Goal: Task Accomplishment & Management: Manage account settings

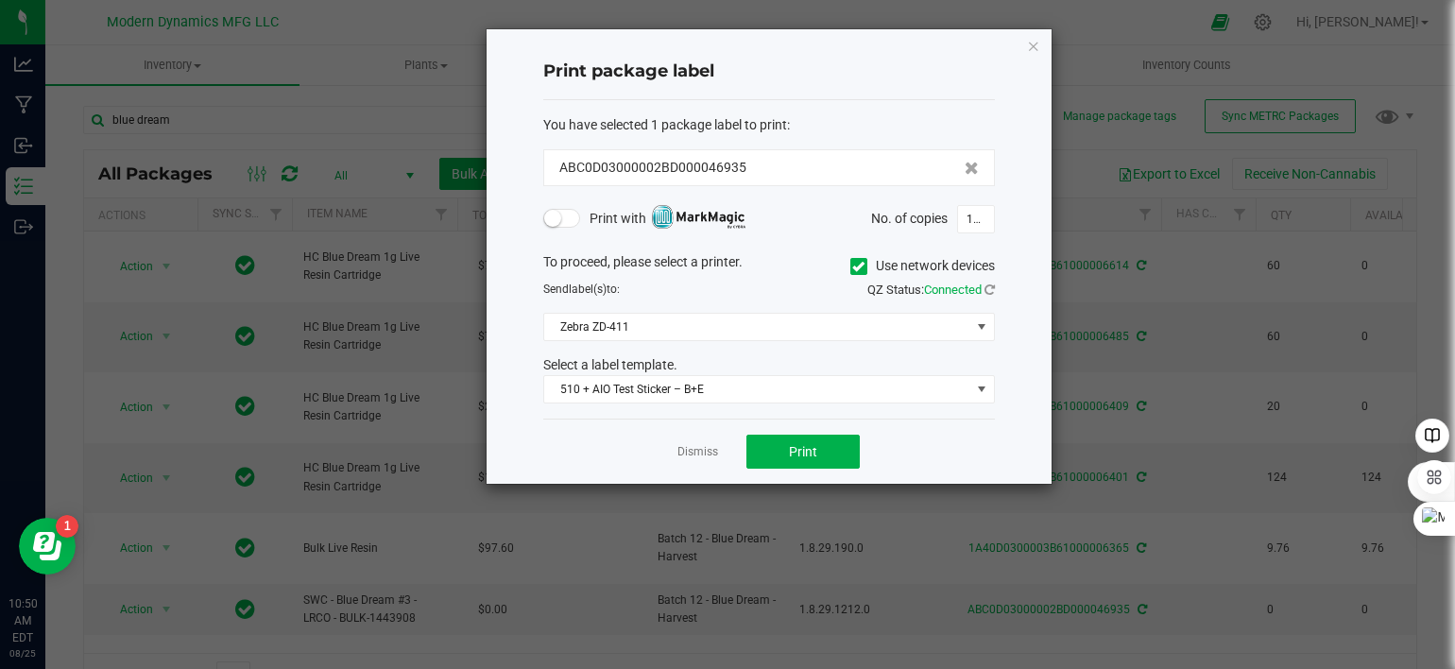
drag, startPoint x: 1038, startPoint y: 42, endPoint x: 1028, endPoint y: 34, distance: 12.1
click at [1038, 42] on icon "button" at bounding box center [1033, 45] width 13 height 23
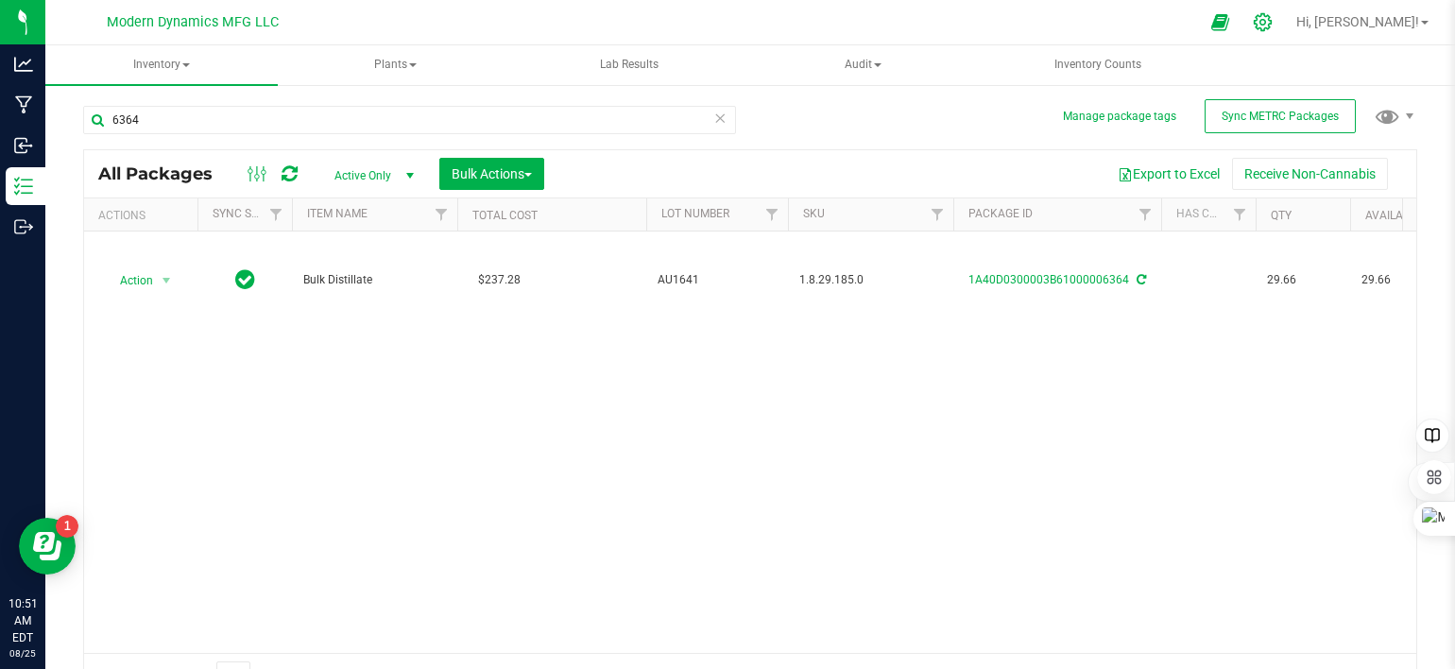
click at [1273, 18] on icon at bounding box center [1263, 22] width 20 height 20
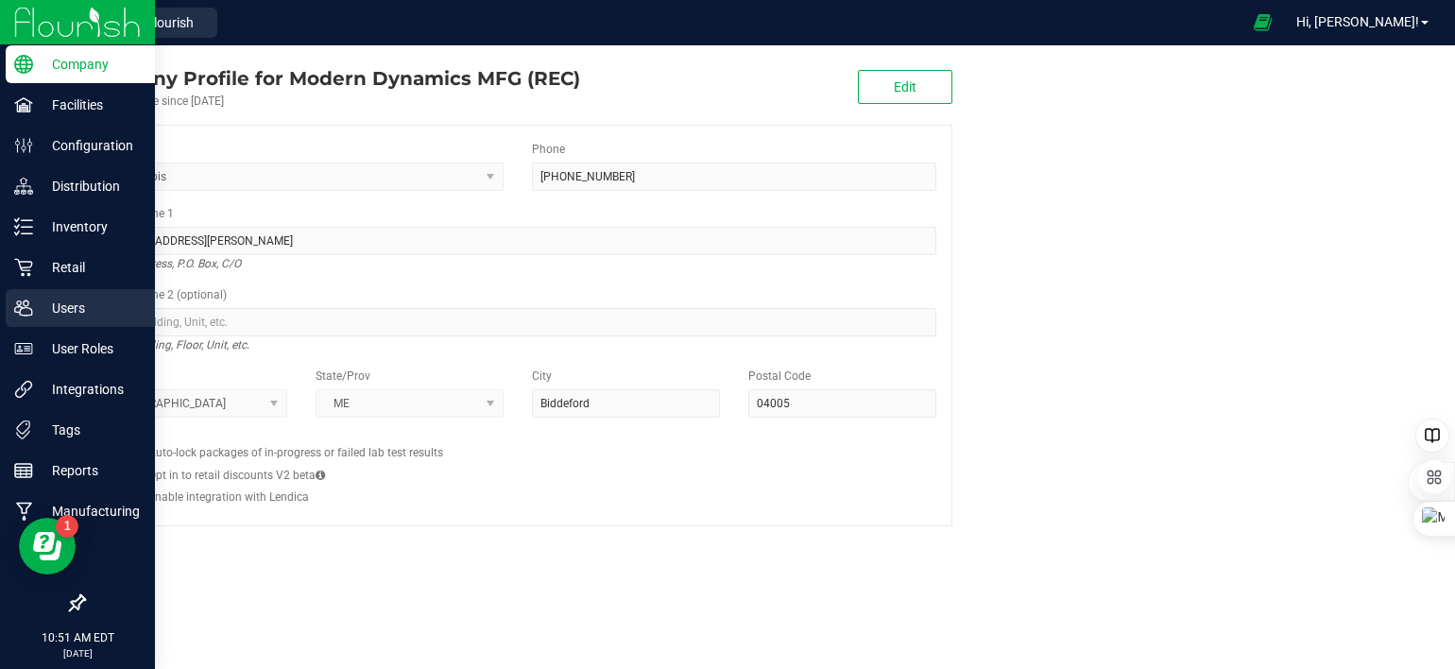
click at [45, 311] on p "Users" at bounding box center [89, 308] width 113 height 23
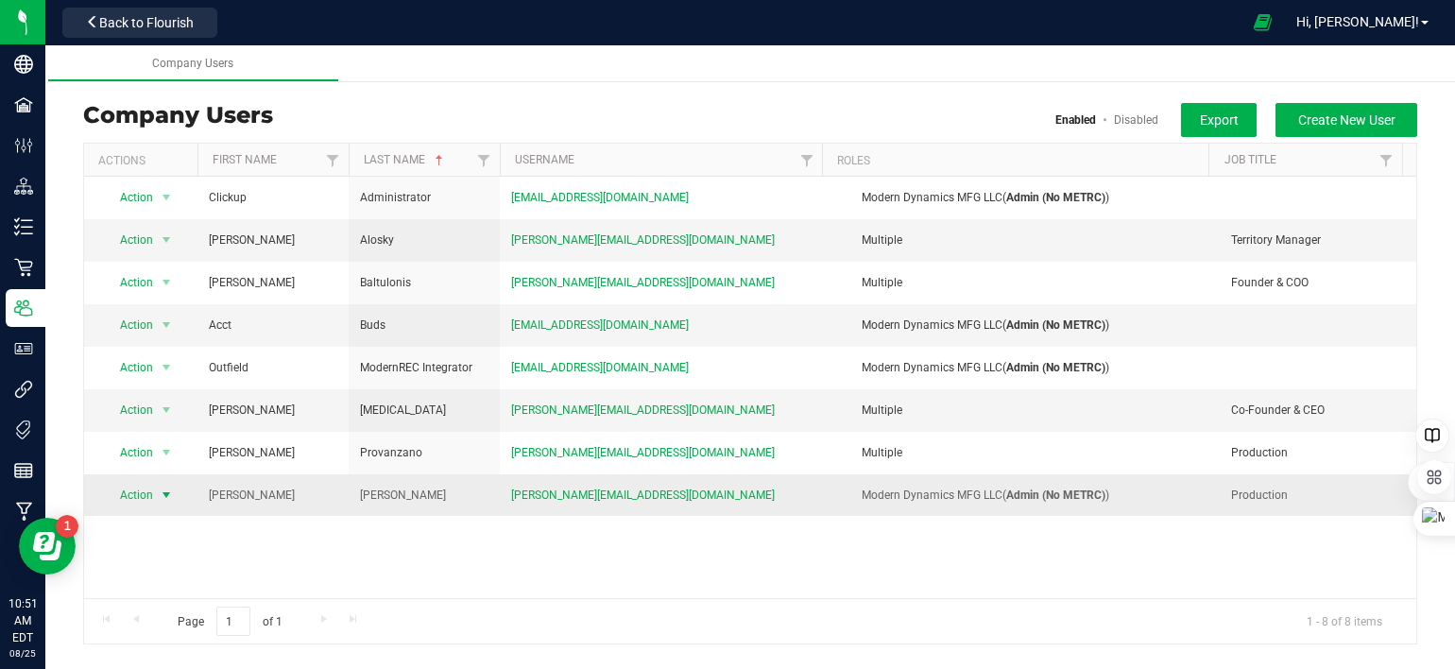
click at [166, 495] on span "select" at bounding box center [166, 495] width 15 height 15
click at [140, 577] on li "Edit user" at bounding box center [155, 582] width 102 height 28
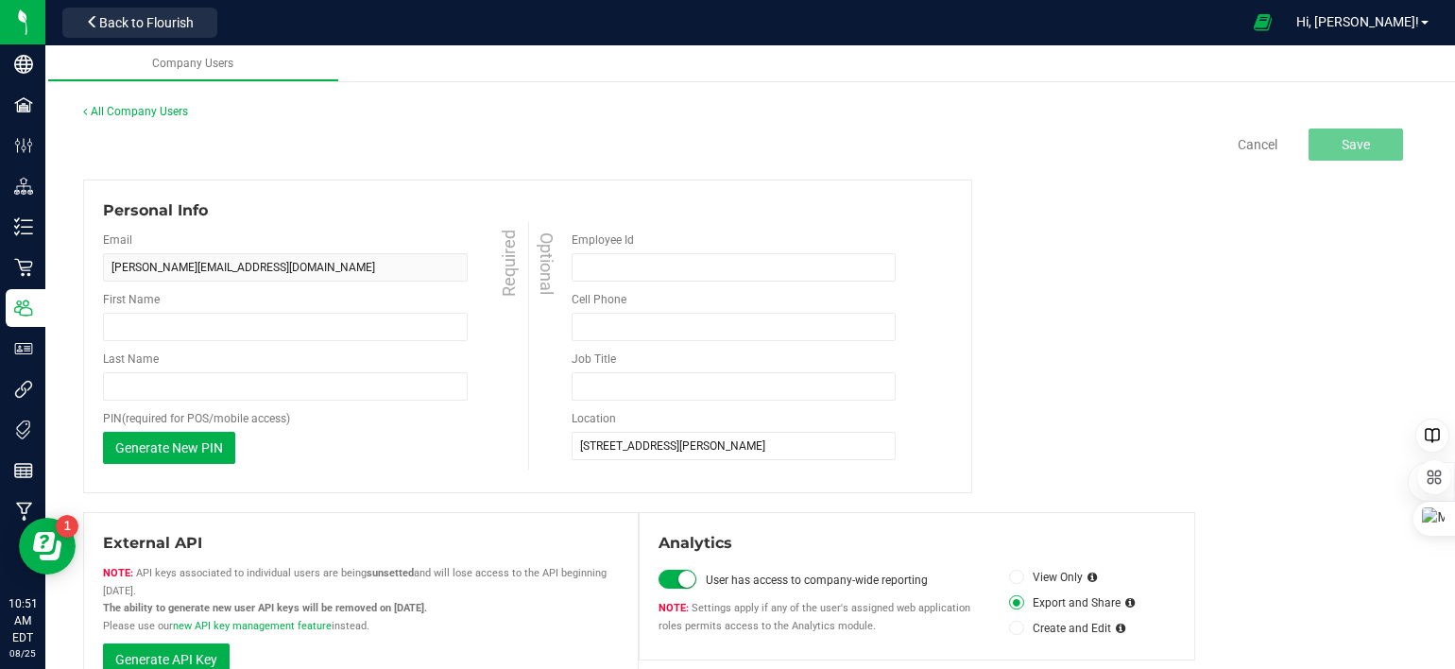
type input "William"
type input "Tait"
type input "(763) 464-5166"
type input "Production"
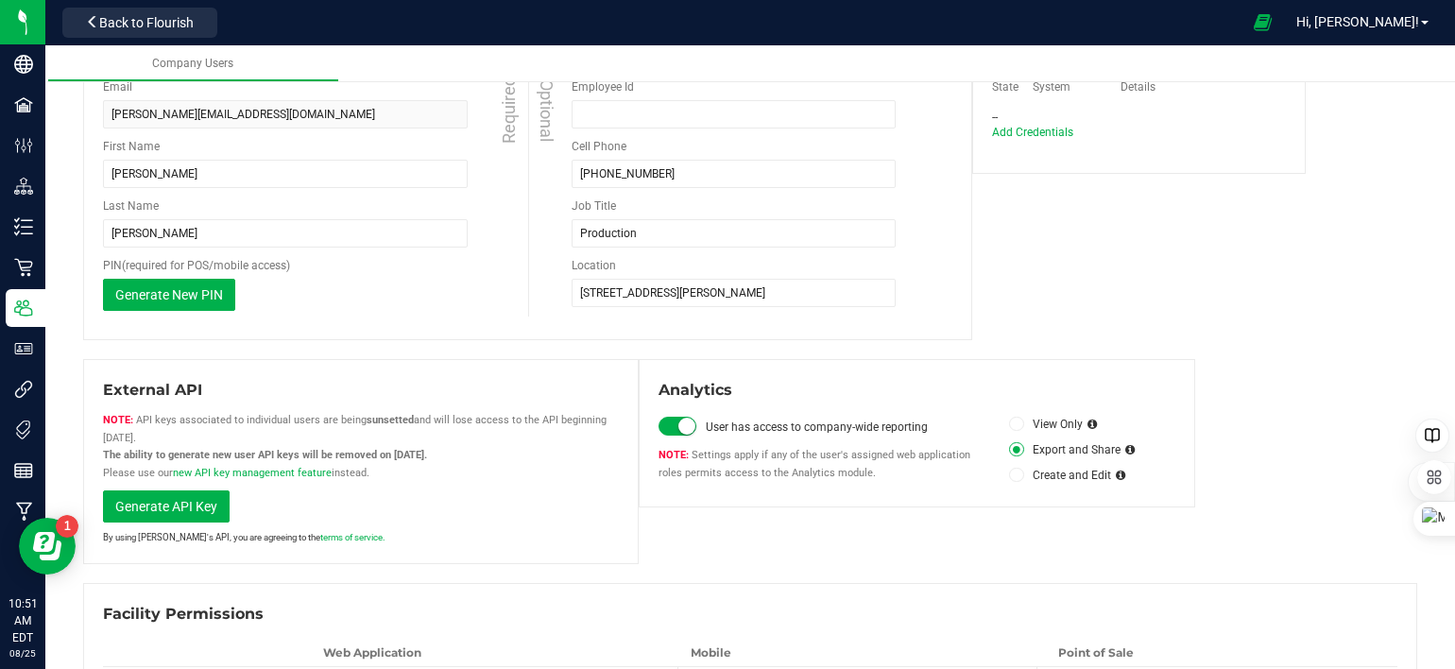
scroll to position [265, 0]
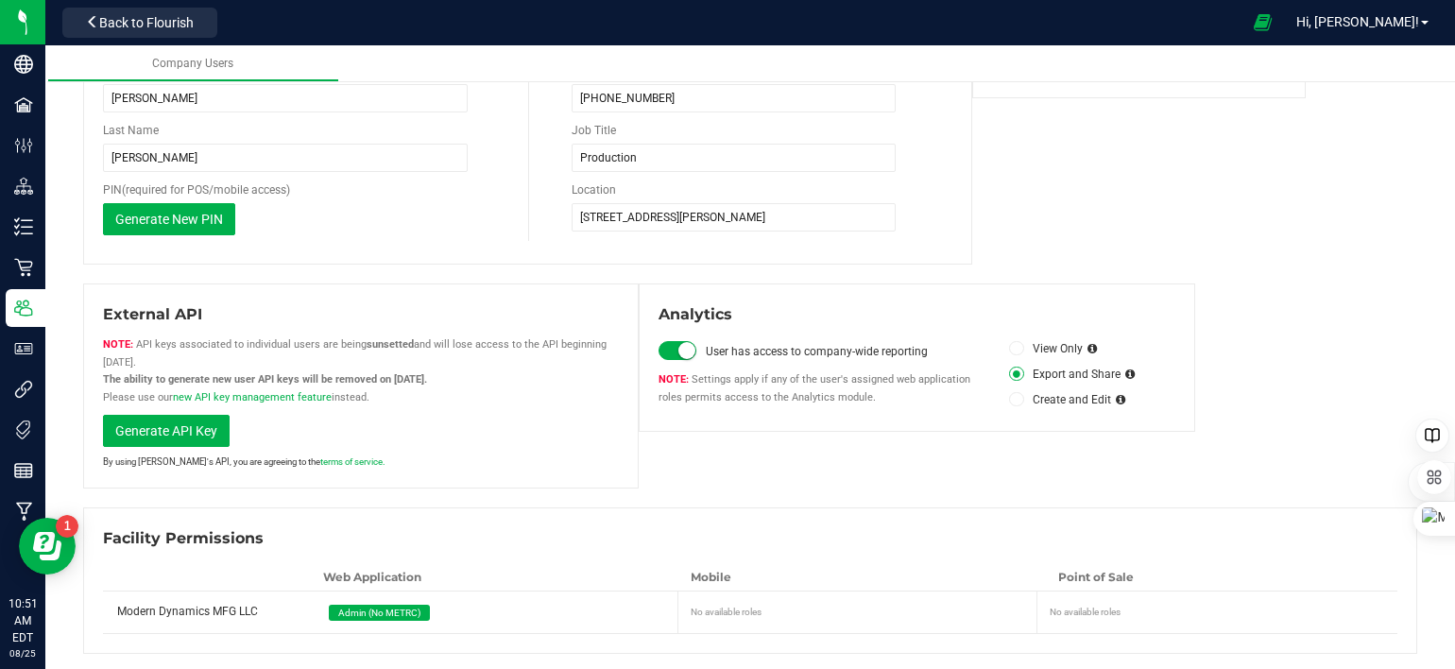
click at [381, 608] on span "Admin (No METRC)" at bounding box center [379, 613] width 82 height 10
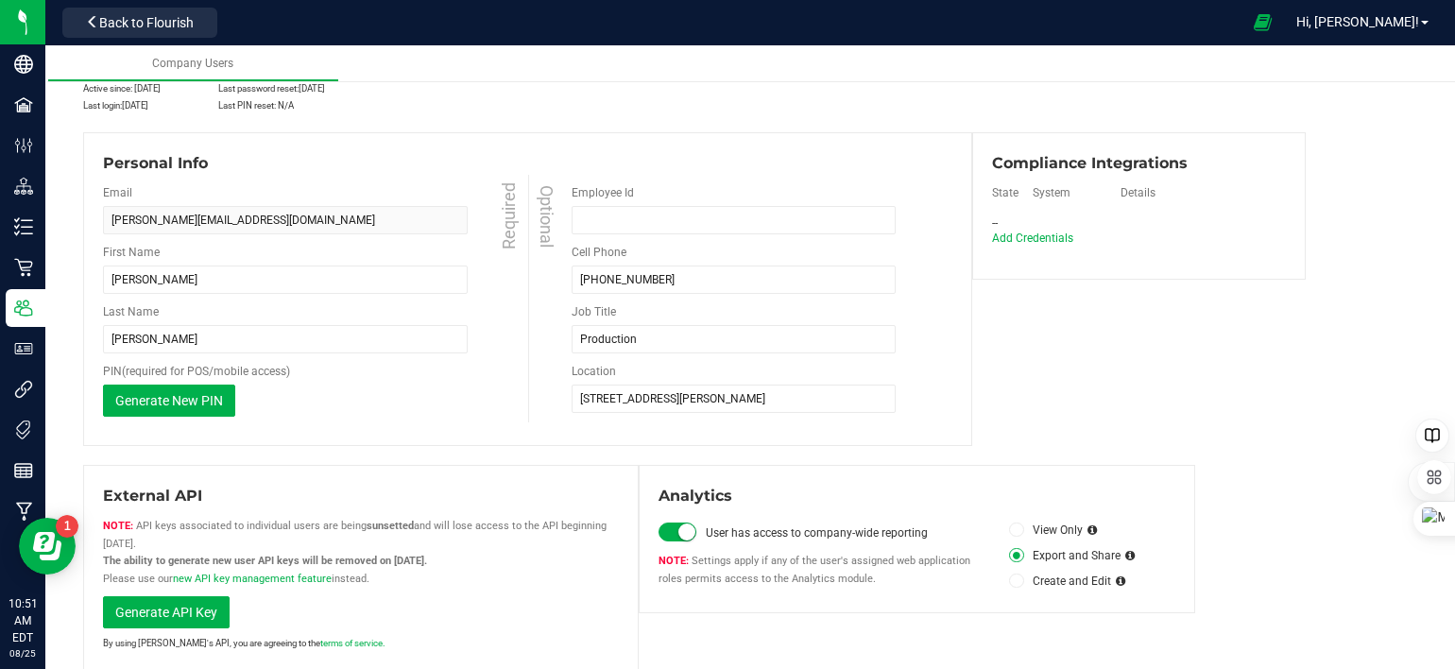
scroll to position [0, 0]
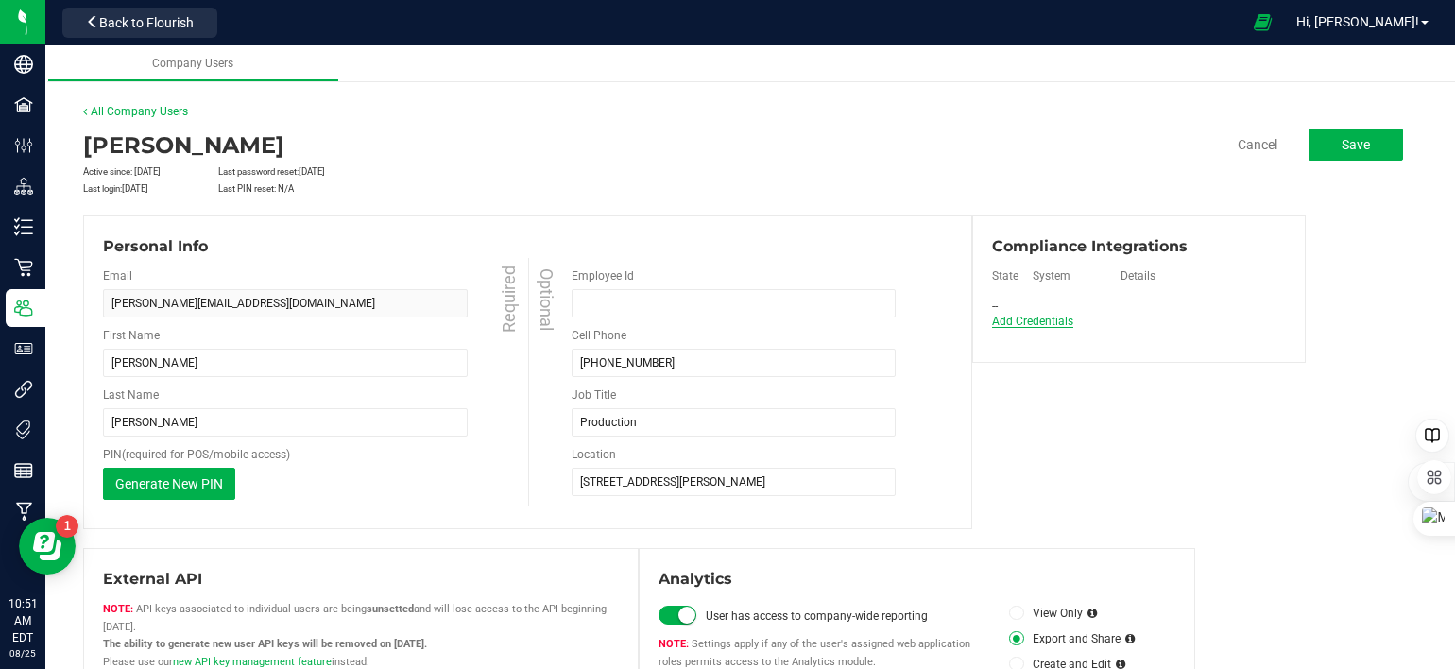
click at [1009, 322] on span "Add Credentials" at bounding box center [1032, 321] width 81 height 13
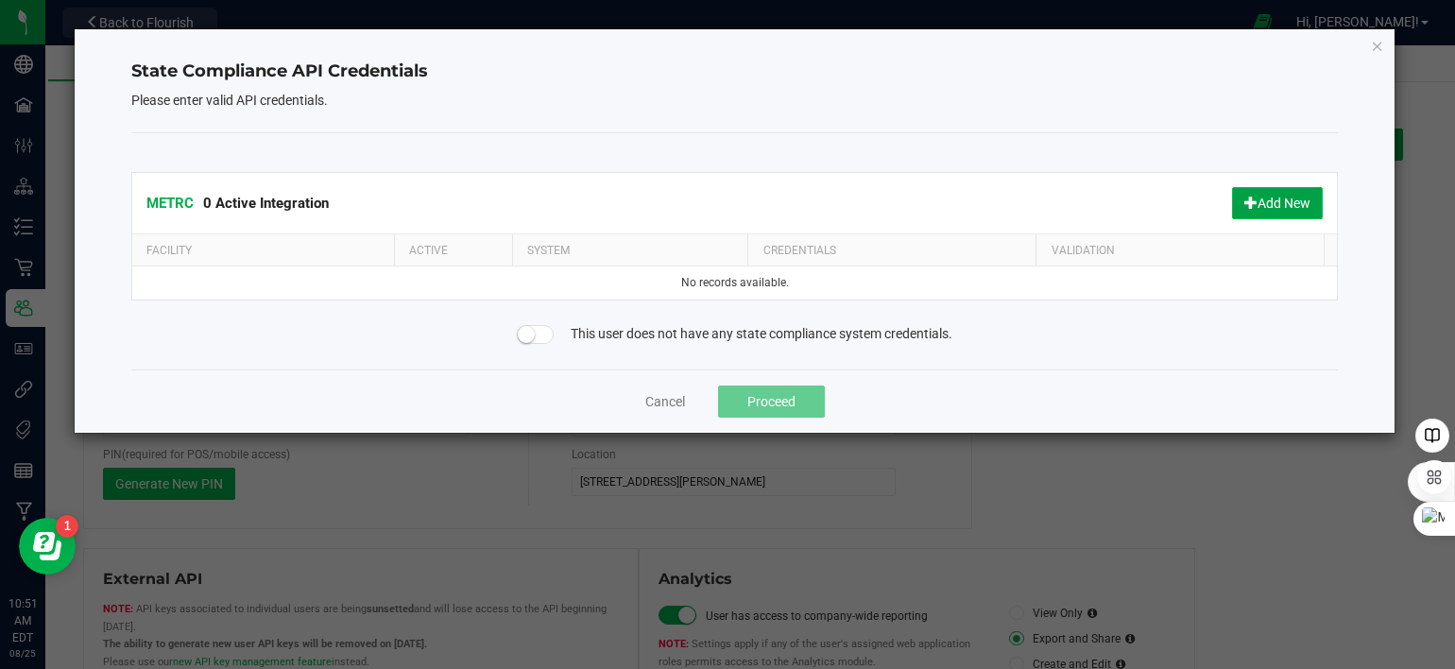
click at [1295, 200] on button "Add New" at bounding box center [1277, 203] width 91 height 32
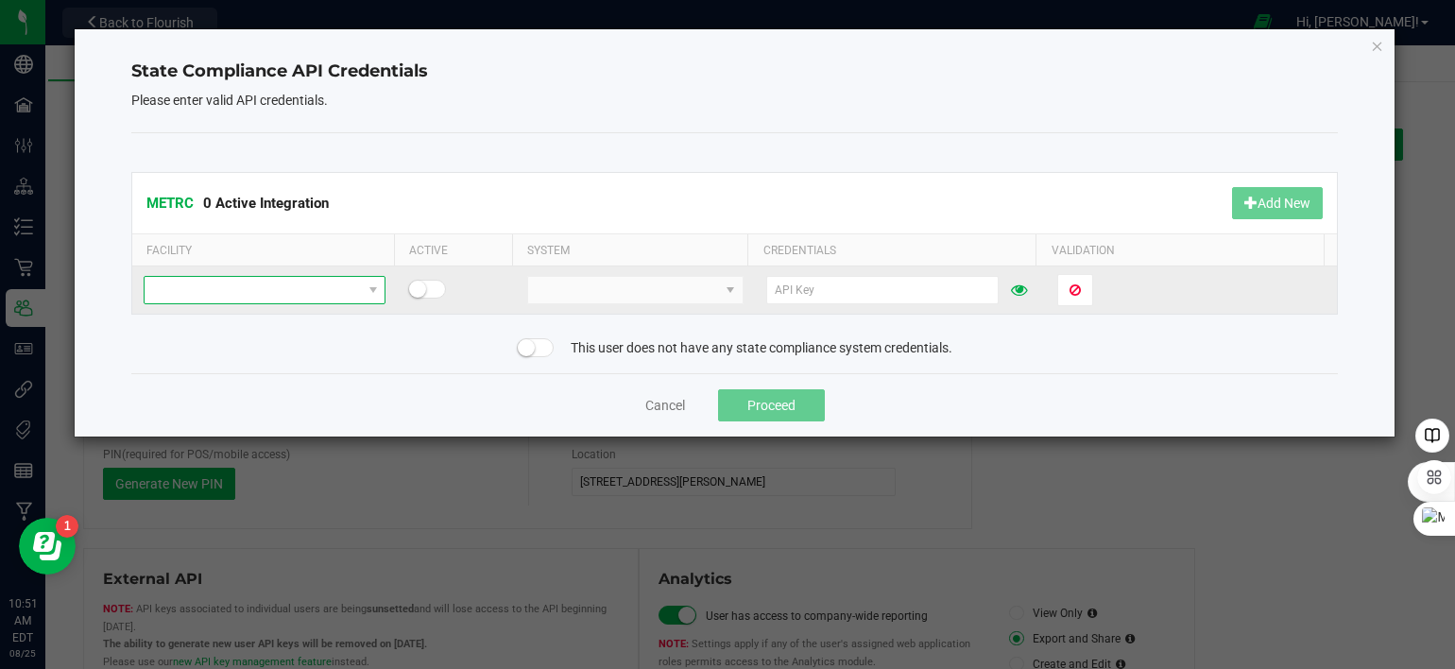
click at [314, 289] on span at bounding box center [253, 290] width 216 height 26
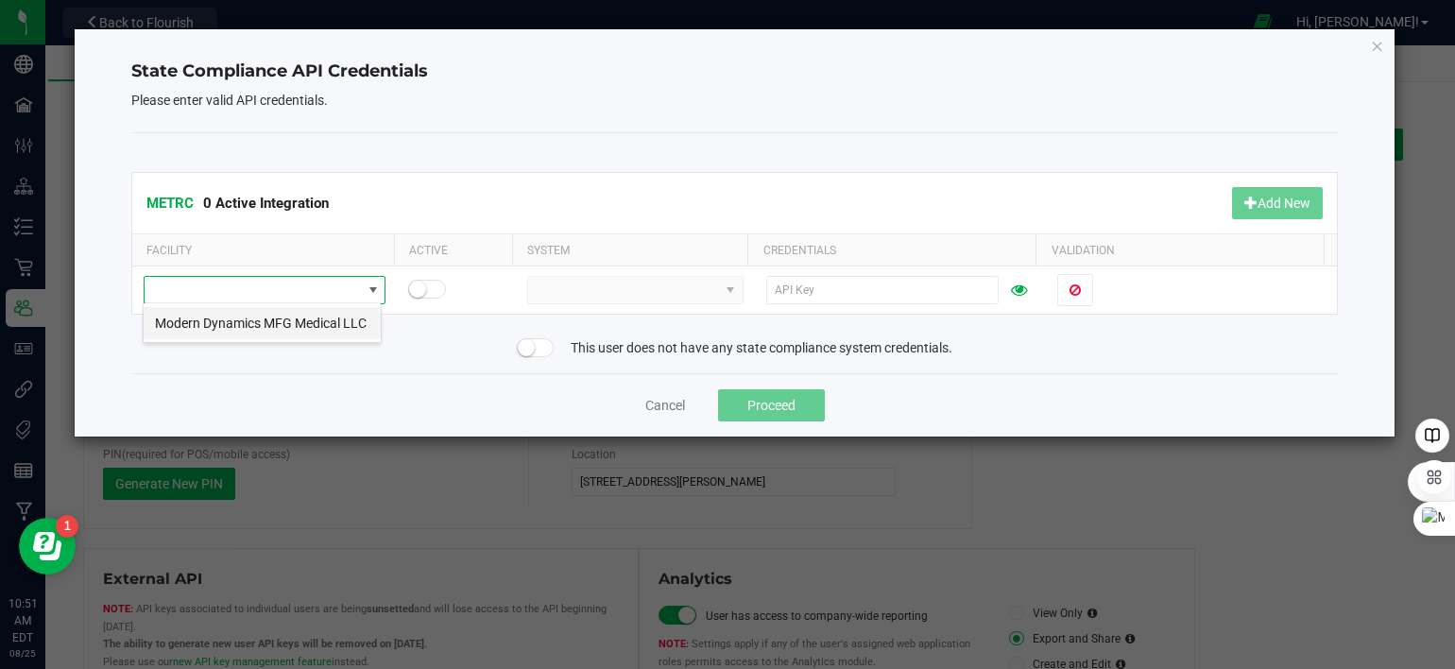
click at [297, 318] on li "Modern Dynamics MFG Medical LLC" at bounding box center [262, 323] width 237 height 32
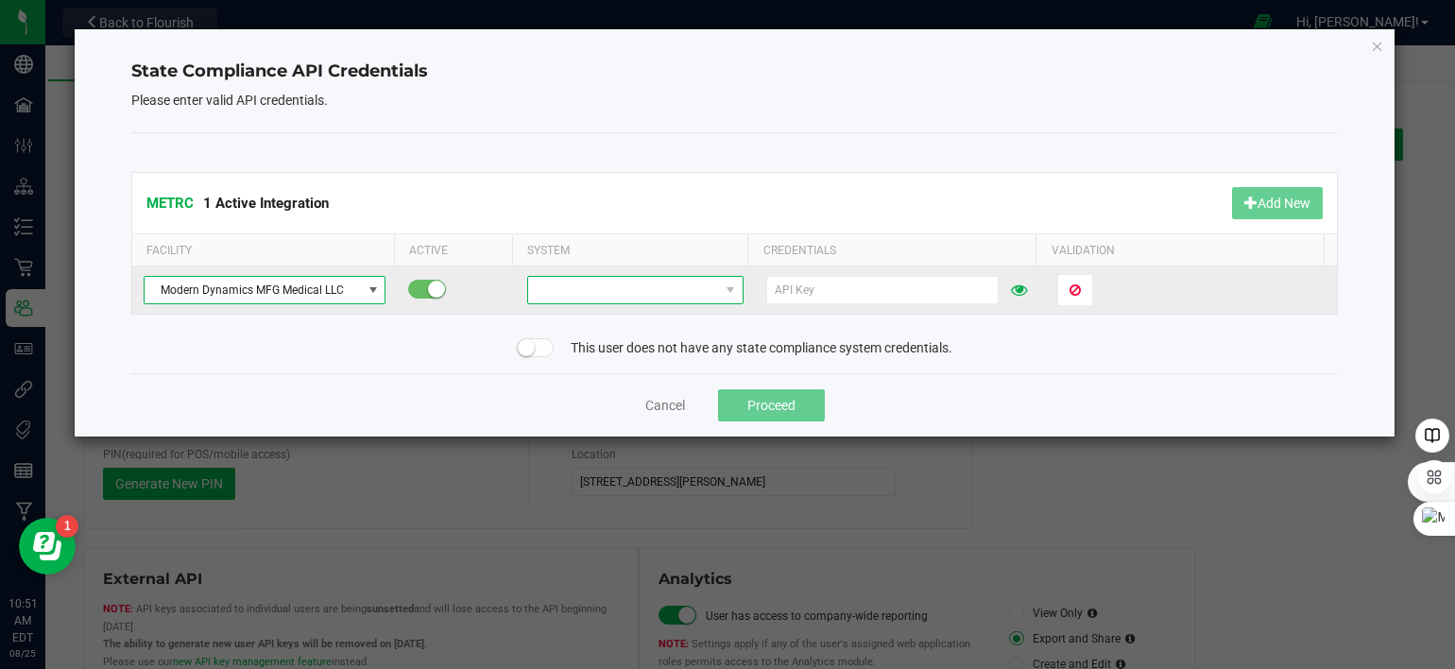
click at [552, 290] on span at bounding box center [623, 290] width 190 height 26
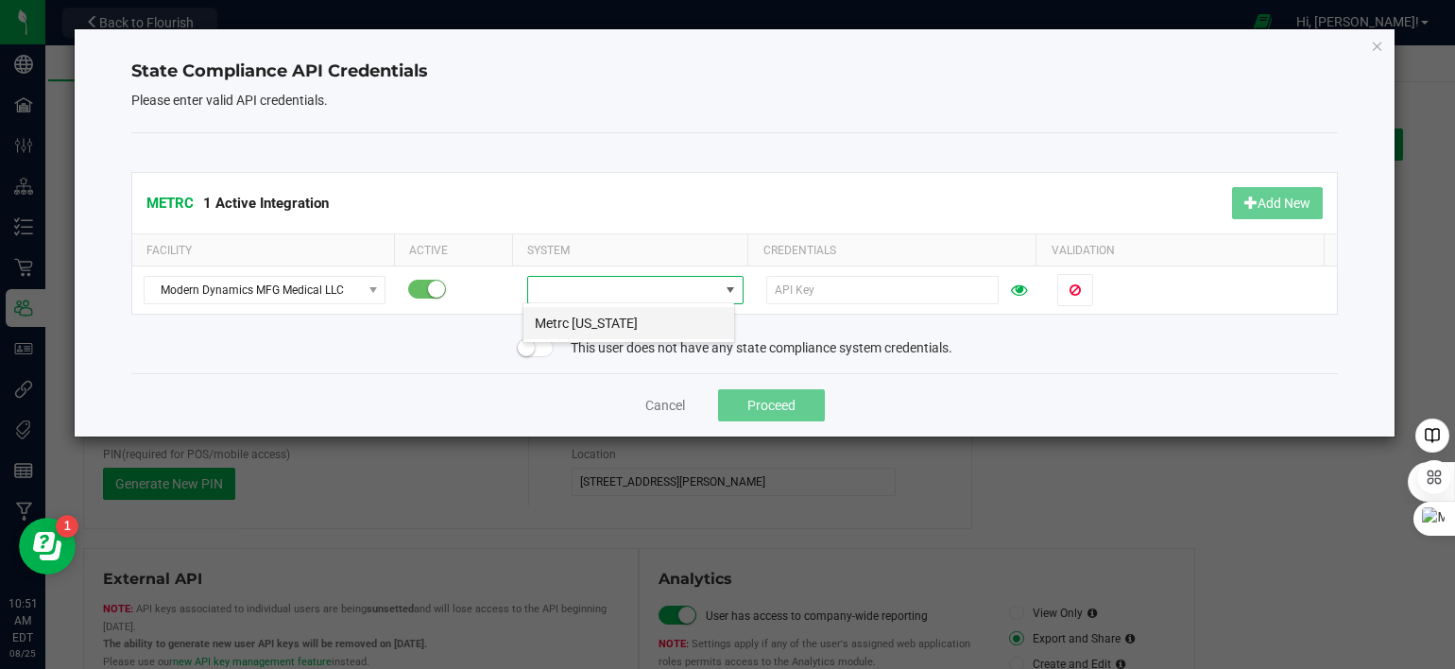
click at [558, 321] on li "Metrc Maine" at bounding box center [628, 323] width 211 height 32
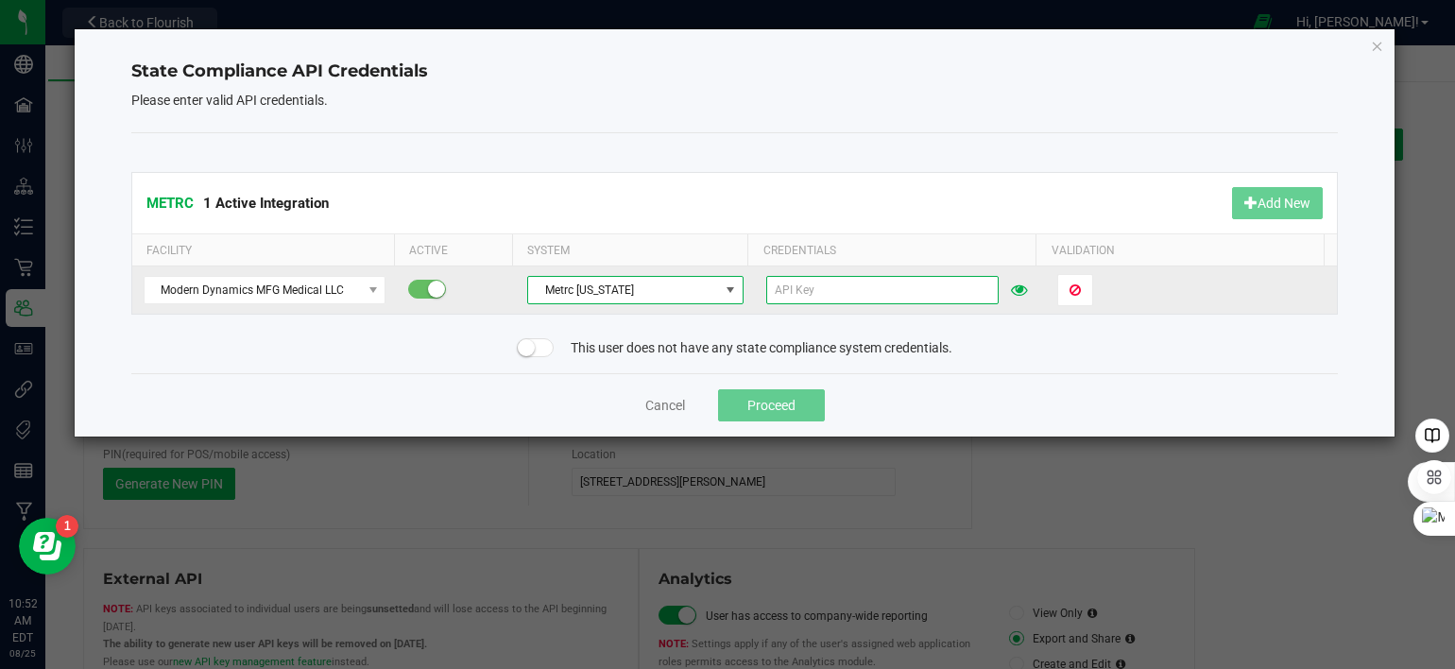
click at [880, 294] on input "text" at bounding box center [882, 290] width 232 height 28
paste input "YlGBVEFE-yOgneByycPuzfyuPSE9MNsIBkWu2wcg424-TQJN"
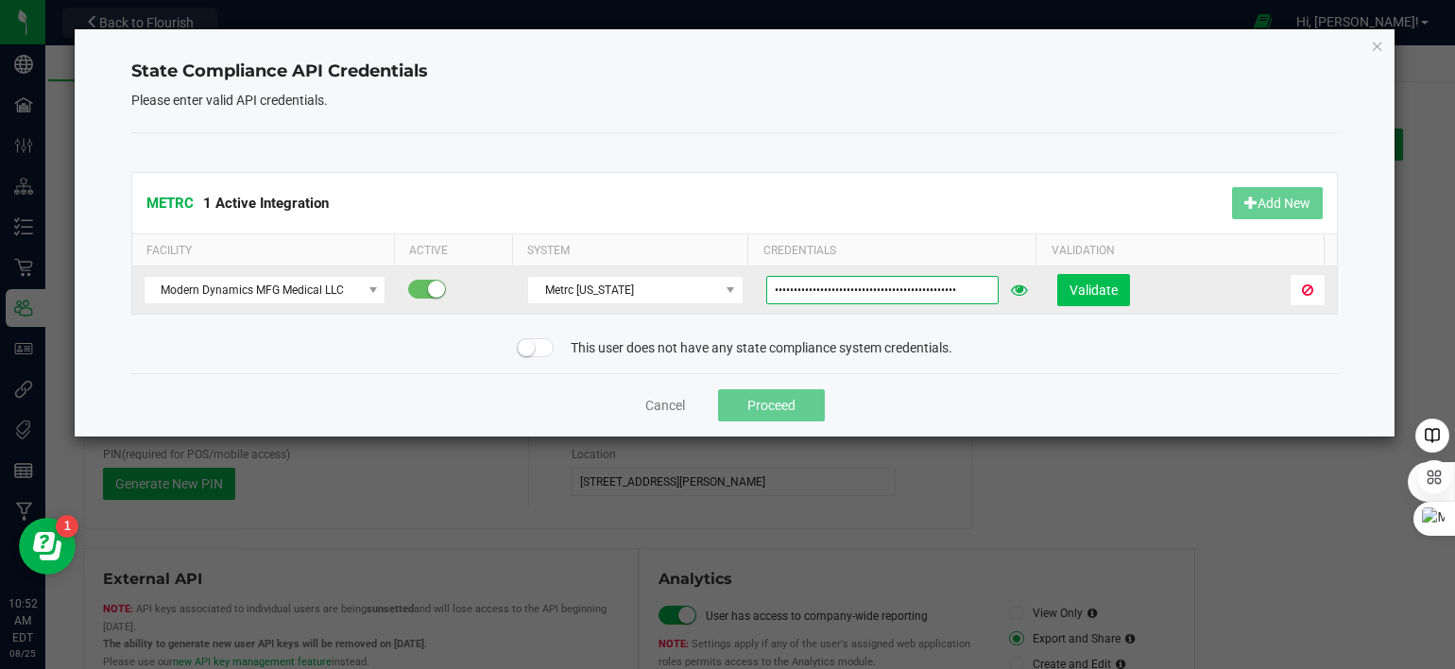
type input "YlGBVEFE-yOgneByycPuzfyuPSE9MNsIBkWu2wcg424-TQJN"
click at [1088, 295] on span "Validate" at bounding box center [1094, 290] width 48 height 15
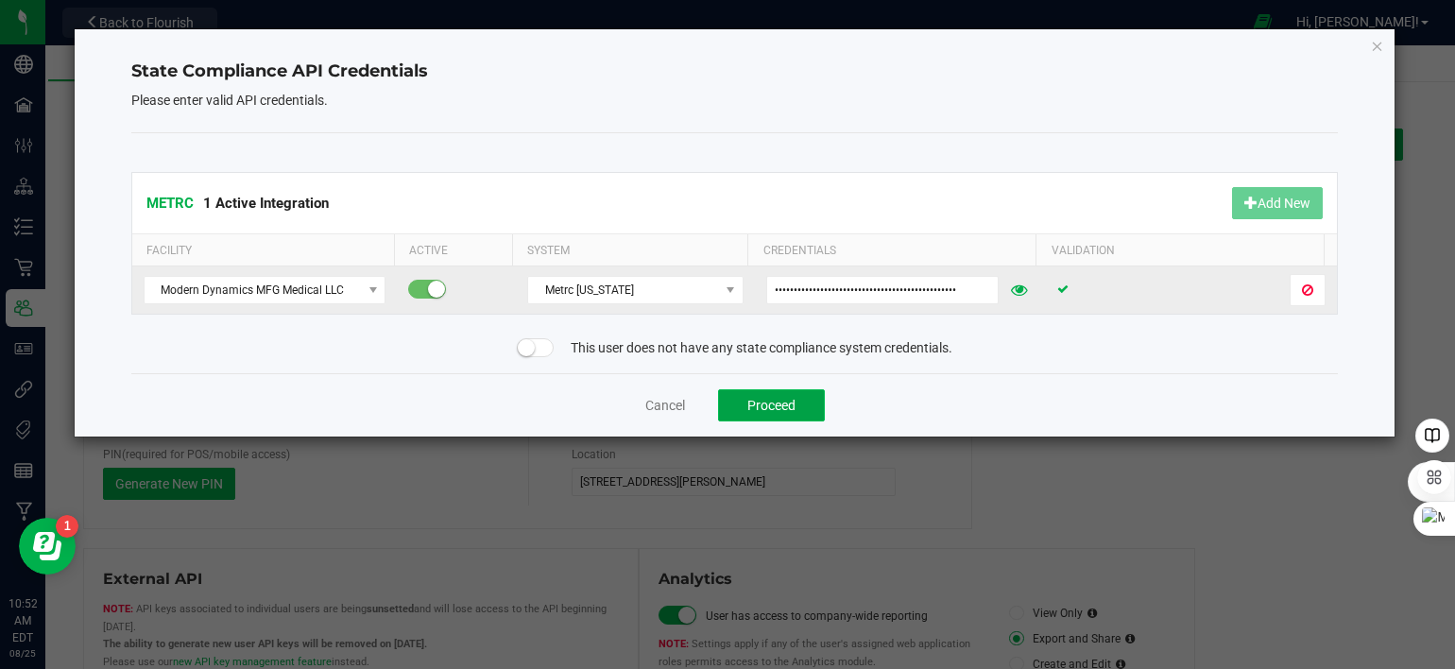
click at [781, 410] on button "Proceed" at bounding box center [771, 405] width 107 height 32
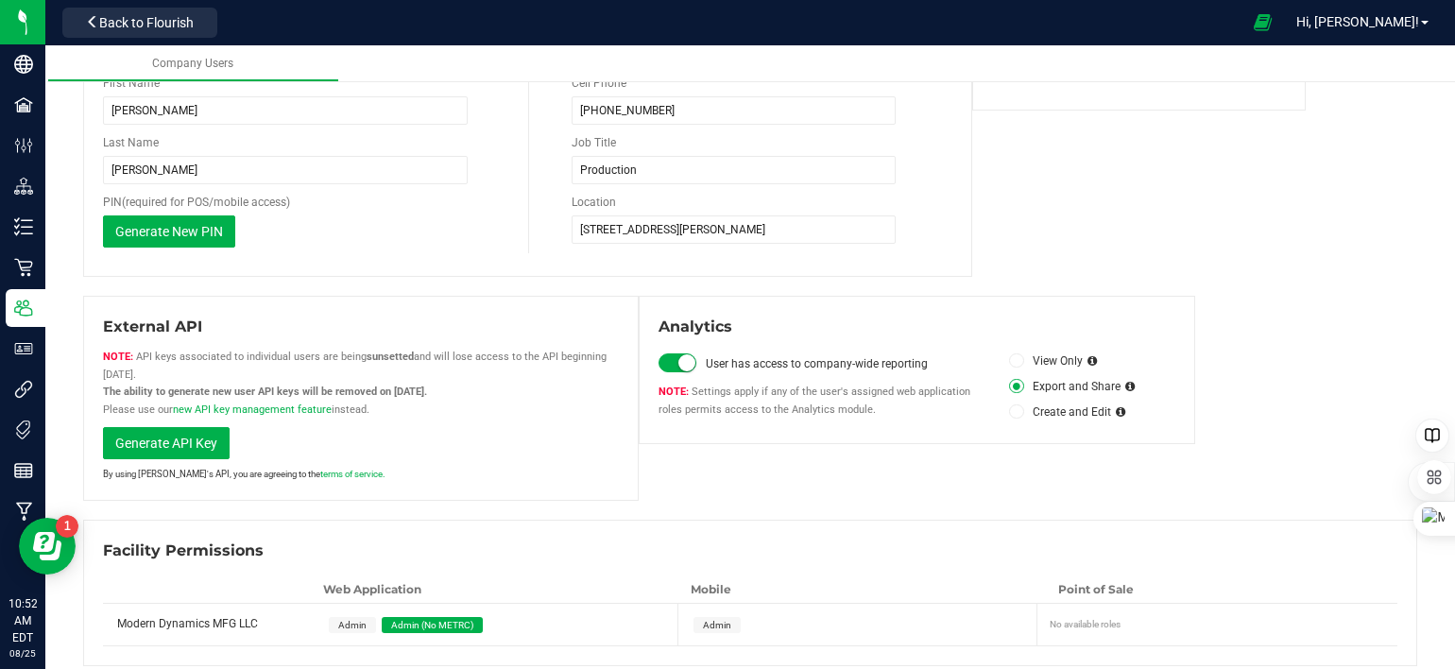
scroll to position [265, 0]
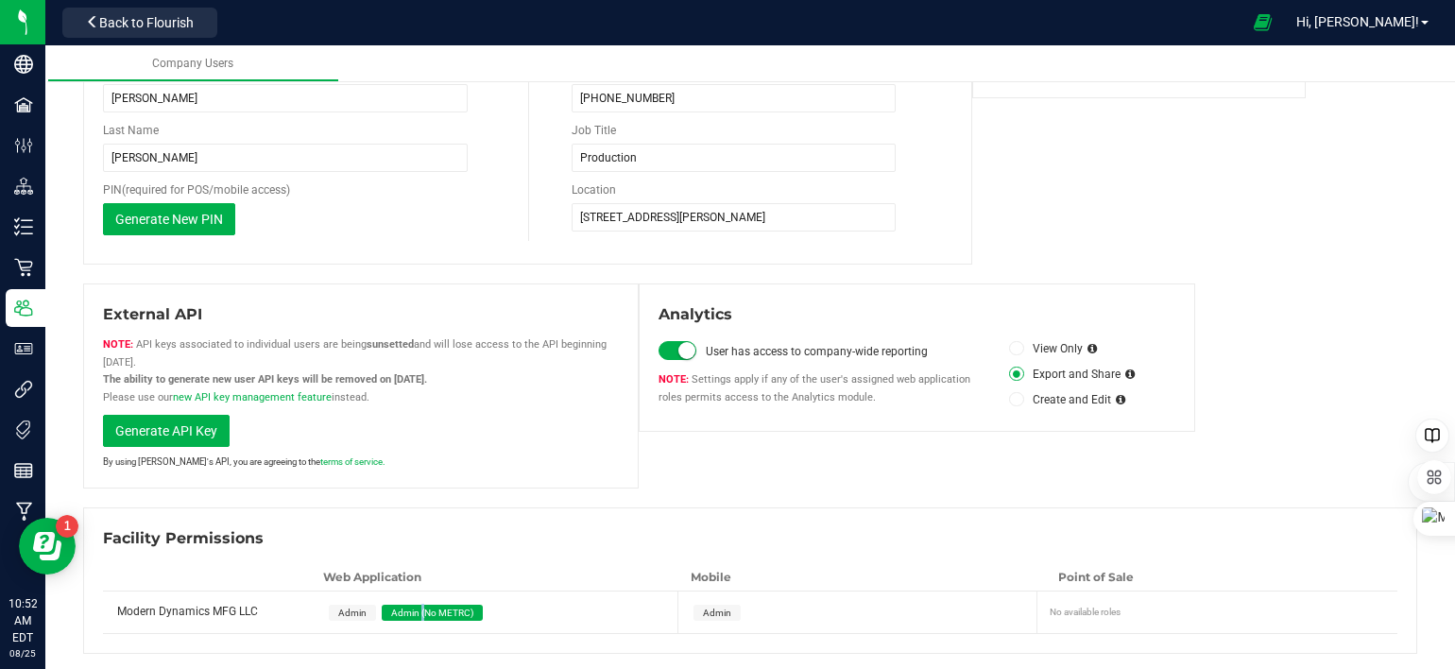
click at [420, 608] on span "Admin (No METRC)" at bounding box center [432, 613] width 82 height 10
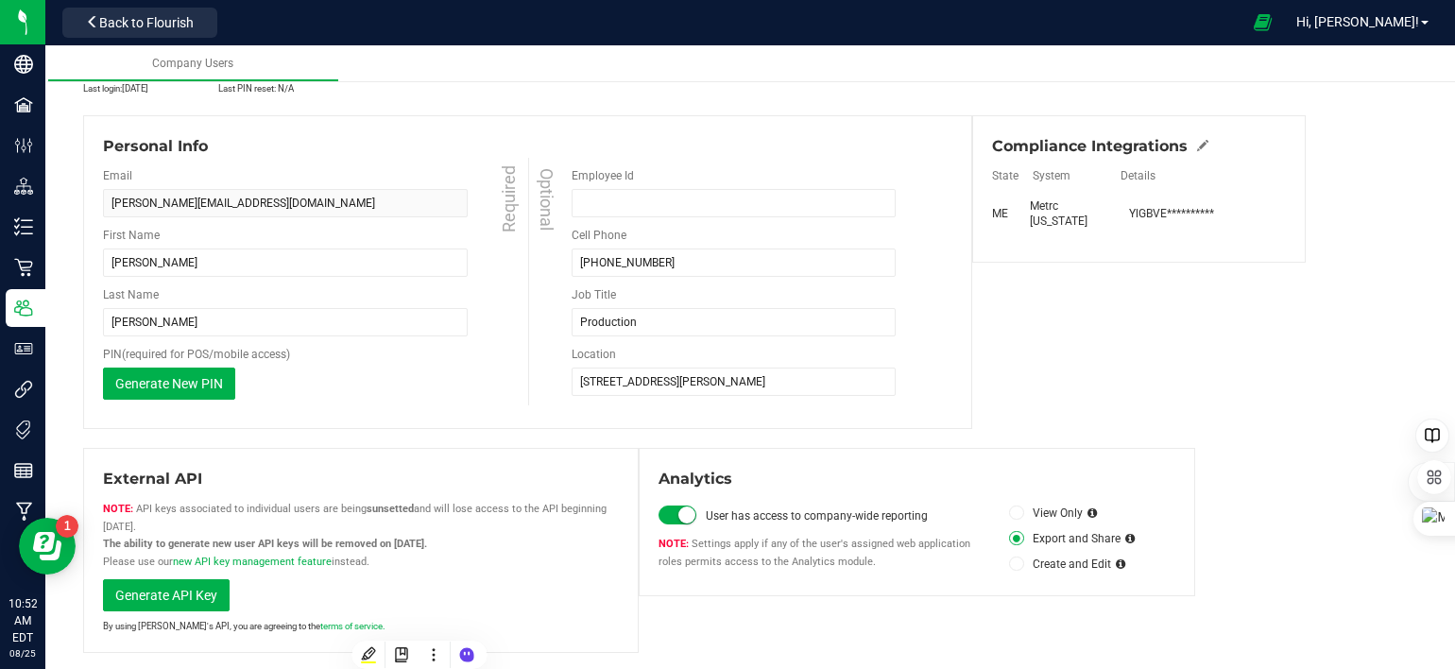
scroll to position [0, 0]
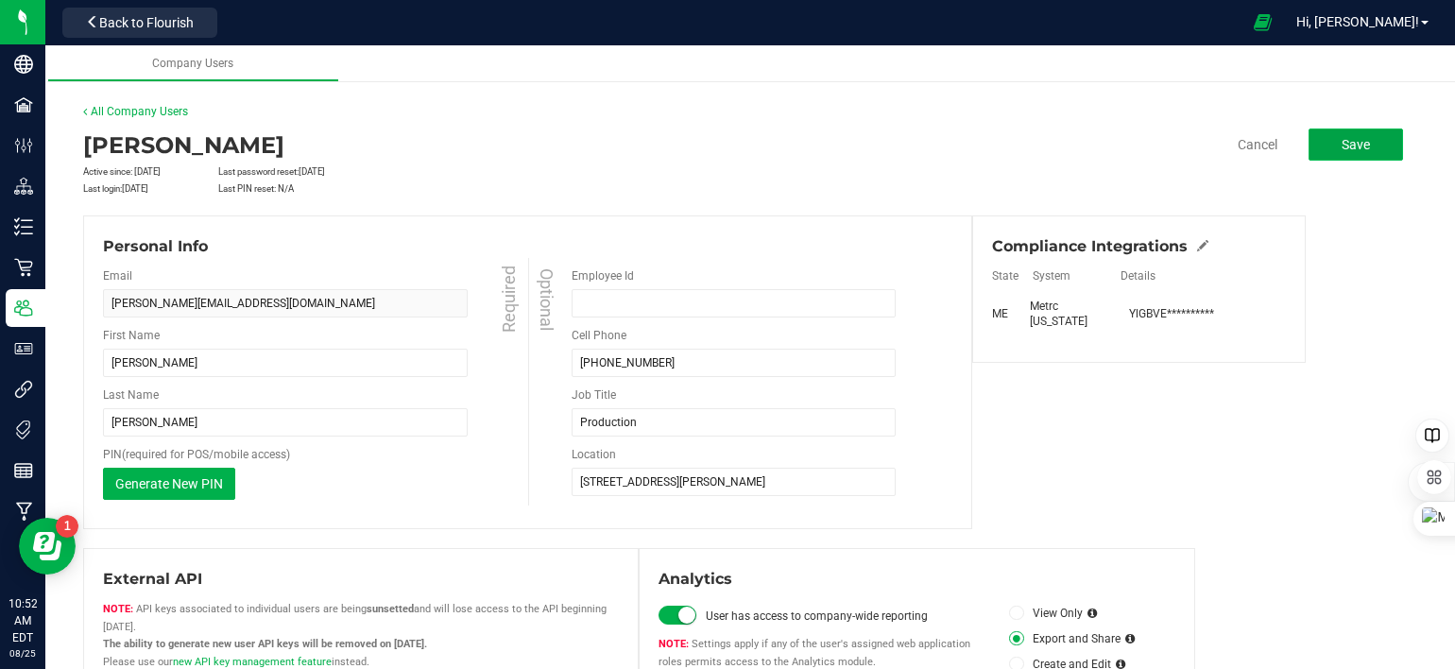
click at [1319, 144] on button "Save" at bounding box center [1356, 145] width 94 height 32
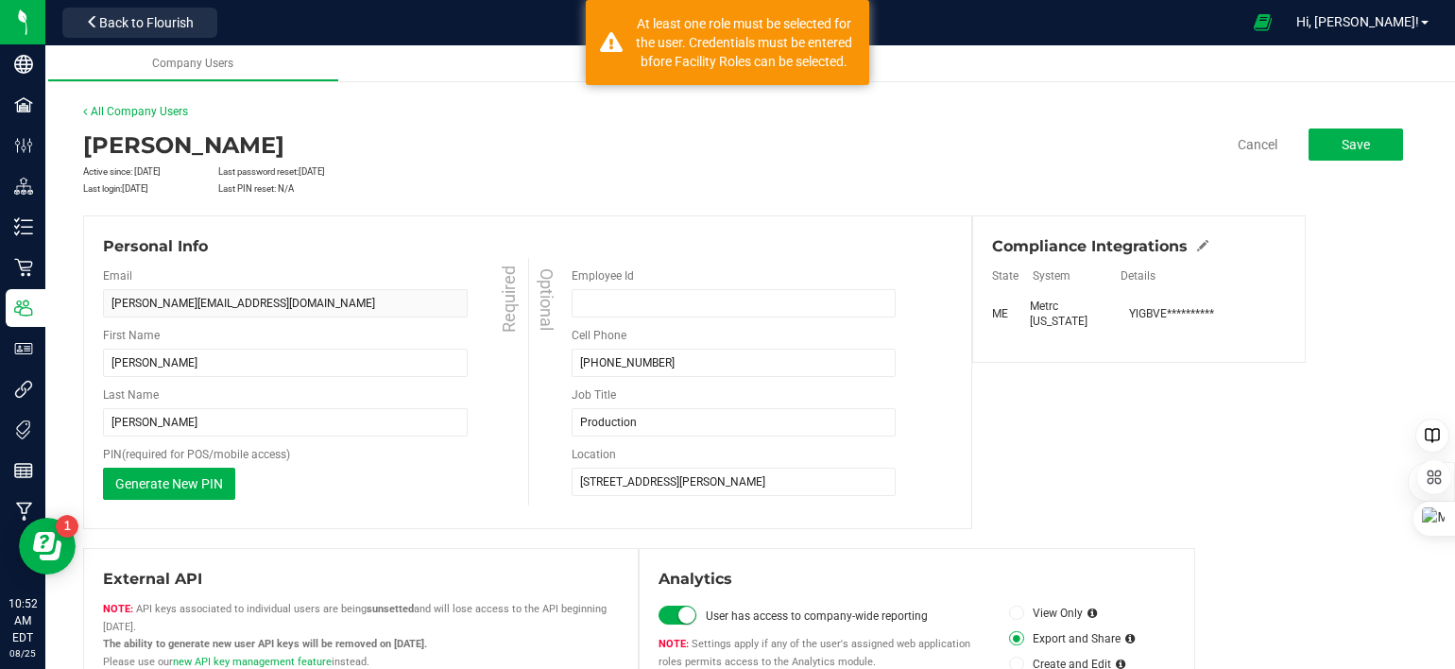
click at [1149, 101] on div "Modern Dynamics MFG LLC Users william@thestarbase.com Edit All Company Users Wi…" at bounding box center [750, 510] width 1410 height 853
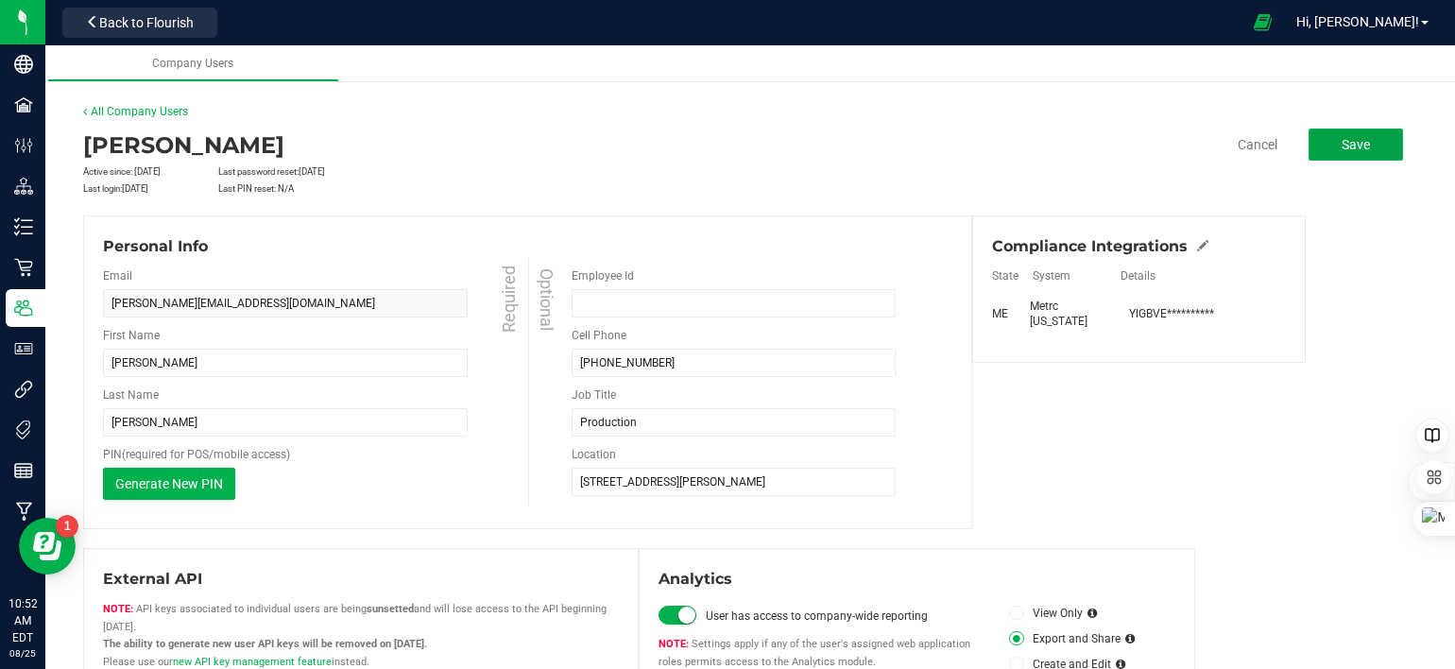
click at [1323, 149] on button "Save" at bounding box center [1356, 145] width 94 height 32
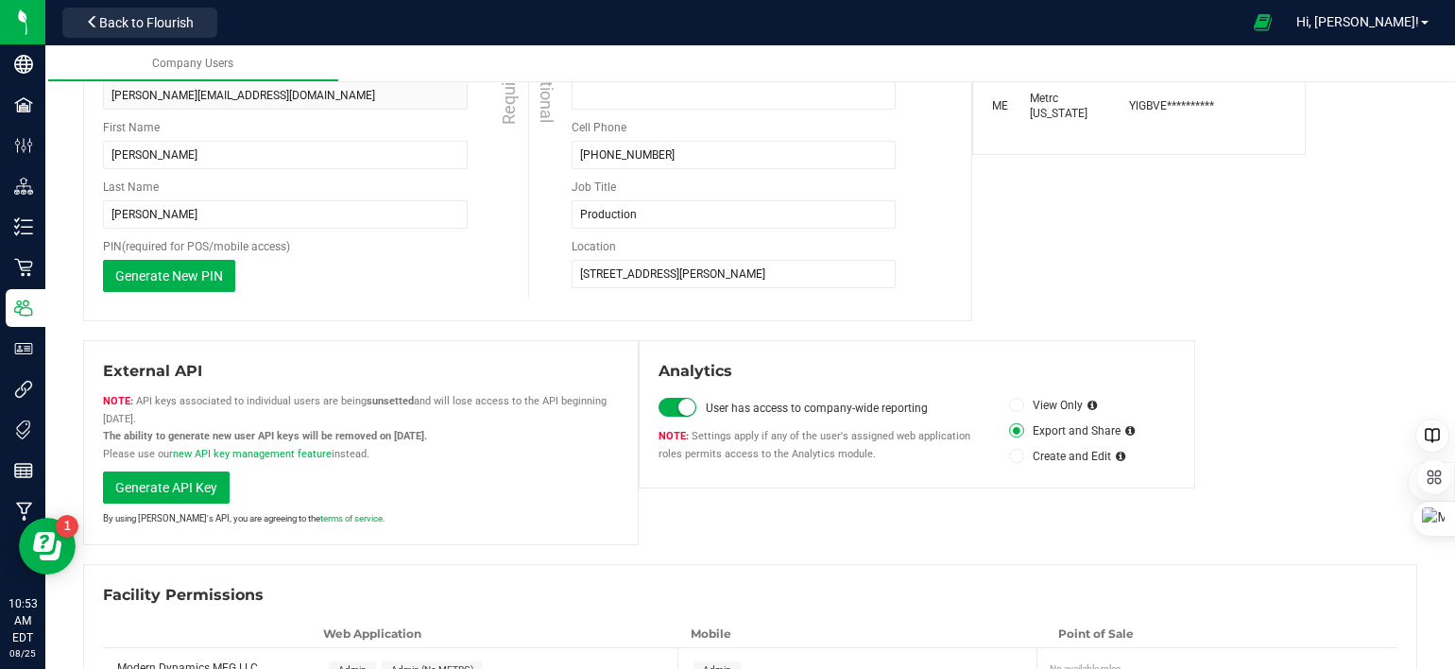
scroll to position [265, 0]
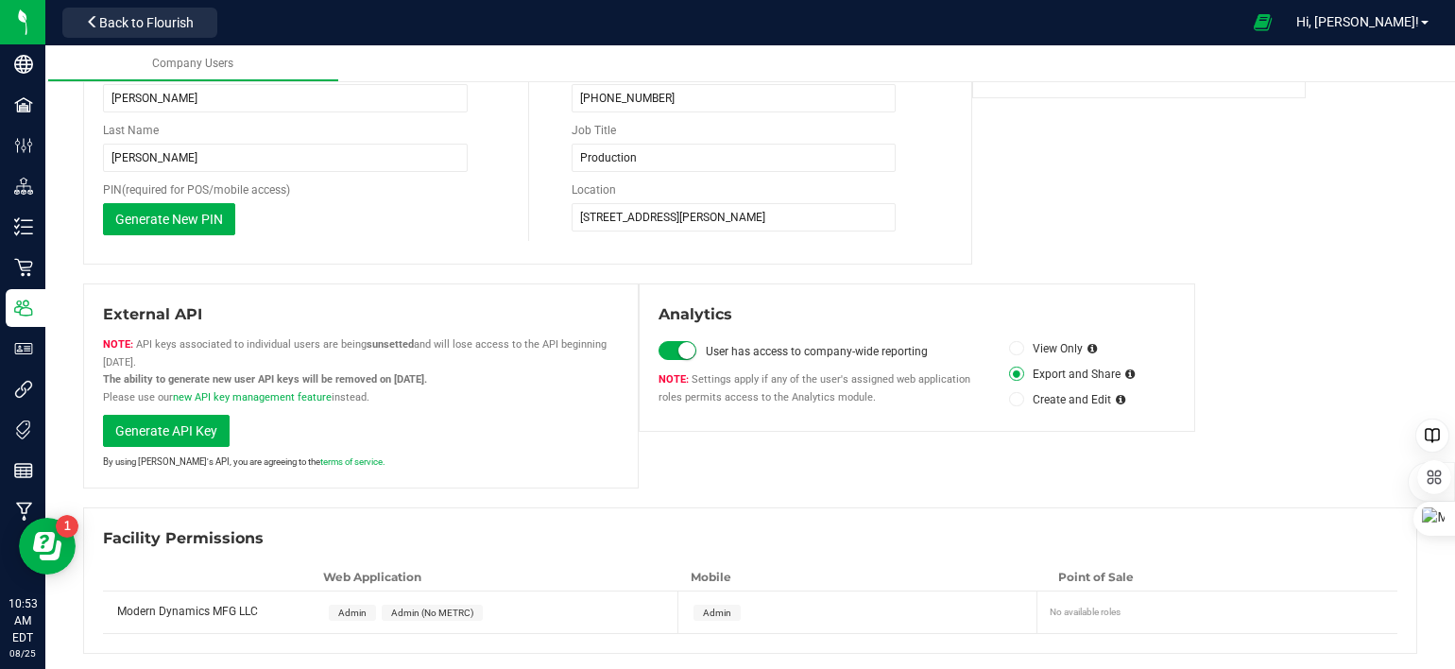
click at [1012, 347] on span at bounding box center [1016, 348] width 14 height 14
click at [0, 0] on input "View Only" at bounding box center [0, 0] width 0 height 0
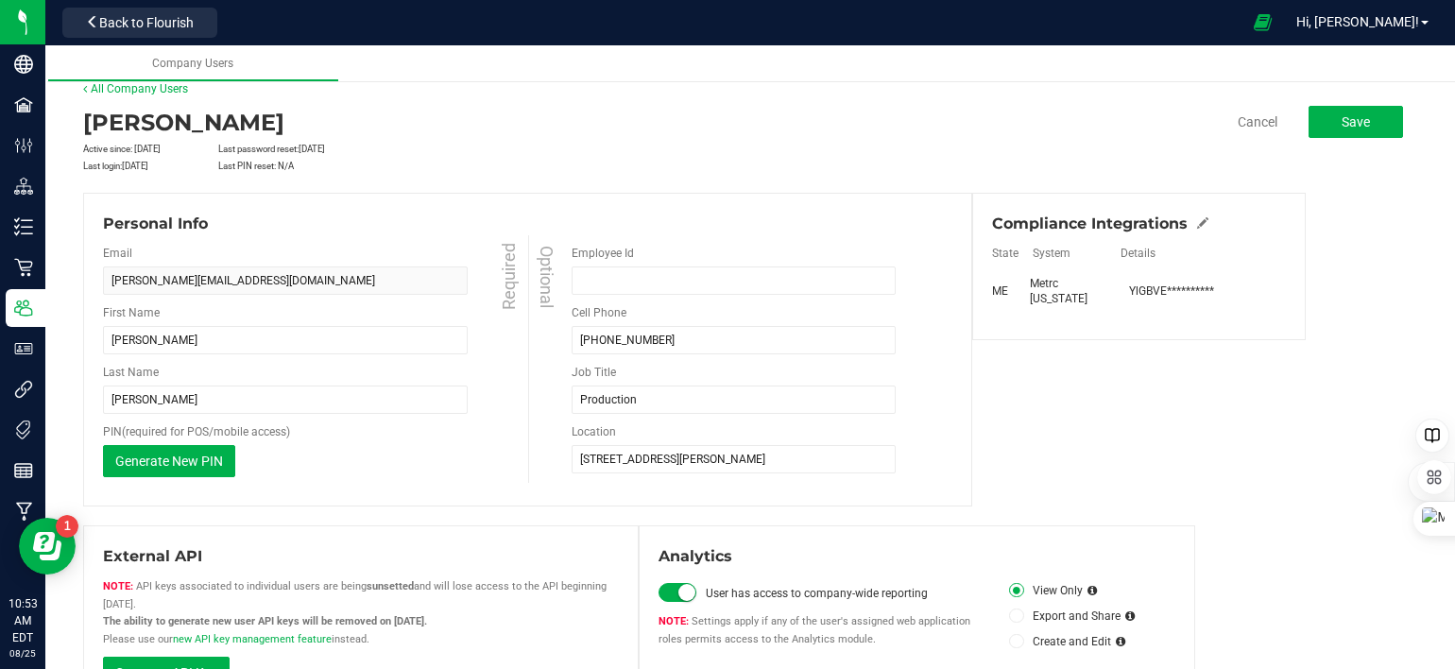
scroll to position [0, 0]
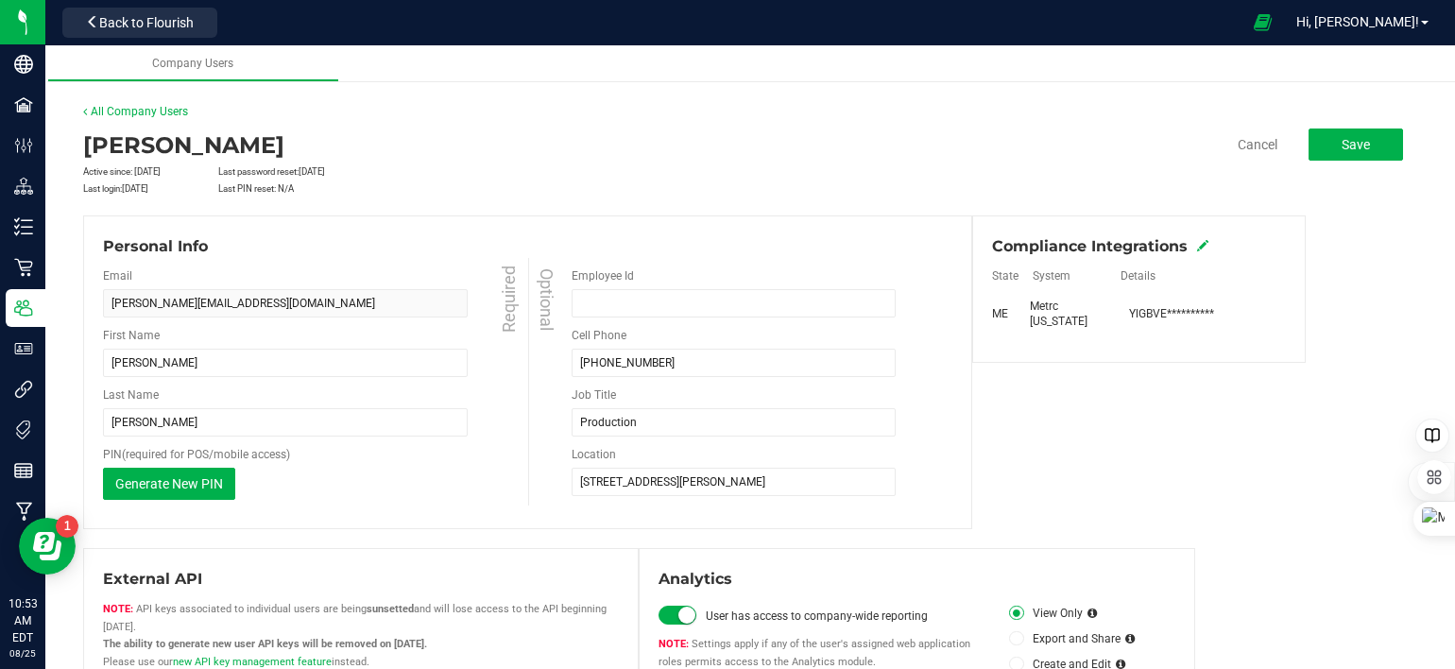
click at [1197, 247] on icon at bounding box center [1202, 245] width 11 height 11
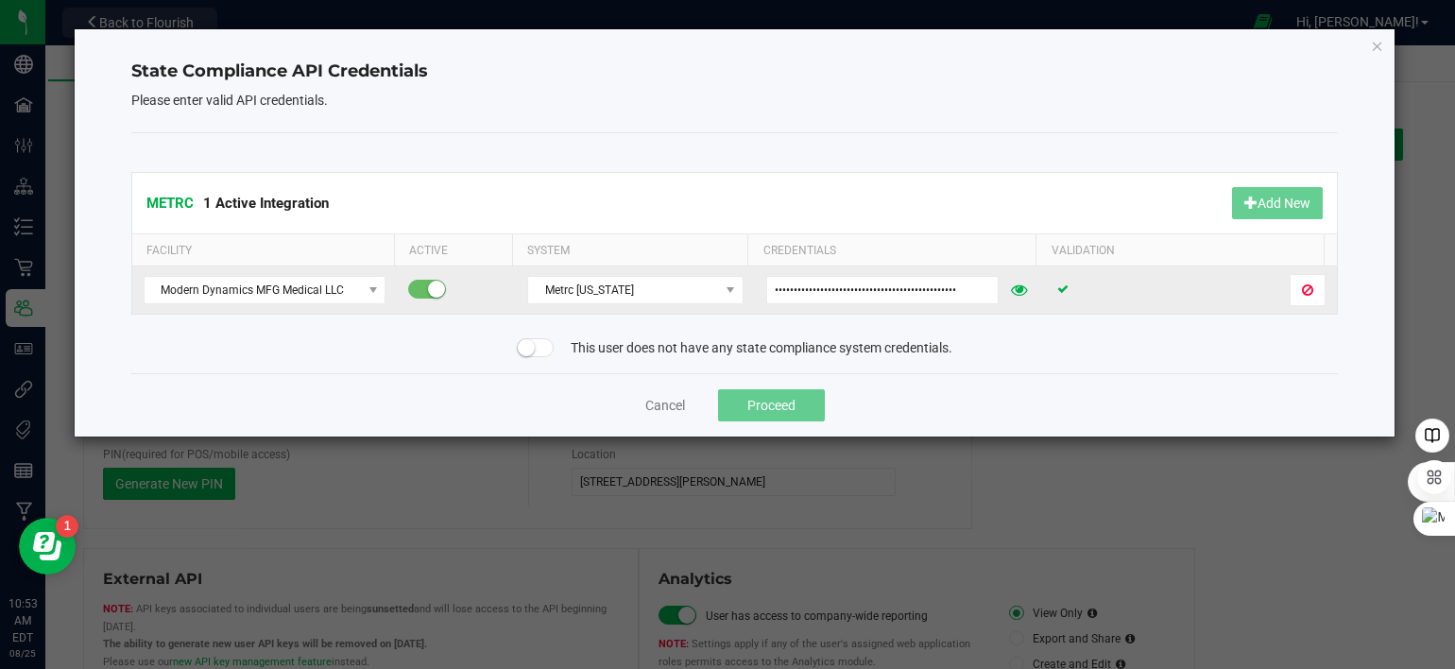
click at [1057, 289] on icon at bounding box center [1062, 288] width 11 height 11
click at [1057, 286] on icon at bounding box center [1062, 288] width 11 height 11
click at [1057, 287] on icon at bounding box center [1062, 288] width 11 height 11
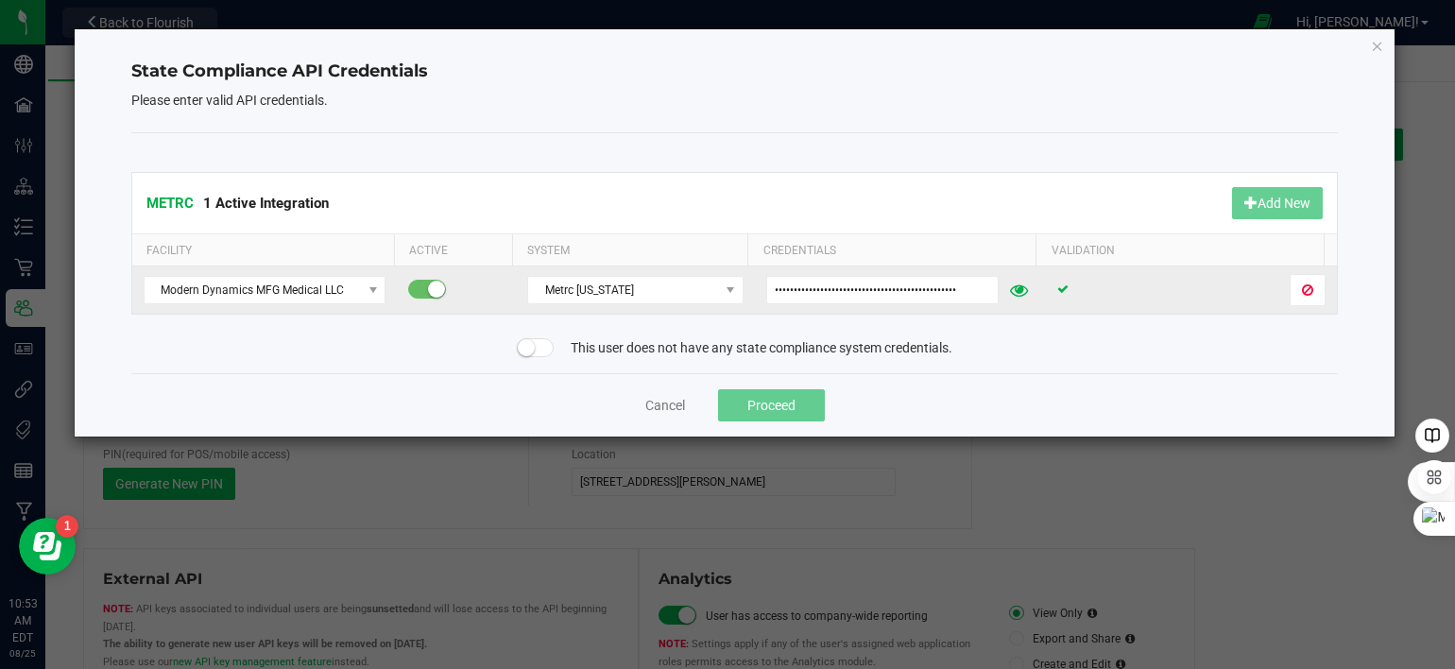
click at [1010, 287] on icon at bounding box center [1019, 289] width 18 height 13
click at [1057, 289] on icon at bounding box center [1062, 288] width 11 height 11
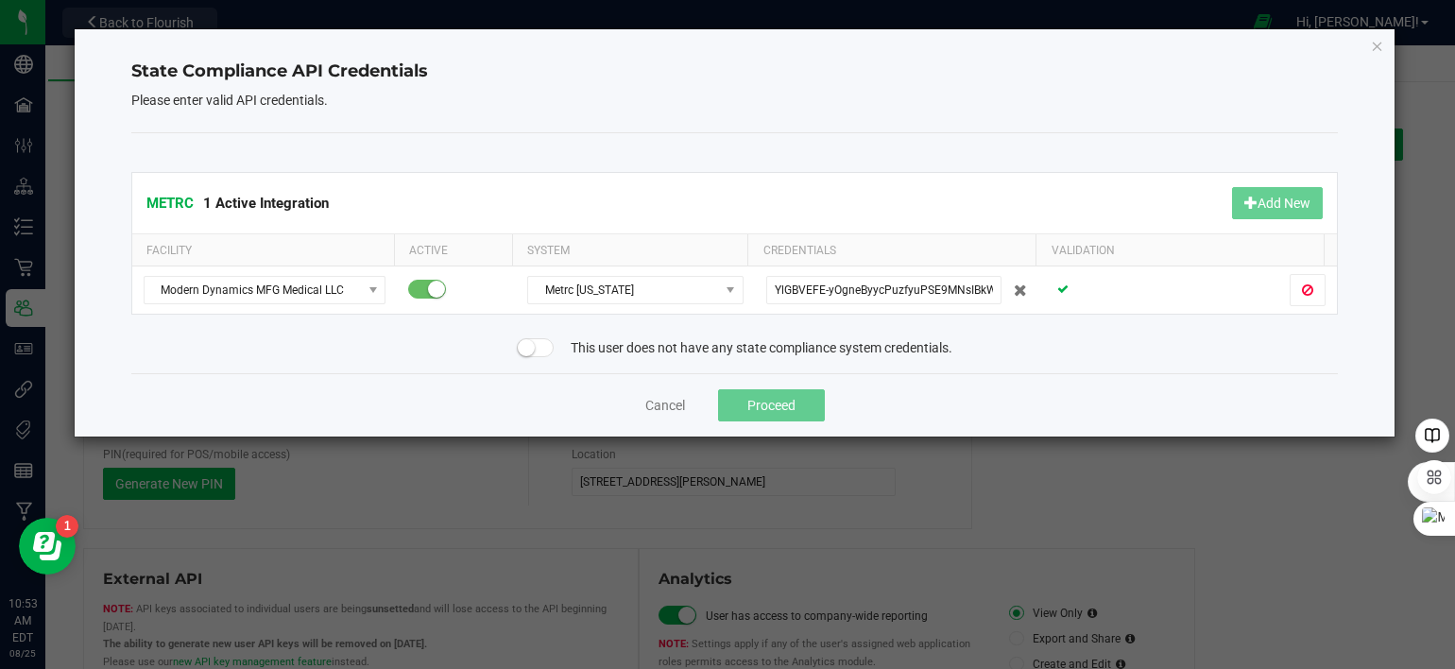
click at [1064, 175] on div "METRC 1 Active Integration Add New" at bounding box center [735, 203] width 1206 height 60
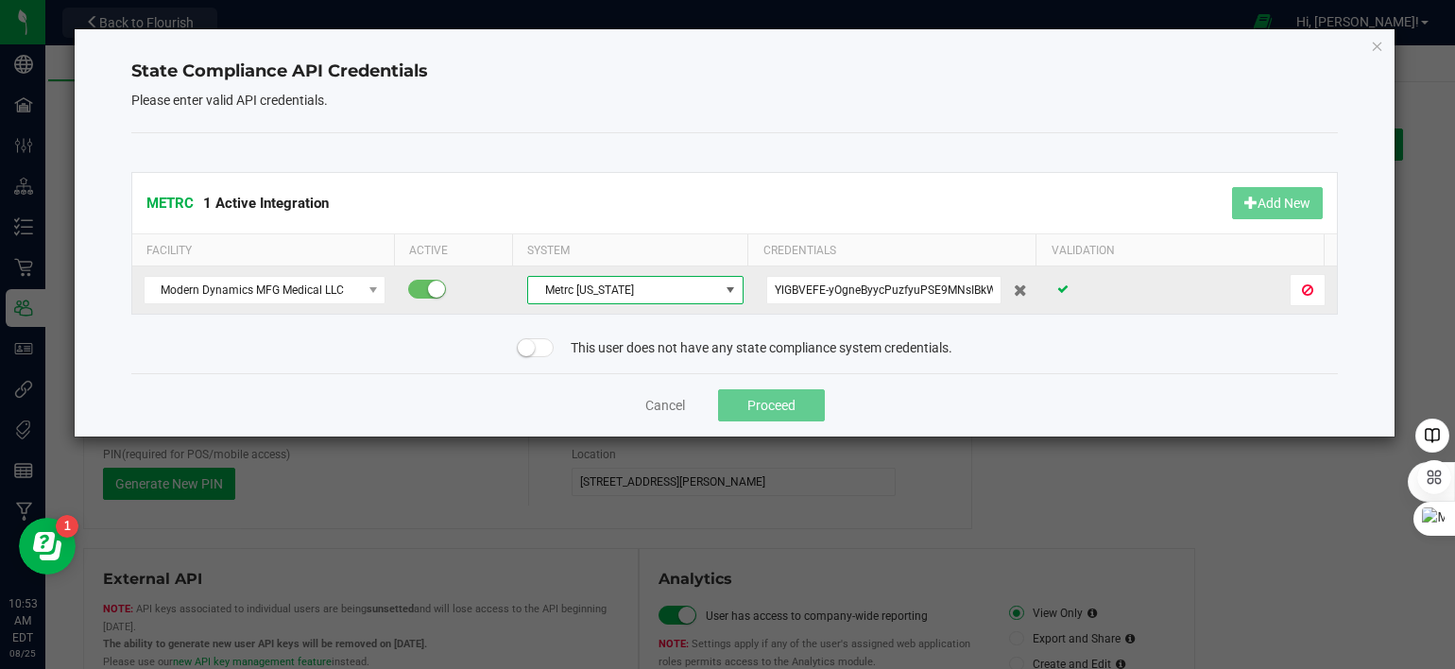
click at [599, 298] on span "Metrc Maine" at bounding box center [623, 290] width 190 height 26
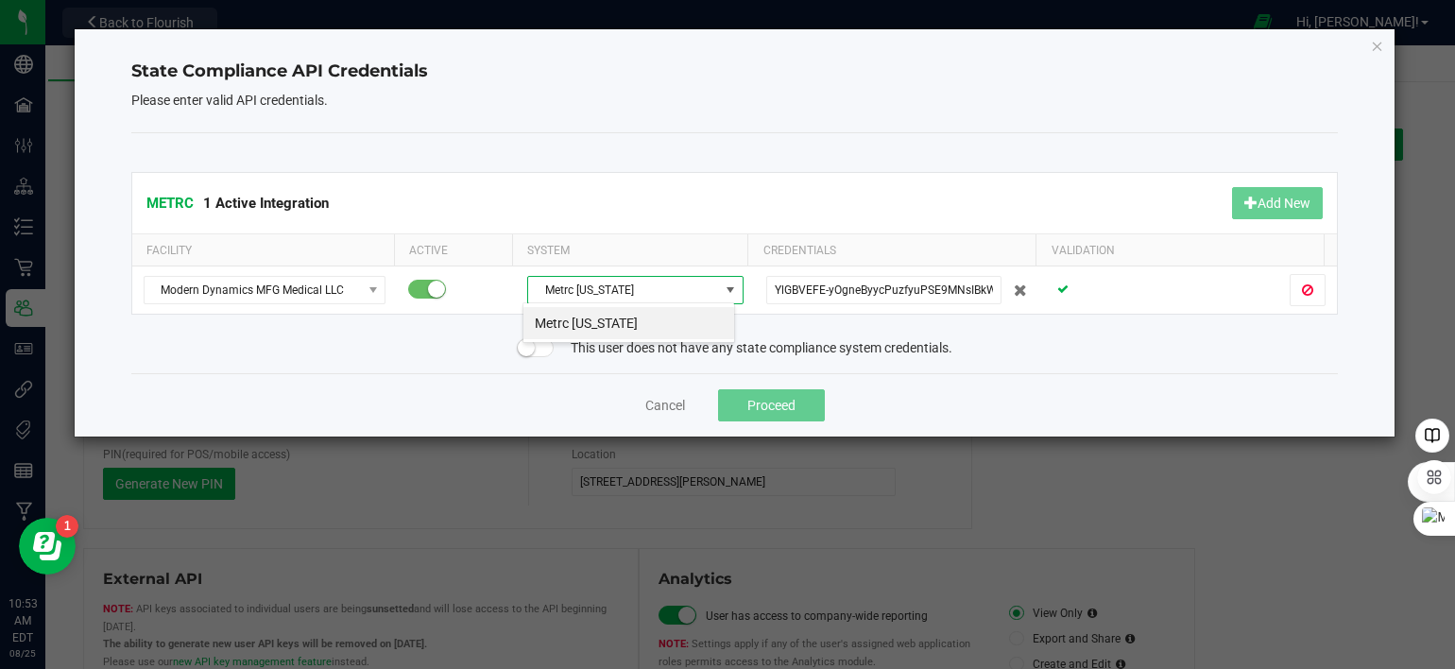
click at [595, 326] on li "Metrc Maine" at bounding box center [628, 323] width 211 height 32
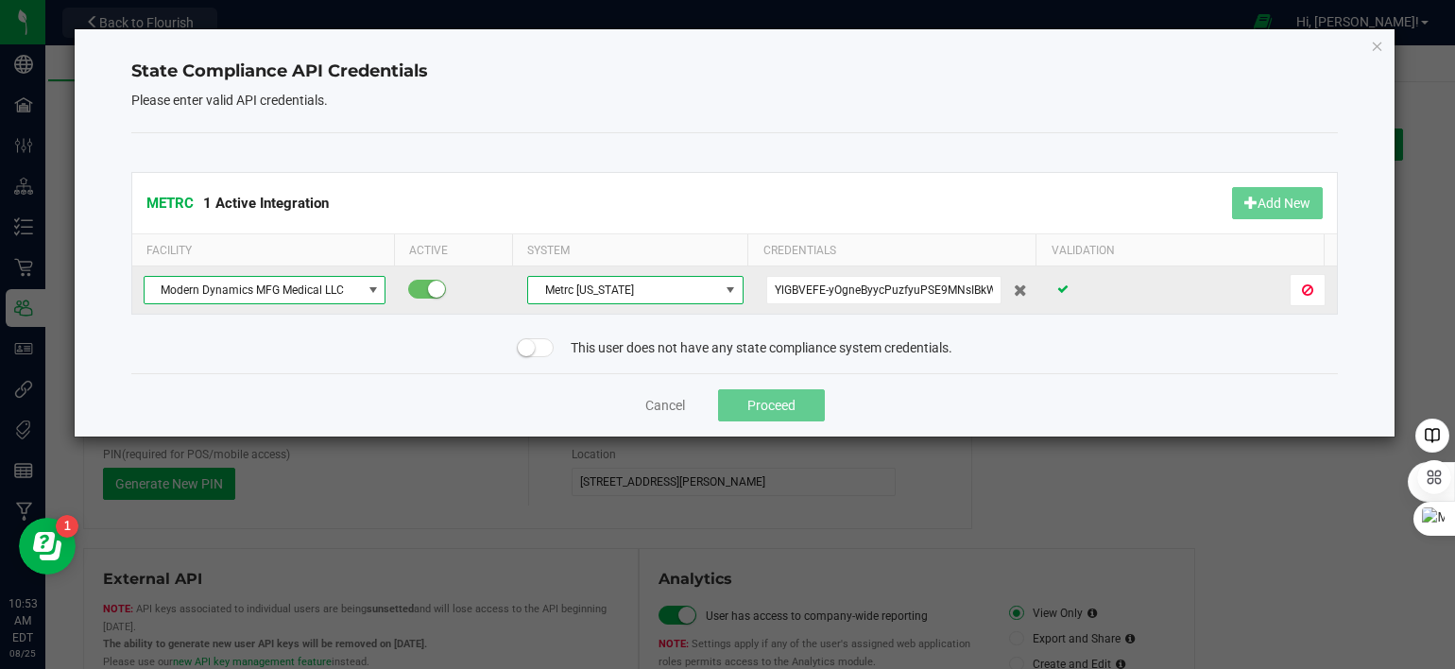
click at [366, 286] on span "NO DATA FOUND" at bounding box center [373, 290] width 15 height 15
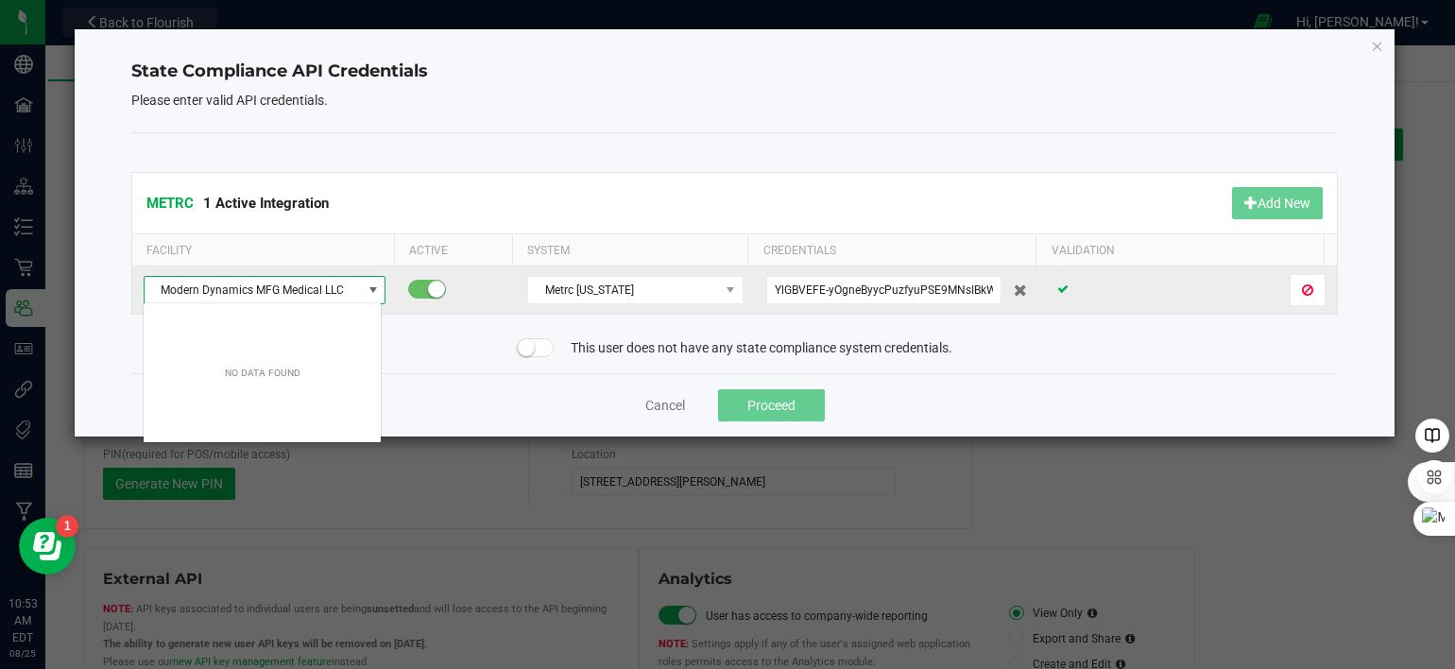
scroll to position [27, 239]
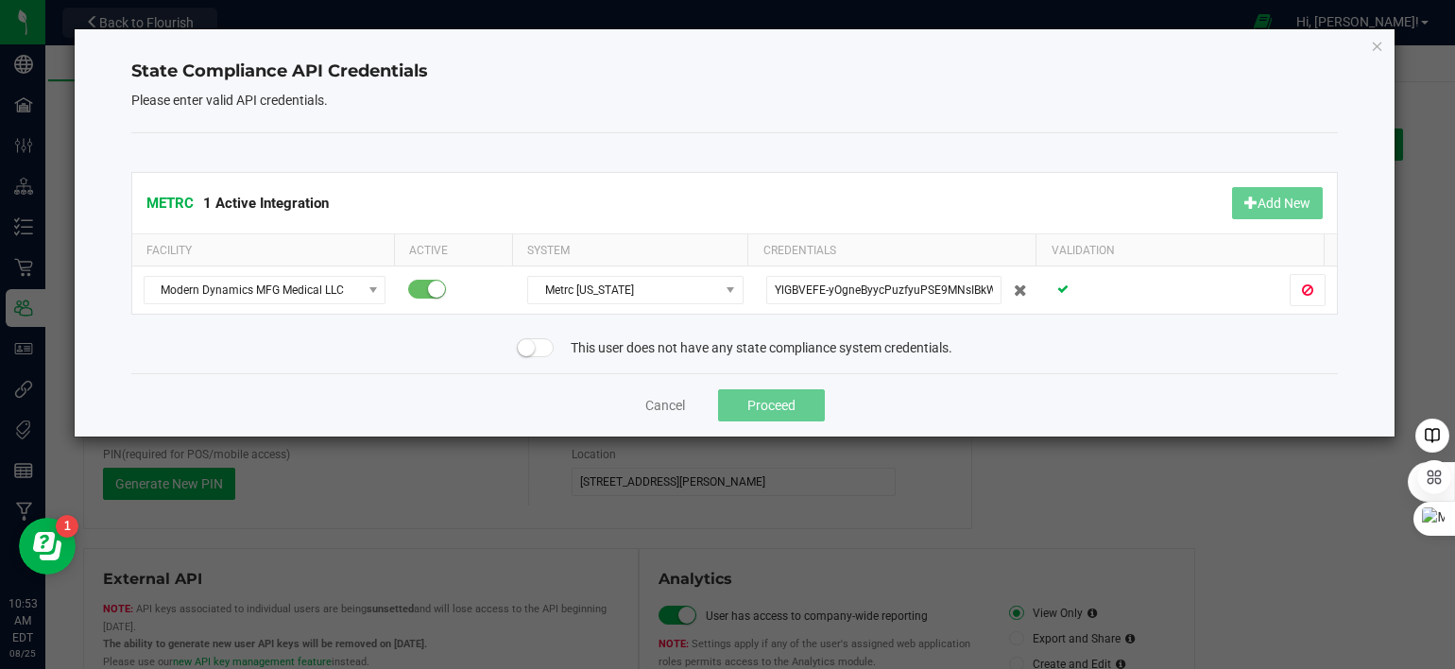
click at [418, 386] on div "Cancel Proceed" at bounding box center [735, 404] width 1208 height 63
click at [1378, 45] on icon "Close" at bounding box center [1377, 45] width 13 height 23
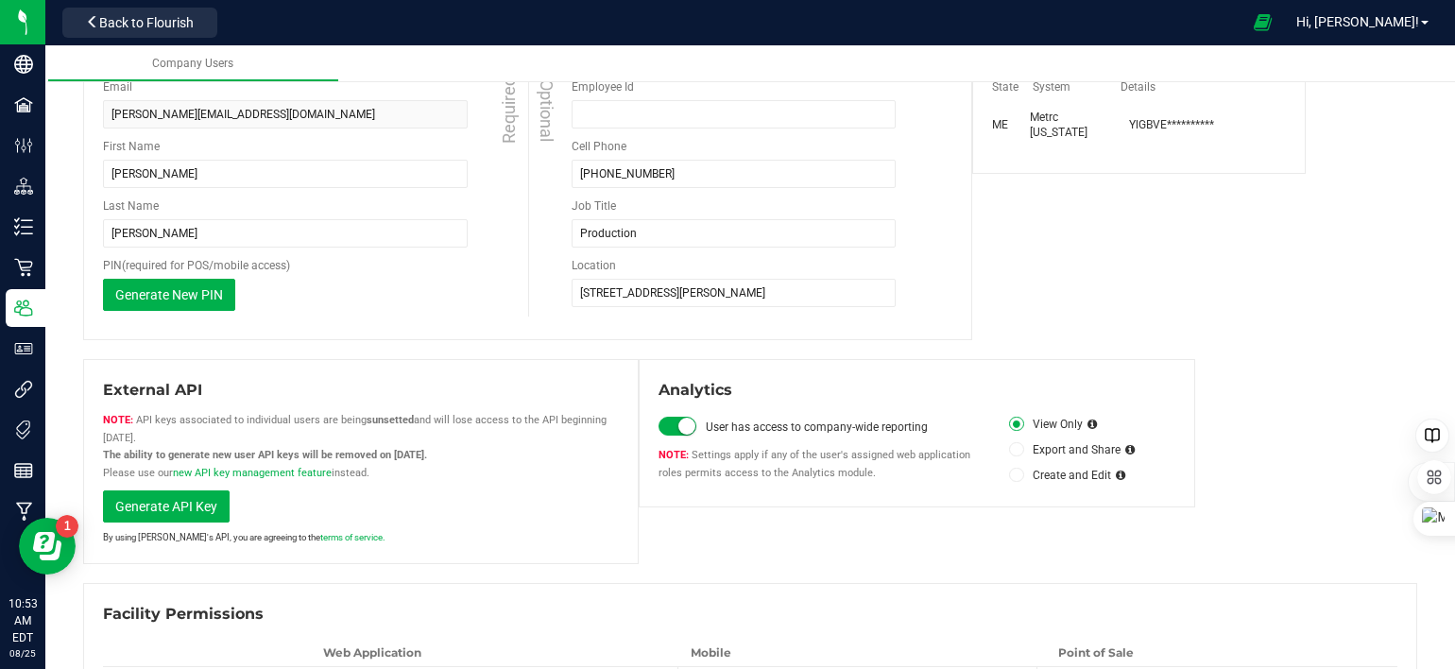
scroll to position [0, 0]
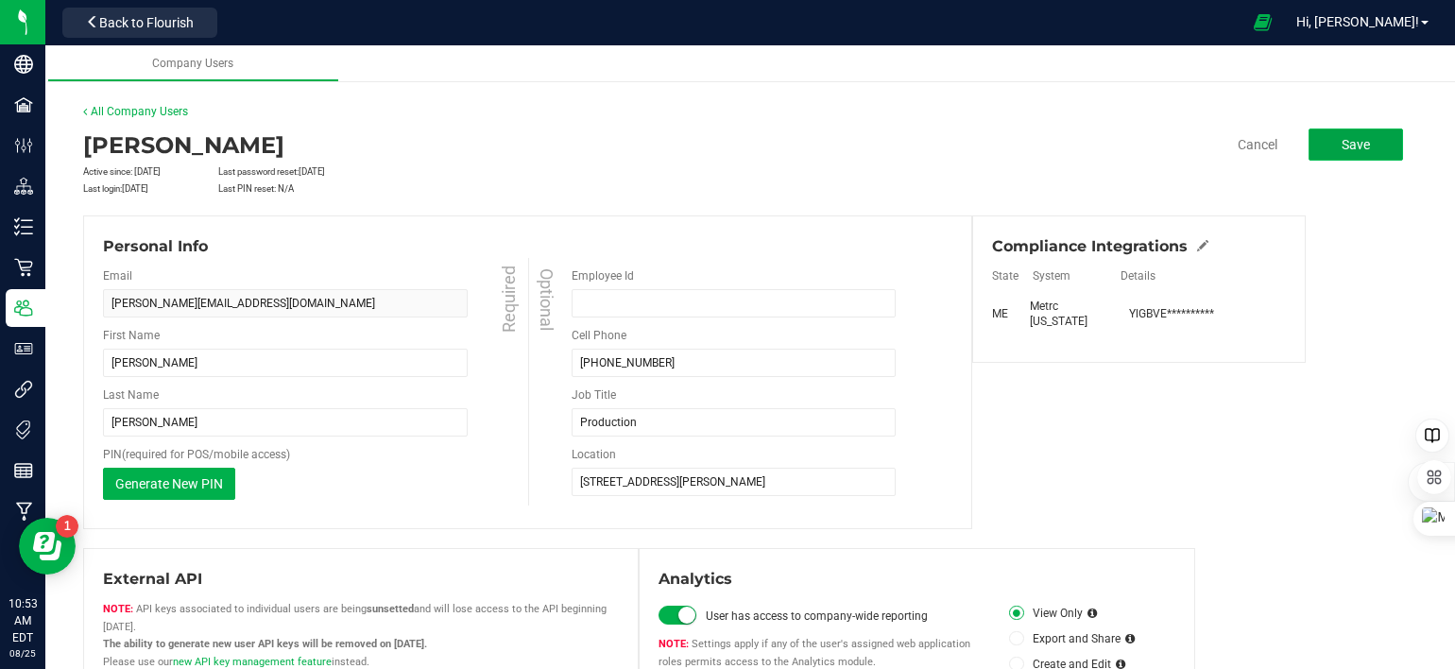
click at [1332, 129] on button "Save" at bounding box center [1356, 145] width 94 height 32
click at [600, 297] on input "Employee Id" at bounding box center [734, 303] width 324 height 28
click at [677, 249] on div "Personal Info" at bounding box center [527, 246] width 849 height 23
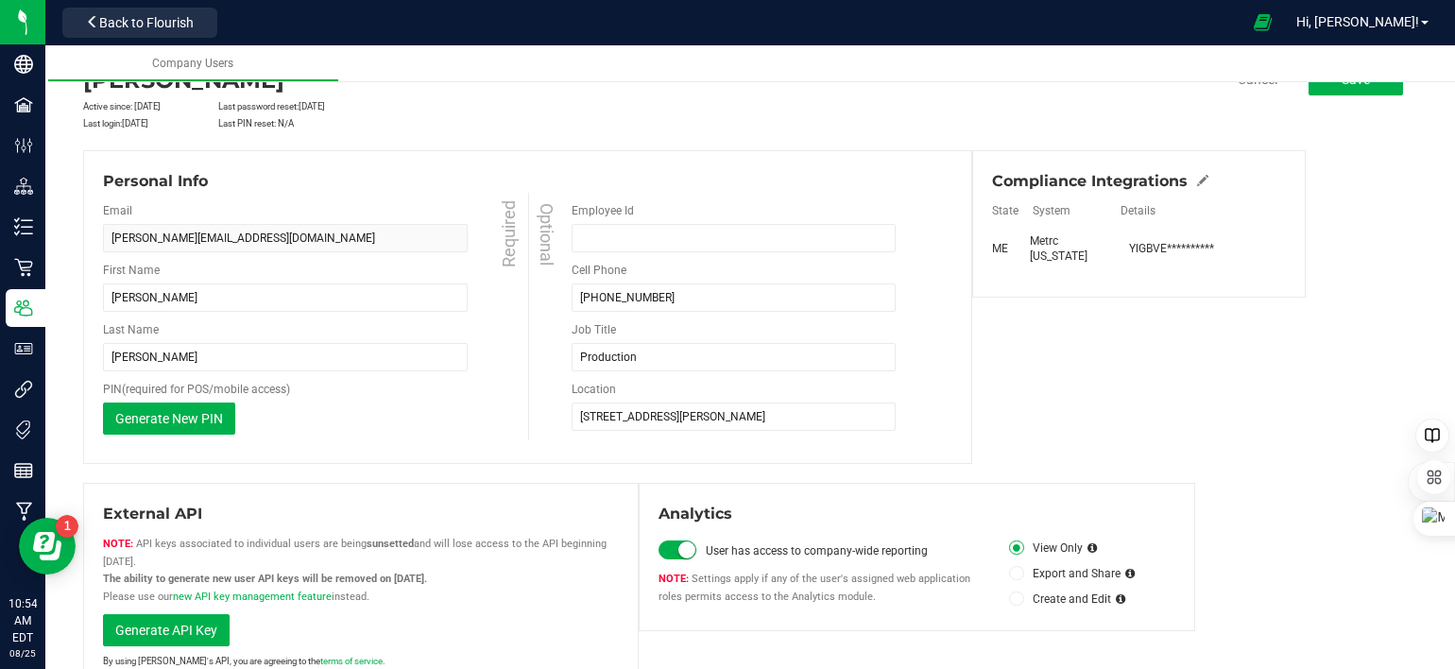
scroll to position [94, 0]
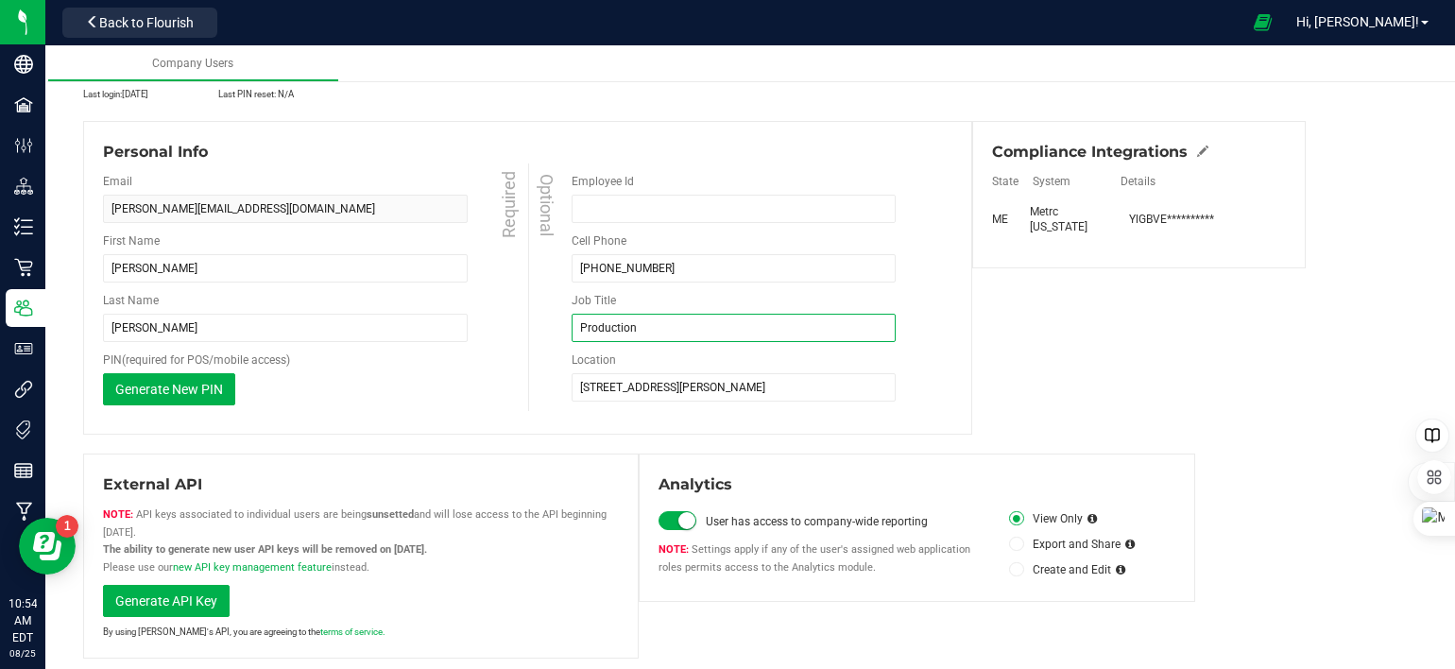
click at [635, 326] on input "Production" at bounding box center [734, 328] width 324 height 28
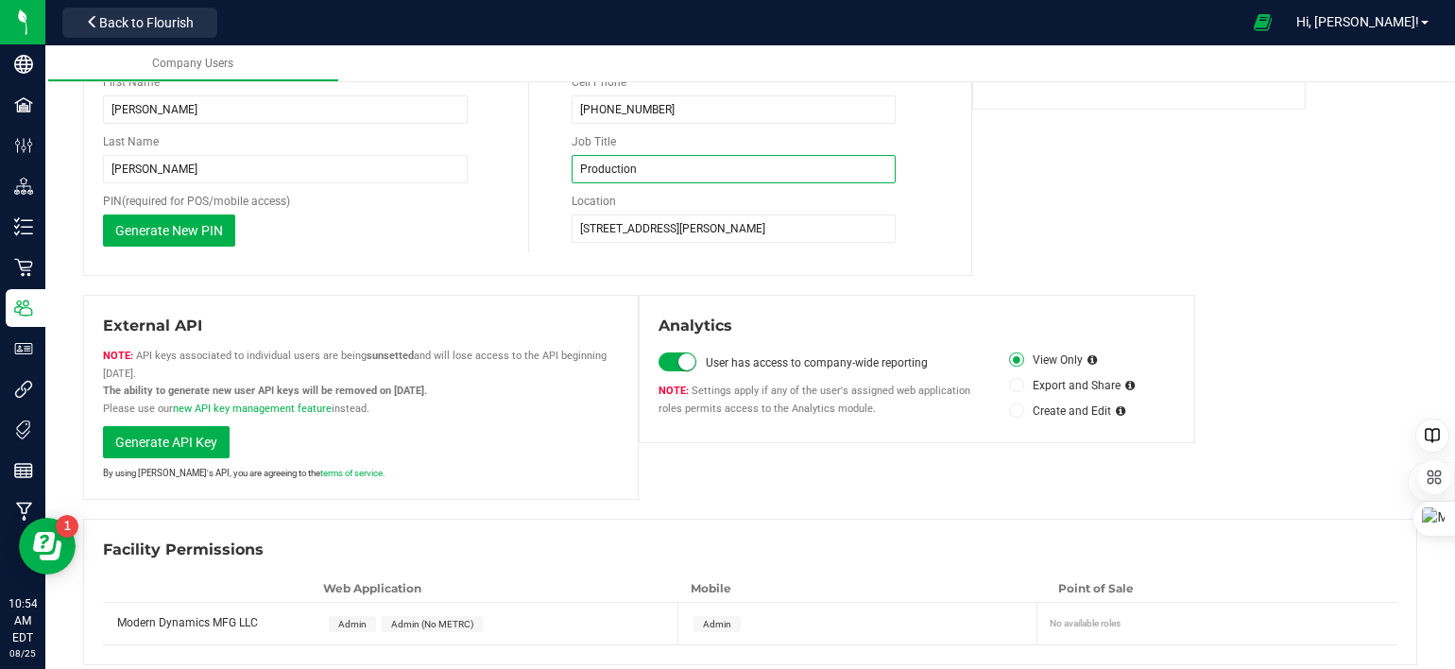
scroll to position [265, 0]
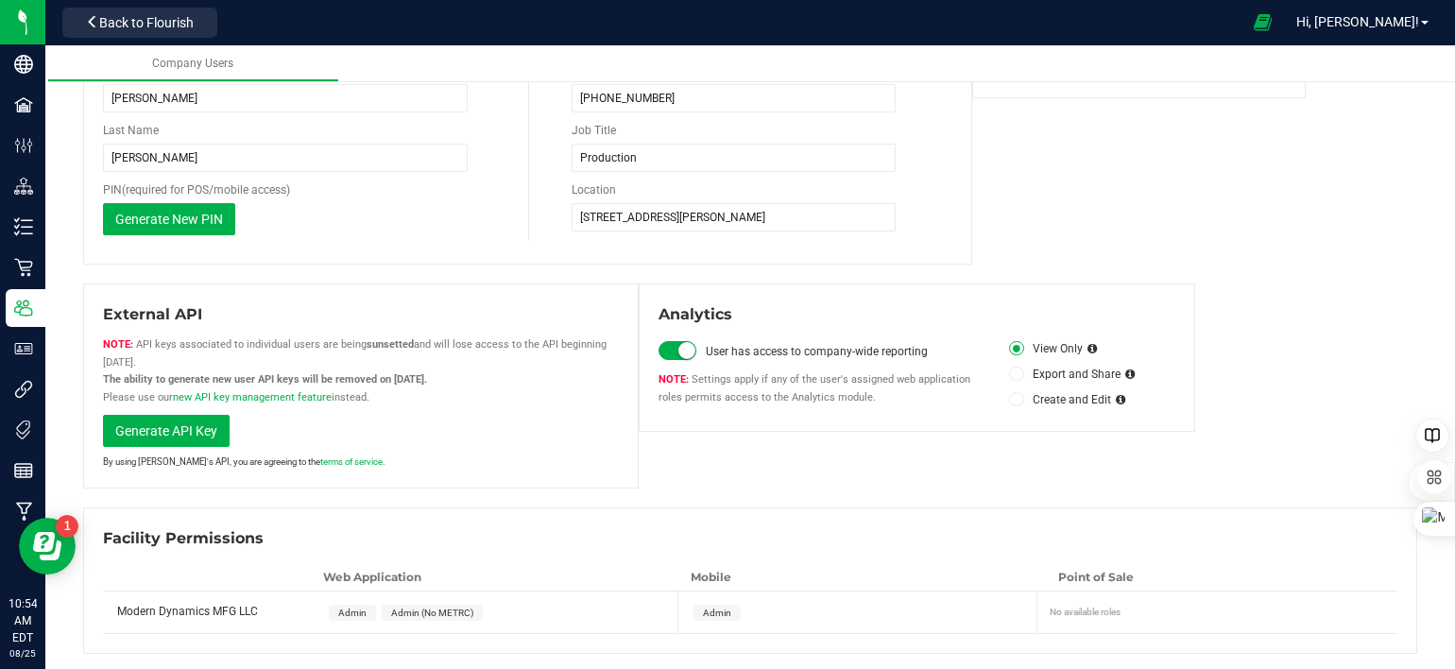
click at [405, 611] on span "Admin (No METRC)" at bounding box center [432, 613] width 82 height 10
click at [438, 578] on div "Web Application" at bounding box center [493, 577] width 368 height 17
click at [661, 579] on div "Web Application" at bounding box center [493, 577] width 368 height 17
click at [728, 608] on span "Admin" at bounding box center [717, 613] width 47 height 16
click at [726, 608] on span "Admin" at bounding box center [717, 613] width 47 height 16
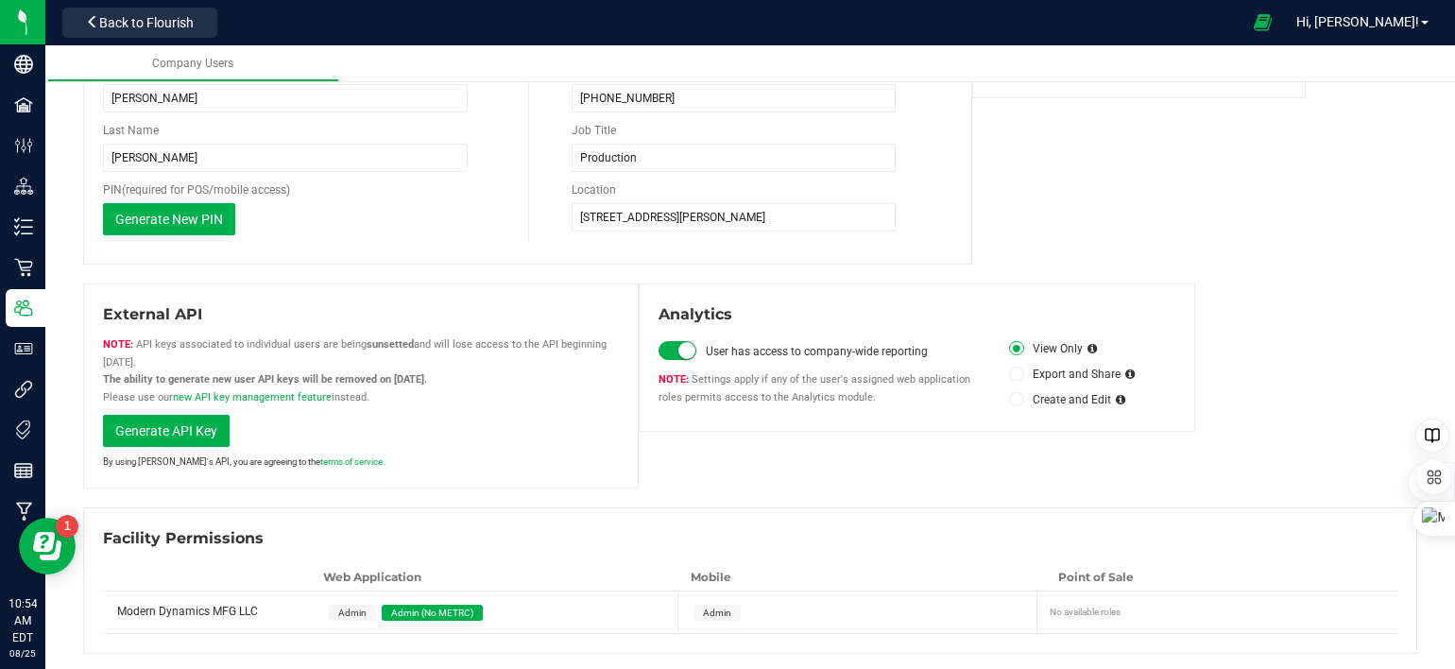
click at [1085, 609] on div "No available roles" at bounding box center [1220, 609] width 340 height 20
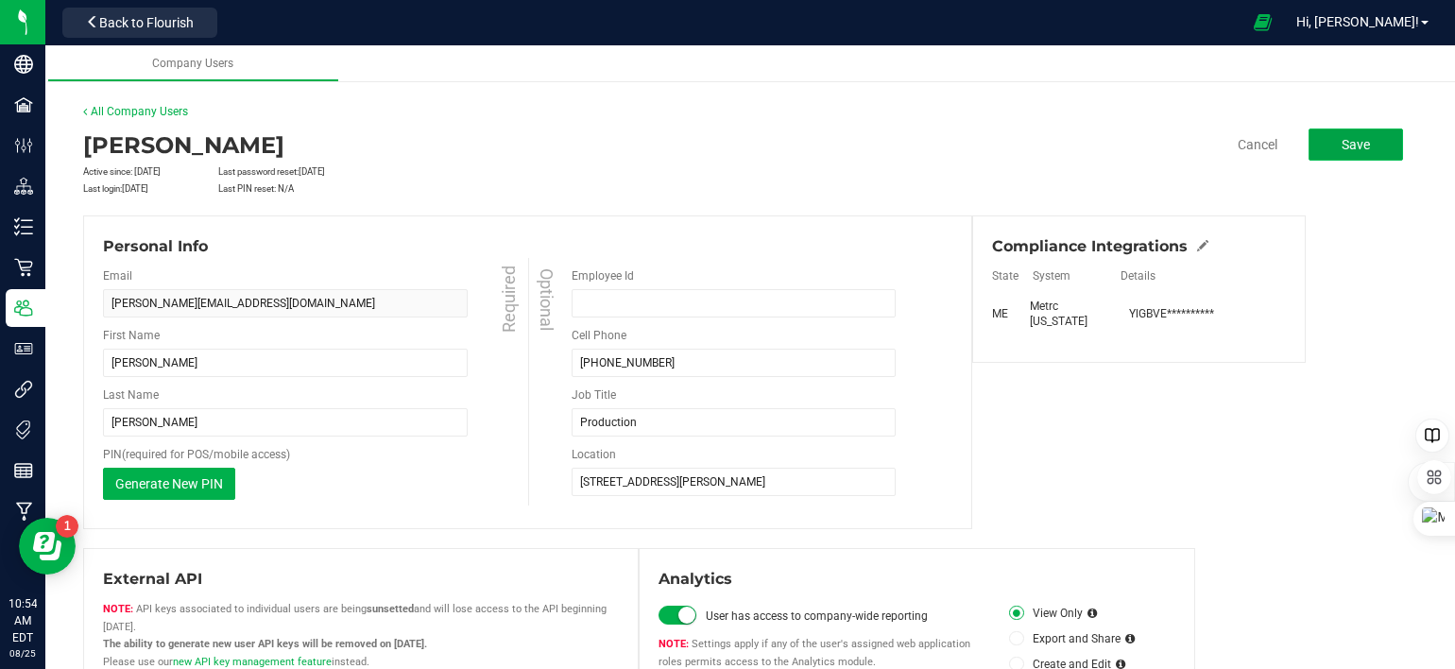
click at [1314, 135] on button "Save" at bounding box center [1356, 145] width 94 height 32
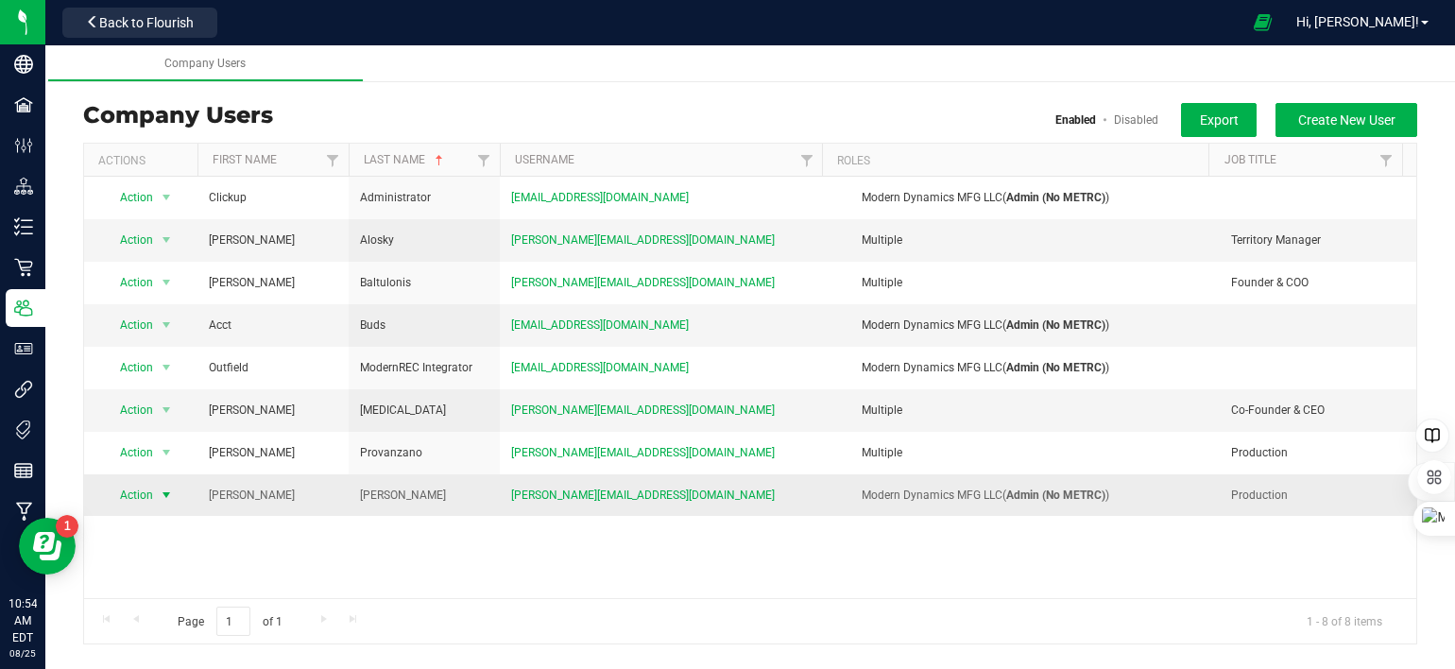
click at [166, 494] on span "select" at bounding box center [166, 495] width 15 height 15
click at [159, 604] on li "View user detail" at bounding box center [155, 621] width 102 height 52
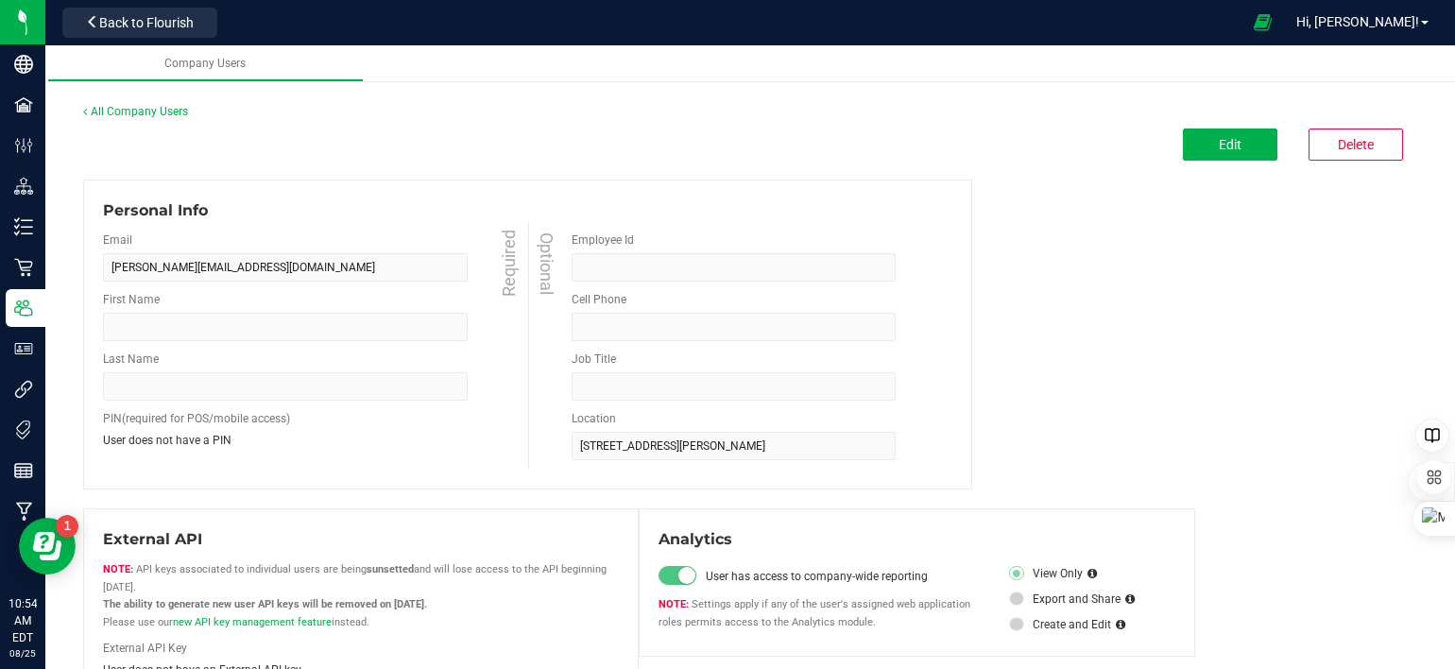
type input "William"
type input "Tait"
type input "7634645166"
type input "Production"
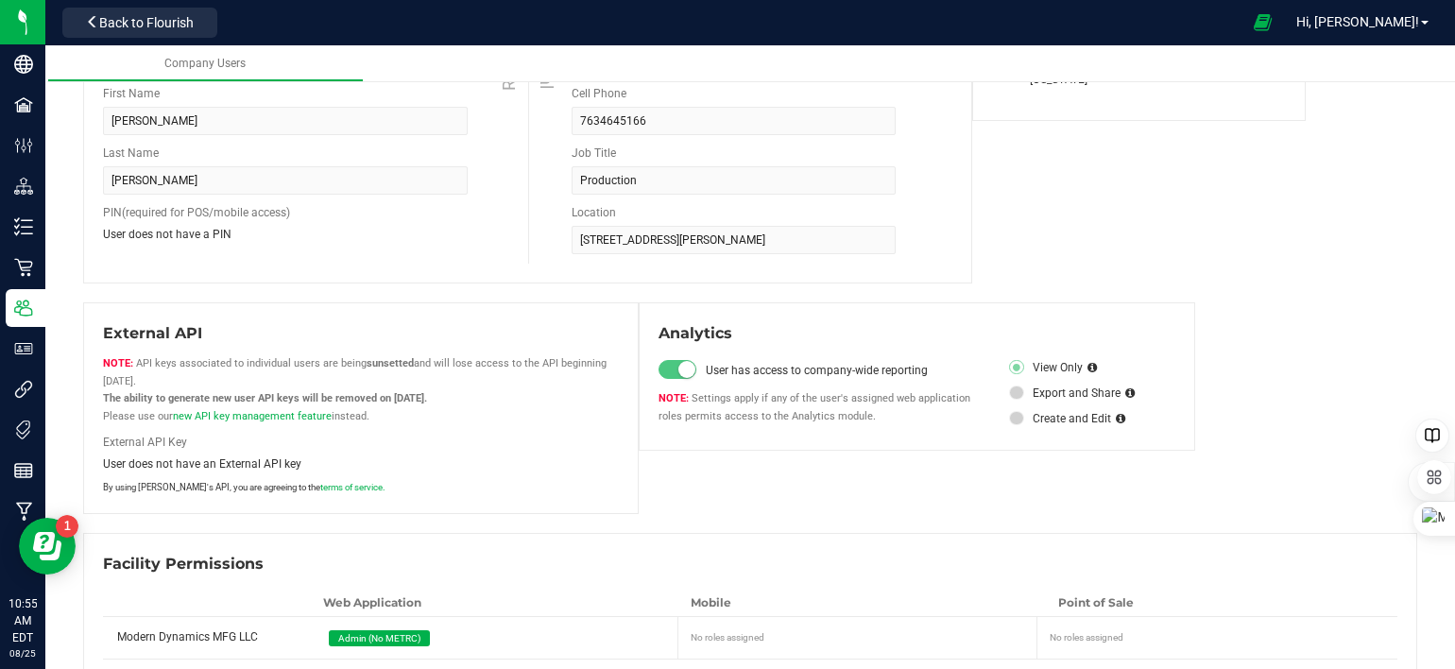
scroll to position [268, 0]
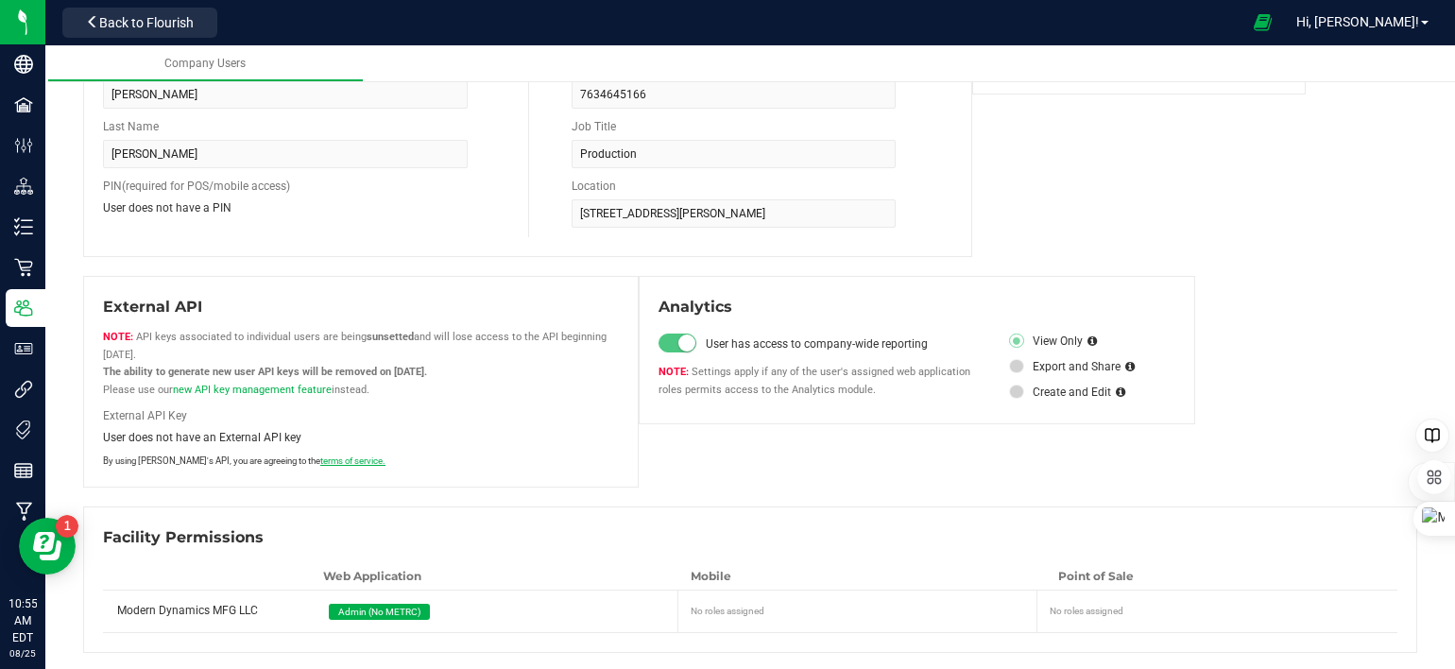
click at [320, 458] on link "terms of service." at bounding box center [352, 460] width 65 height 10
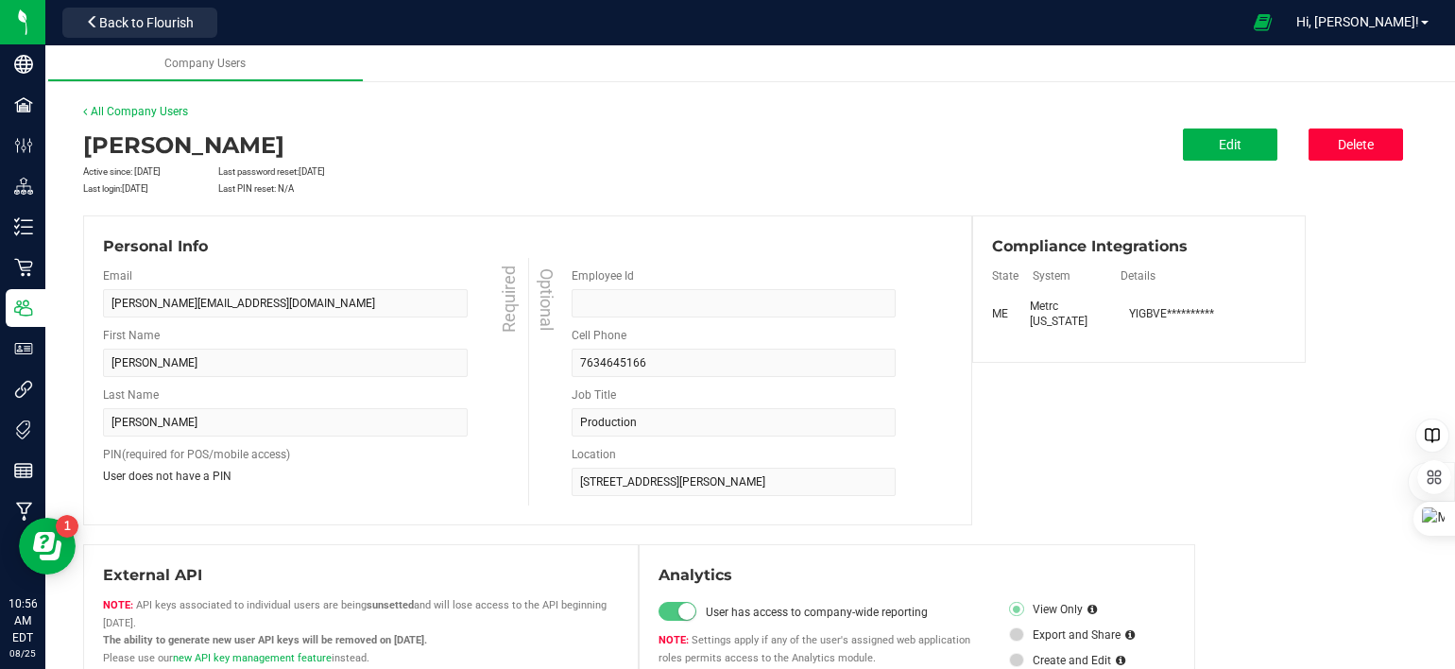
click at [1331, 139] on button "Delete" at bounding box center [1356, 145] width 94 height 32
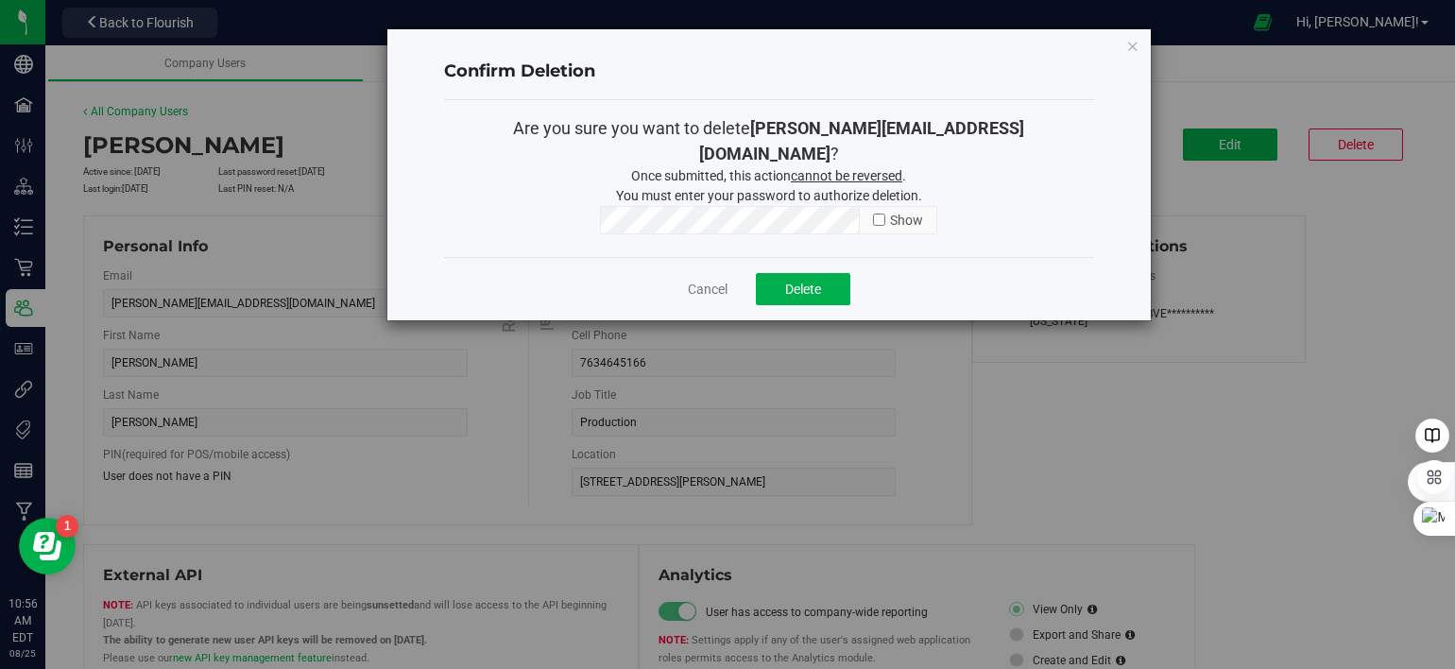
click at [878, 214] on input "checkbox" at bounding box center [879, 220] width 12 height 12
checkbox input "true"
click at [828, 273] on button "Delete" at bounding box center [803, 289] width 94 height 32
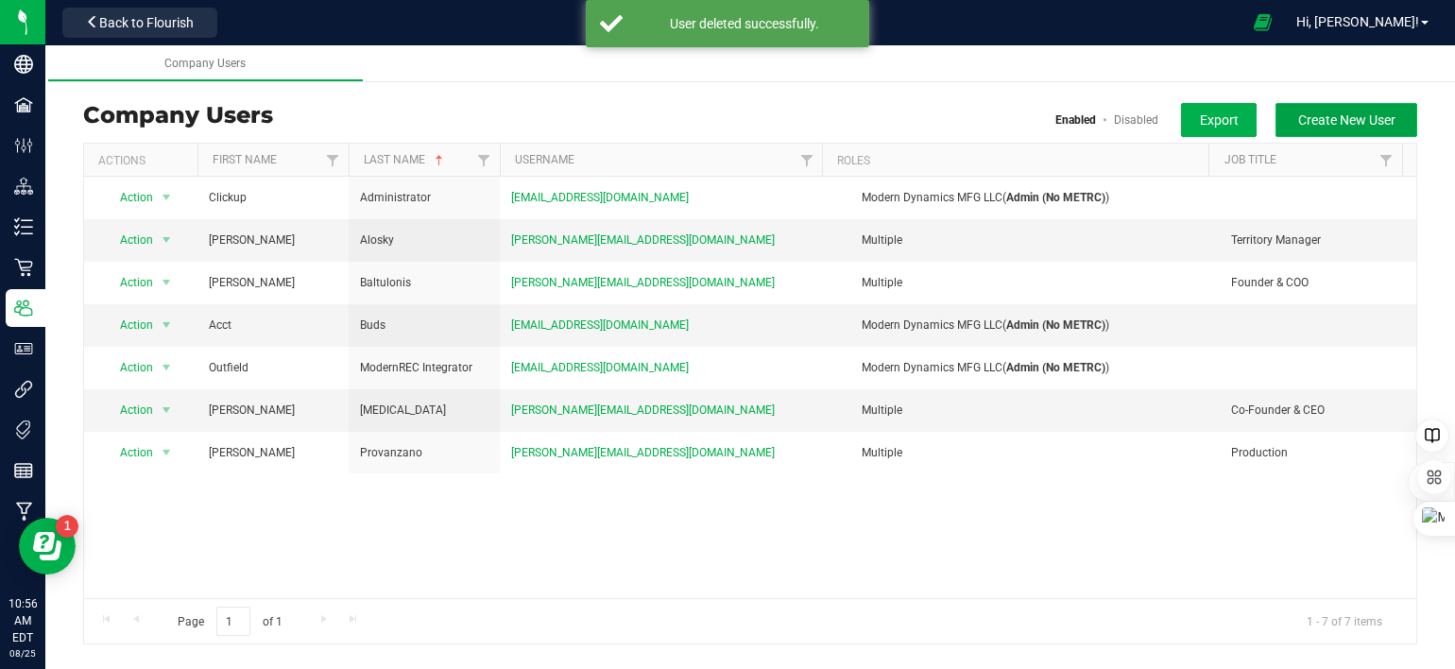
click at [1322, 131] on button "Create New User" at bounding box center [1347, 120] width 142 height 34
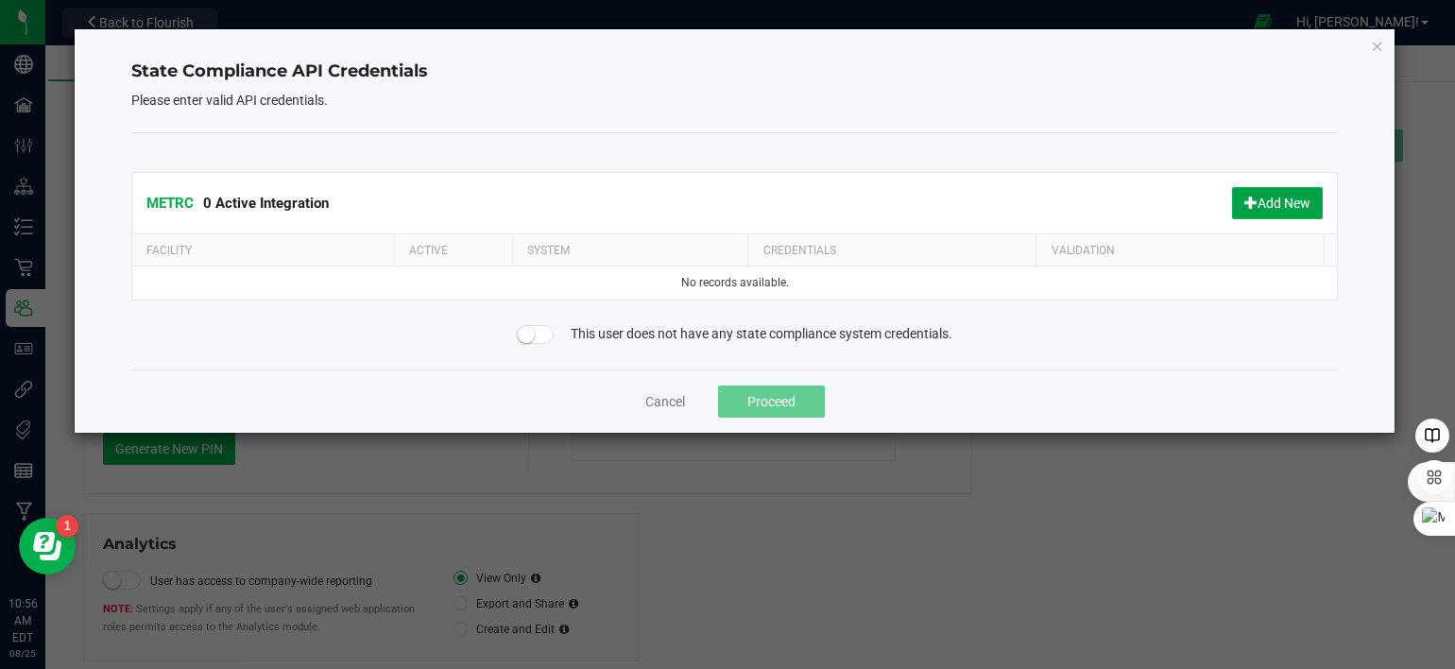
click at [1278, 207] on button "Add New" at bounding box center [1277, 203] width 91 height 32
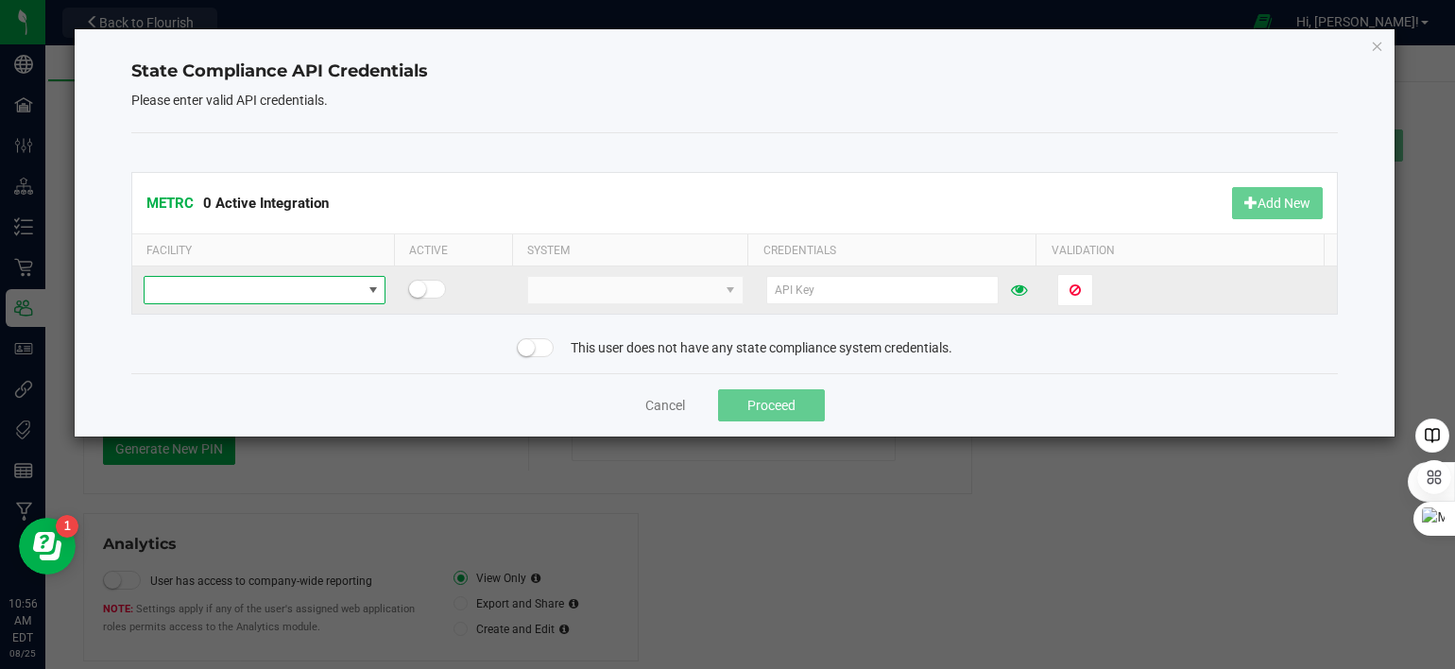
click at [261, 295] on span at bounding box center [253, 290] width 216 height 26
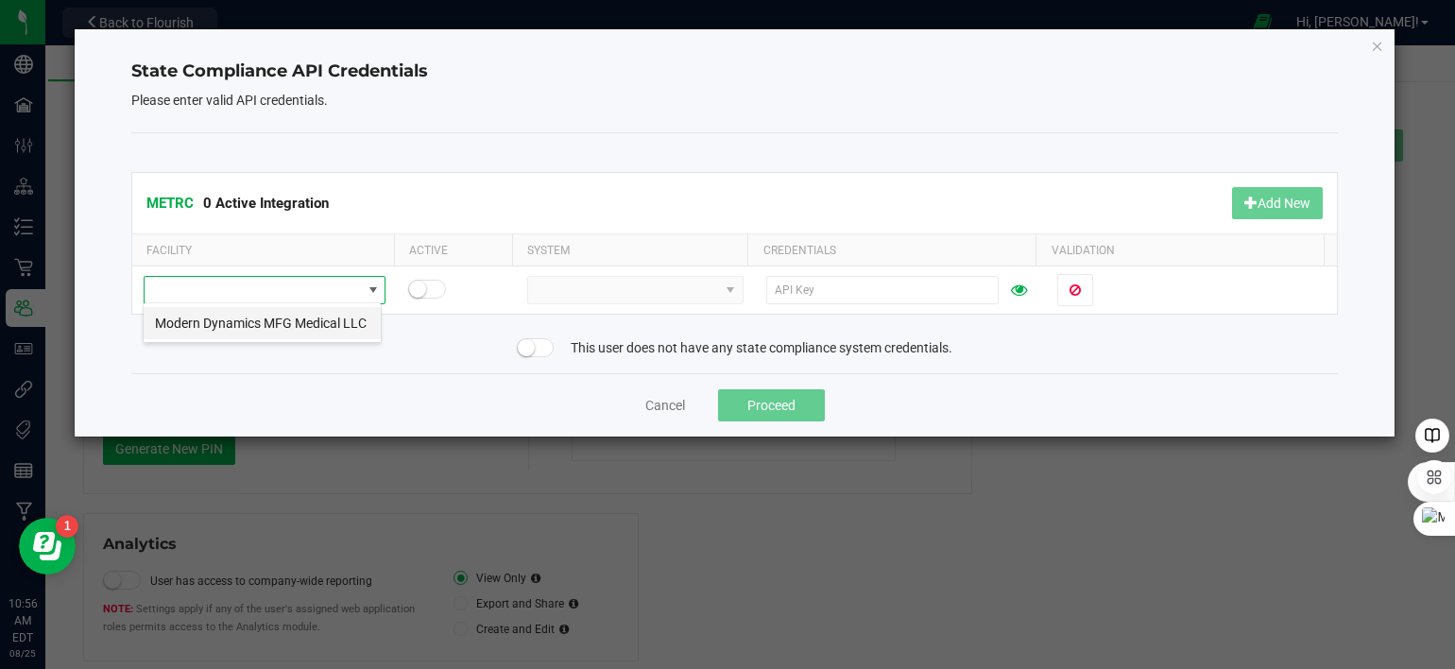
scroll to position [27, 239]
click at [241, 317] on li "Modern Dynamics MFG Medical LLC" at bounding box center [262, 323] width 237 height 32
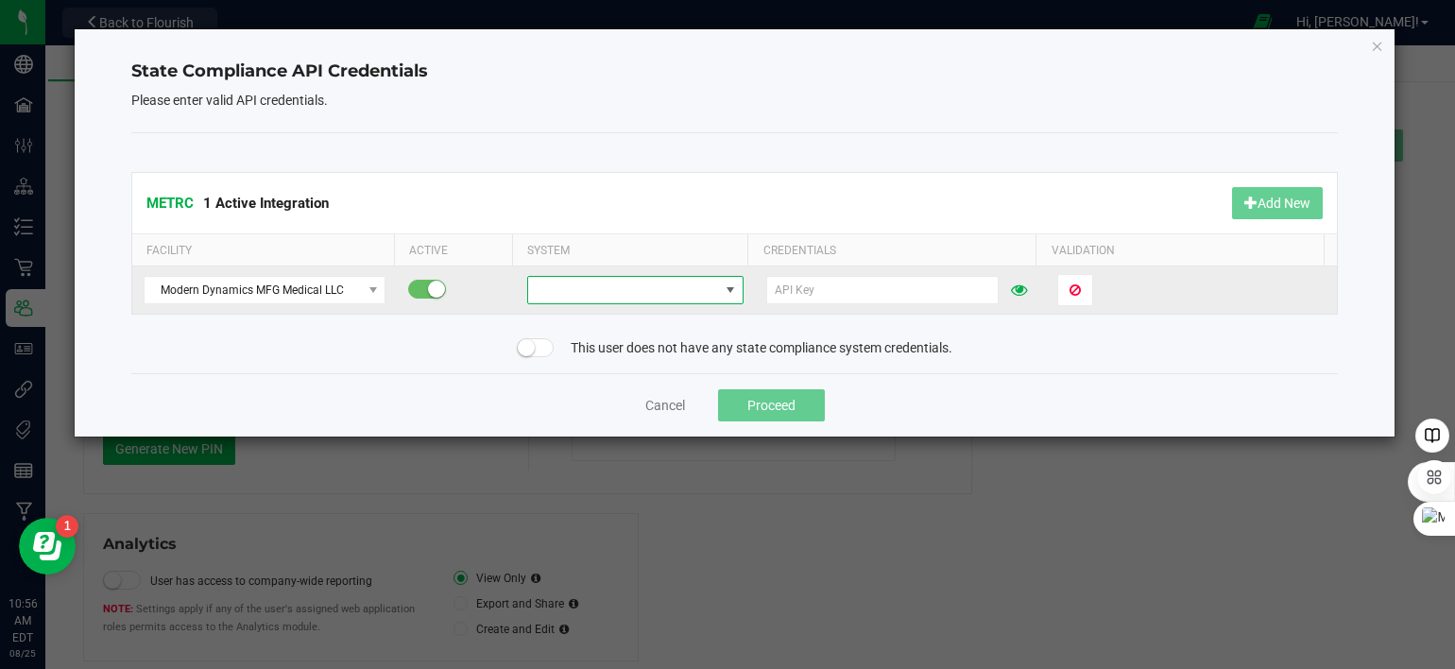
click at [614, 293] on span at bounding box center [623, 290] width 190 height 26
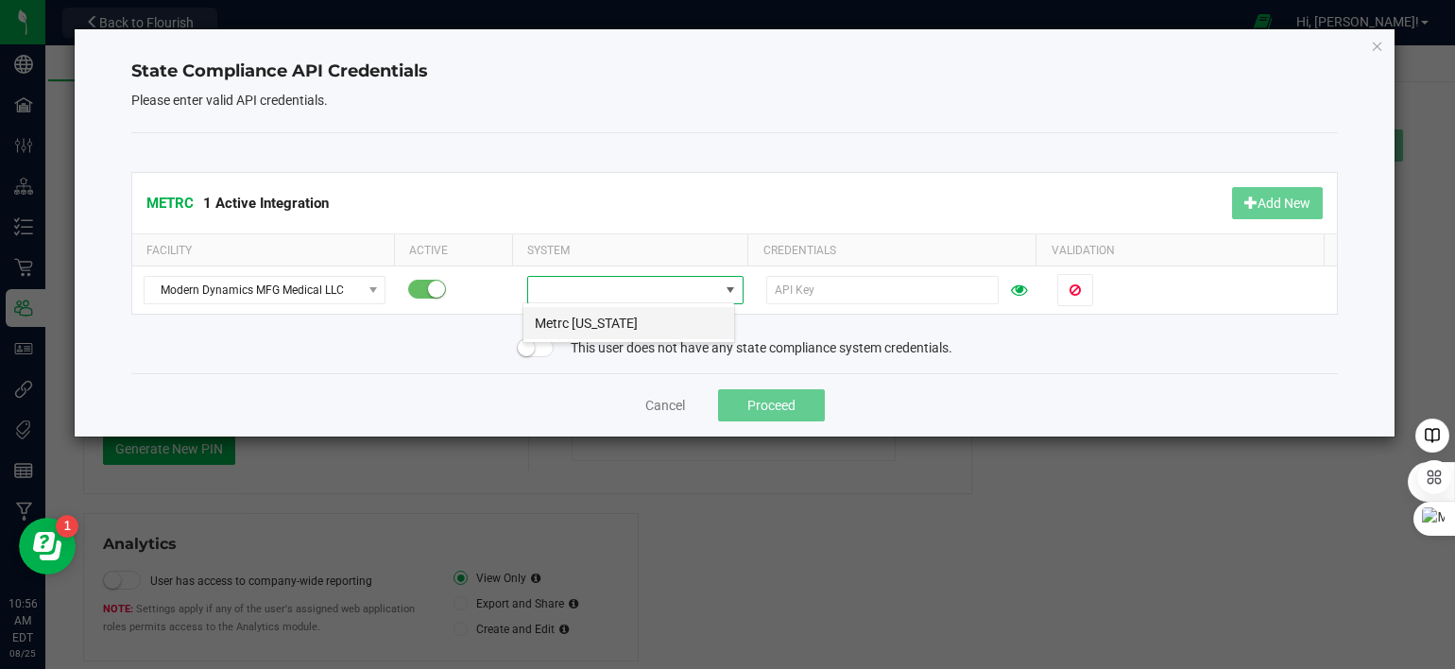
click at [592, 322] on li "Metrc Maine" at bounding box center [628, 323] width 211 height 32
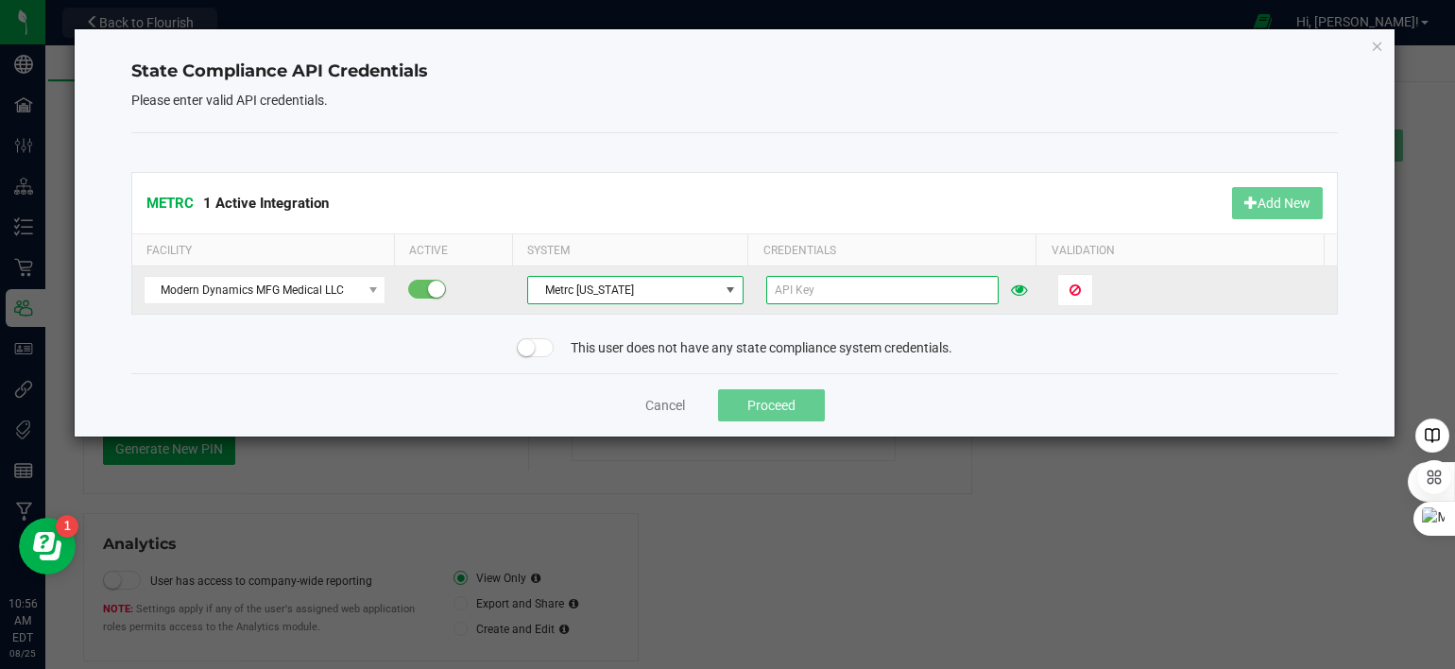
click at [834, 297] on input "text" at bounding box center [882, 290] width 232 height 28
paste input "YlGBVEFE-yOgneByycPuzfyuPSE9MNsIBkWu2wcg424-TQJN"
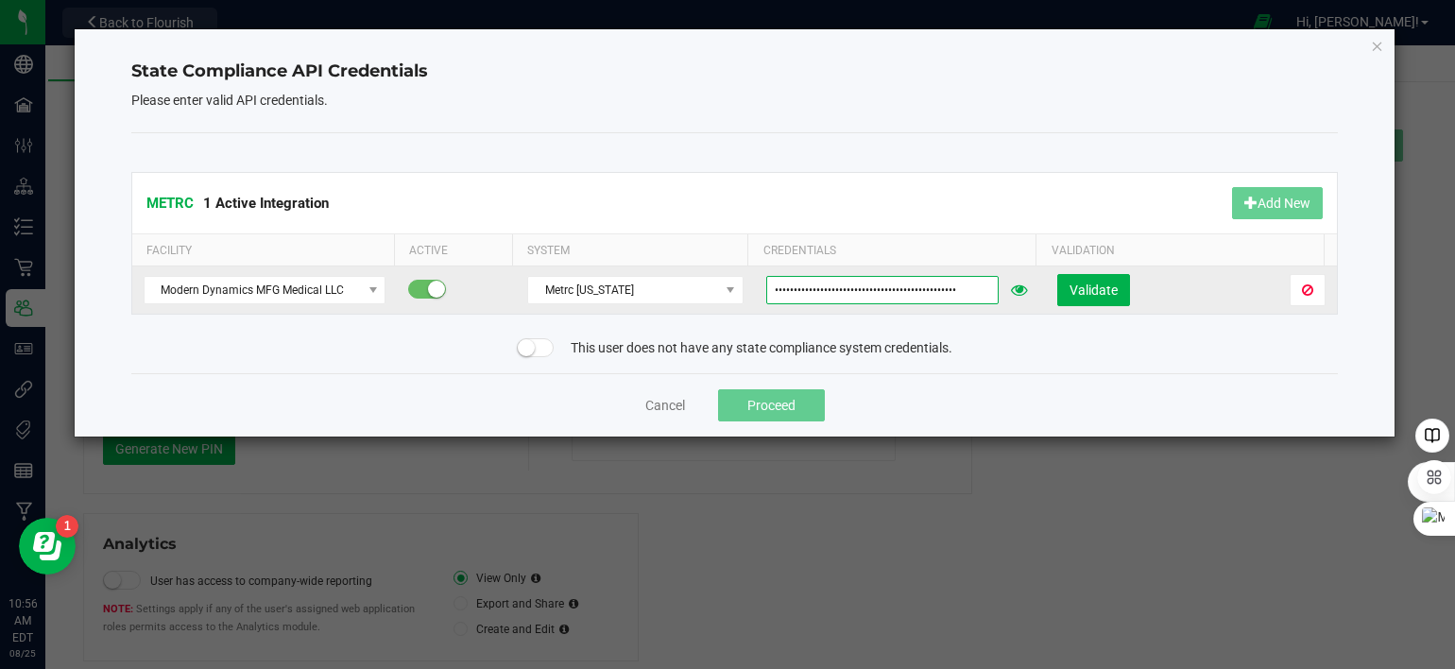
type input "YlGBVEFE-yOgneByycPuzfyuPSE9MNsIBkWu2wcg424-TQJN"
drag, startPoint x: 1073, startPoint y: 305, endPoint x: 1083, endPoint y: 298, distance: 12.1
click at [1083, 298] on td "Validate" at bounding box center [1191, 289] width 291 height 47
click at [1078, 290] on span "Validate" at bounding box center [1094, 290] width 48 height 15
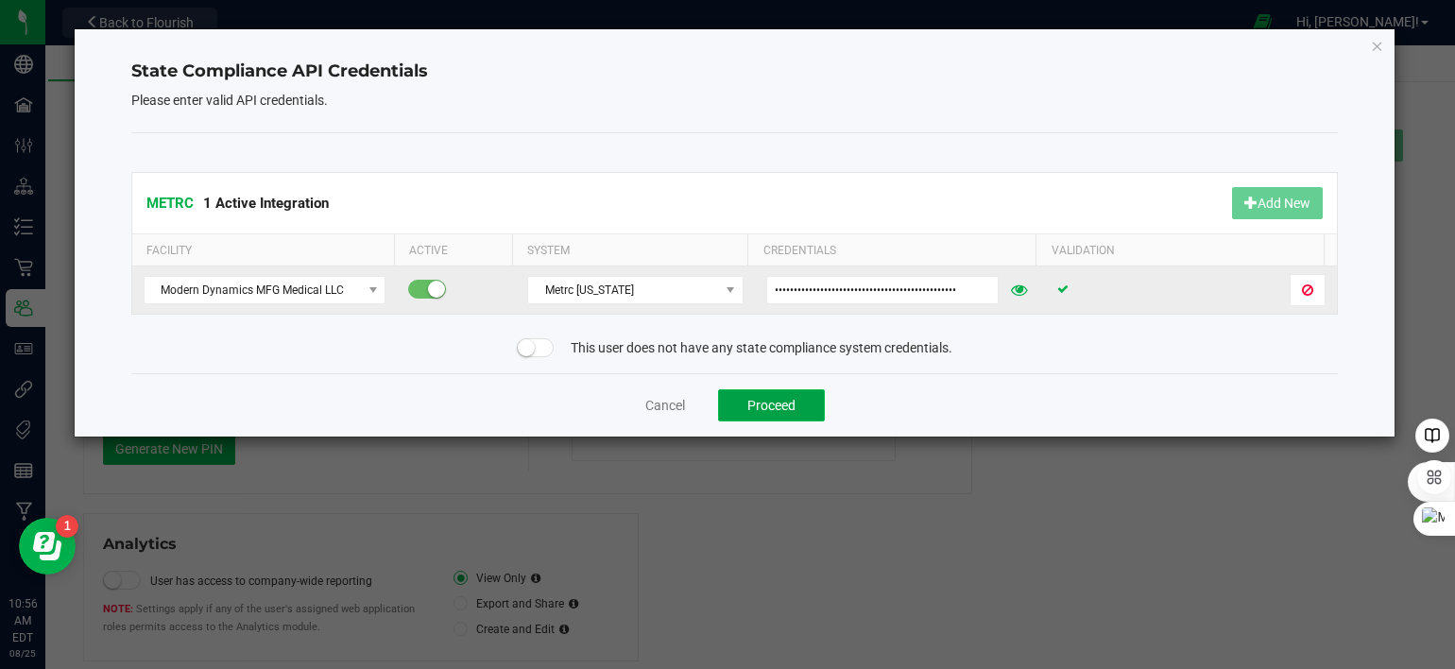
click at [775, 400] on button "Proceed" at bounding box center [771, 405] width 107 height 32
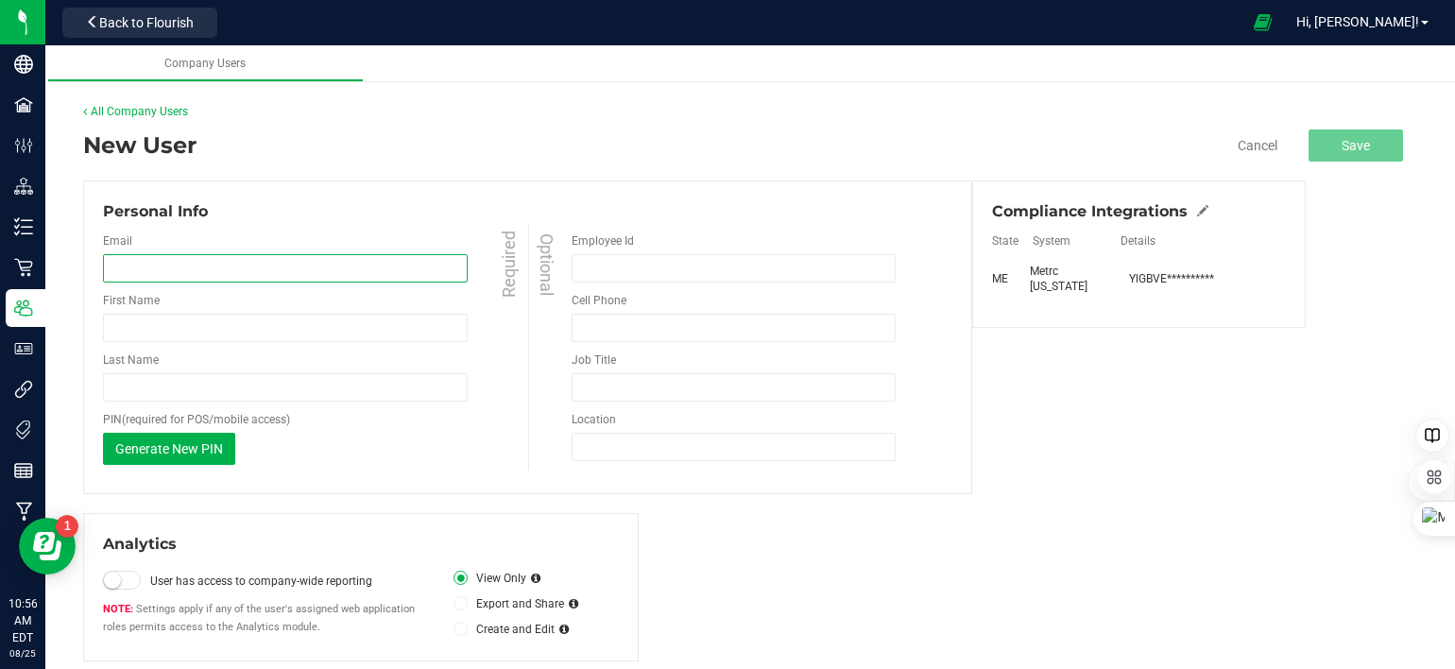
click at [136, 264] on input "email" at bounding box center [285, 268] width 365 height 28
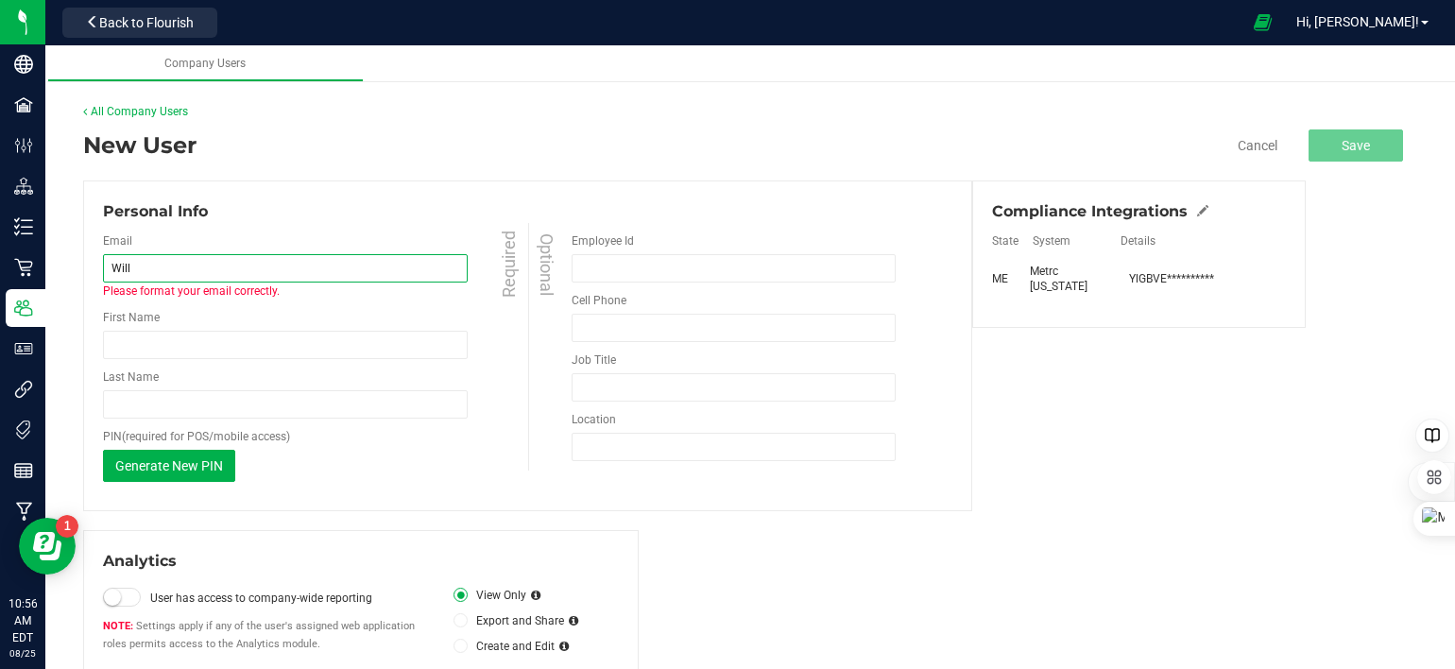
type input "william@thestarbase.com"
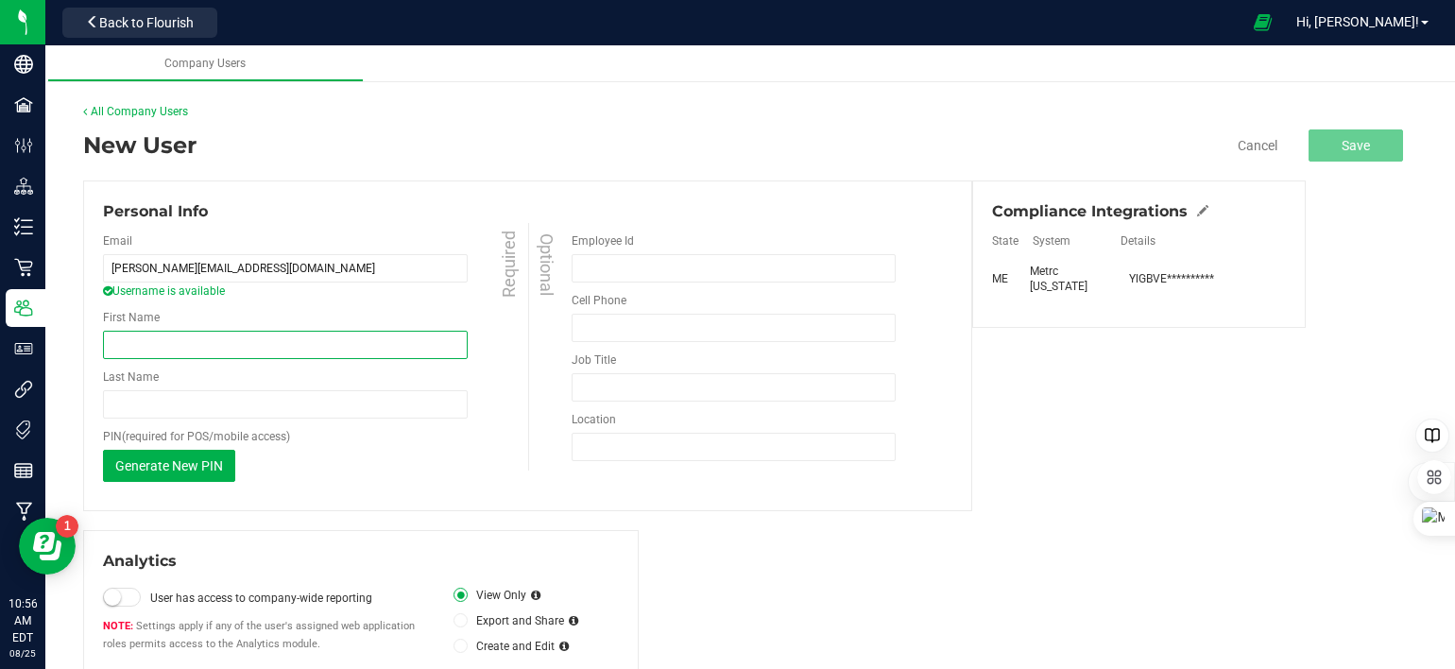
click at [219, 351] on input "First Name" at bounding box center [285, 345] width 365 height 28
type input "William"
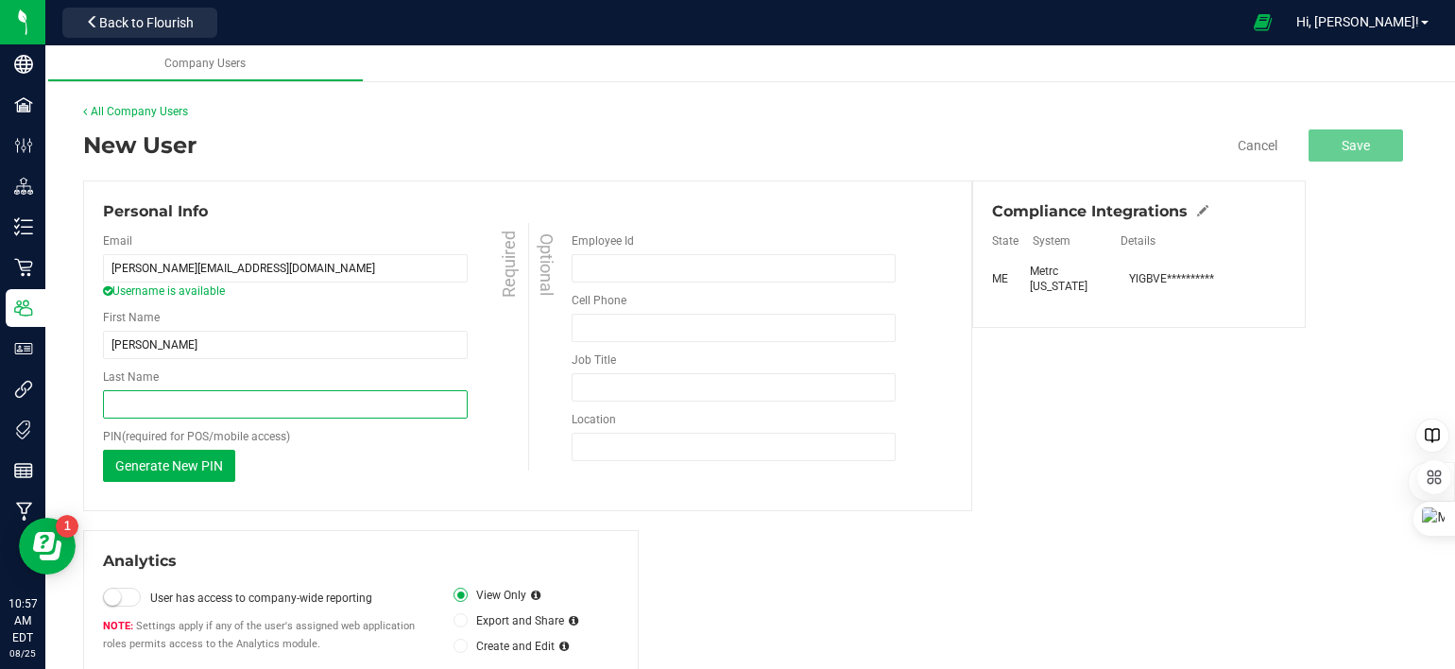
click at [157, 403] on input "Last Name" at bounding box center [285, 404] width 365 height 28
type input "Tait"
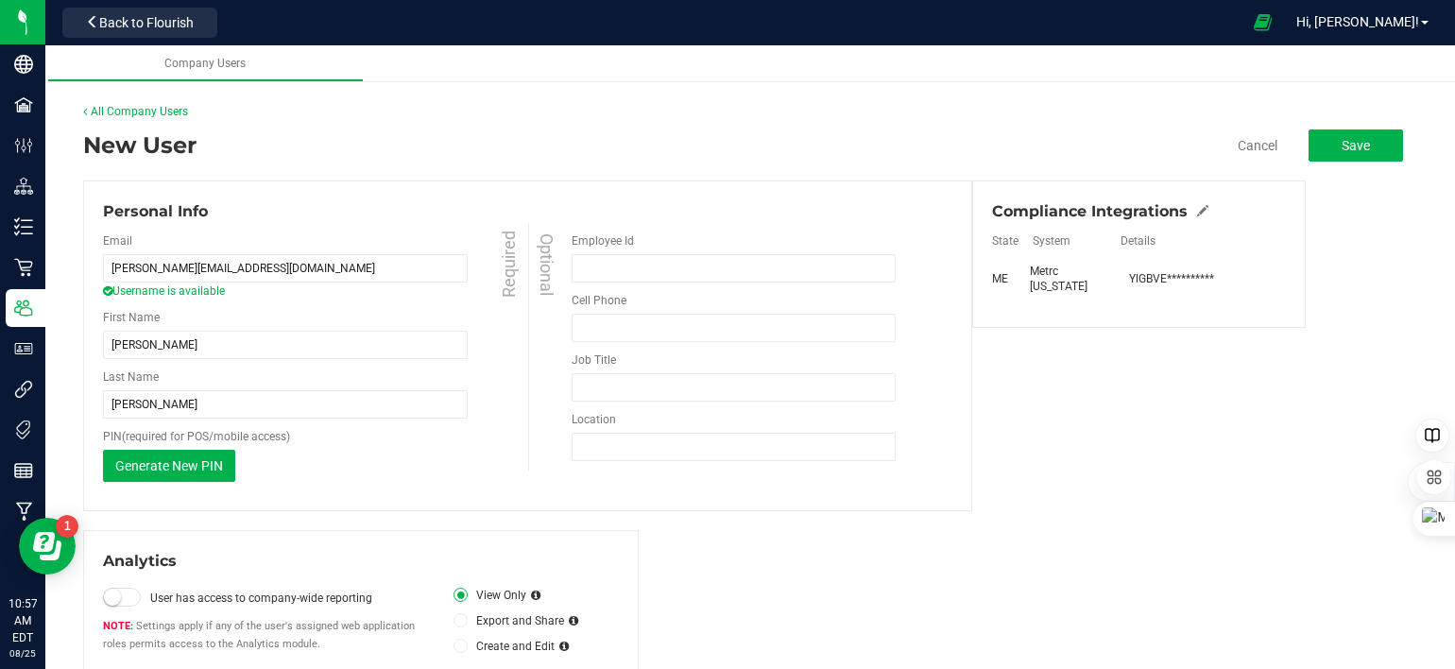
click at [482, 487] on div "Email william@thestarbase.com Username is available Required First Name William…" at bounding box center [315, 357] width 425 height 268
click at [627, 328] on input "tel" at bounding box center [734, 328] width 324 height 28
click at [620, 391] on input "Job Title" at bounding box center [734, 387] width 324 height 28
type input "Production"
click at [662, 438] on input "Location" at bounding box center [734, 447] width 324 height 28
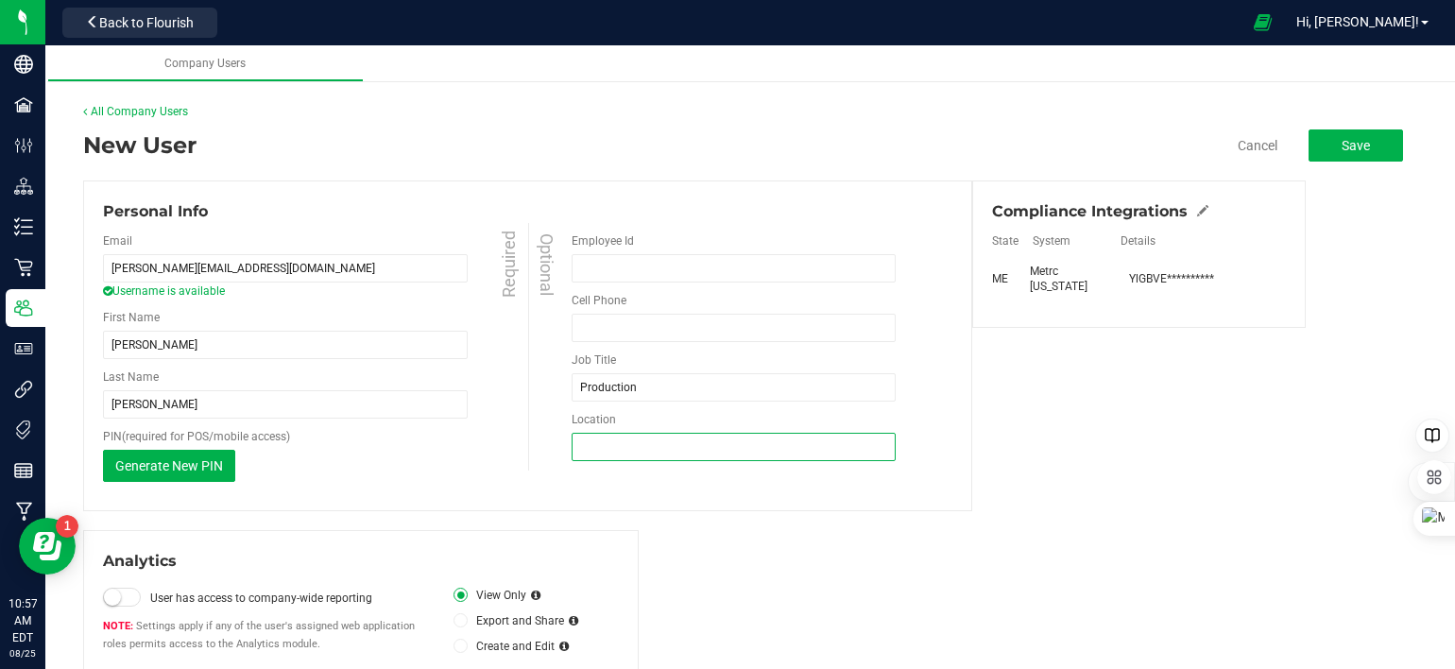
type input "5 Drapeau St. Suite 105 Biddeford, ME"
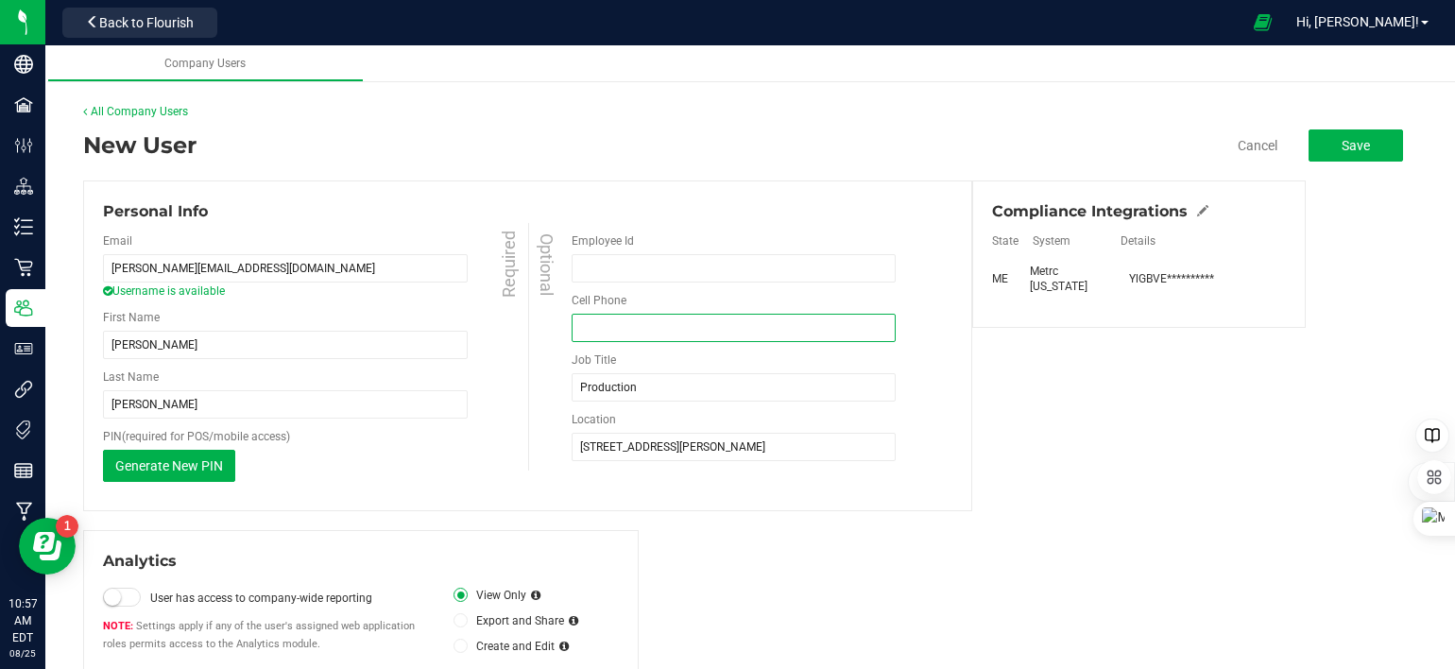
click at [635, 316] on input "tel" at bounding box center [734, 328] width 324 height 28
type input "(736) 464-5166"
click at [1356, 146] on button "Save" at bounding box center [1356, 145] width 94 height 32
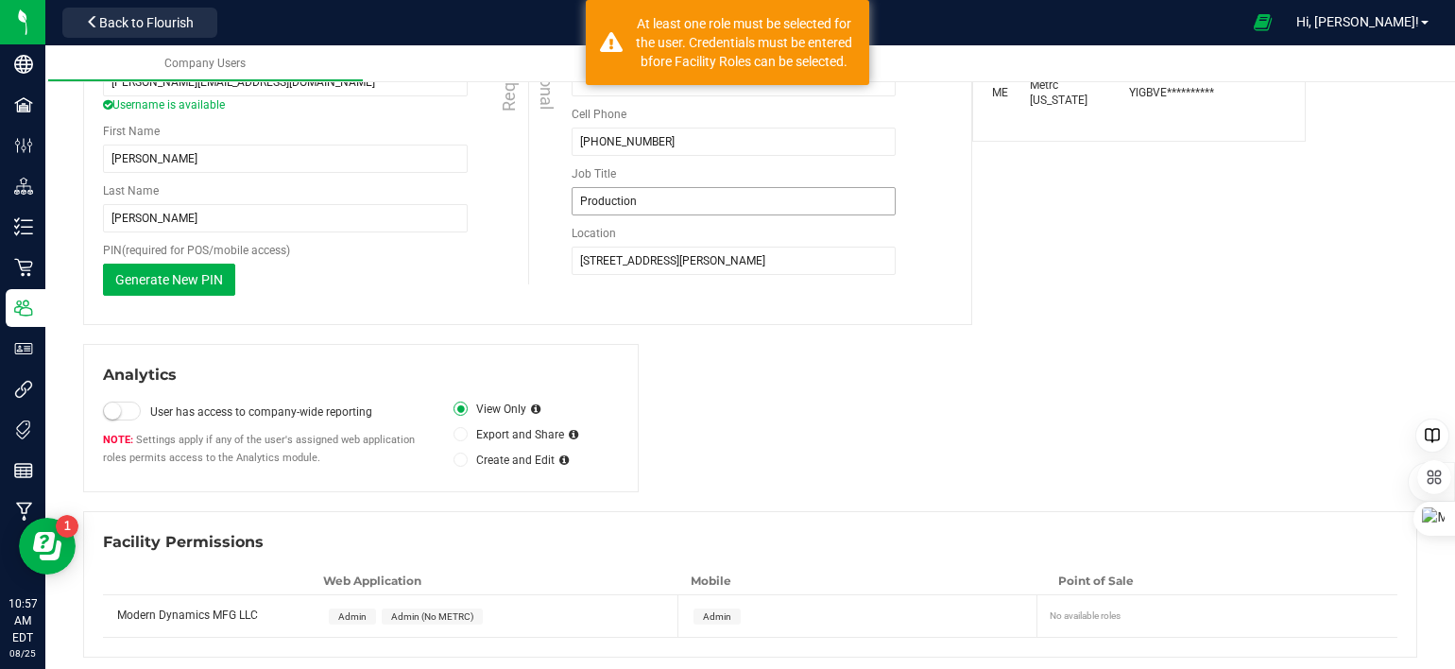
scroll to position [191, 0]
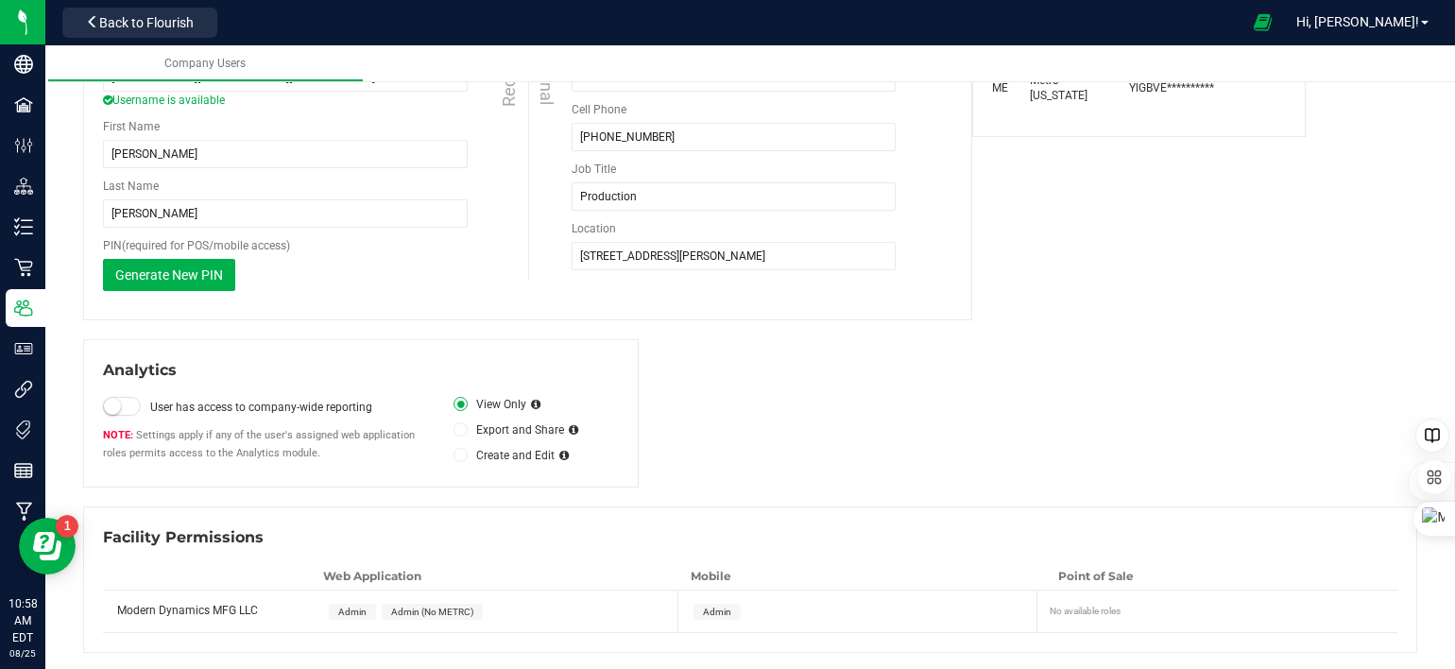
click at [498, 611] on div "Admin Admin (No METRC)" at bounding box center [500, 612] width 364 height 42
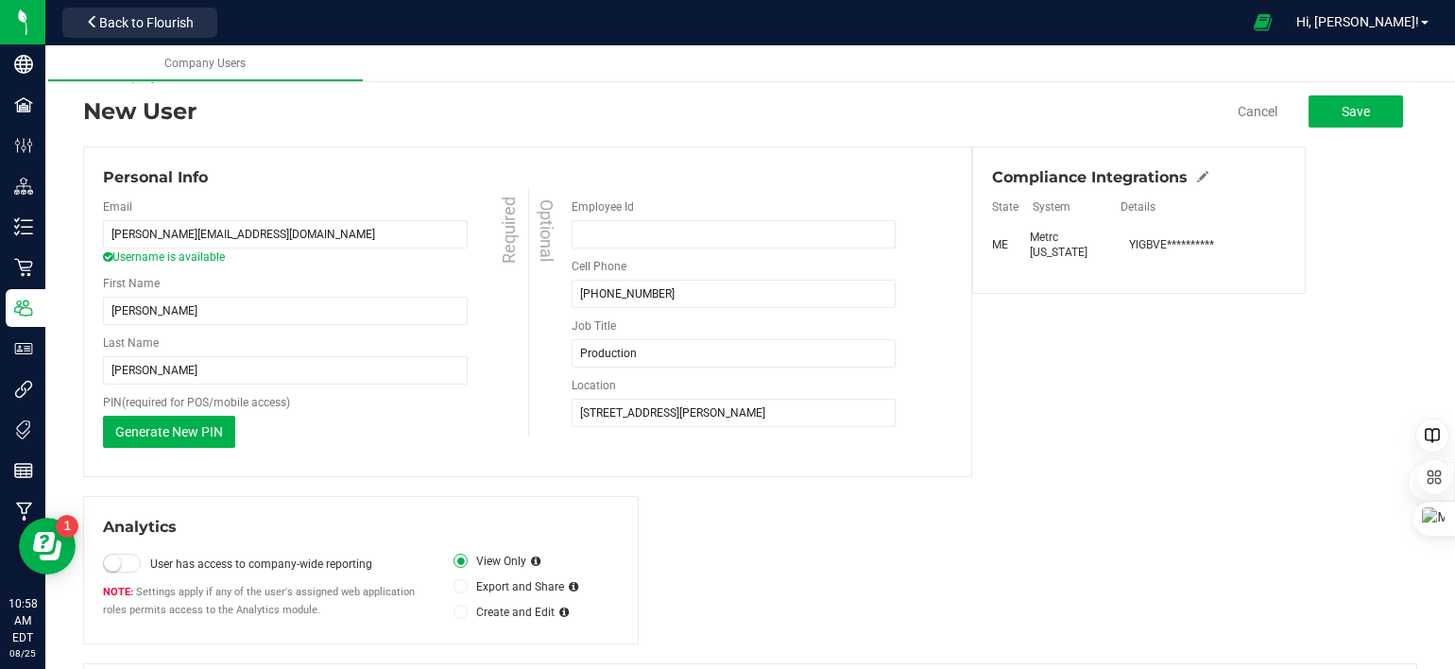
scroll to position [2, 0]
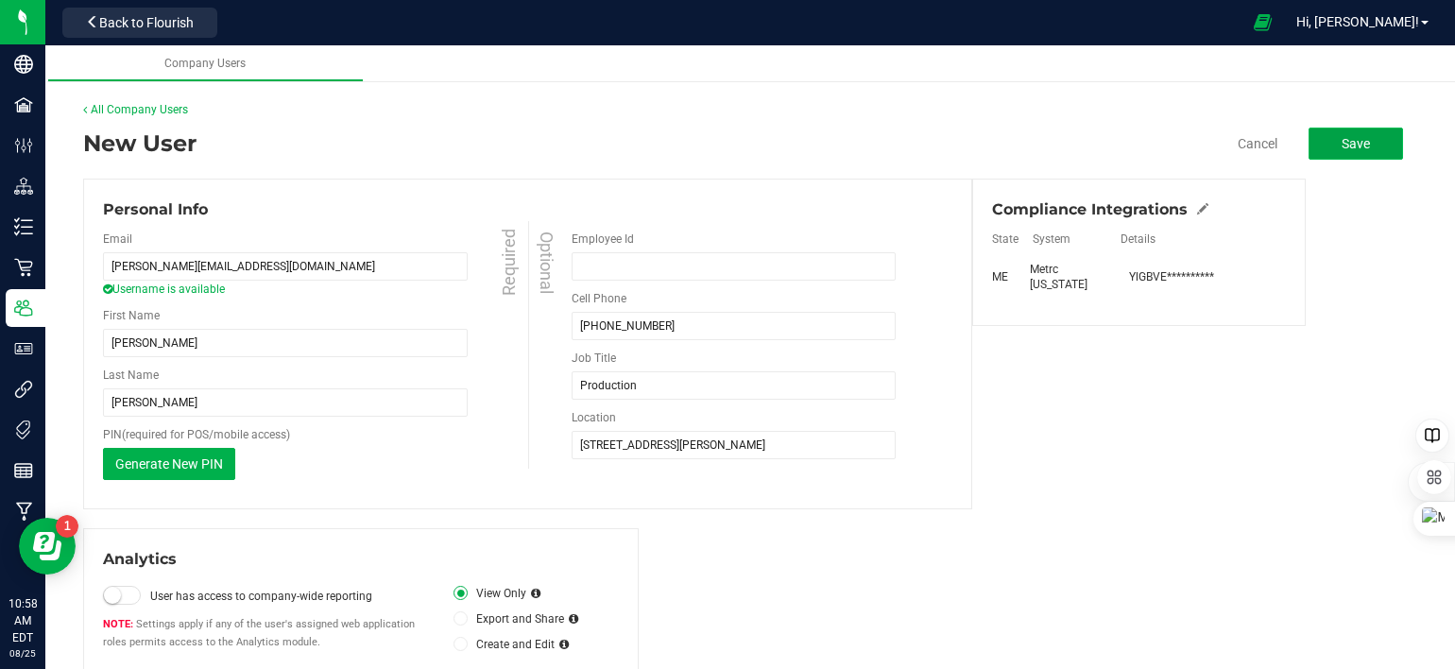
click at [1344, 144] on span "Save" at bounding box center [1356, 143] width 28 height 15
click at [1349, 143] on span "Save" at bounding box center [1356, 143] width 28 height 15
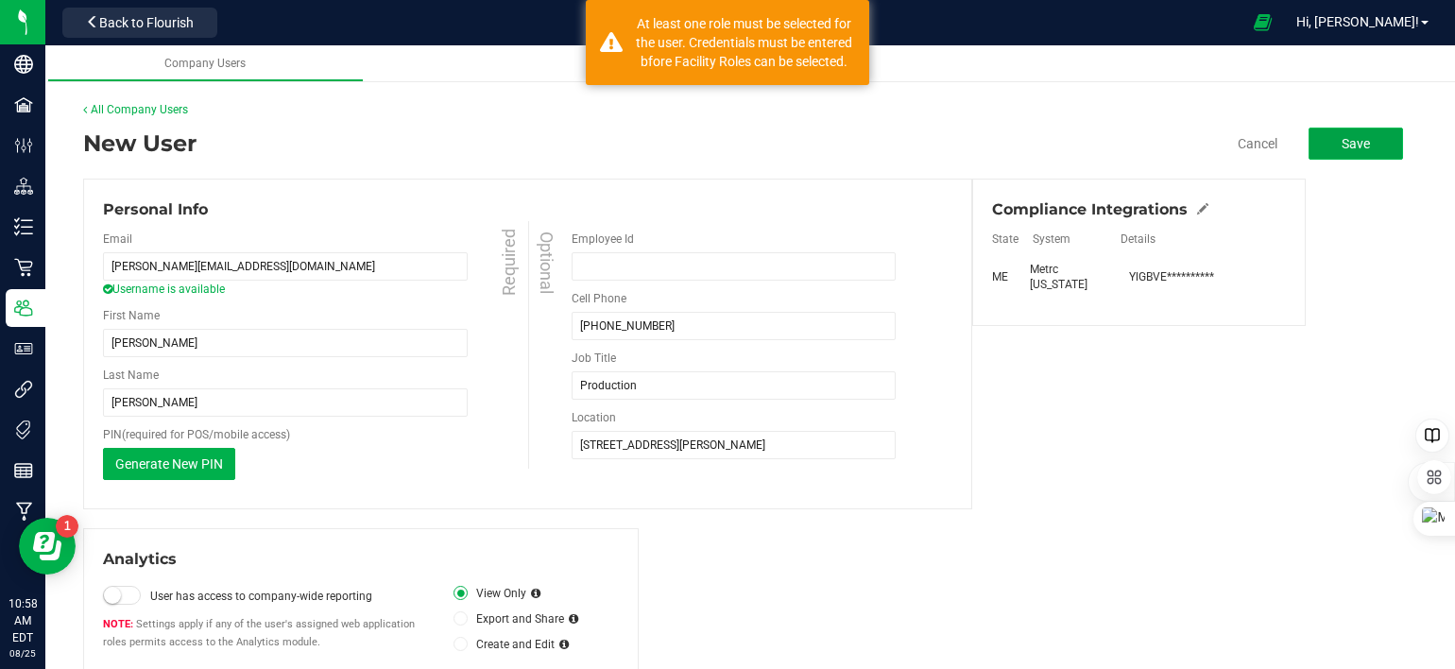
click at [1349, 143] on span "Save" at bounding box center [1356, 143] width 28 height 15
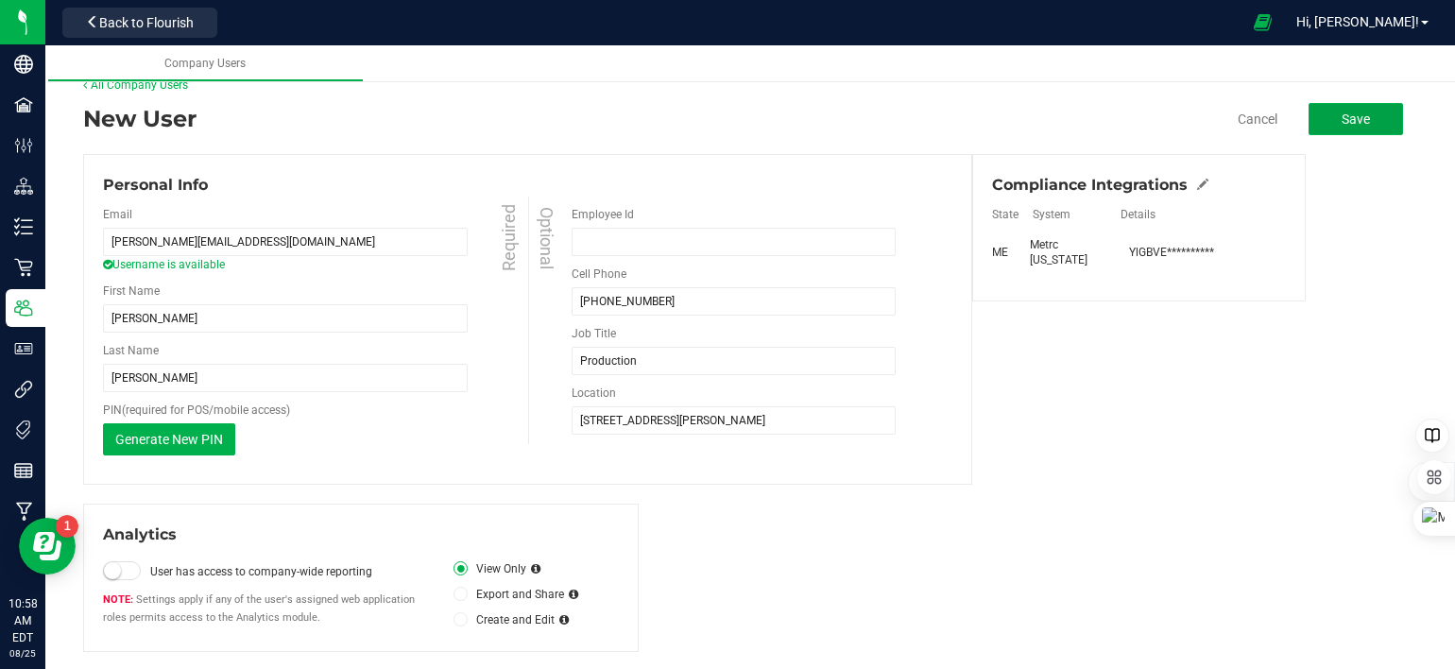
scroll to position [0, 0]
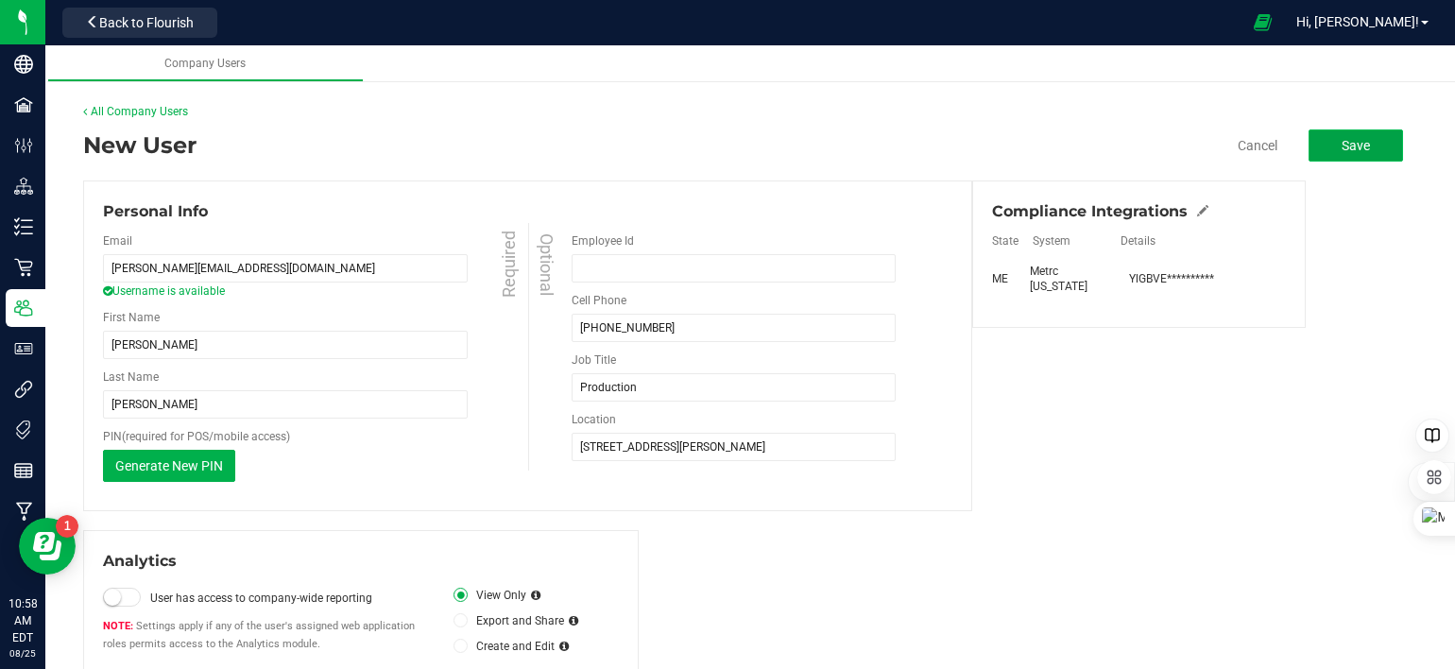
click at [1353, 143] on span "Save" at bounding box center [1356, 145] width 28 height 15
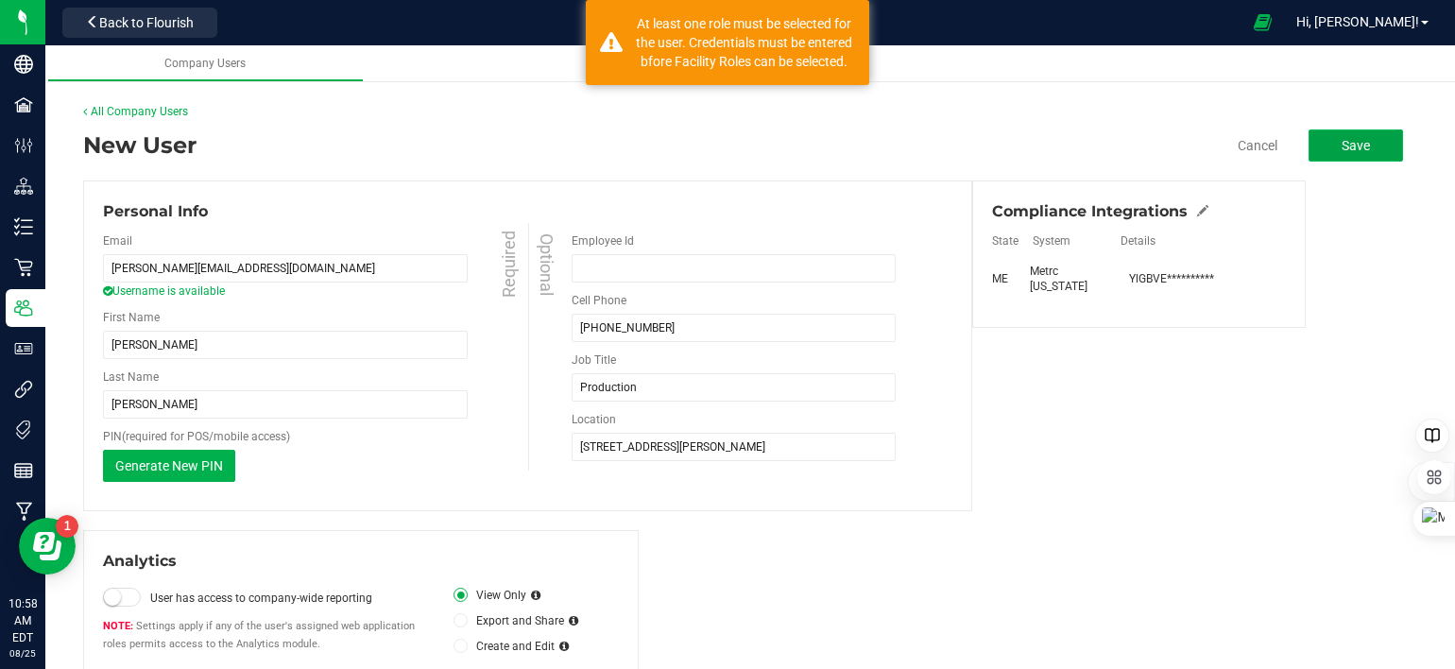
click at [1354, 143] on span "Save" at bounding box center [1356, 145] width 28 height 15
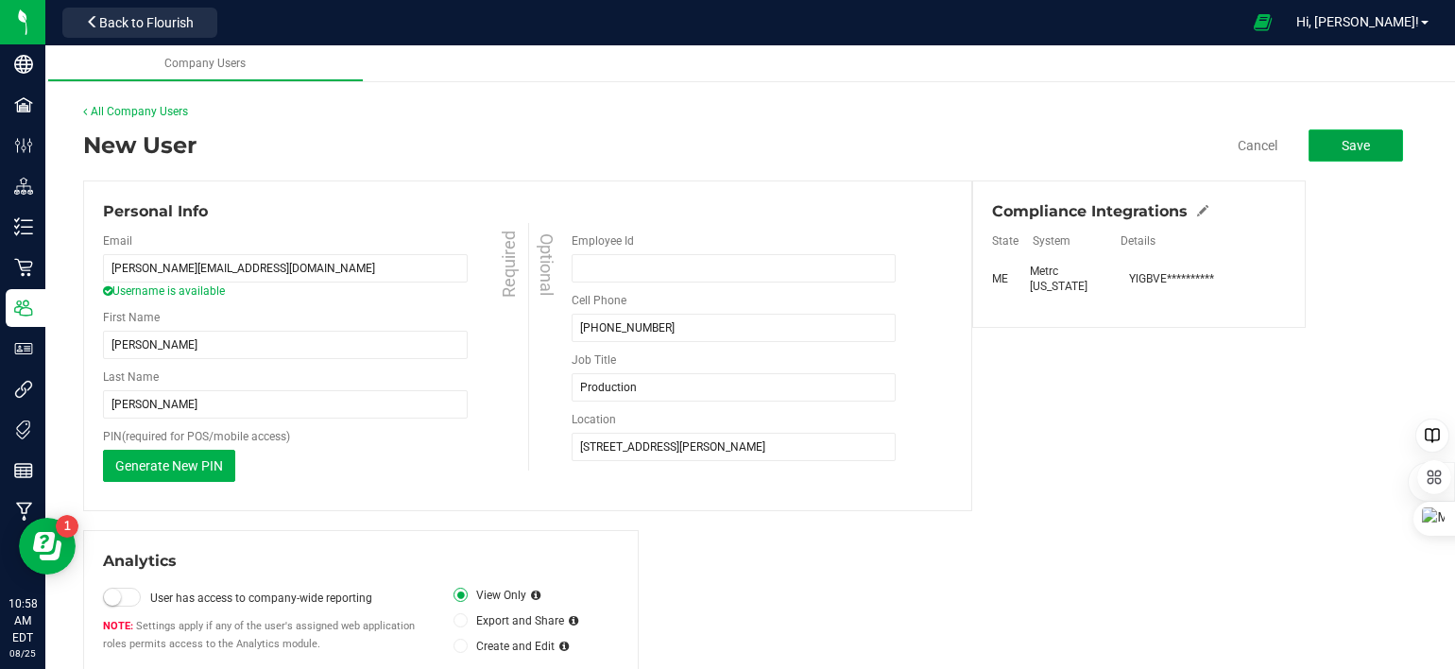
click at [1345, 146] on span "Save" at bounding box center [1356, 145] width 28 height 15
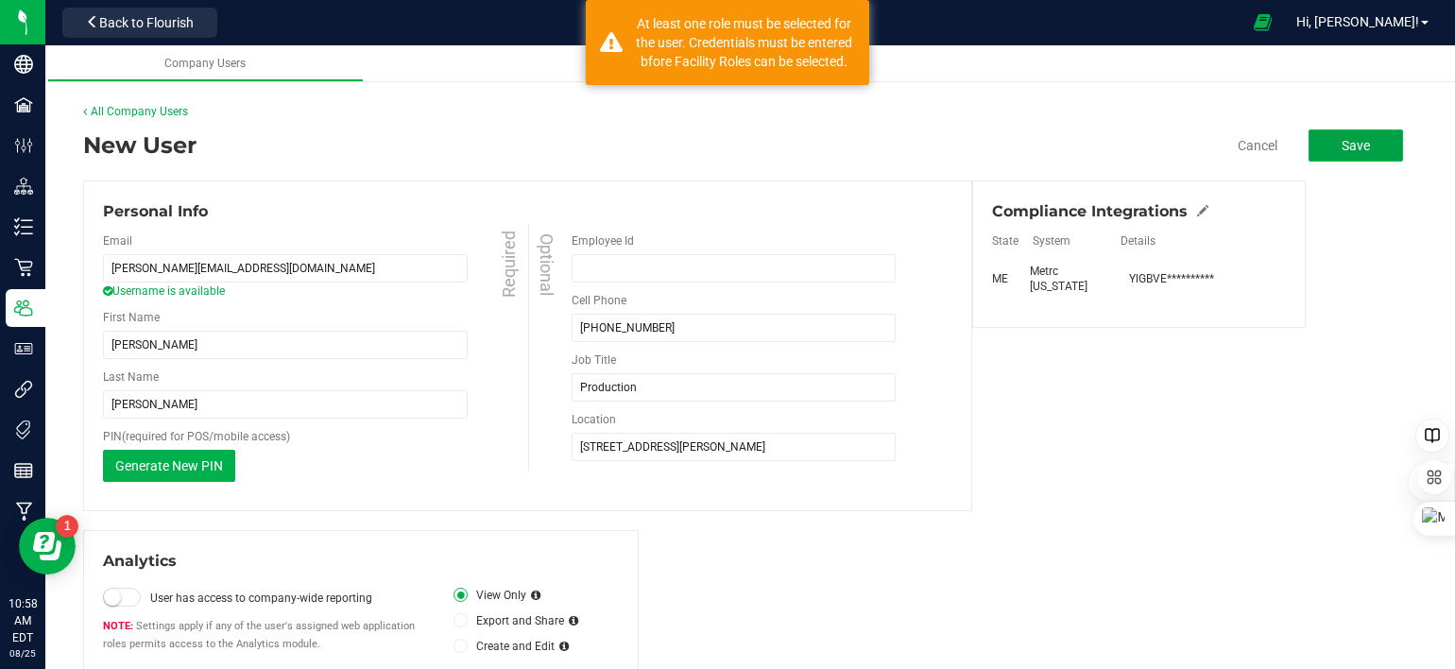
click at [1345, 146] on span "Save" at bounding box center [1356, 145] width 28 height 15
click at [1342, 146] on span "Save" at bounding box center [1356, 145] width 28 height 15
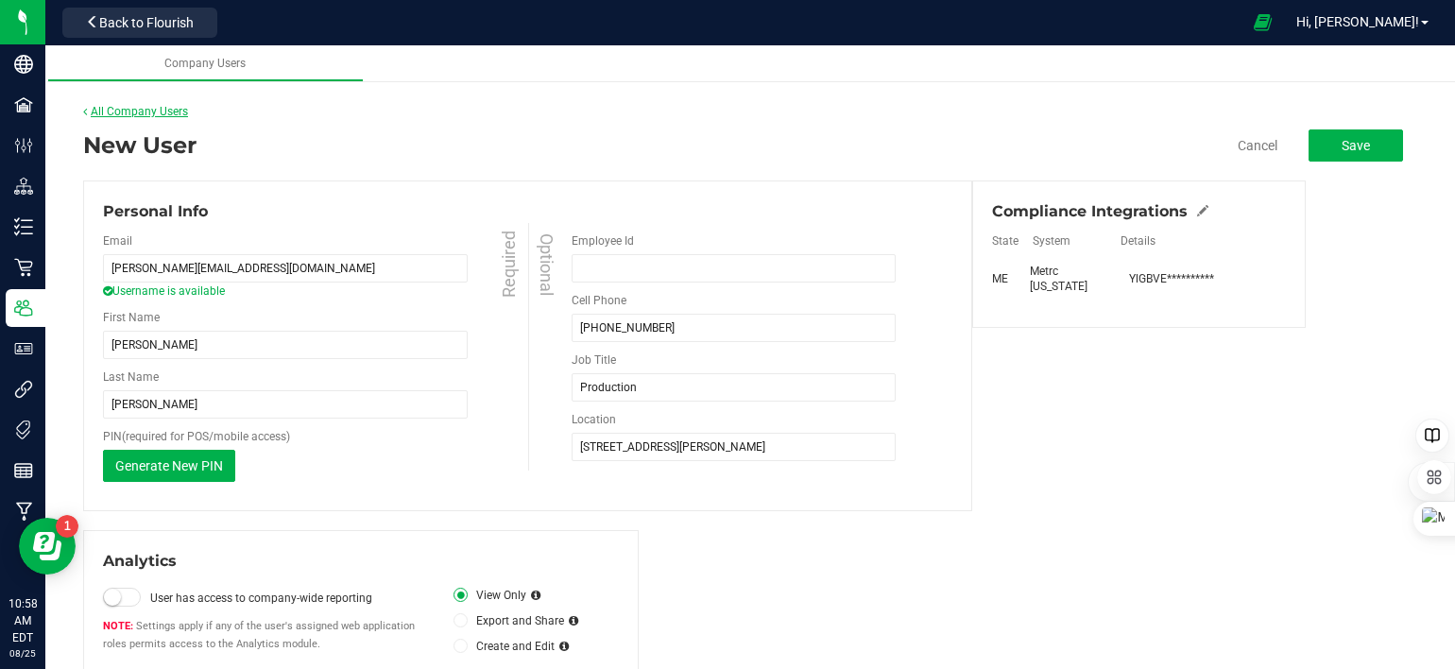
click at [117, 109] on link "All Company Users" at bounding box center [135, 111] width 105 height 13
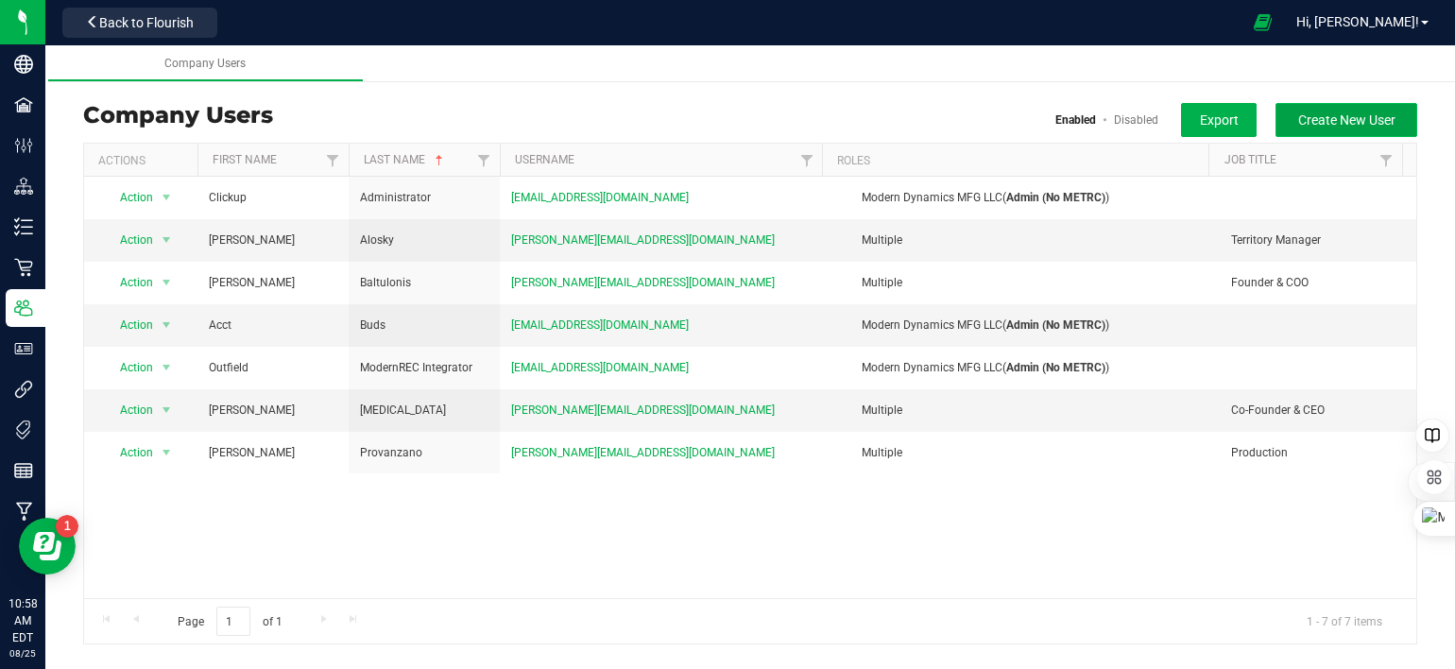
click at [1326, 127] on span "Create New User" at bounding box center [1346, 119] width 97 height 15
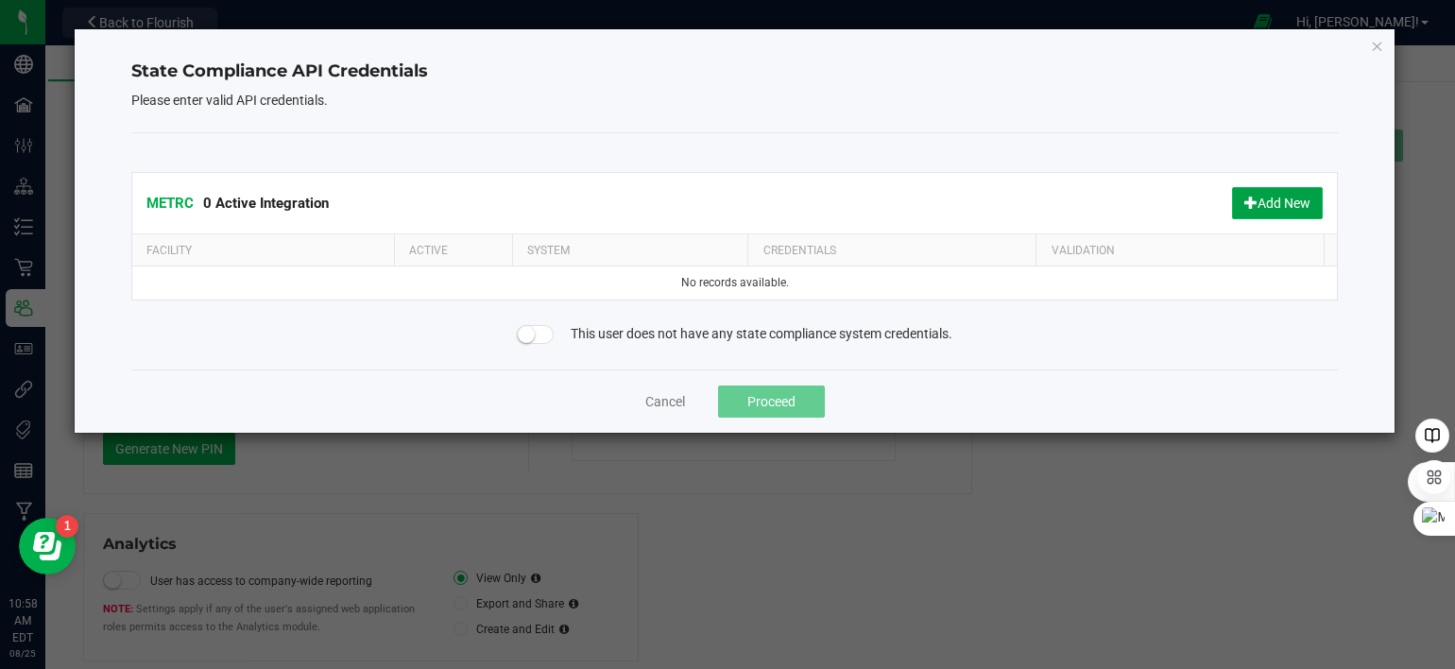
click at [1277, 203] on button "Add New" at bounding box center [1277, 203] width 91 height 32
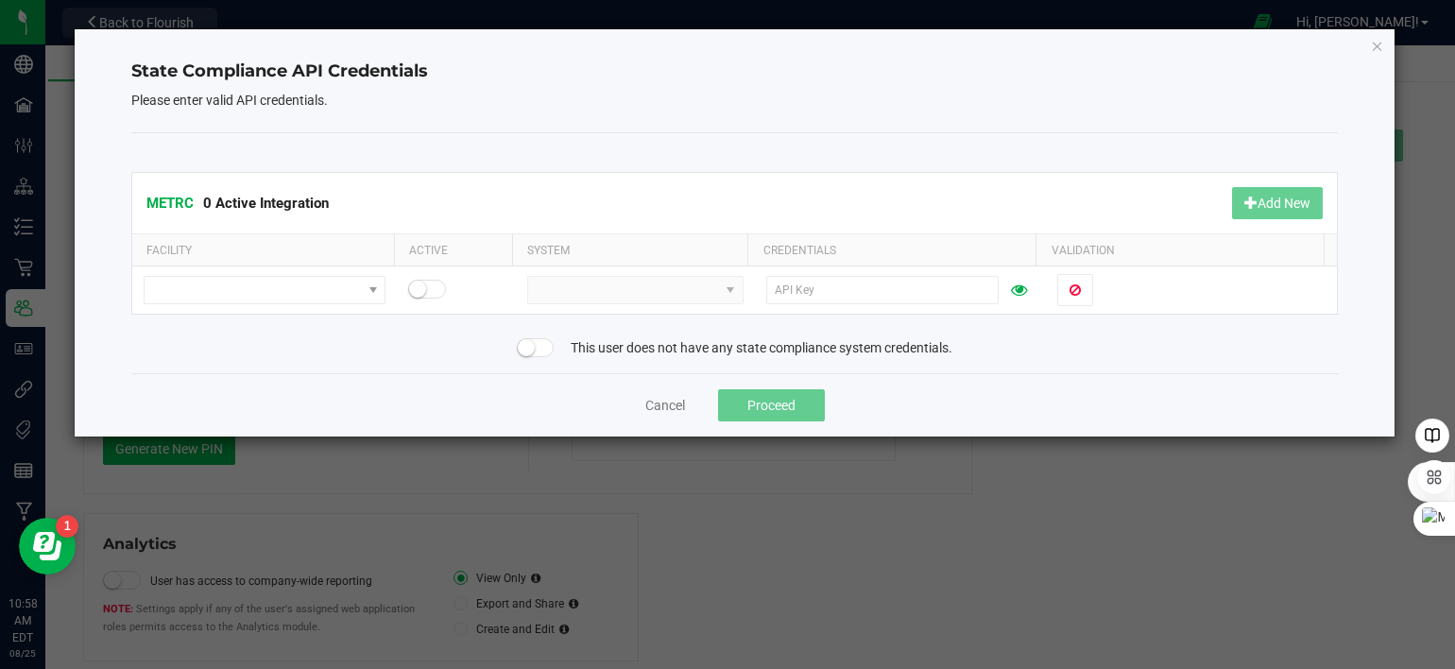
click at [542, 352] on span at bounding box center [536, 347] width 38 height 19
click at [536, 351] on small at bounding box center [544, 347] width 17 height 17
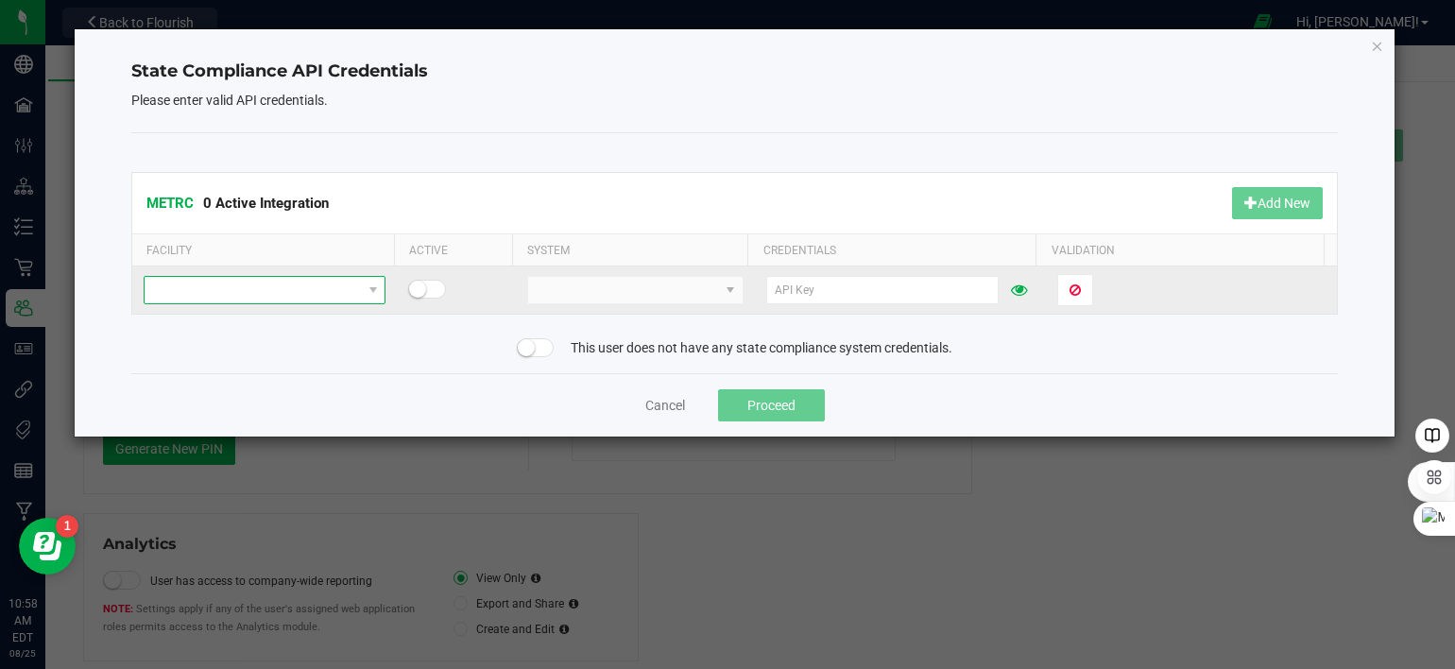
click at [304, 284] on span at bounding box center [253, 290] width 216 height 26
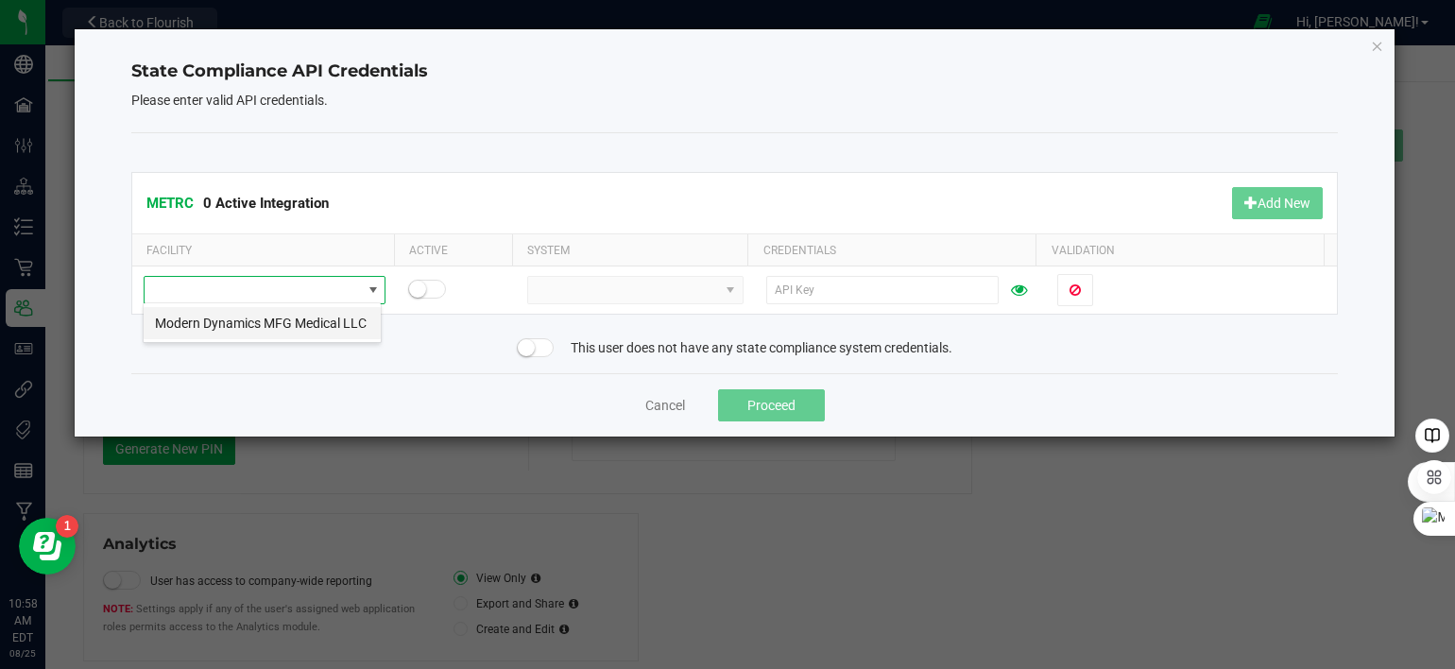
click at [295, 323] on li "Modern Dynamics MFG Medical LLC" at bounding box center [262, 323] width 237 height 32
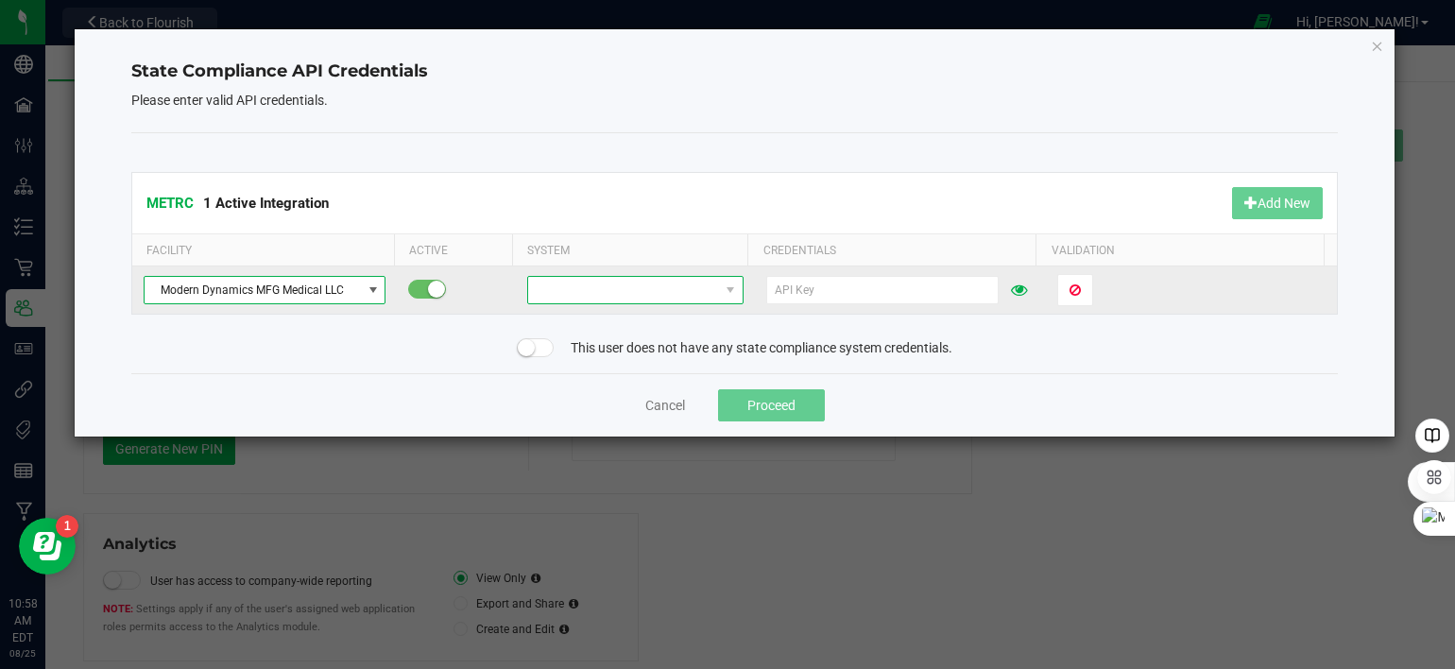
click at [612, 296] on span at bounding box center [623, 290] width 190 height 26
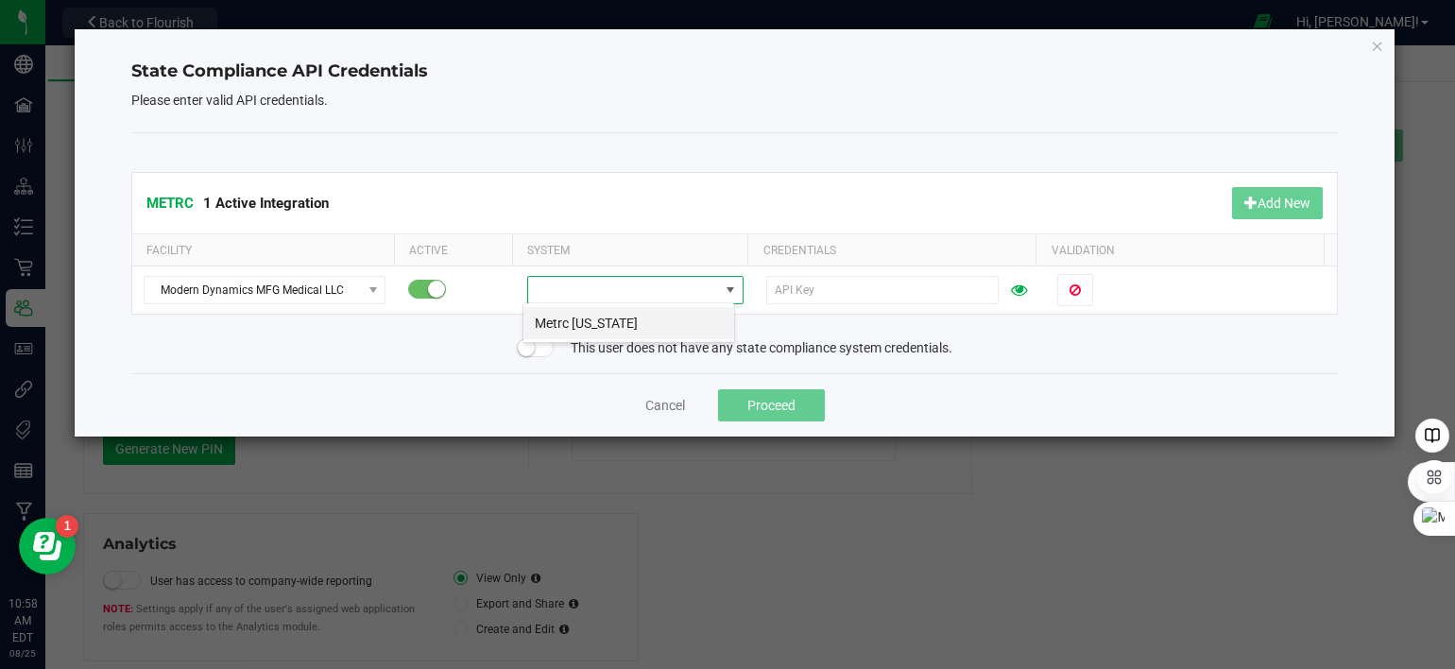
click at [603, 321] on li "Metrc Maine" at bounding box center [628, 323] width 211 height 32
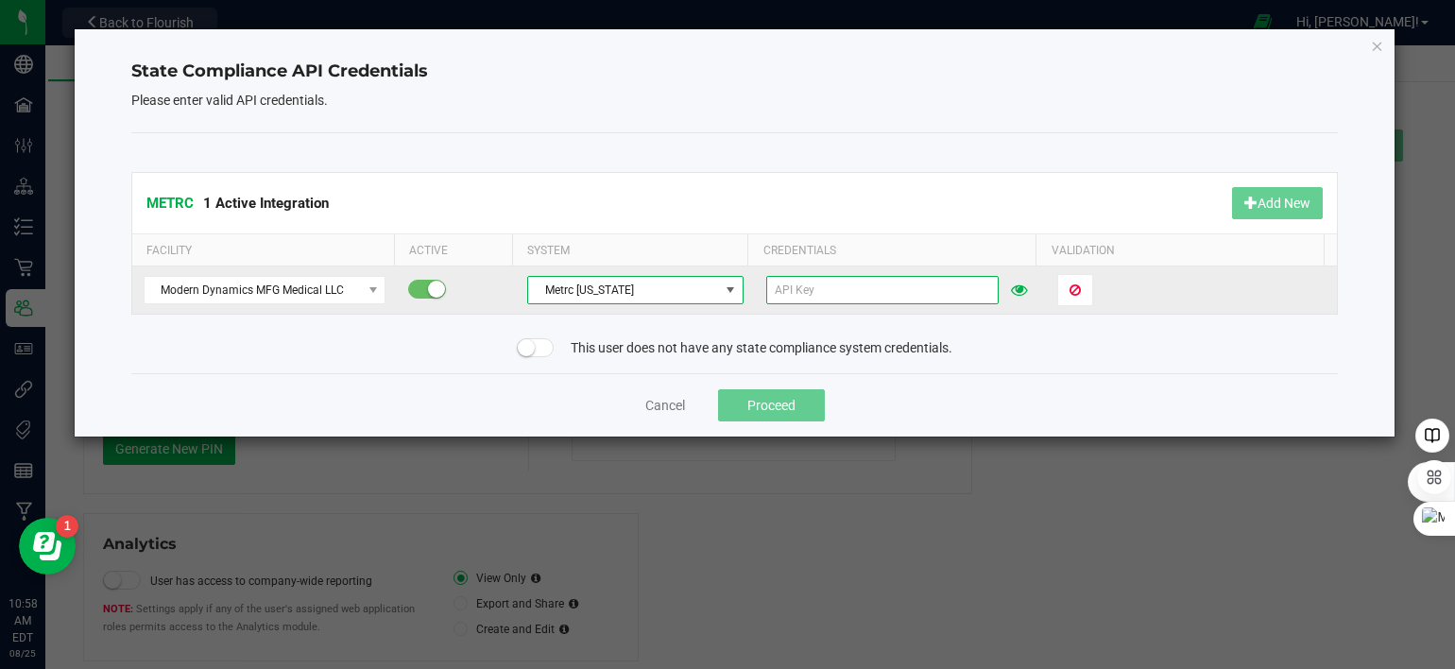
click at [789, 293] on input "text" at bounding box center [882, 290] width 232 height 28
paste input "YlGBVEFE-yOgneByycPuzfyuPSE9MNsIBkWu2wcg424-TQJN"
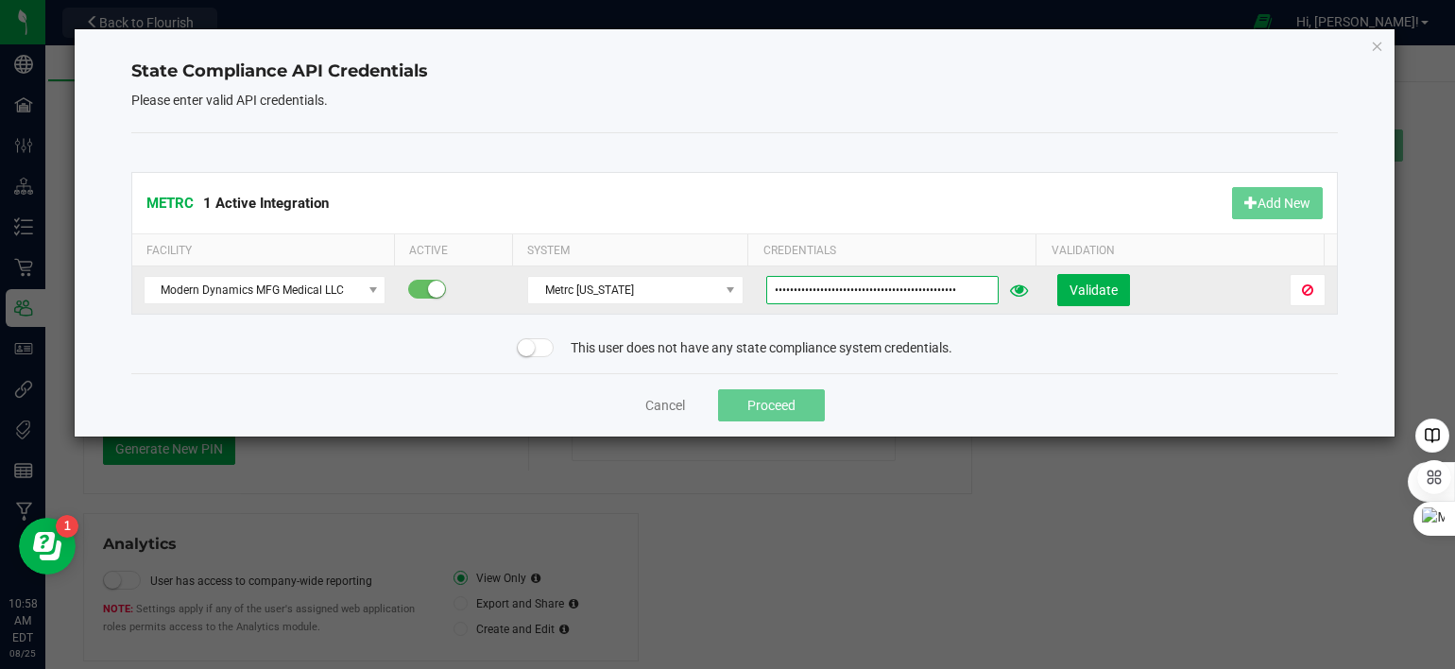
type input "YlGBVEFE-yOgneByycPuzfyuPSE9MNsIBkWu2wcg424-TQJN"
click at [1010, 291] on icon at bounding box center [1019, 289] width 18 height 13
click at [1070, 293] on span "Validate" at bounding box center [1094, 290] width 48 height 15
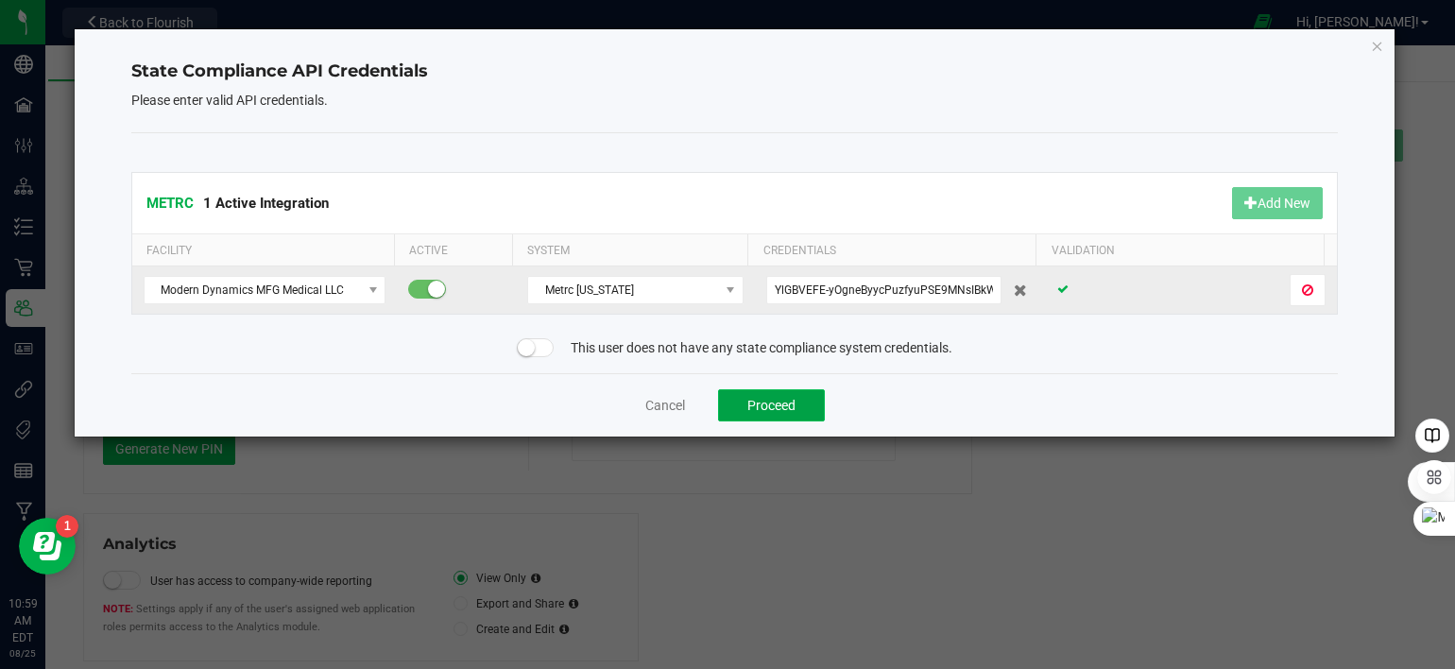
click at [764, 400] on button "Proceed" at bounding box center [771, 405] width 107 height 32
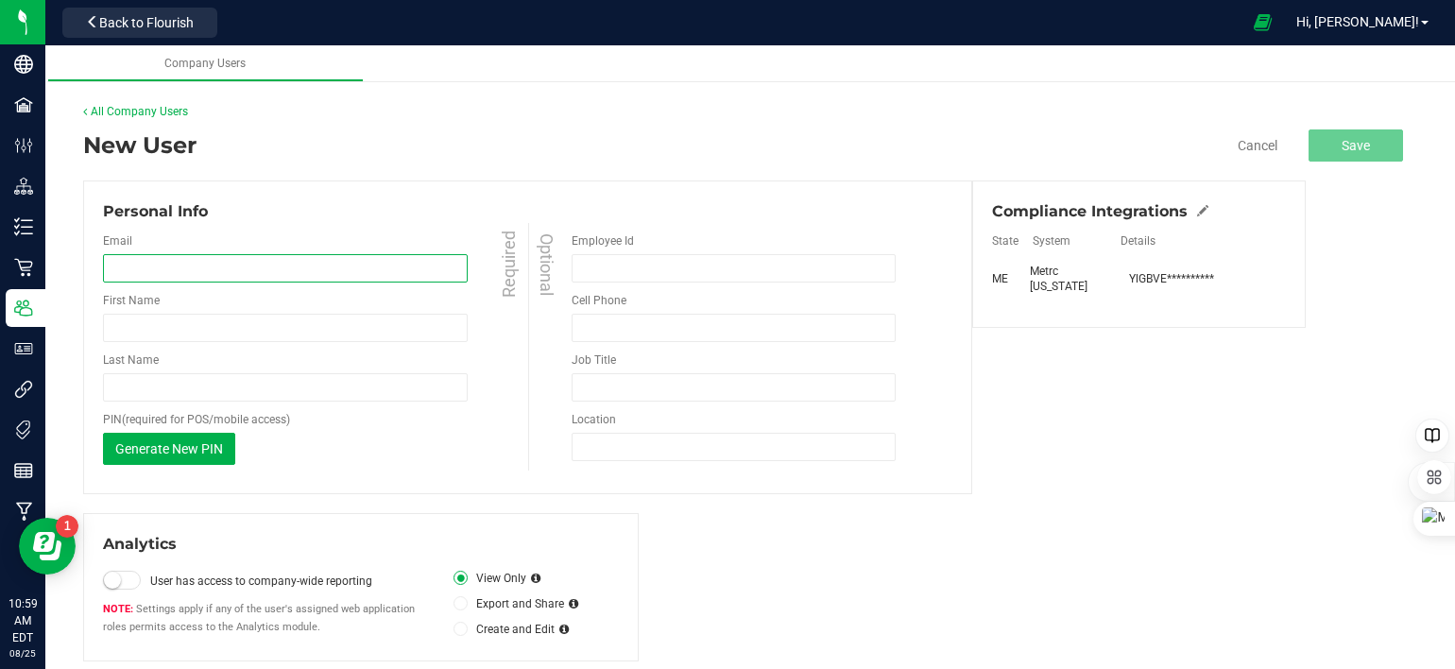
click at [220, 272] on input "email" at bounding box center [285, 268] width 365 height 28
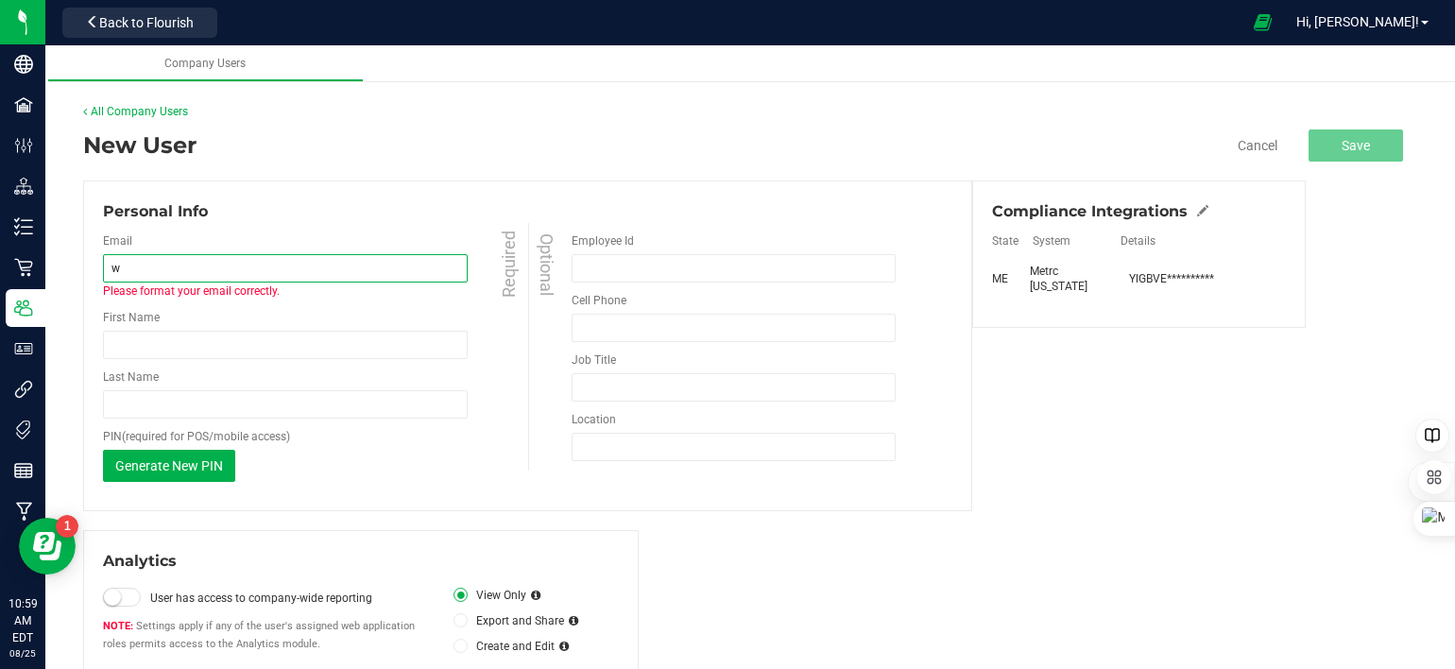
type input "william@thestarbase.com"
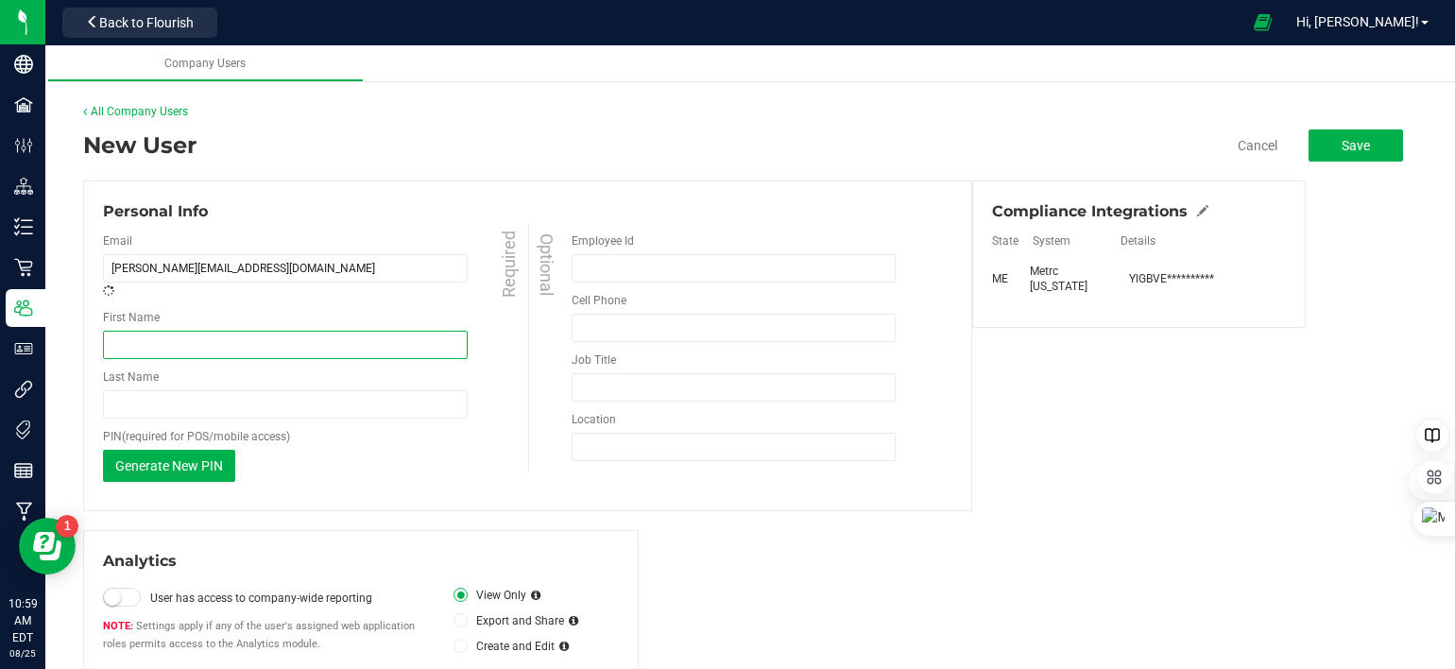
click at [212, 351] on input "First Name" at bounding box center [285, 345] width 365 height 28
type input "William"
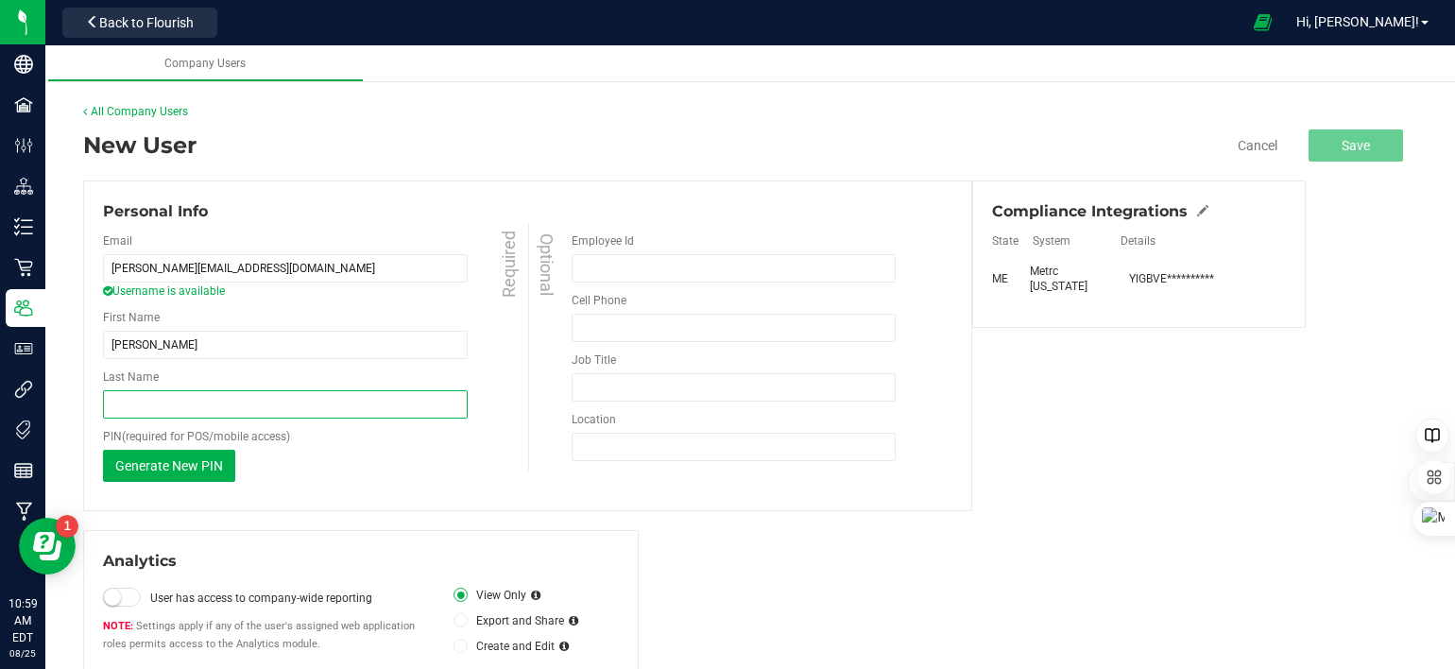
click at [204, 410] on input "Last Name" at bounding box center [285, 404] width 365 height 28
type input "Tait"
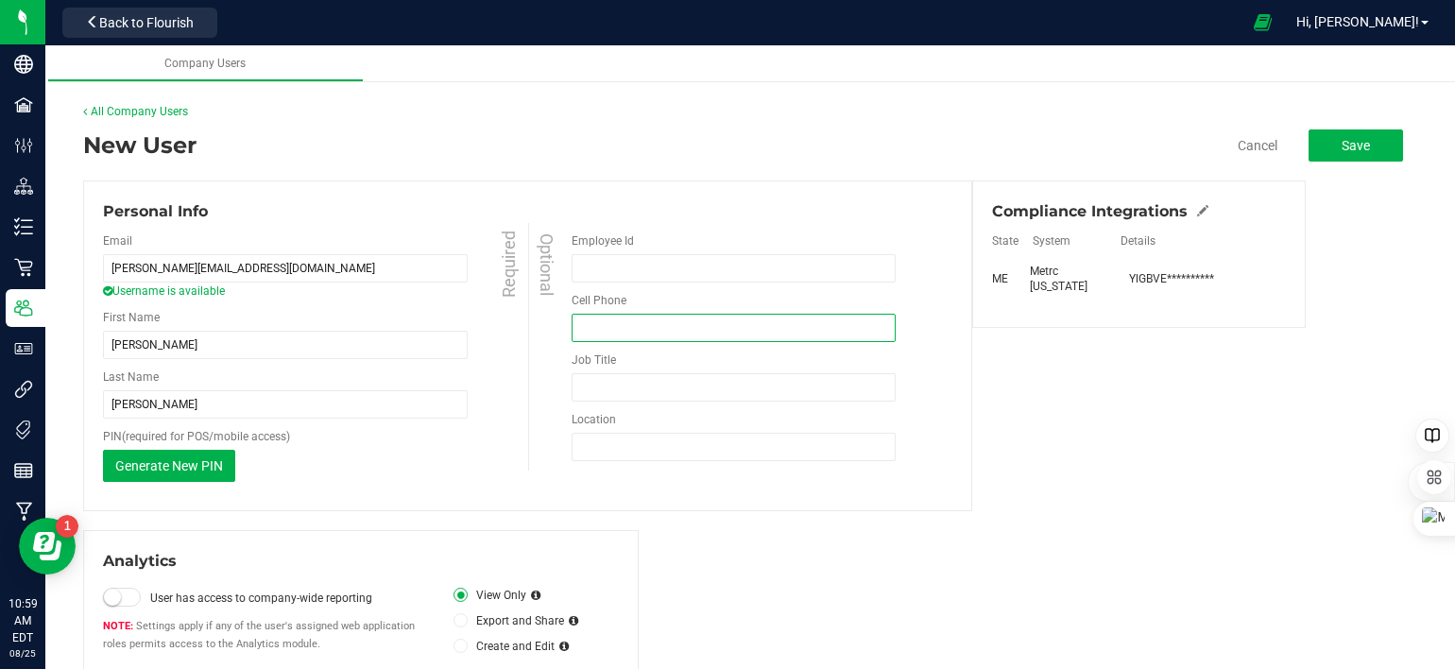
click at [627, 328] on input "tel" at bounding box center [734, 328] width 324 height 28
type input "(763) 464-5166"
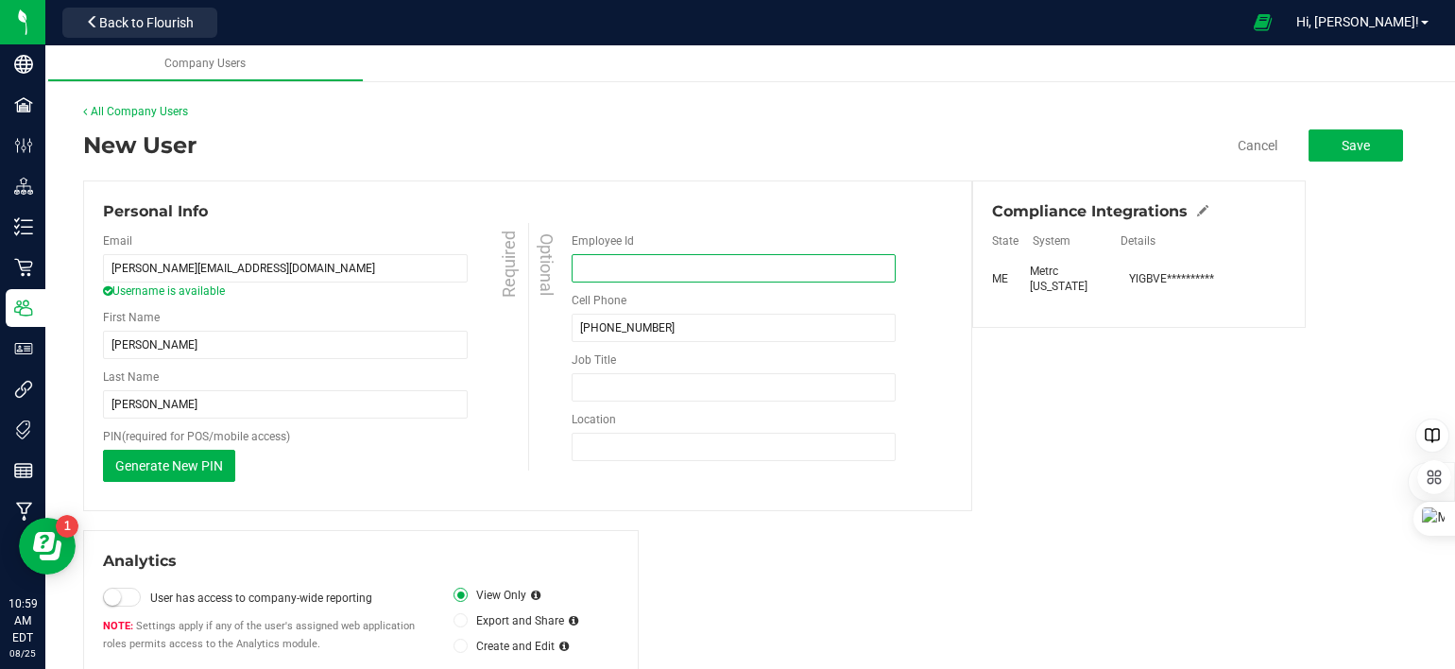
click at [695, 272] on input "Employee Id" at bounding box center [734, 268] width 324 height 28
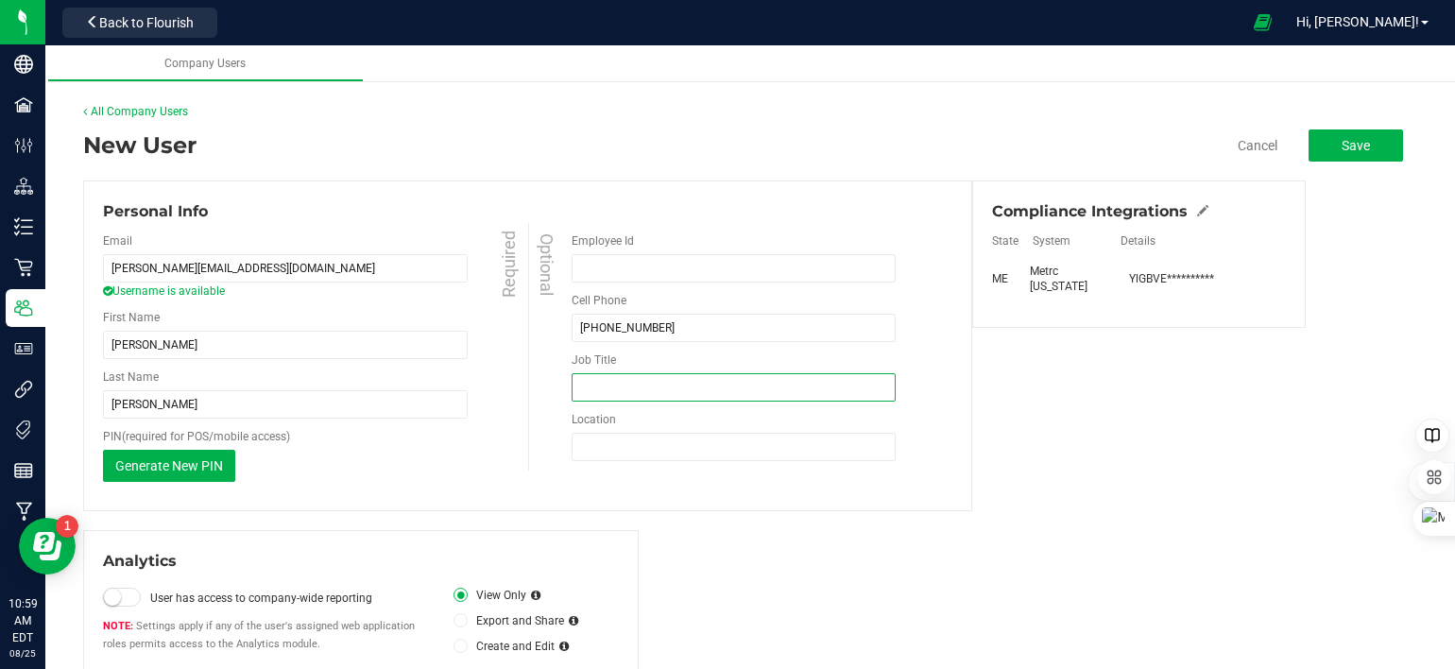
click at [654, 388] on input "Job Title" at bounding box center [734, 387] width 324 height 28
type input "Production"
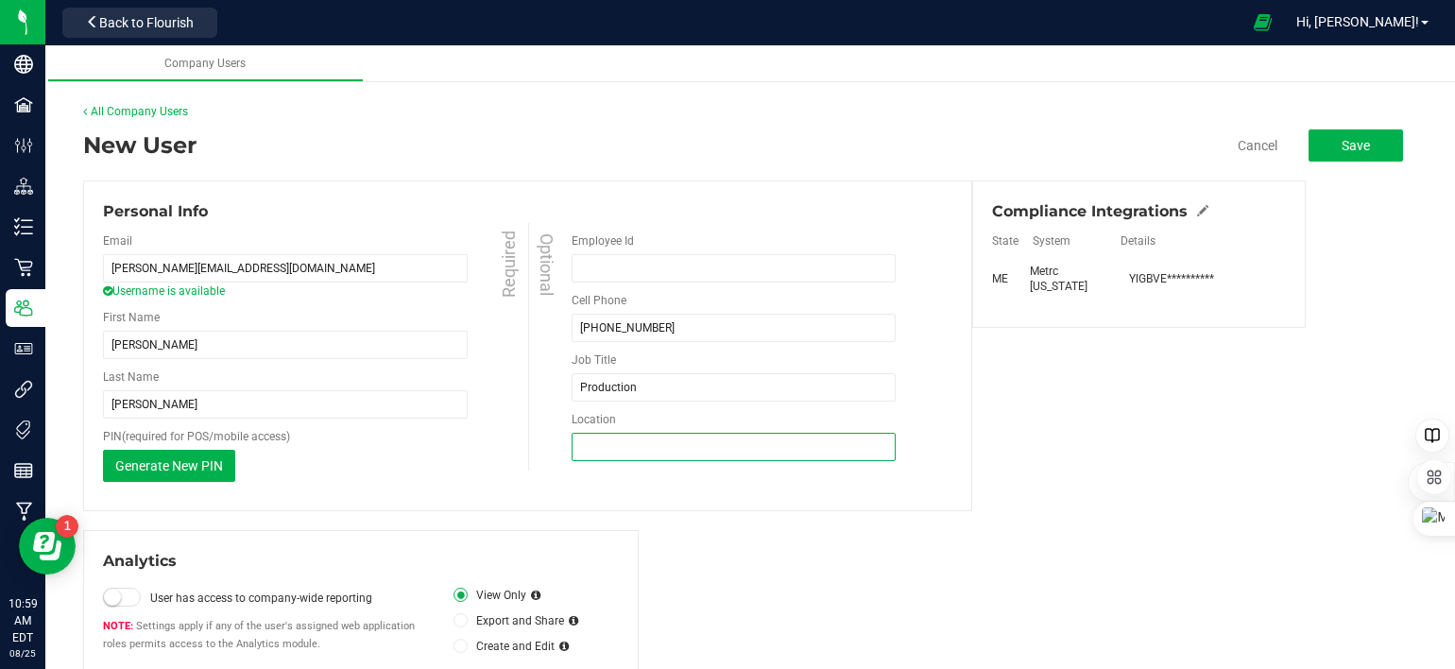
click at [721, 445] on input "Location" at bounding box center [734, 447] width 324 height 28
type input "5 Drapeau St. Suite 105 Biddeford, ME"
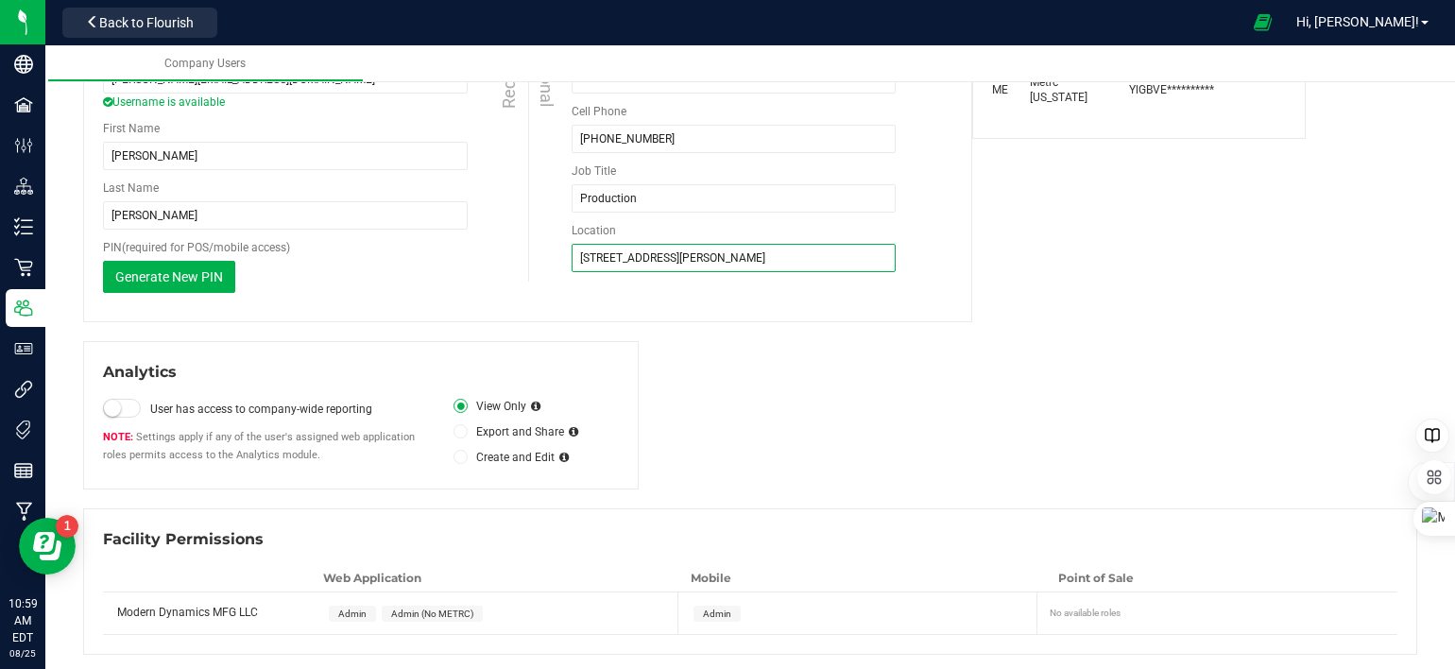
scroll to position [191, 0]
click at [125, 406] on span at bounding box center [122, 406] width 38 height 19
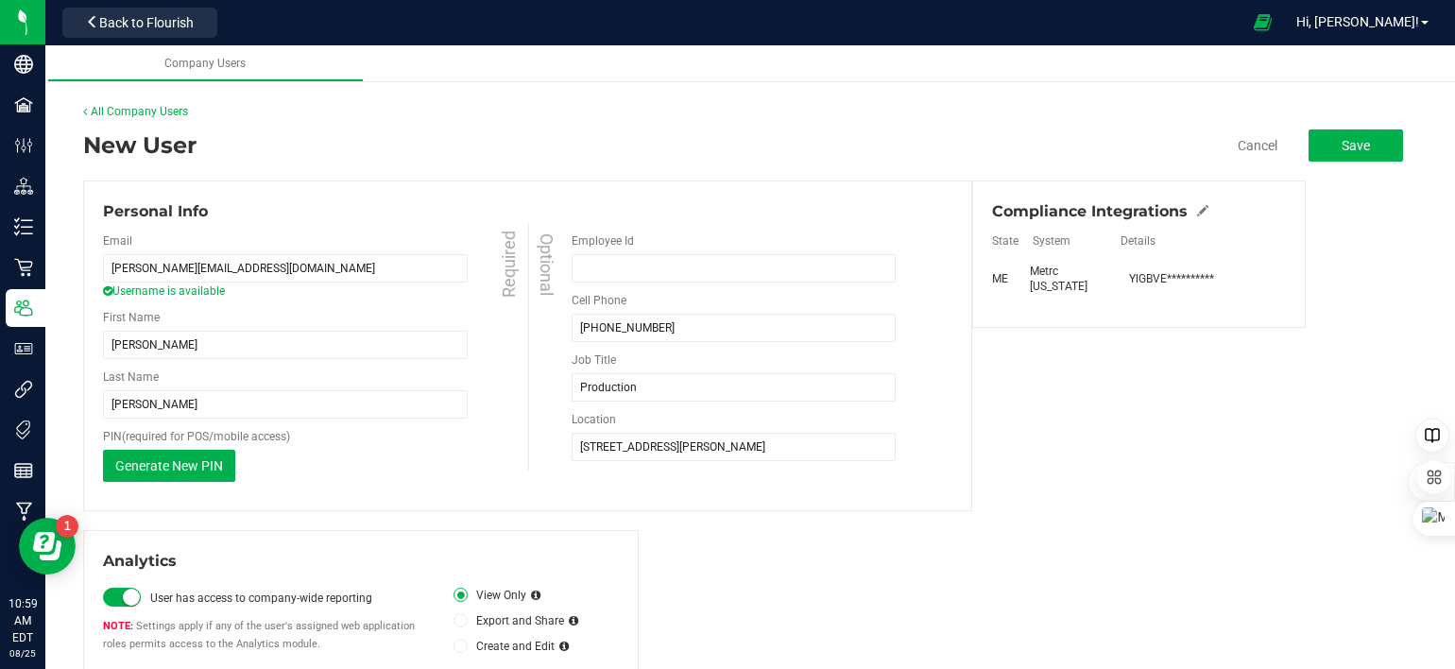
scroll to position [0, 0]
click at [1357, 146] on button "Save" at bounding box center [1356, 145] width 94 height 32
click at [1357, 147] on button "Save" at bounding box center [1356, 145] width 94 height 32
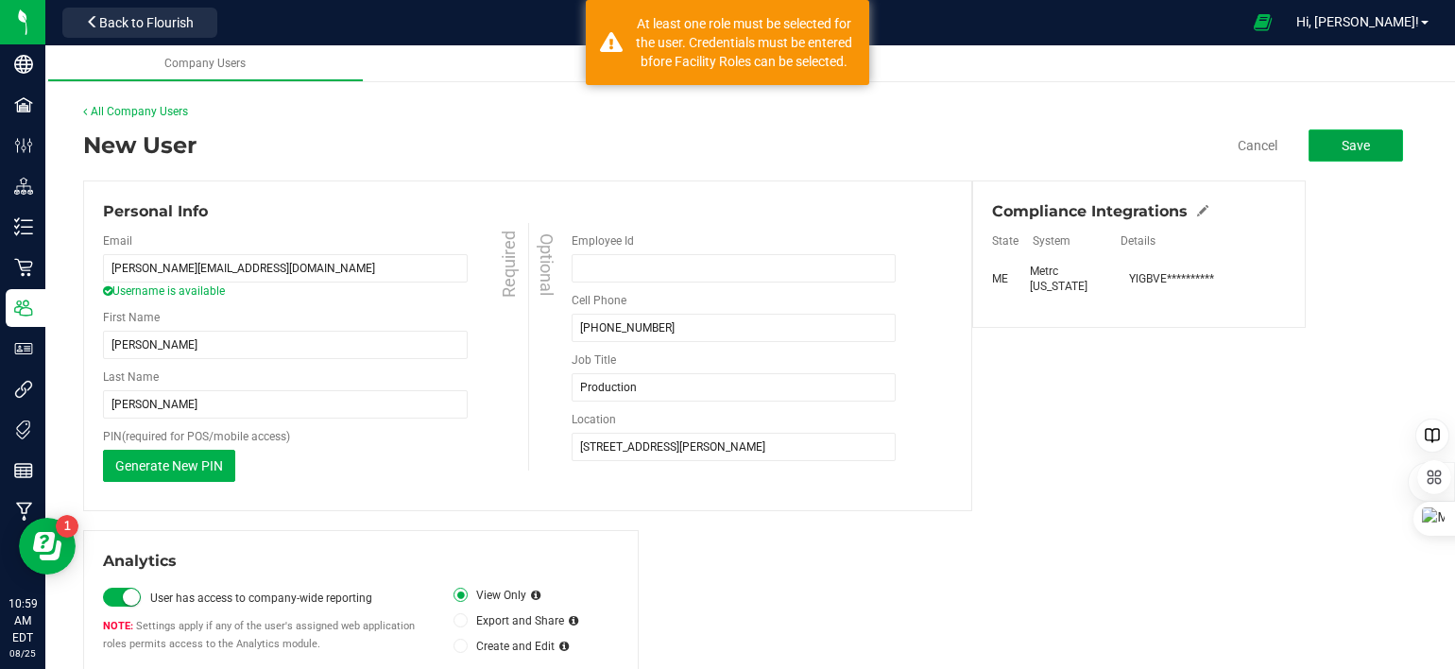
click at [1357, 147] on button "Save" at bounding box center [1356, 145] width 94 height 32
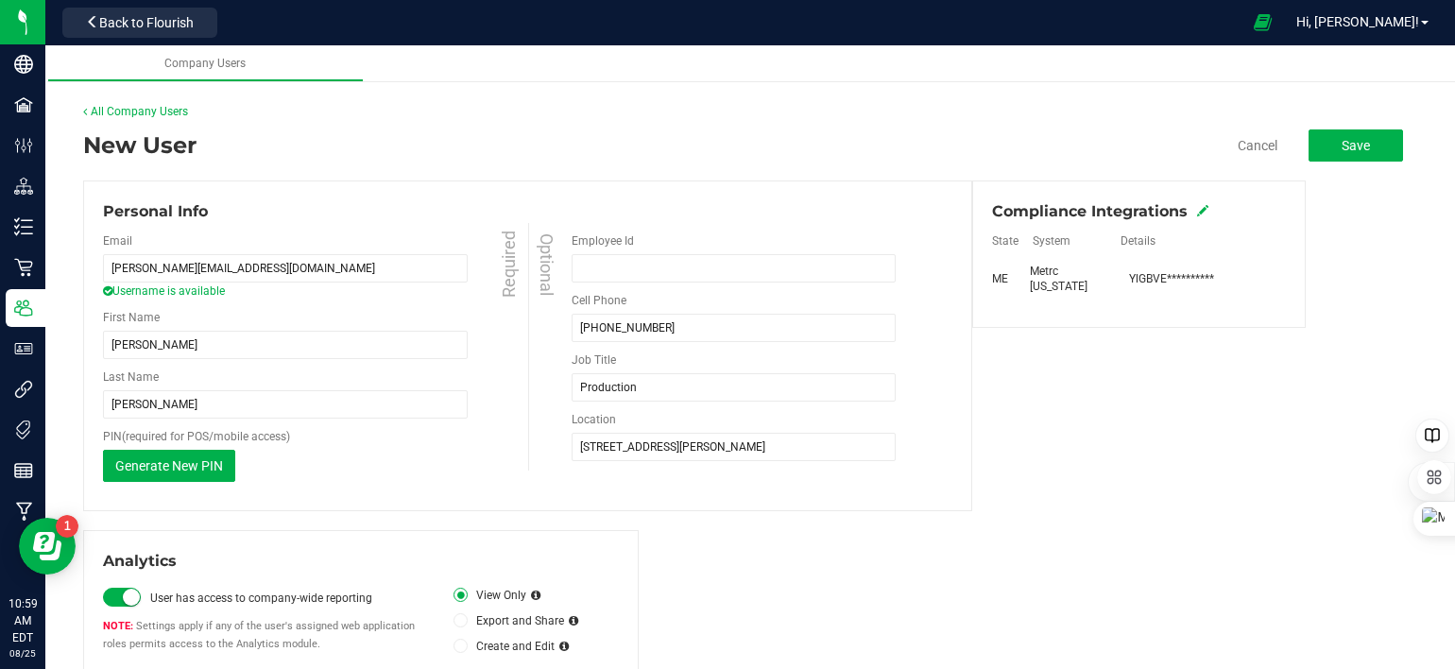
click at [1197, 212] on icon at bounding box center [1202, 210] width 11 height 11
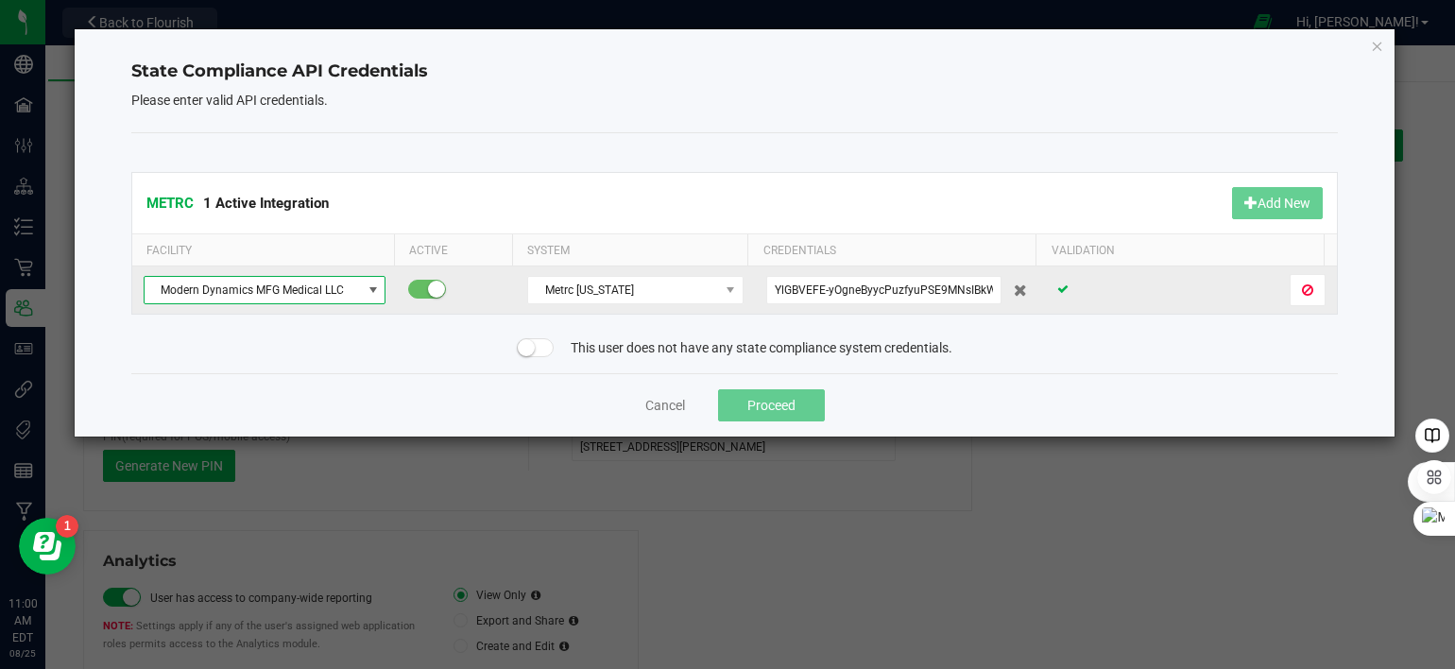
click at [366, 296] on span "NO DATA FOUND" at bounding box center [373, 290] width 15 height 15
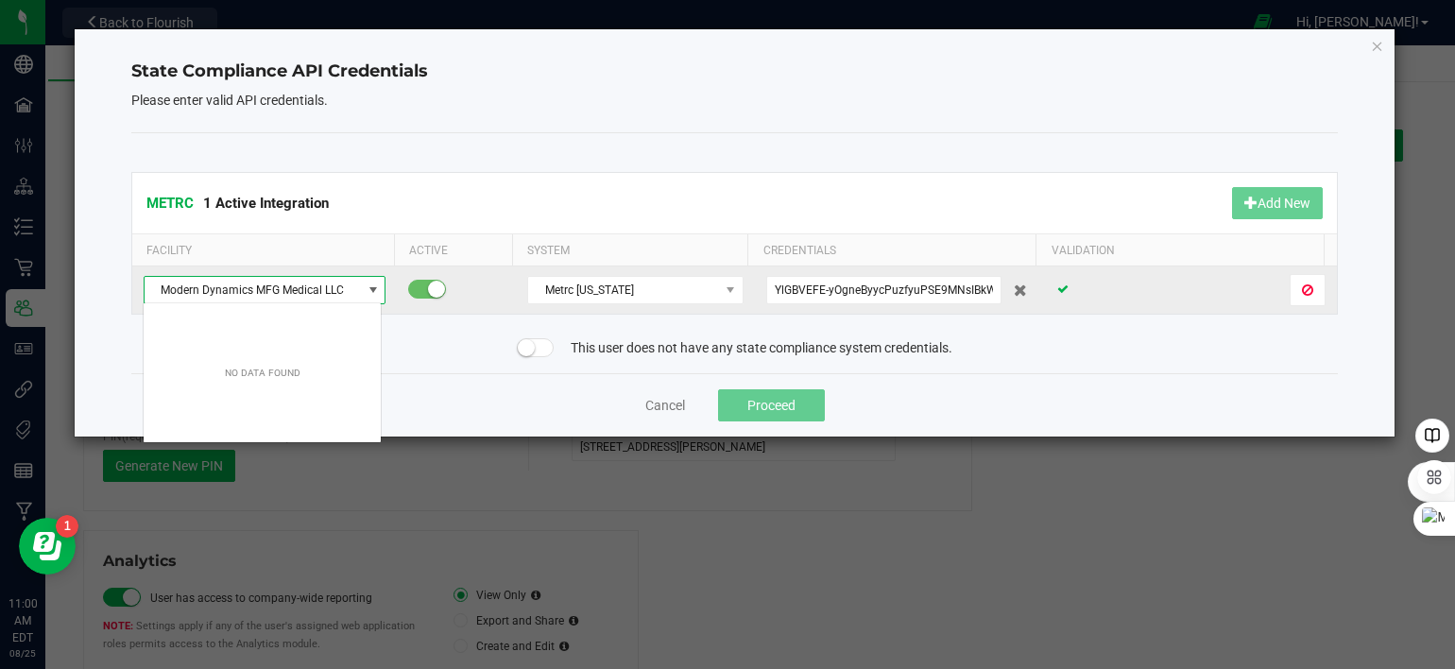
scroll to position [27, 239]
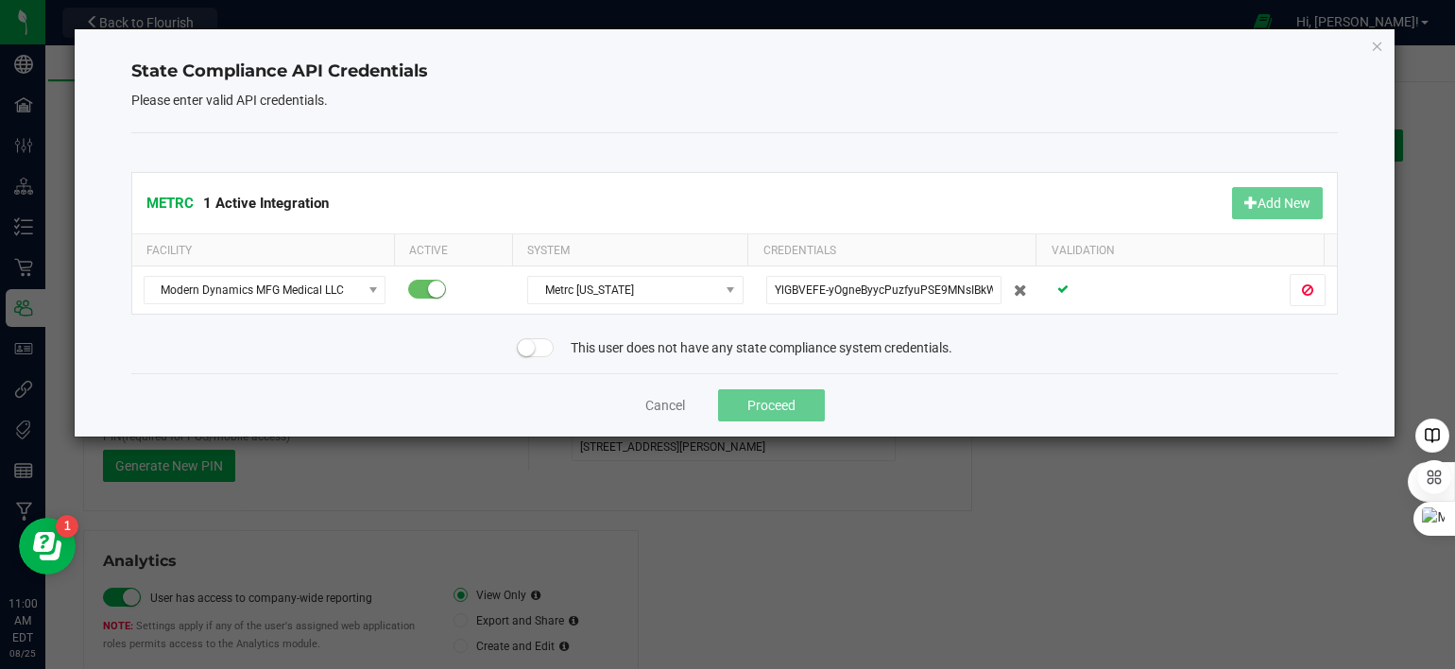
click at [605, 195] on div "METRC 1 Active Integration Add New" at bounding box center [735, 203] width 1206 height 60
drag, startPoint x: 1135, startPoint y: 378, endPoint x: 1101, endPoint y: 381, distance: 34.1
click at [1120, 381] on div "Cancel Proceed" at bounding box center [735, 404] width 1208 height 63
click at [646, 403] on button "Cancel" at bounding box center [665, 405] width 40 height 19
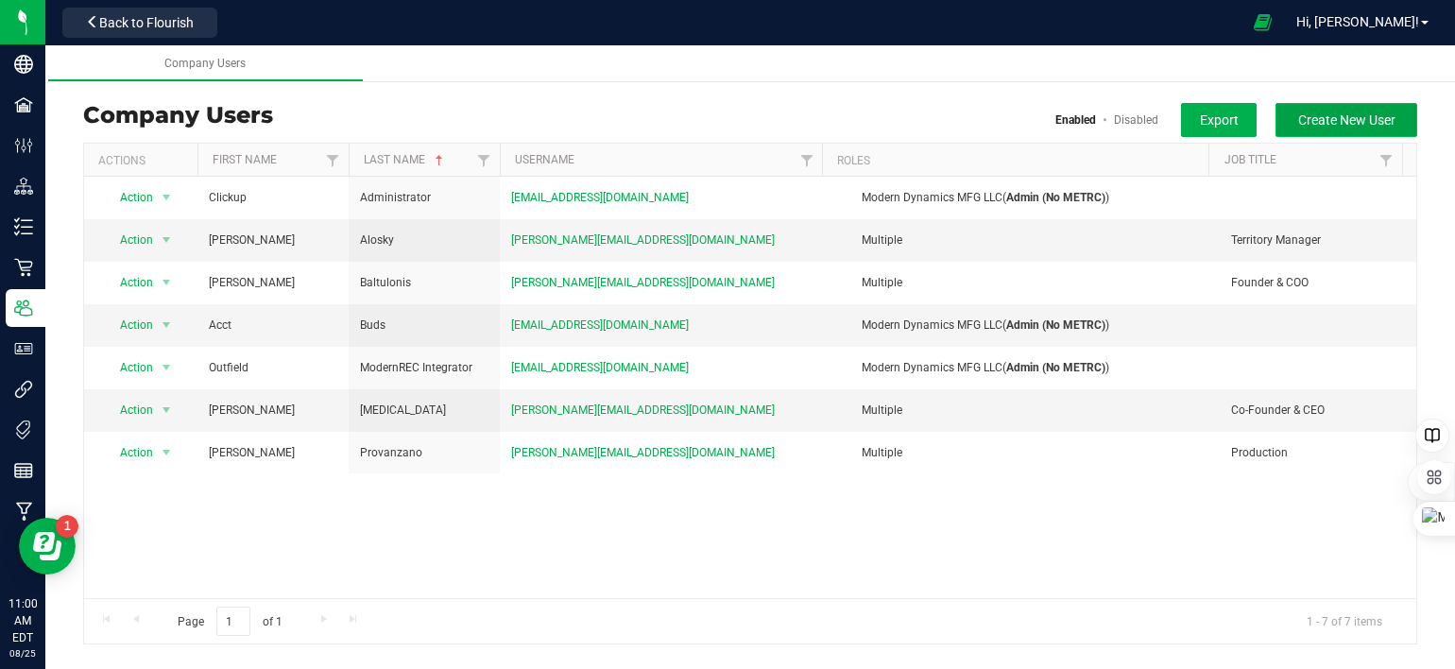
click at [1348, 117] on span "Create New User" at bounding box center [1346, 119] width 97 height 15
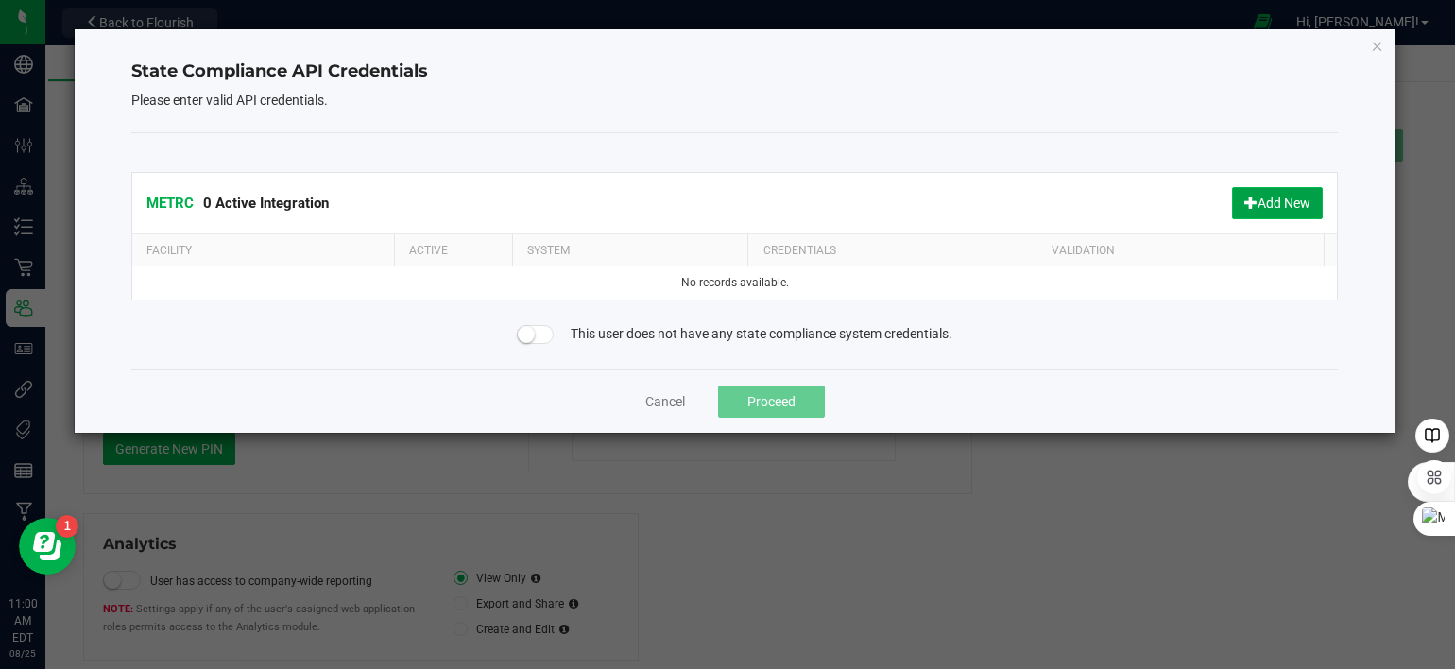
click at [1273, 205] on button "Add New" at bounding box center [1277, 203] width 91 height 32
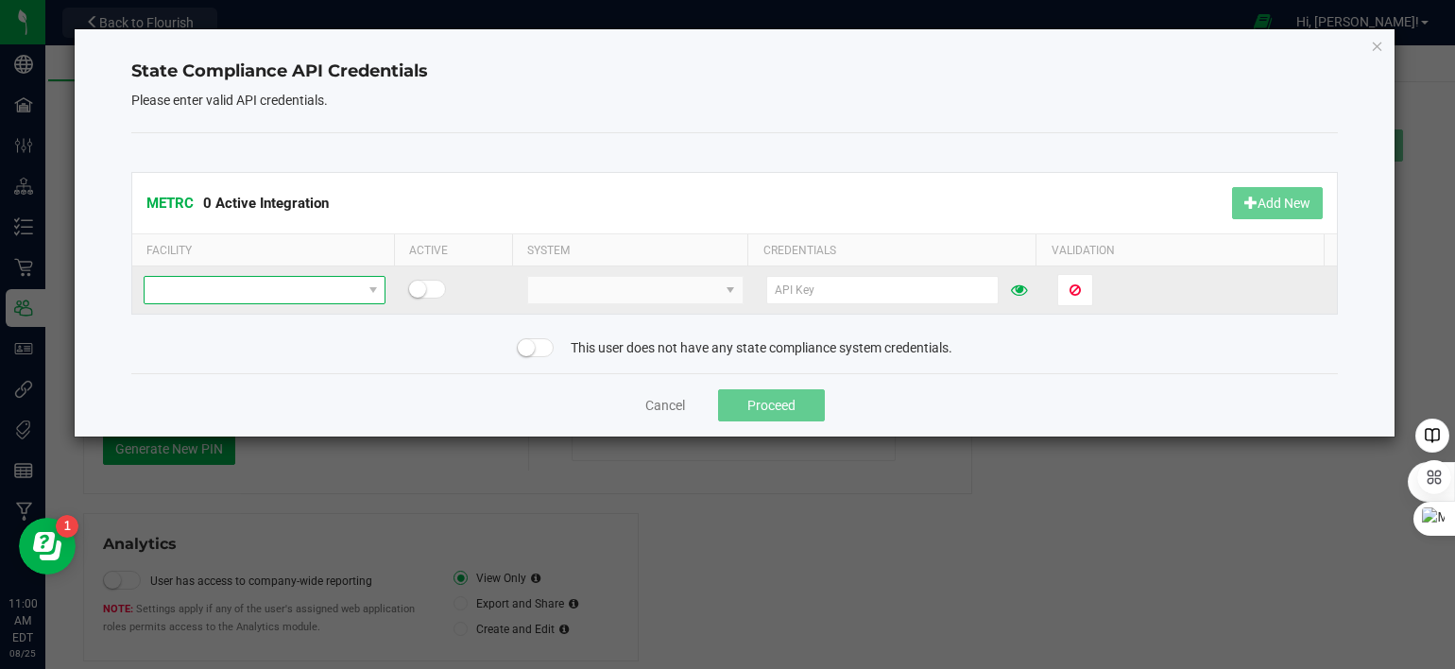
click at [307, 296] on span at bounding box center [253, 290] width 216 height 26
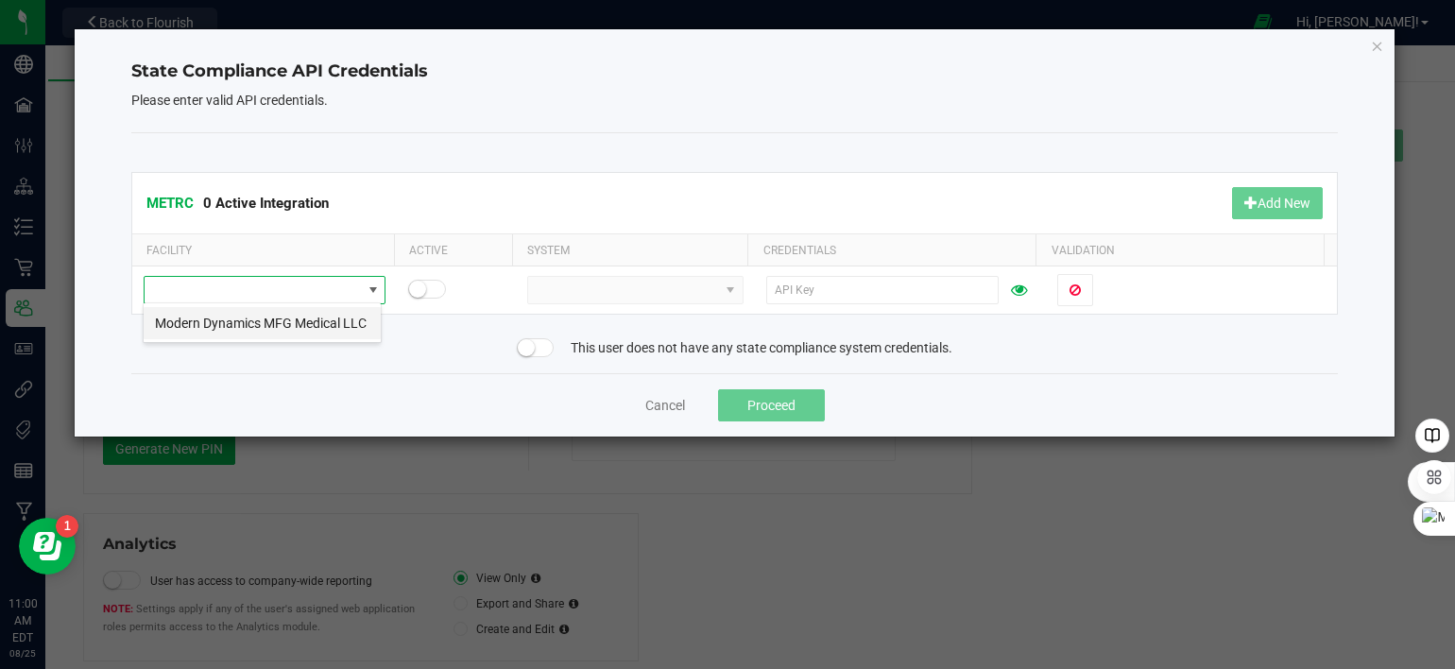
click at [302, 327] on li "Modern Dynamics MFG Medical LLC" at bounding box center [262, 323] width 237 height 32
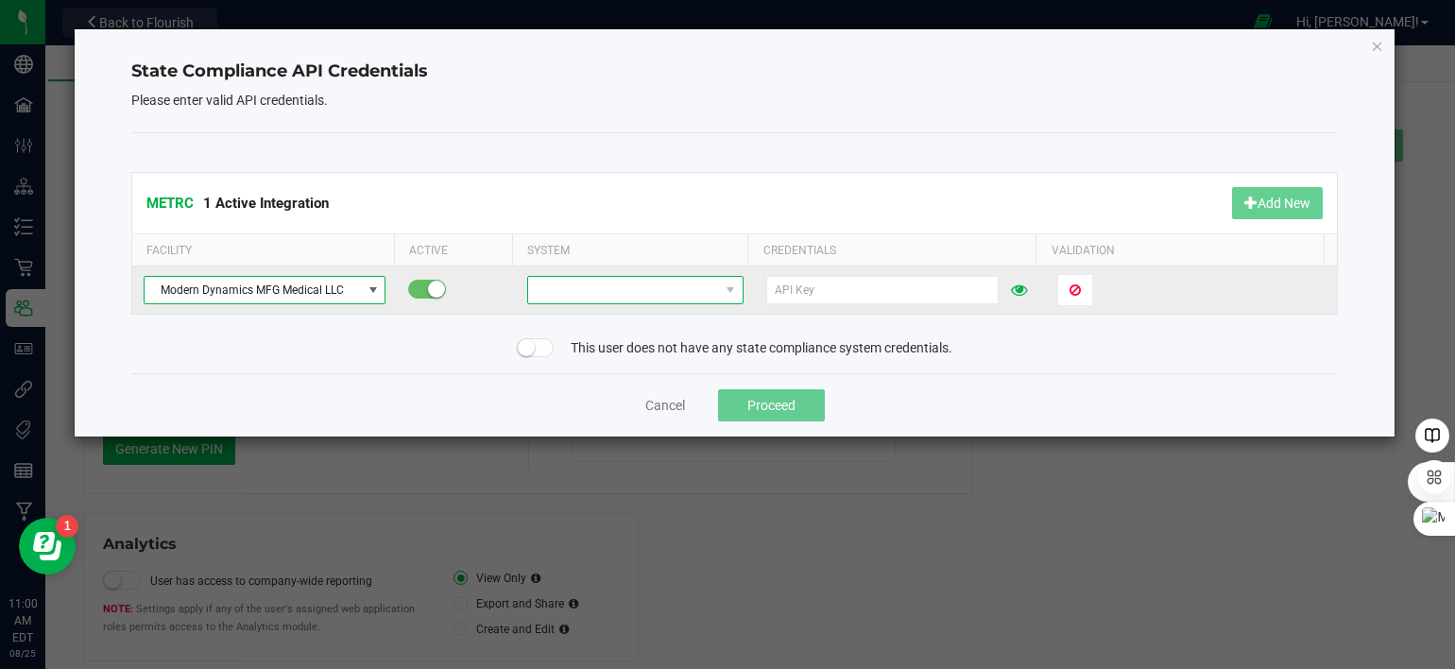
click at [536, 294] on span at bounding box center [623, 290] width 190 height 26
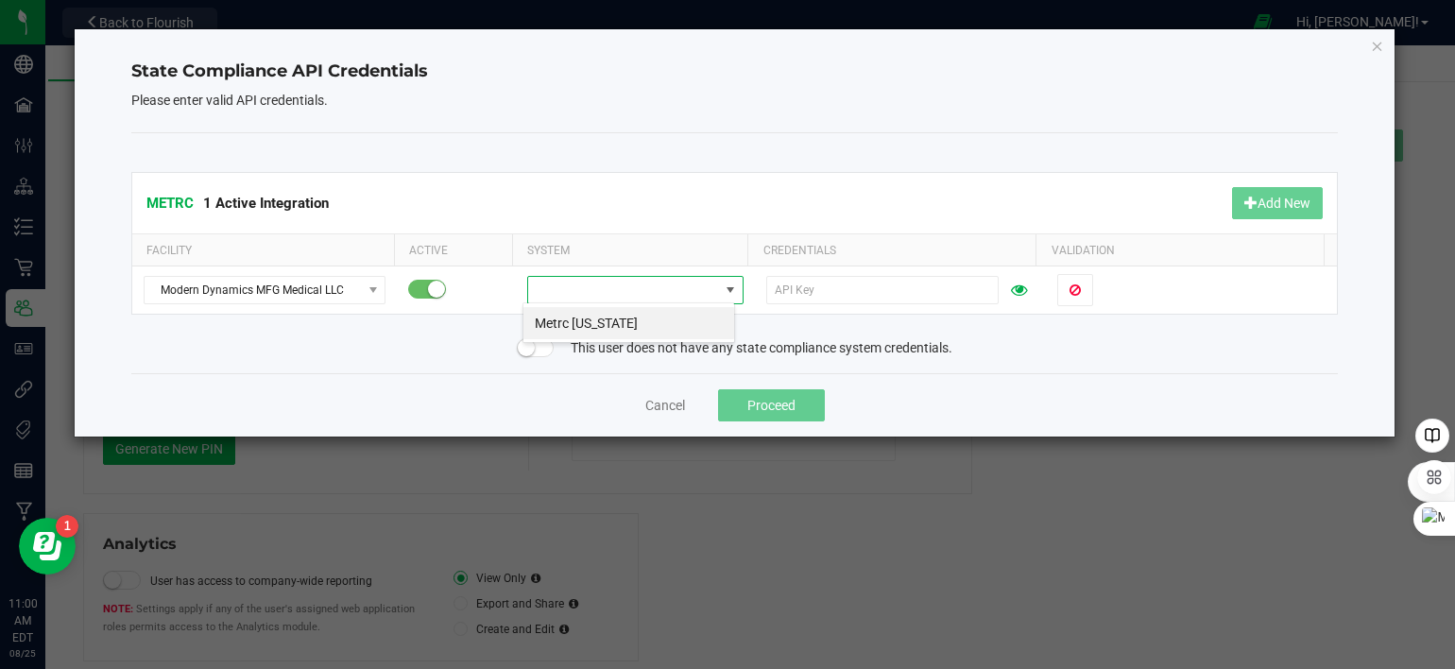
drag, startPoint x: 563, startPoint y: 317, endPoint x: 658, endPoint y: 318, distance: 94.5
click at [564, 319] on li "Metrc Maine" at bounding box center [628, 323] width 211 height 32
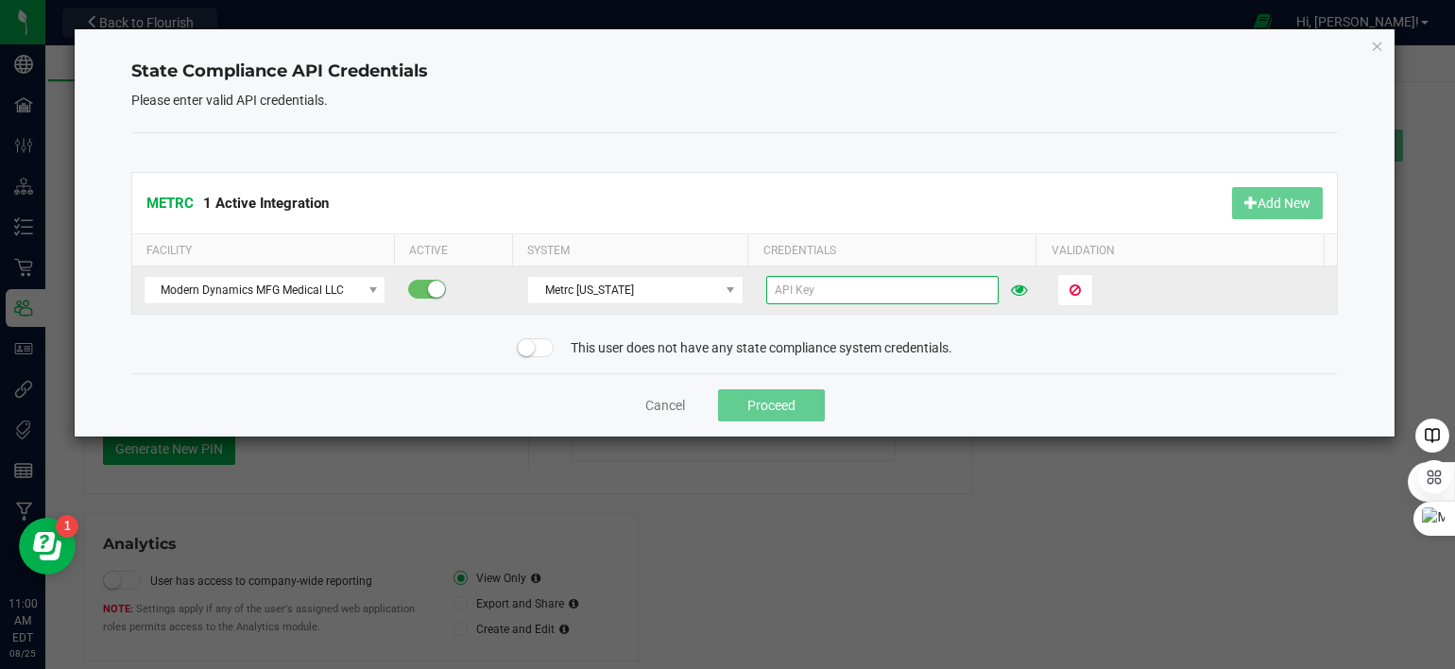
click at [787, 277] on input "text" at bounding box center [882, 290] width 232 height 28
paste input "YlGBVEFE-yOgneByycPuzfyuPSE9MNsIBkWu2wcg424-TQJN"
type input "YlGBVEFE-yOgneByycPuzfyuPSE9MNsIBkWu2wcg424-TQJN"
click at [1092, 292] on span "Validate" at bounding box center [1094, 290] width 48 height 15
click at [790, 399] on button "Proceed" at bounding box center [771, 405] width 107 height 32
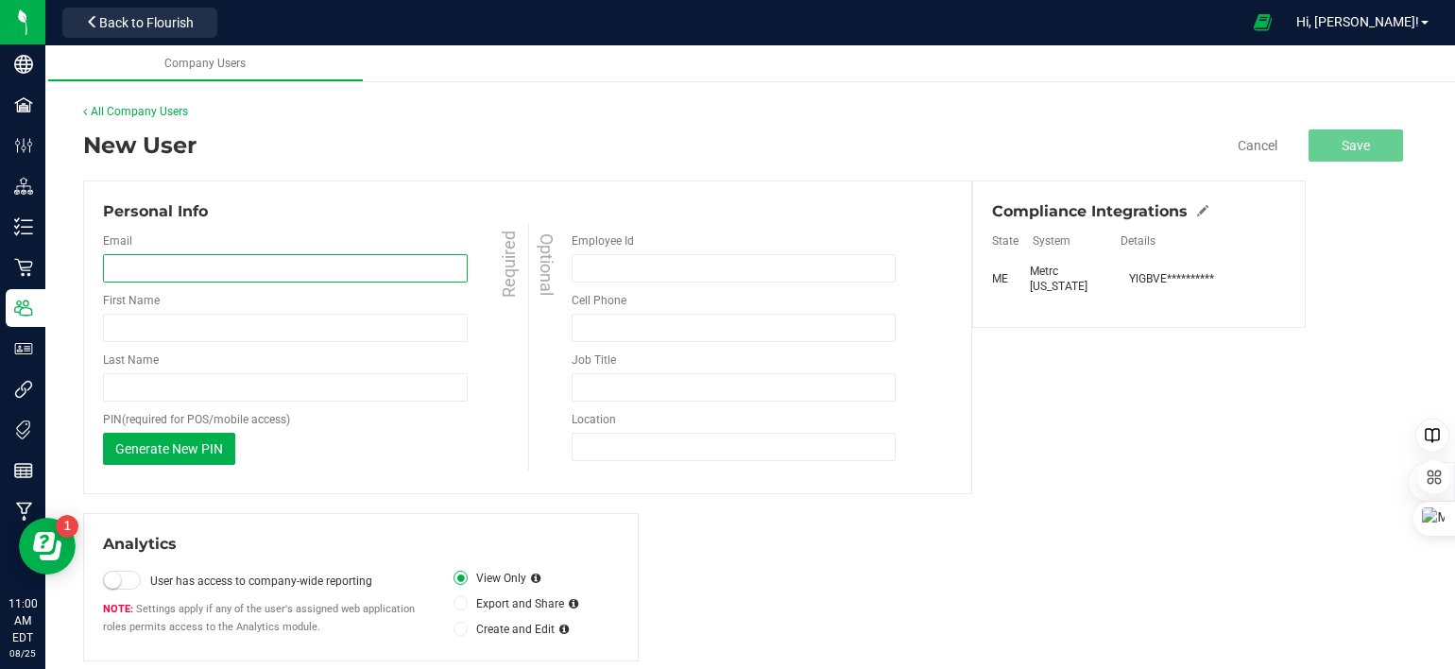
click at [156, 261] on input "email" at bounding box center [285, 268] width 365 height 28
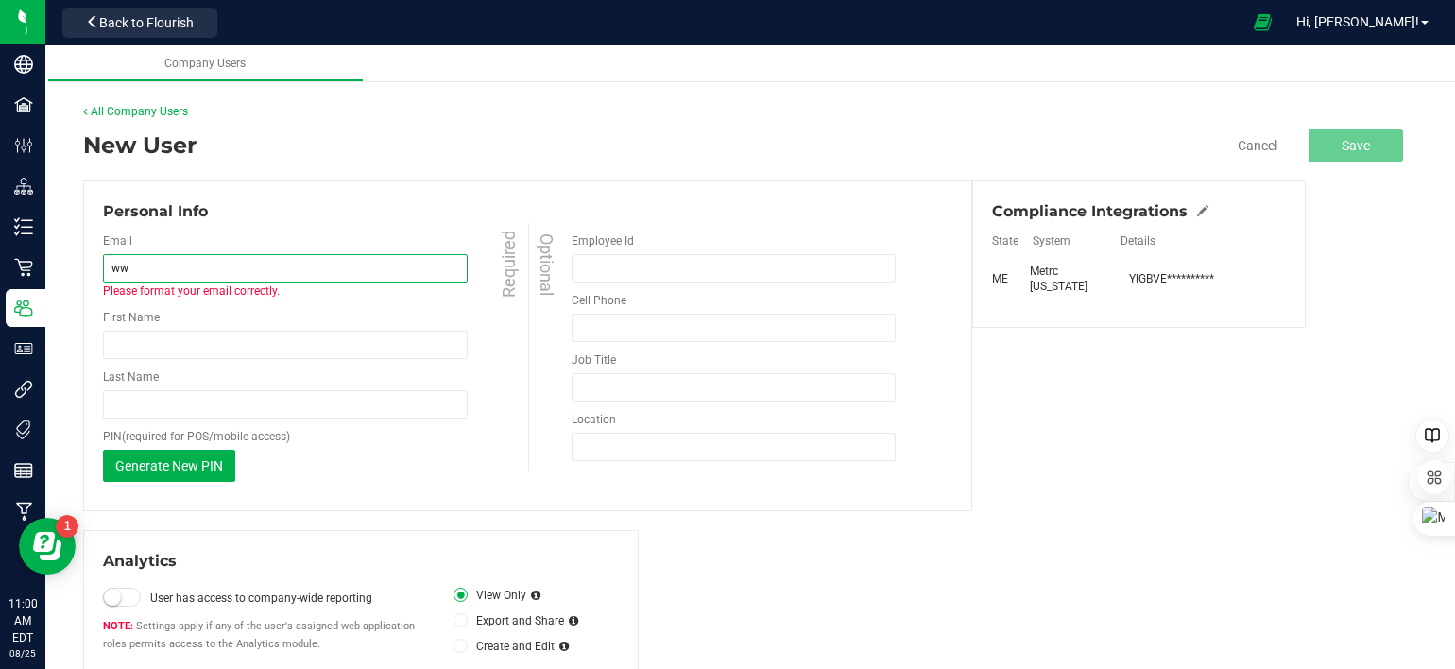
click at [212, 277] on input "ww" at bounding box center [285, 268] width 365 height 28
type input "william@thestarbase.com"
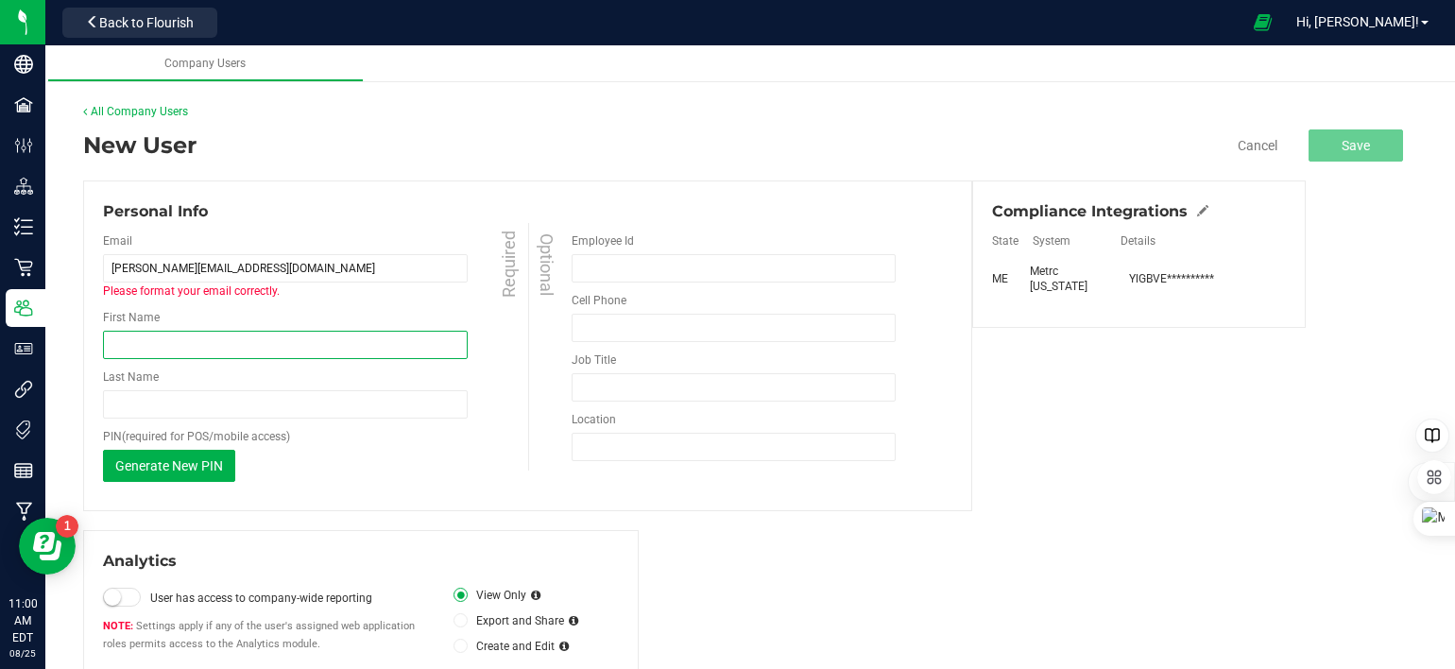
click at [208, 341] on input "First Name" at bounding box center [285, 345] width 365 height 28
type input "William"
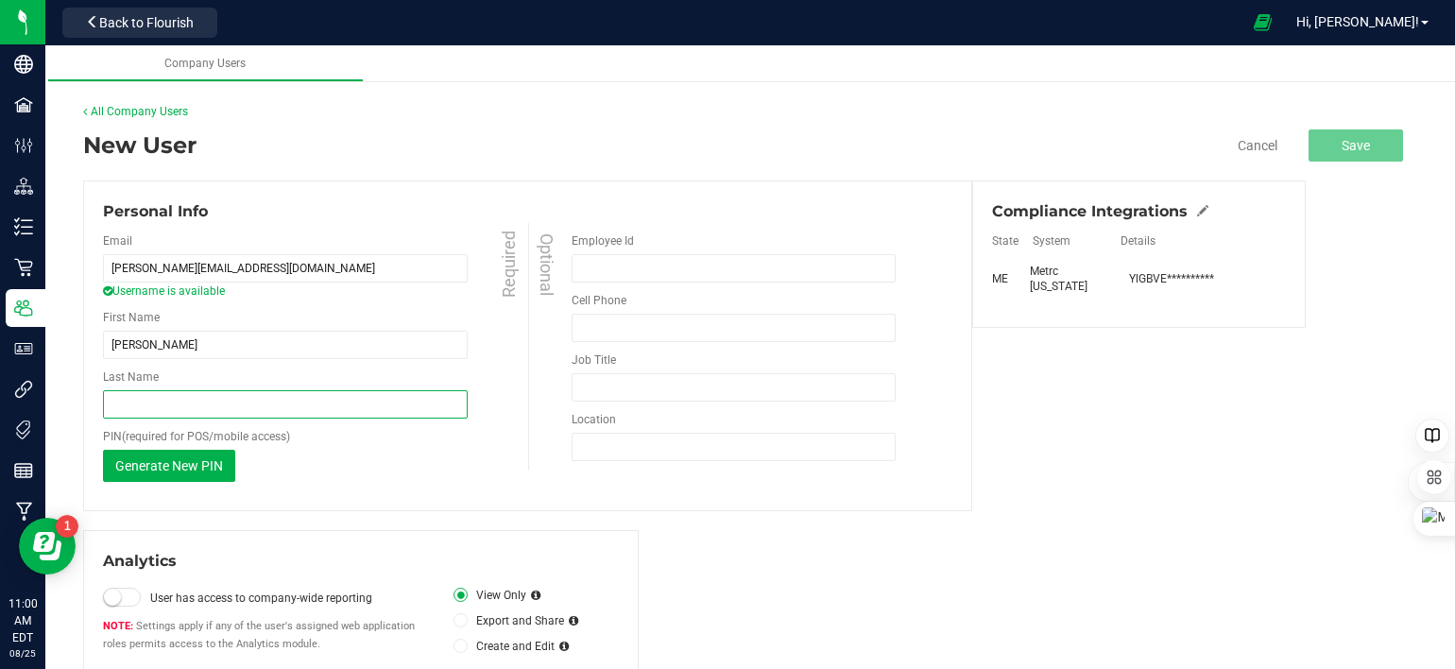
click at [214, 400] on input "Last Name" at bounding box center [285, 404] width 365 height 28
type input "Tait"
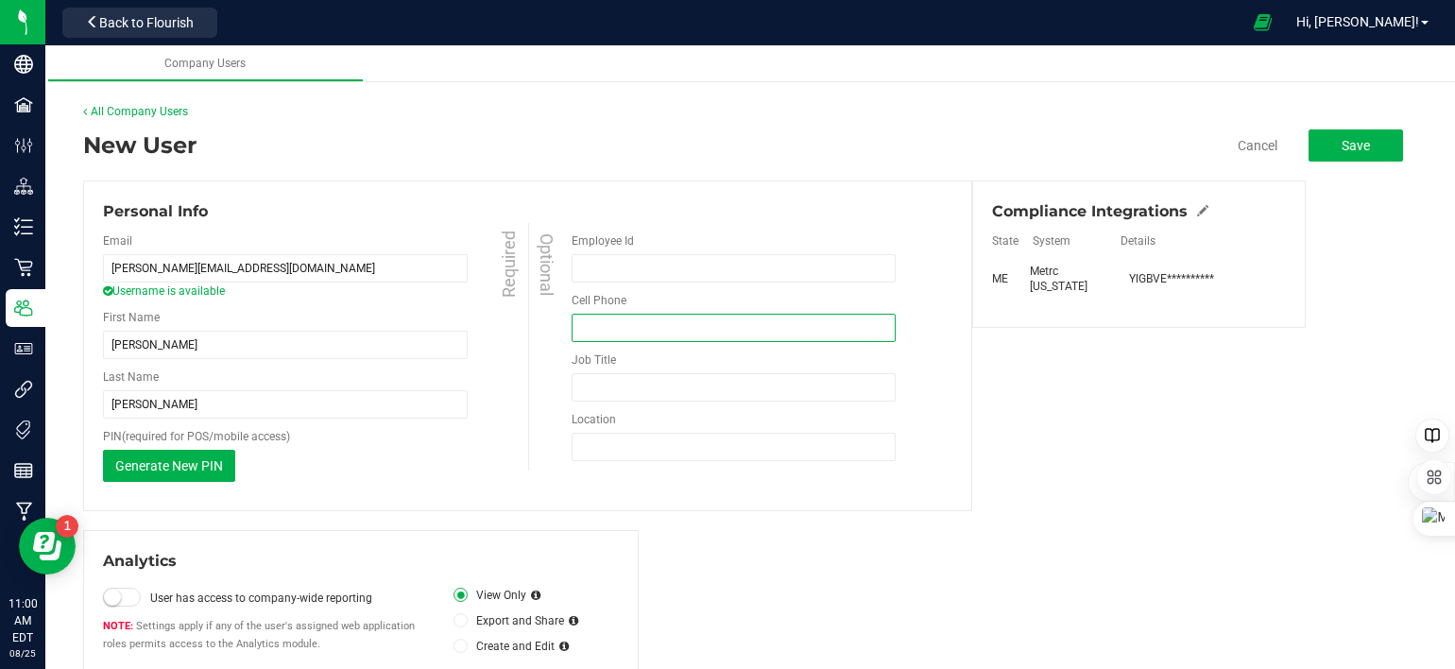
click at [642, 317] on input "tel" at bounding box center [734, 328] width 324 height 28
type input "(763) 464-5166"
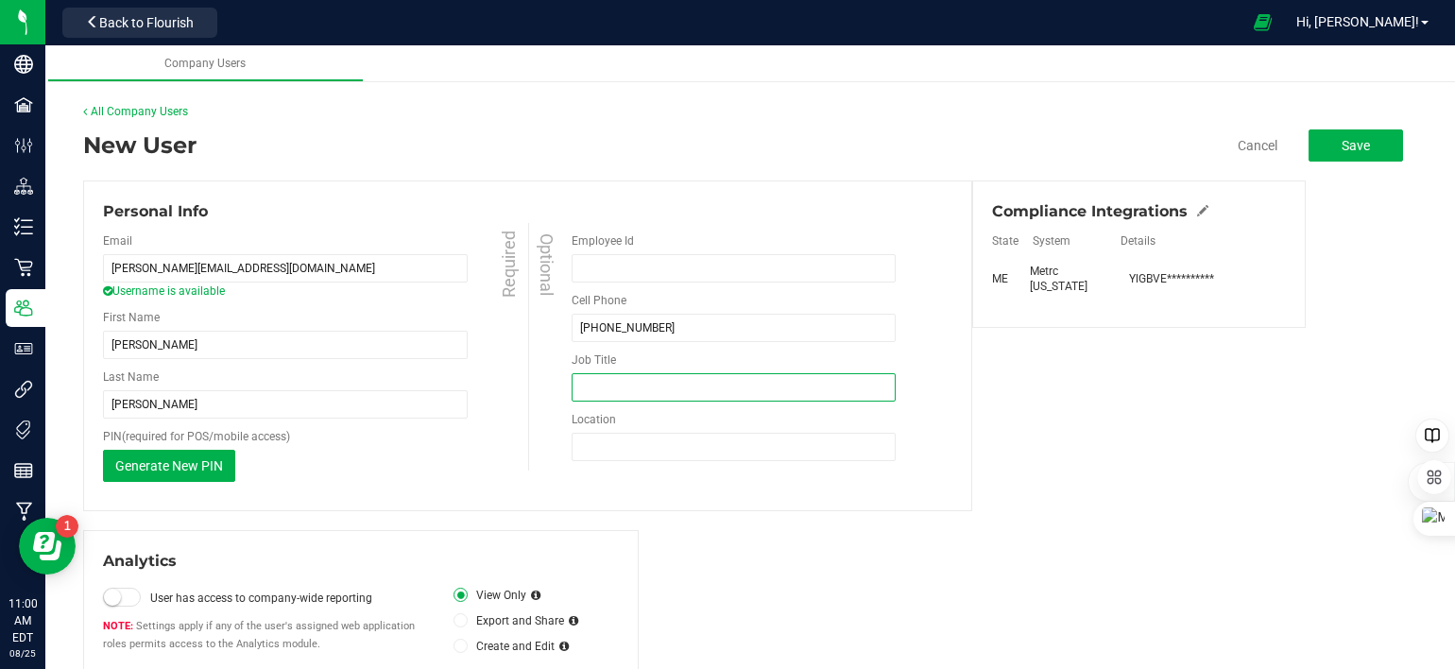
click at [673, 383] on input "Job Title" at bounding box center [734, 387] width 324 height 28
type input "Production"
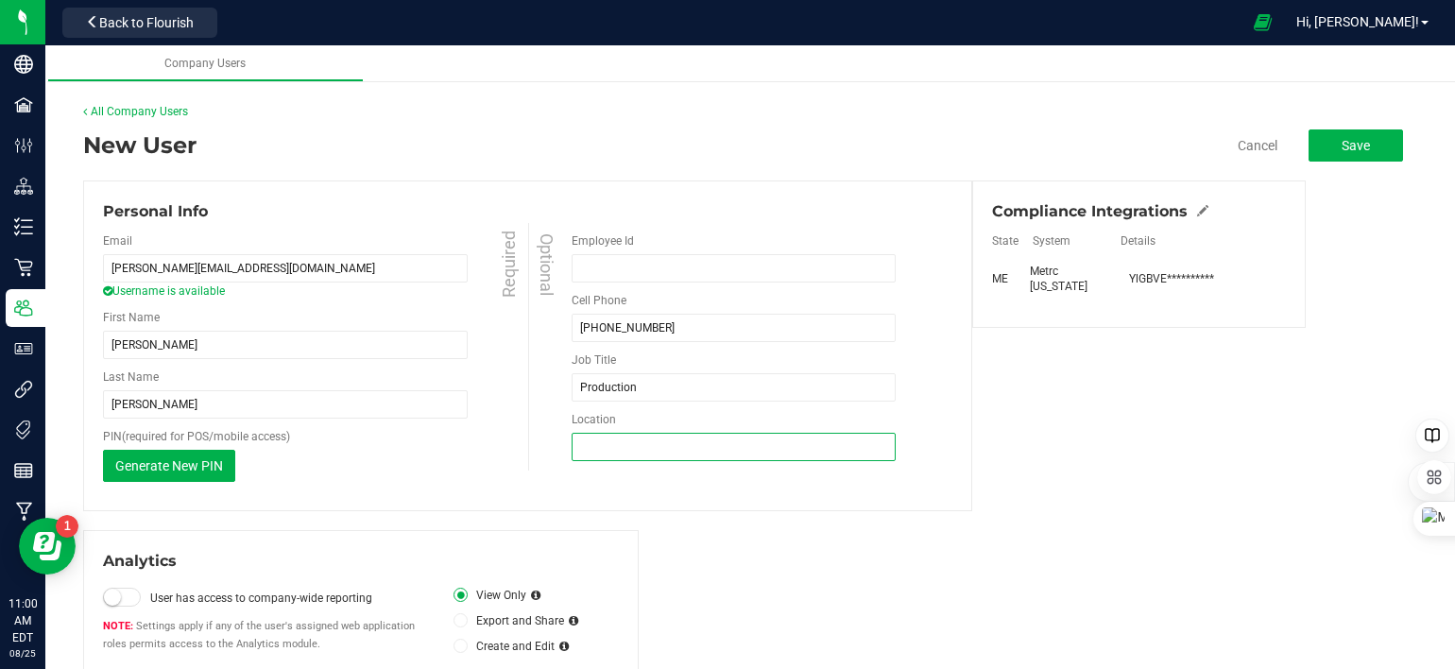
click at [682, 445] on input "Location" at bounding box center [734, 447] width 324 height 28
type input "5 Drapeau St. Suite 105 Biddeford, ME"
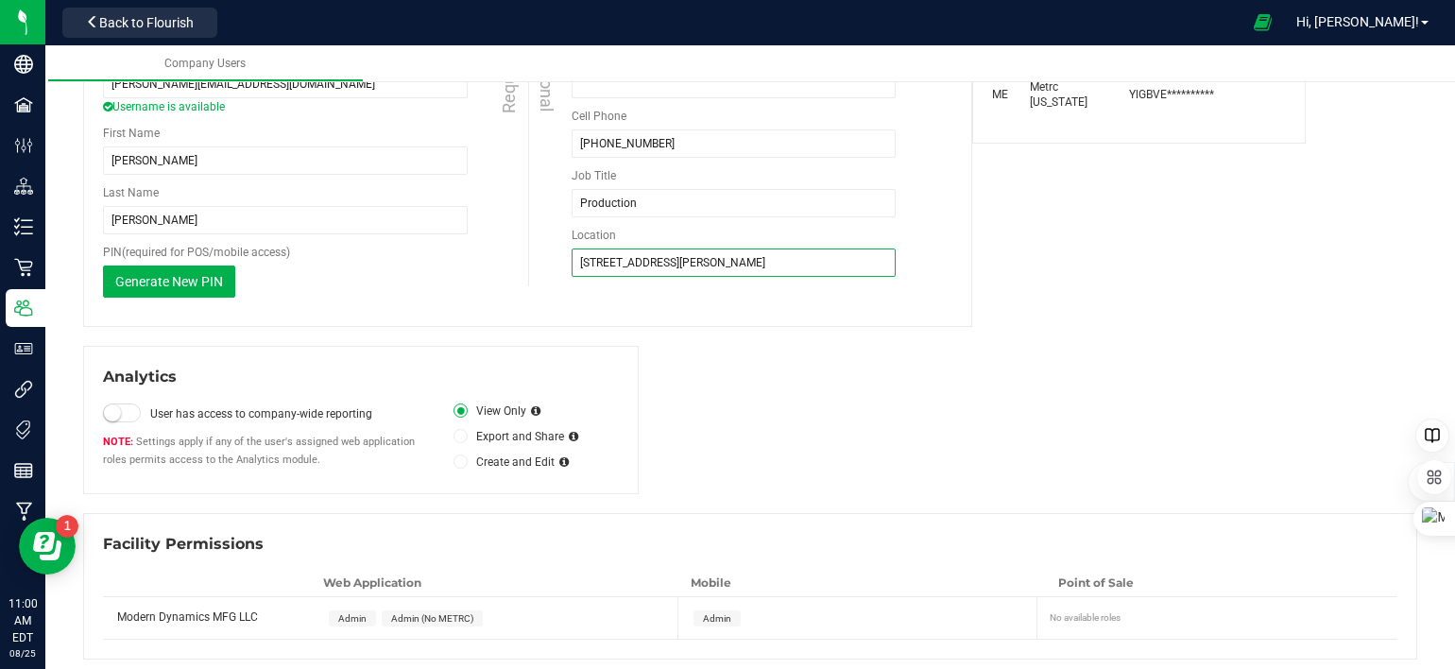
scroll to position [191, 0]
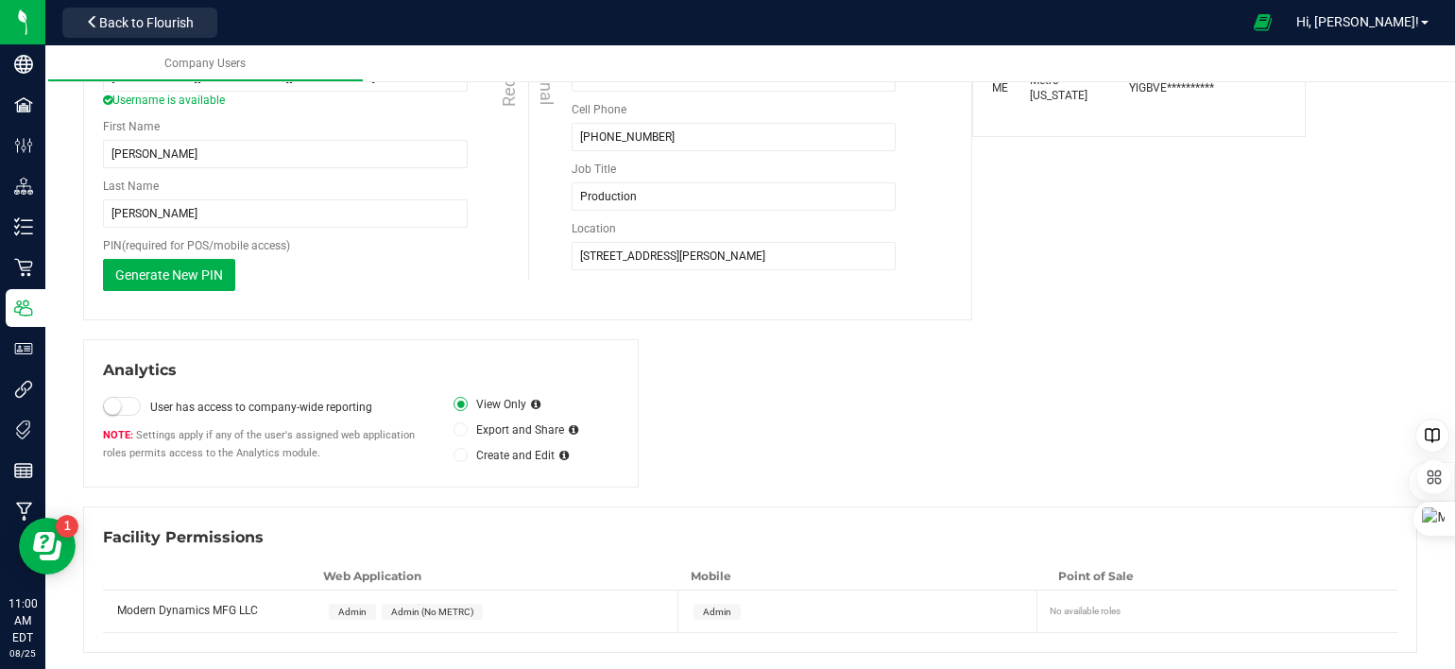
click at [133, 406] on span at bounding box center [122, 406] width 38 height 19
click at [457, 430] on icon at bounding box center [461, 430] width 8 height 0
click at [0, 0] on input "Export and Share" at bounding box center [0, 0] width 0 height 0
click at [454, 403] on span at bounding box center [461, 404] width 14 height 14
click at [0, 0] on input "View Only" at bounding box center [0, 0] width 0 height 0
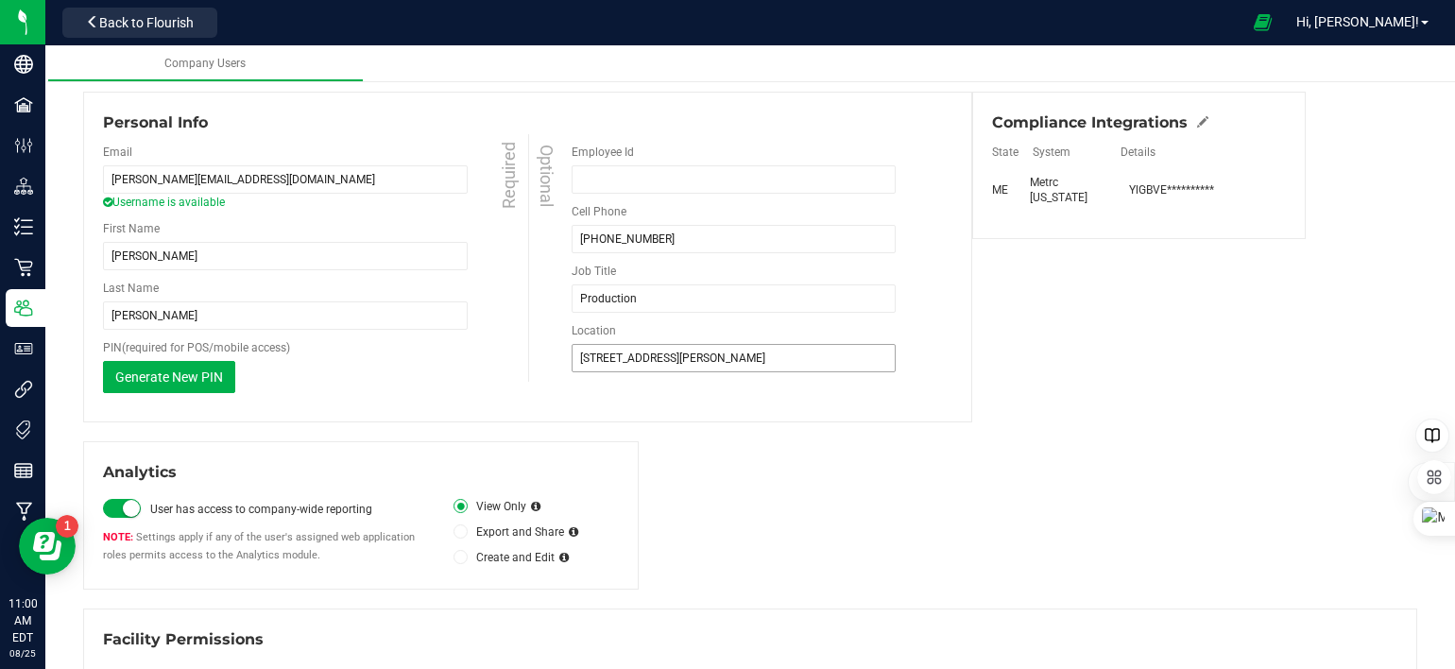
scroll to position [0, 0]
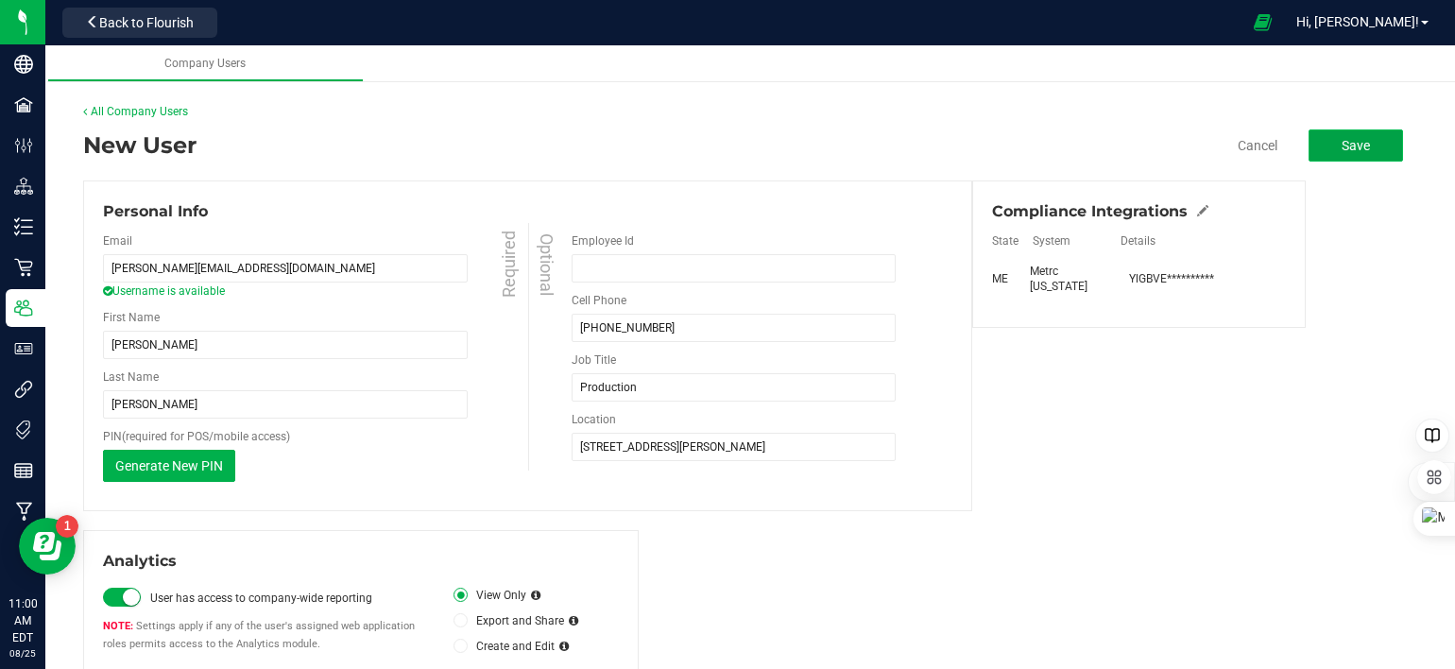
click at [1319, 147] on button "Save" at bounding box center [1356, 145] width 94 height 32
click at [1359, 143] on button "Save" at bounding box center [1356, 145] width 94 height 32
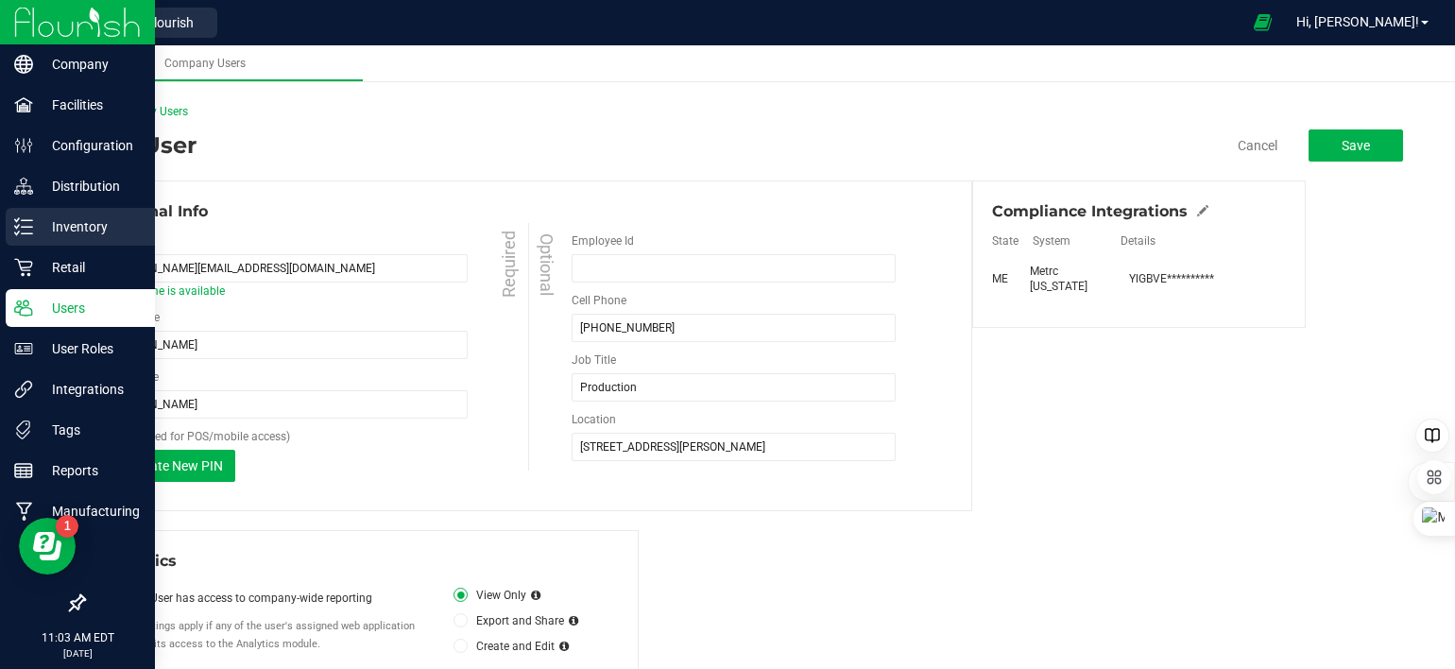
click at [18, 228] on icon at bounding box center [23, 226] width 19 height 19
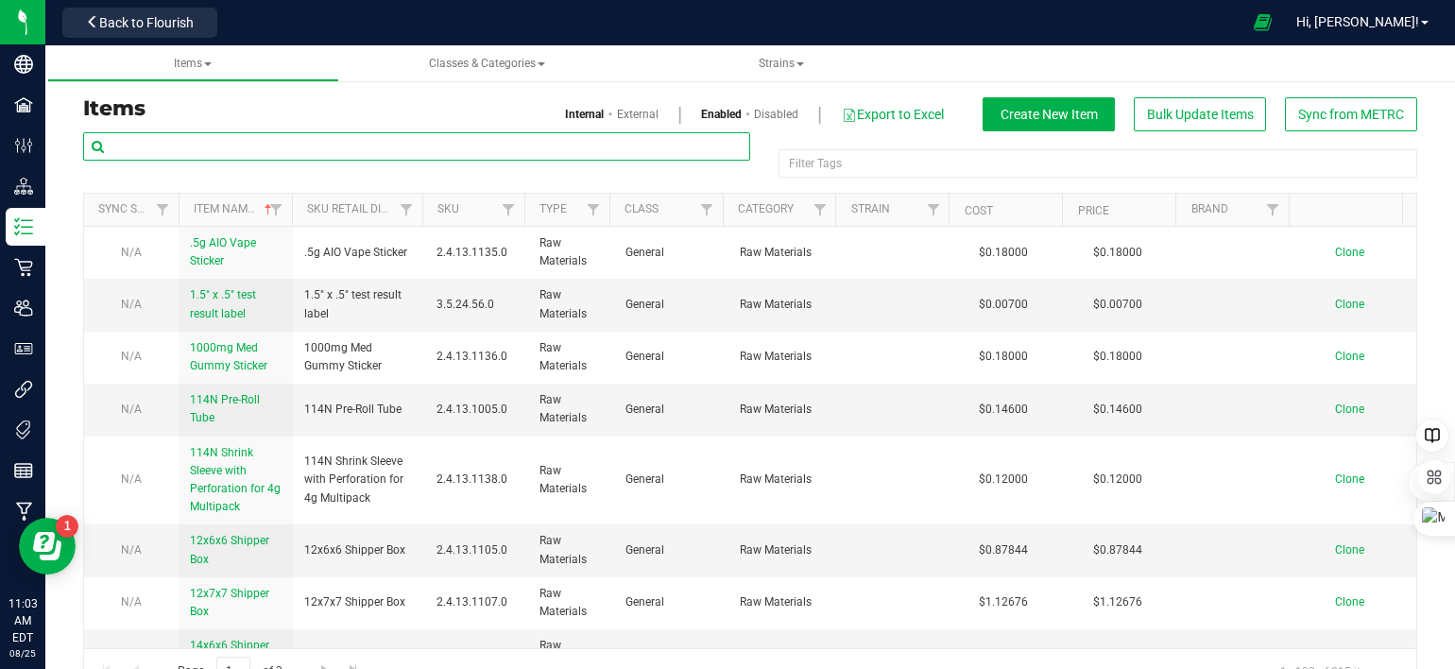
click at [241, 145] on input "text" at bounding box center [416, 146] width 667 height 28
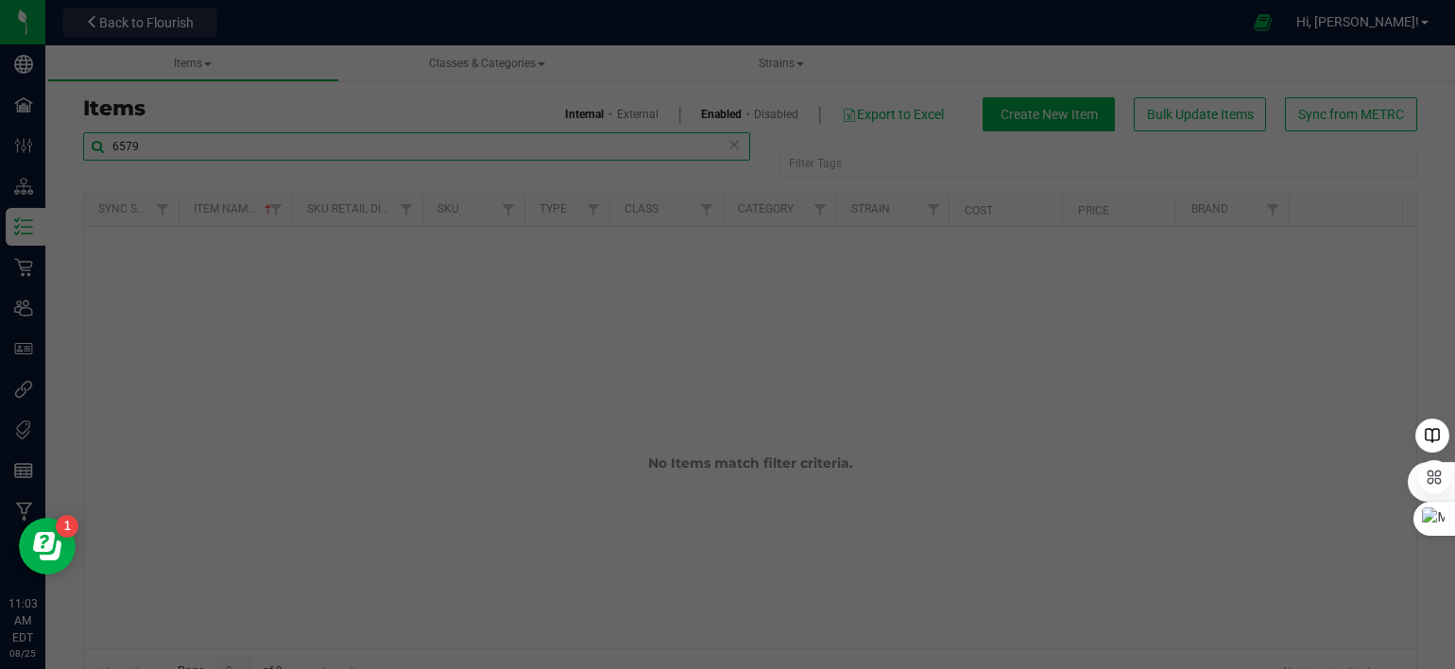
type input "6579"
click at [143, 19] on div at bounding box center [727, 334] width 1455 height 669
click at [136, 22] on div at bounding box center [727, 334] width 1455 height 669
click at [360, 468] on div at bounding box center [727, 334] width 1455 height 669
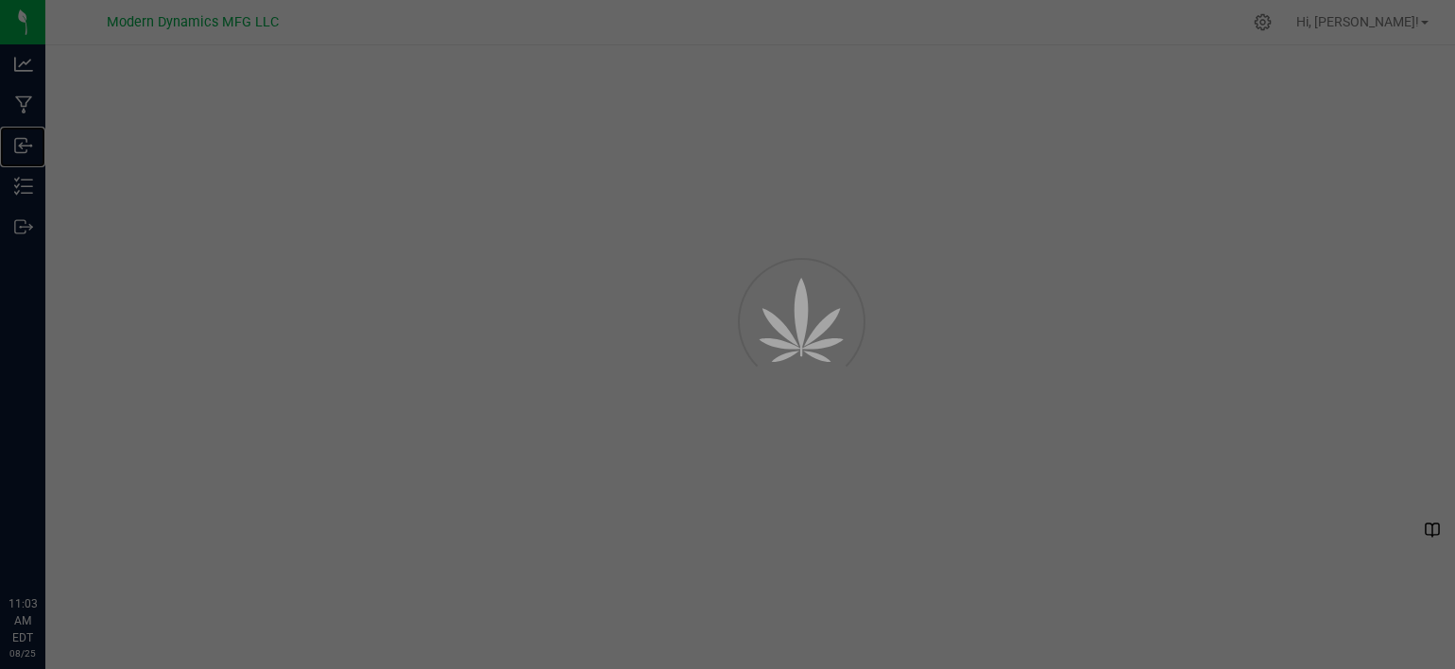
click at [0, 0] on p "Inbound" at bounding box center [0, 0] width 0 height 0
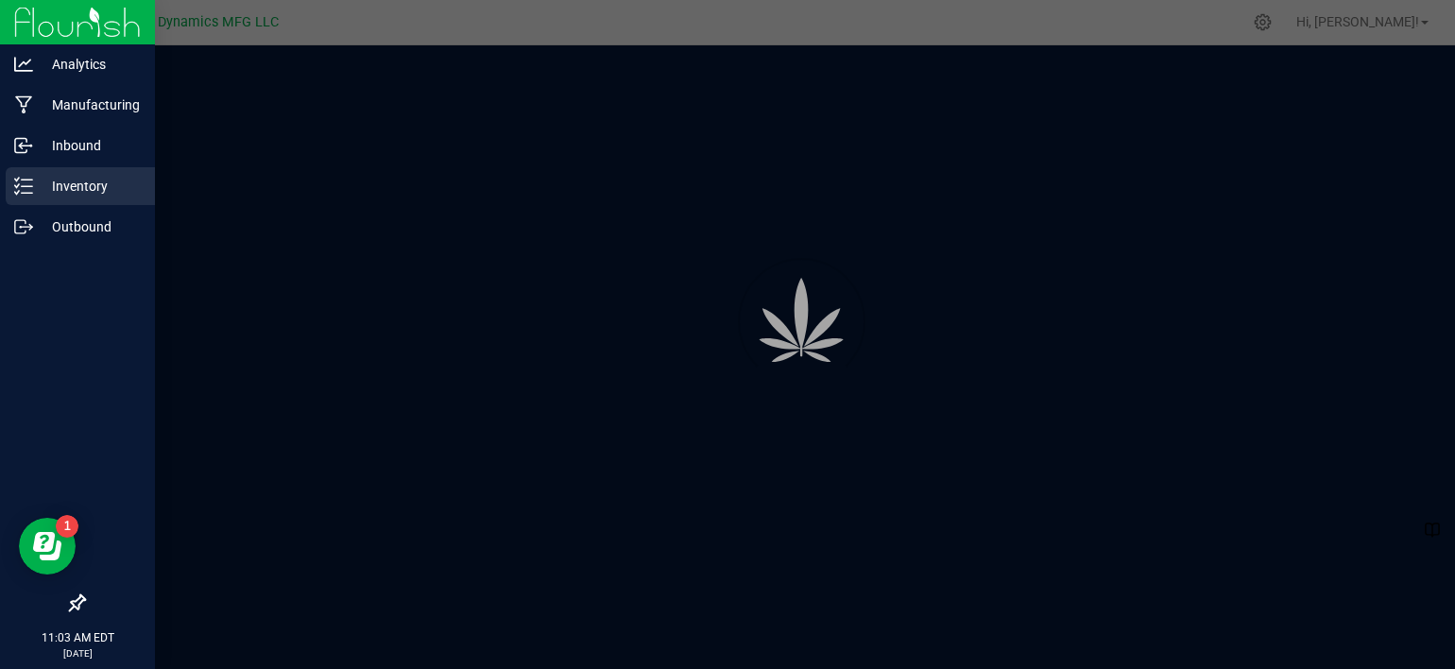
click at [57, 187] on p "Inventory" at bounding box center [89, 186] width 113 height 23
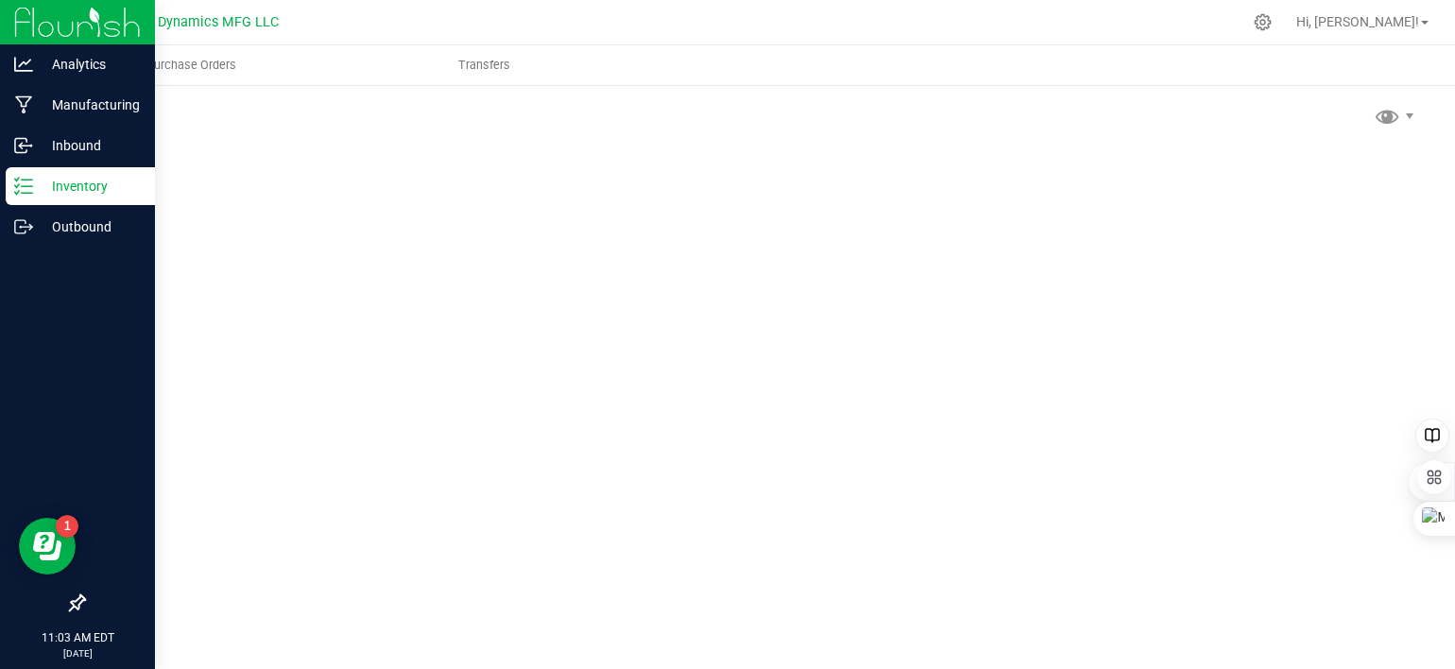
click at [60, 186] on p "Inventory" at bounding box center [89, 186] width 113 height 23
click at [67, 181] on p "Inventory" at bounding box center [89, 186] width 113 height 23
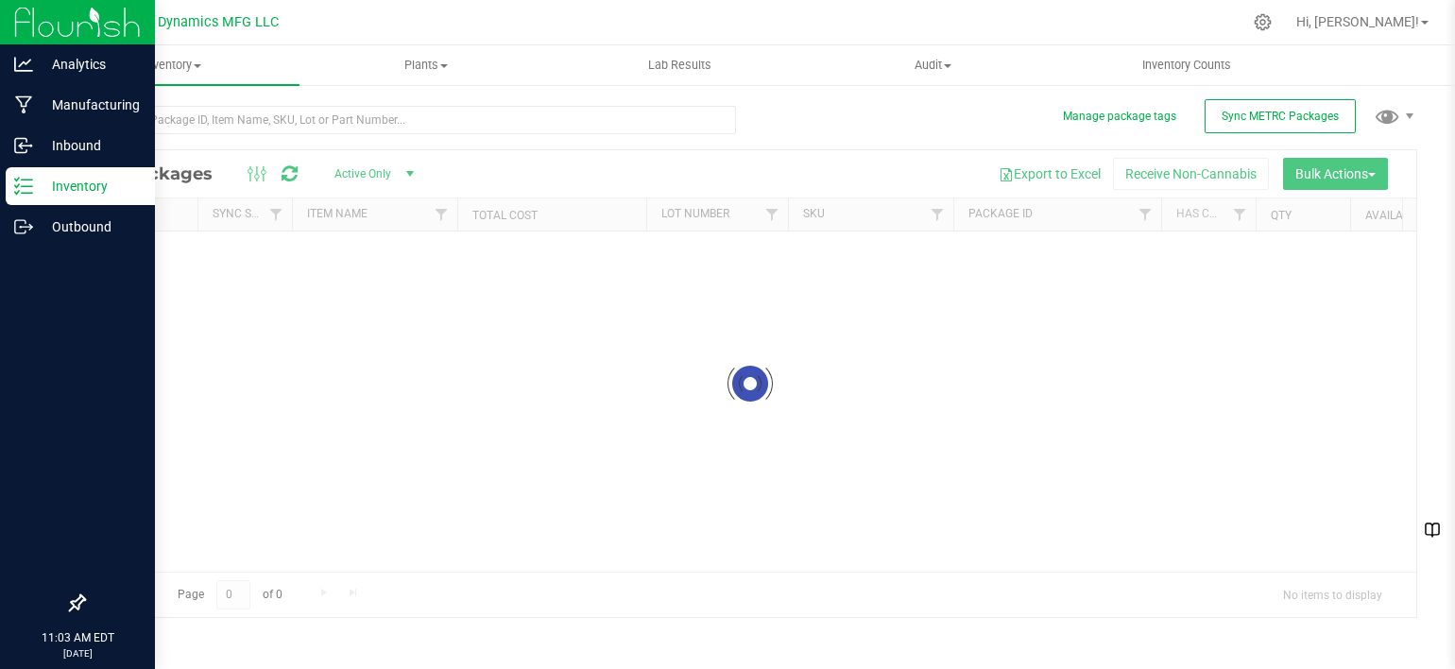
click at [23, 187] on icon at bounding box center [23, 186] width 19 height 19
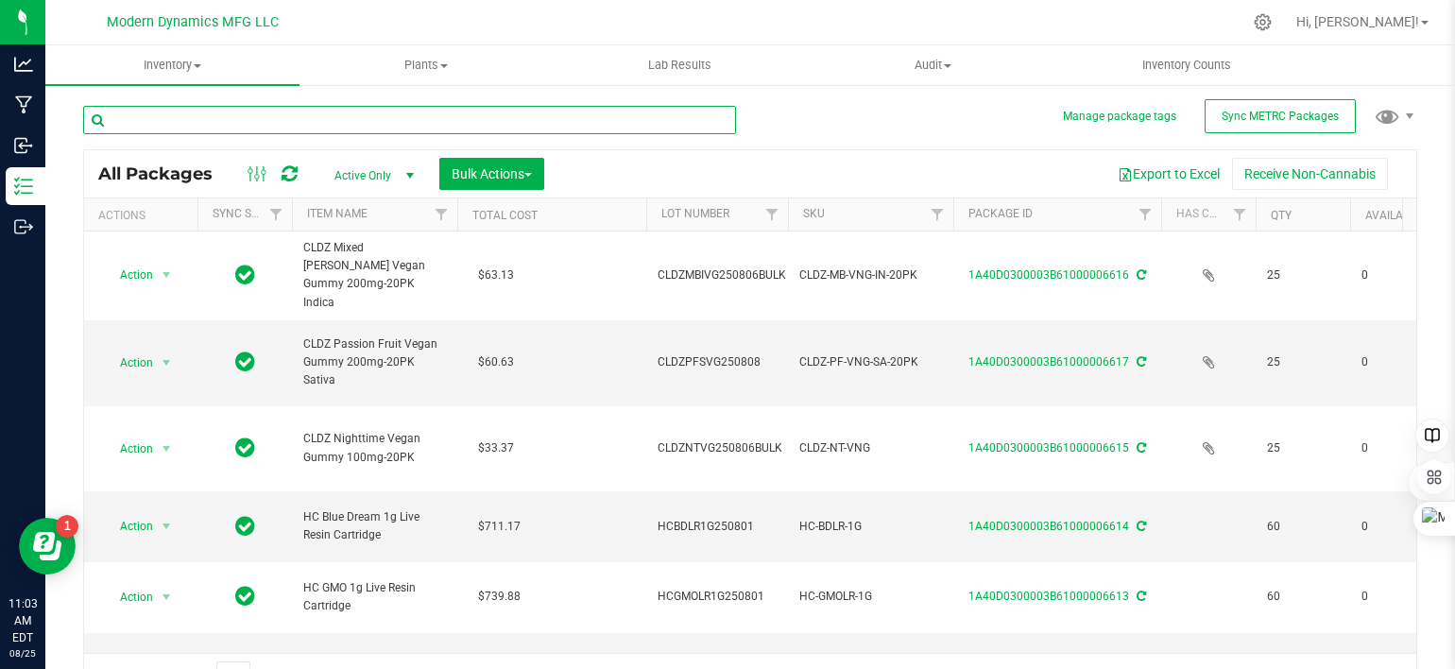
click at [406, 124] on input "text" at bounding box center [409, 120] width 653 height 28
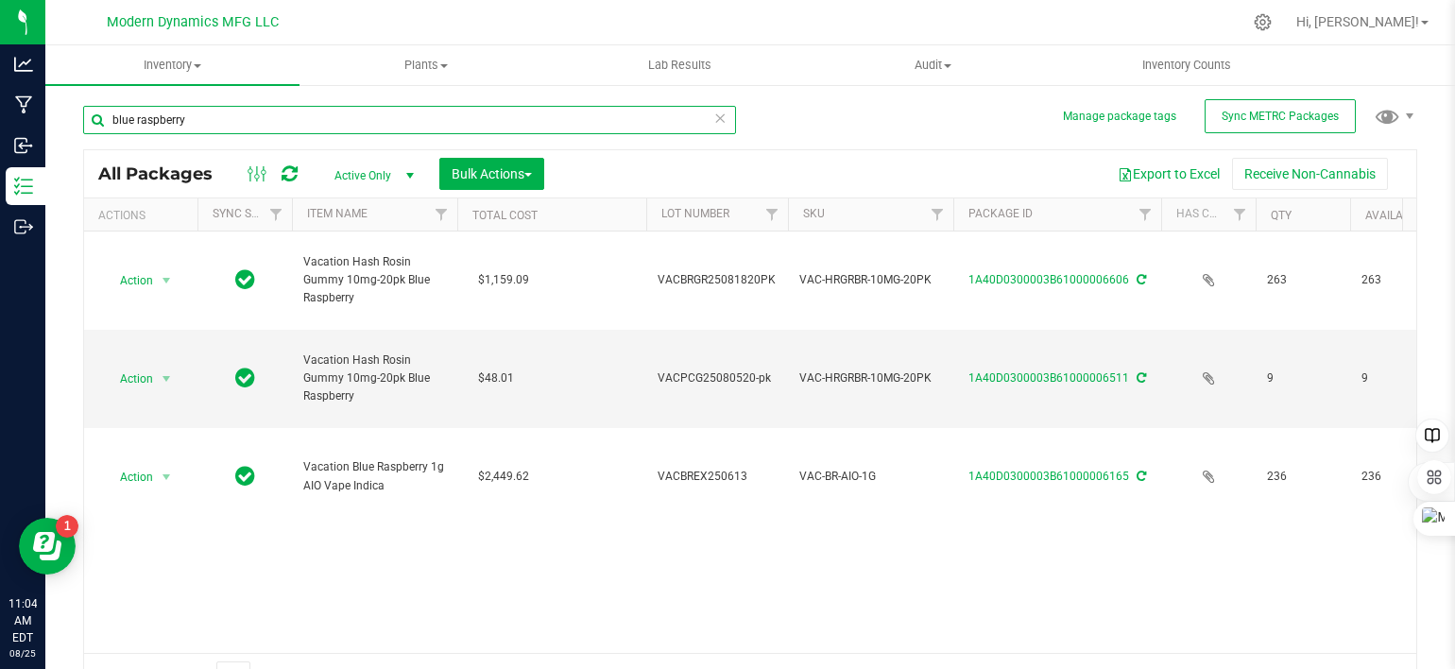
click at [209, 117] on input "blue raspberry" at bounding box center [409, 120] width 653 height 28
type input "6579"
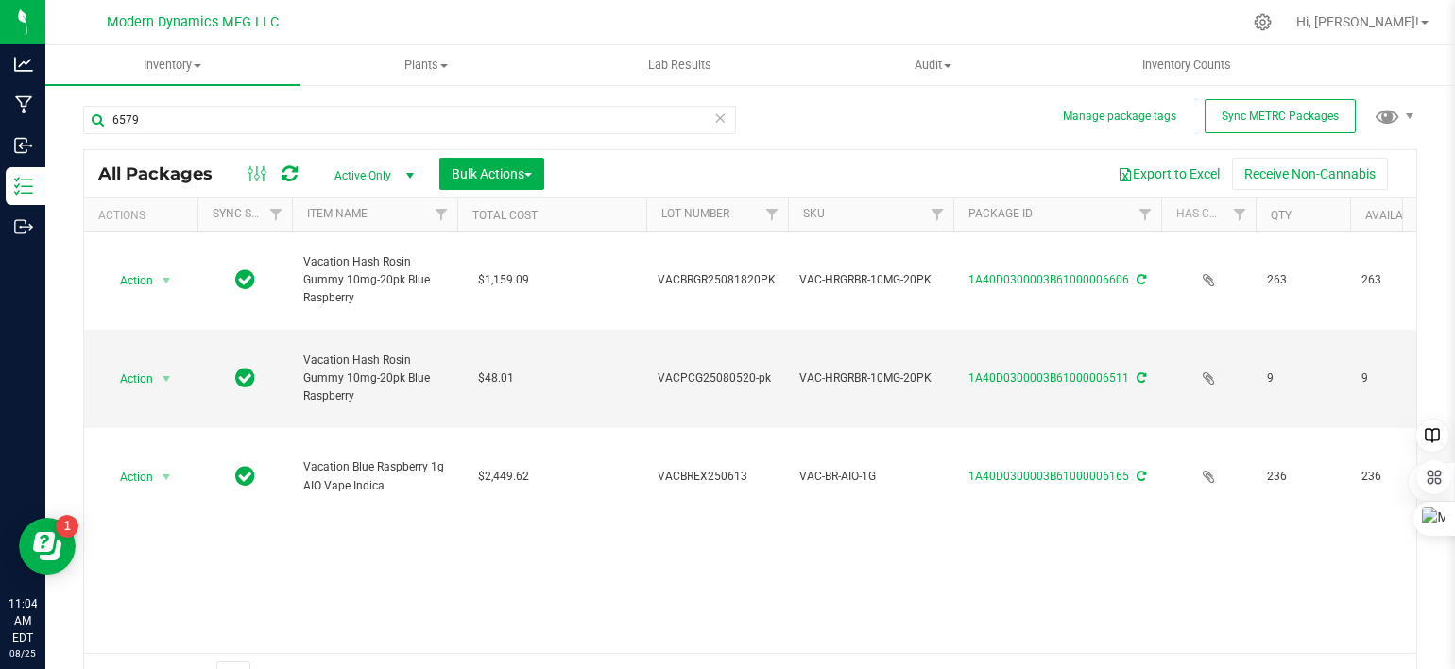
click at [420, 178] on span "select" at bounding box center [410, 176] width 24 height 26
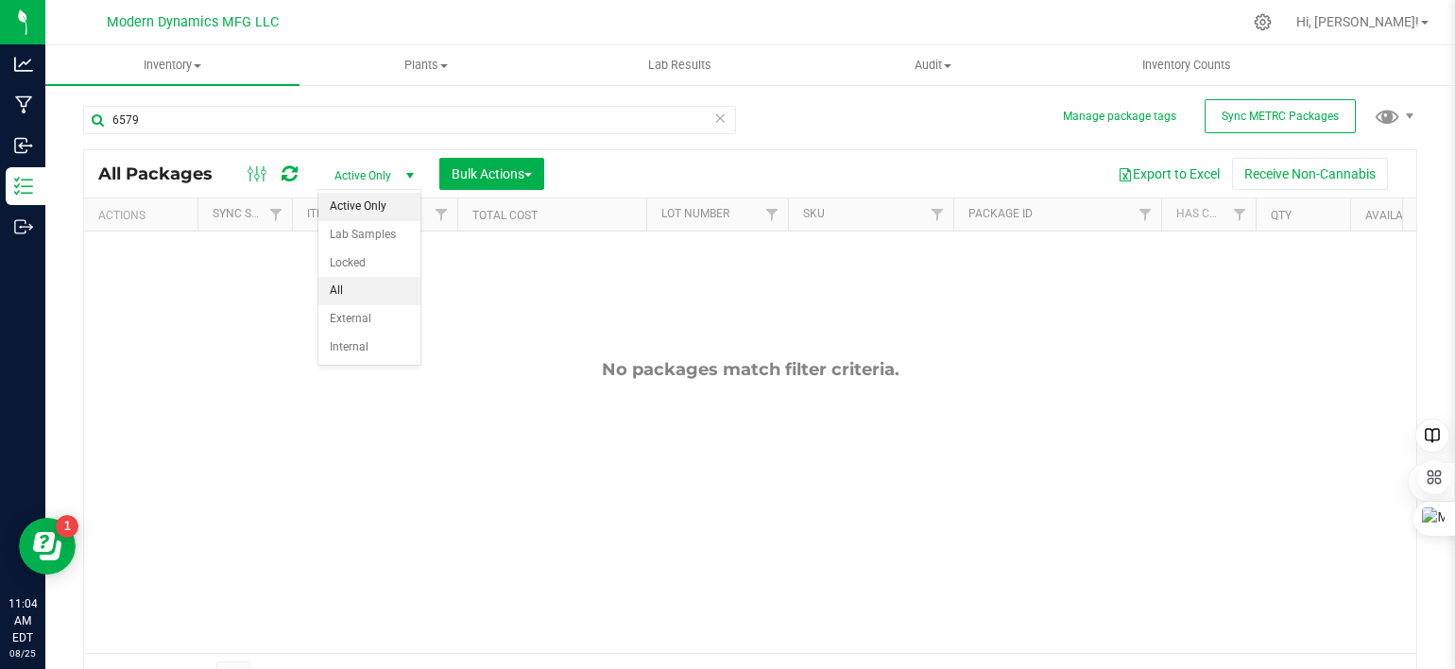
click at [357, 279] on li "All" at bounding box center [369, 291] width 102 height 28
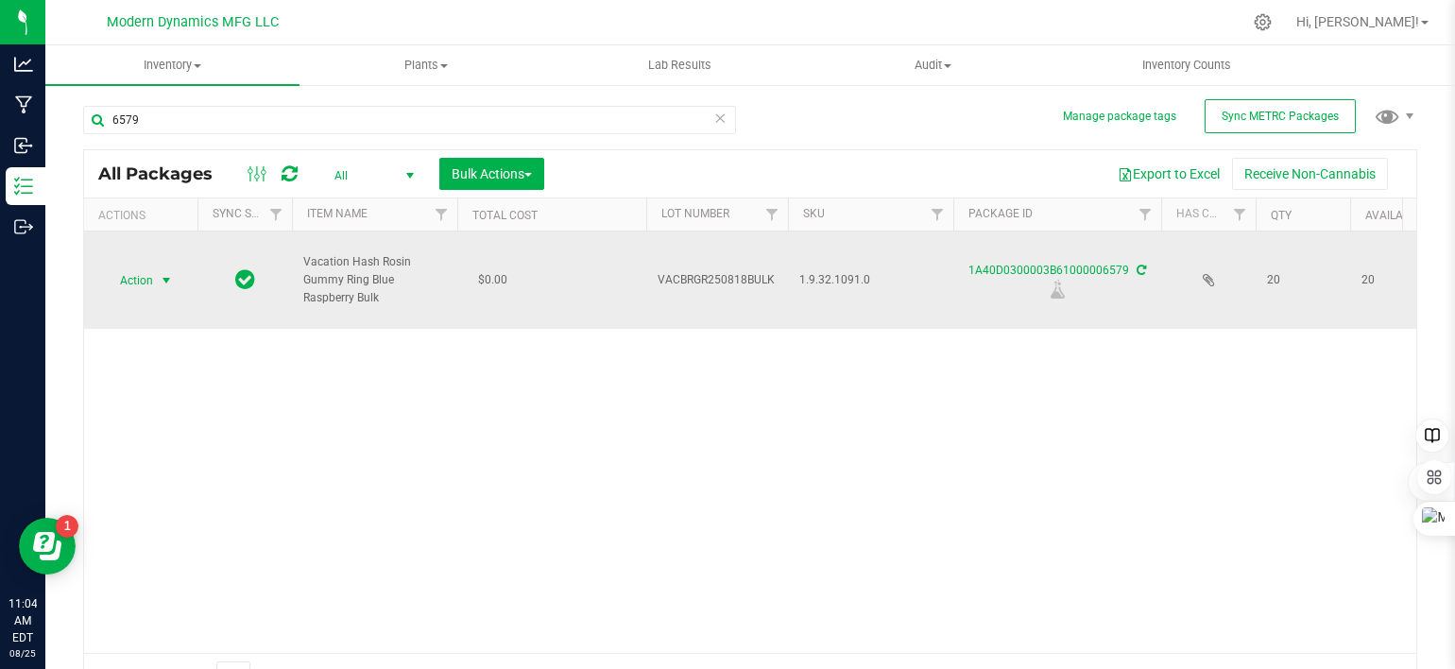
click at [168, 275] on span "select" at bounding box center [166, 280] width 15 height 15
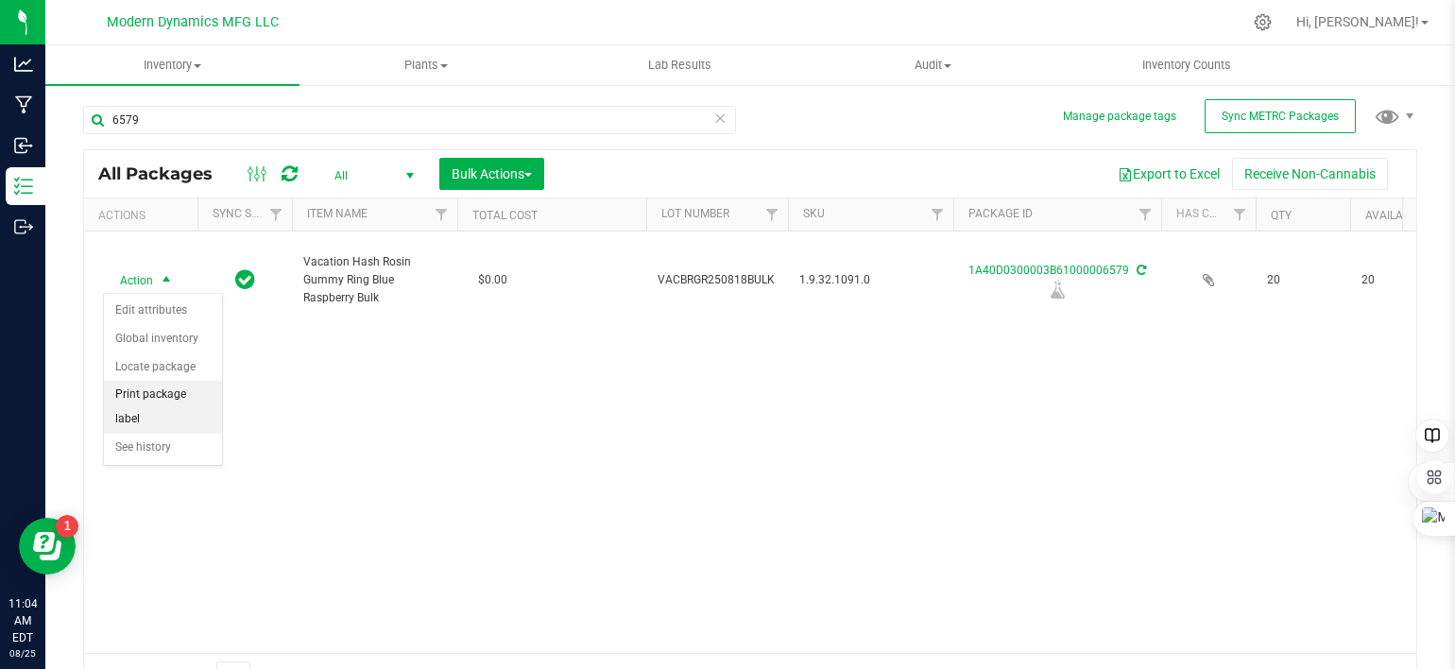
click at [157, 385] on li "Print package label" at bounding box center [163, 407] width 118 height 52
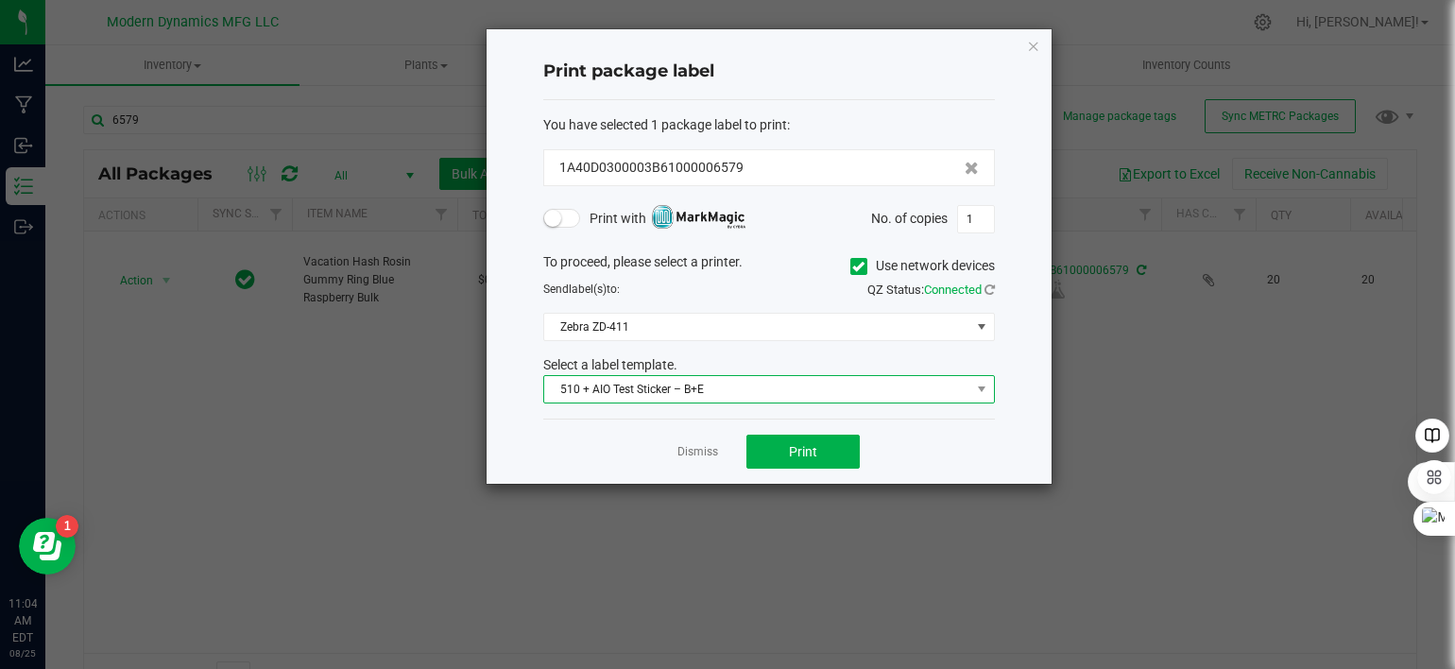
click at [741, 388] on span "510 + AIO Test Sticker – B+E" at bounding box center [757, 389] width 426 height 26
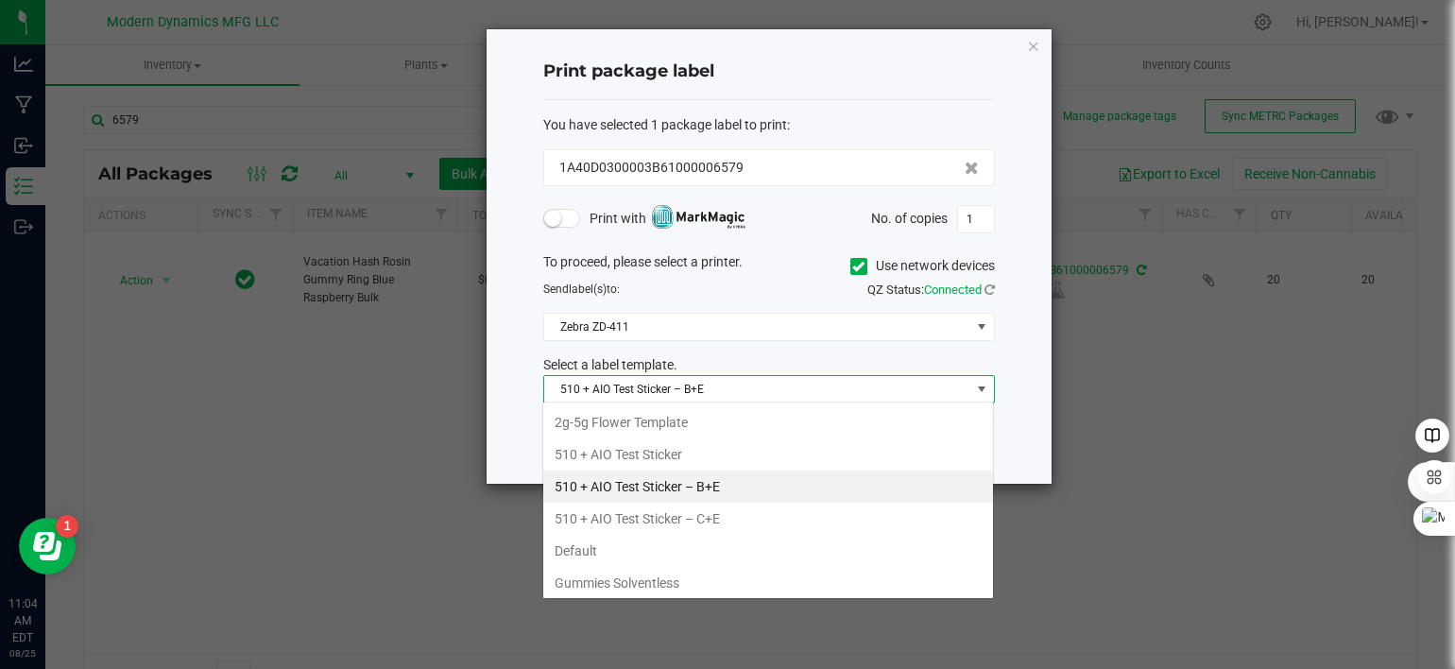
scroll to position [27, 452]
click at [721, 577] on li "Gummies Solventless" at bounding box center [768, 583] width 450 height 32
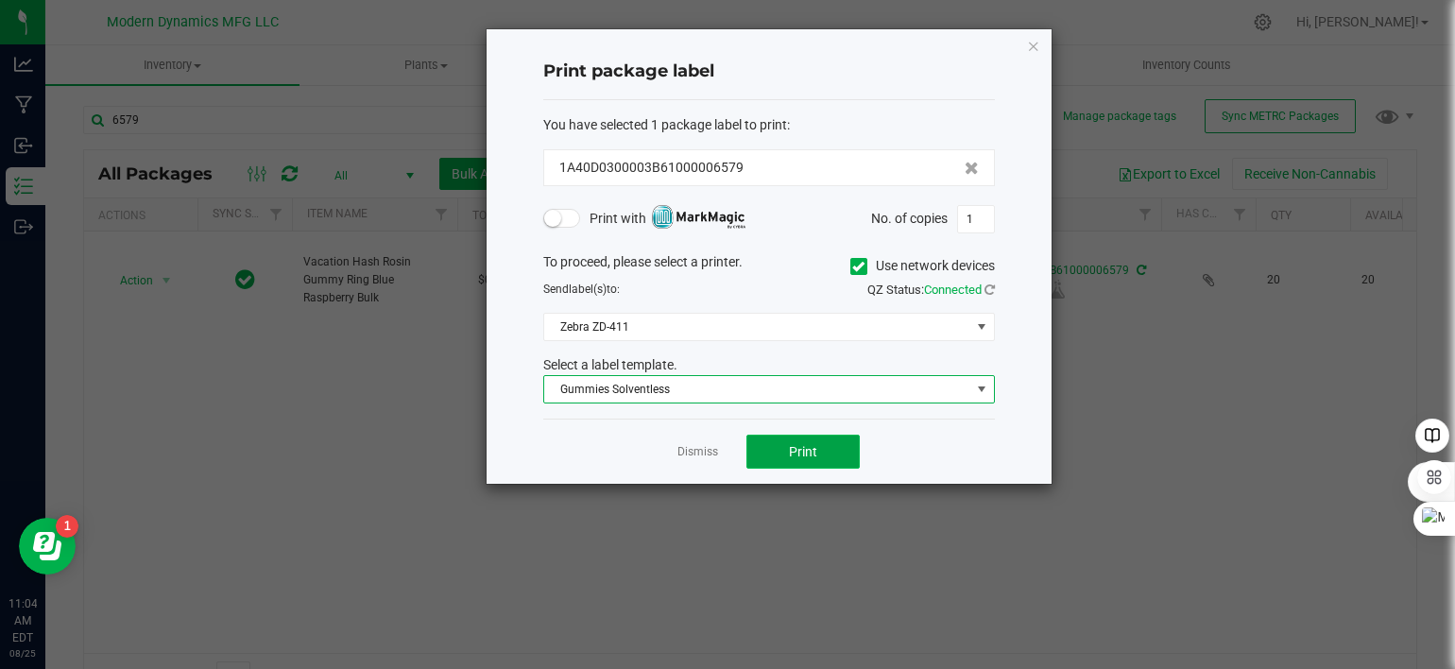
click at [818, 456] on button "Print" at bounding box center [802, 452] width 113 height 34
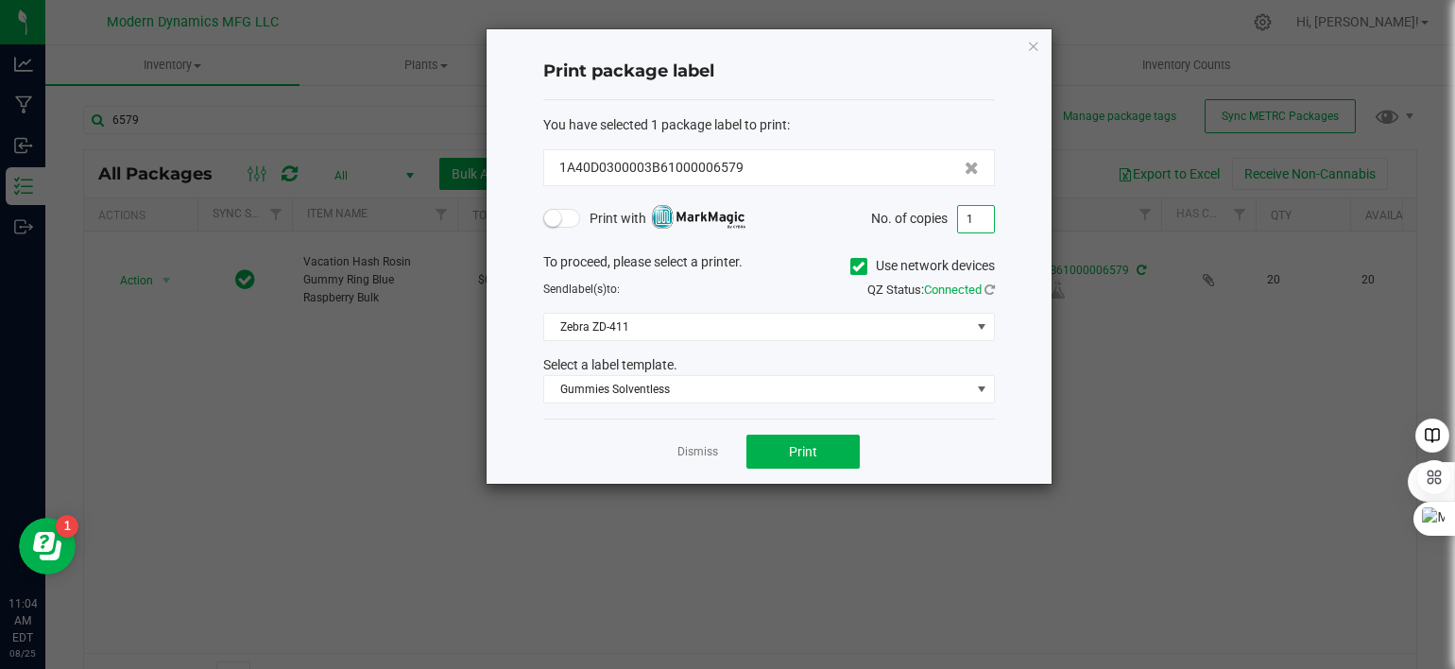
click at [985, 222] on input "1" at bounding box center [976, 219] width 36 height 26
type input "263"
click at [837, 447] on button "Print" at bounding box center [802, 452] width 113 height 34
click at [1036, 41] on icon "button" at bounding box center [1033, 45] width 13 height 23
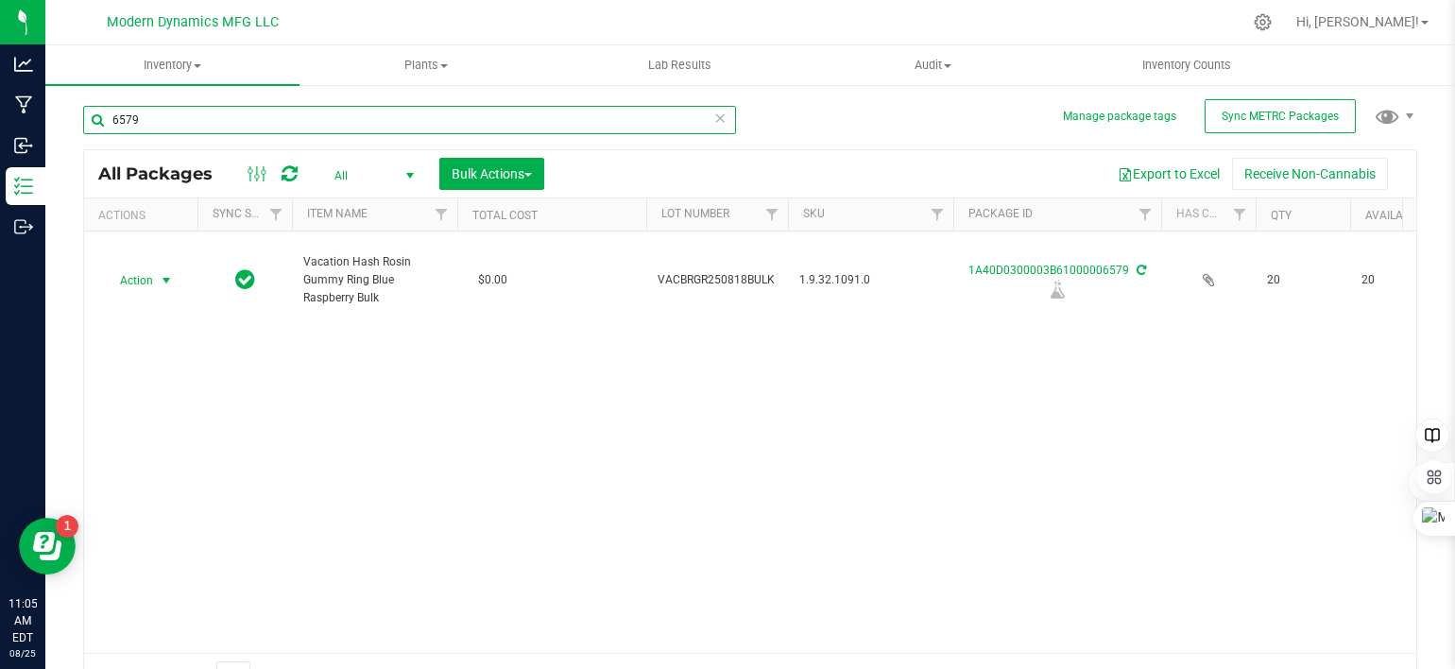
click at [271, 127] on input "6579" at bounding box center [409, 120] width 653 height 28
type input "peach"
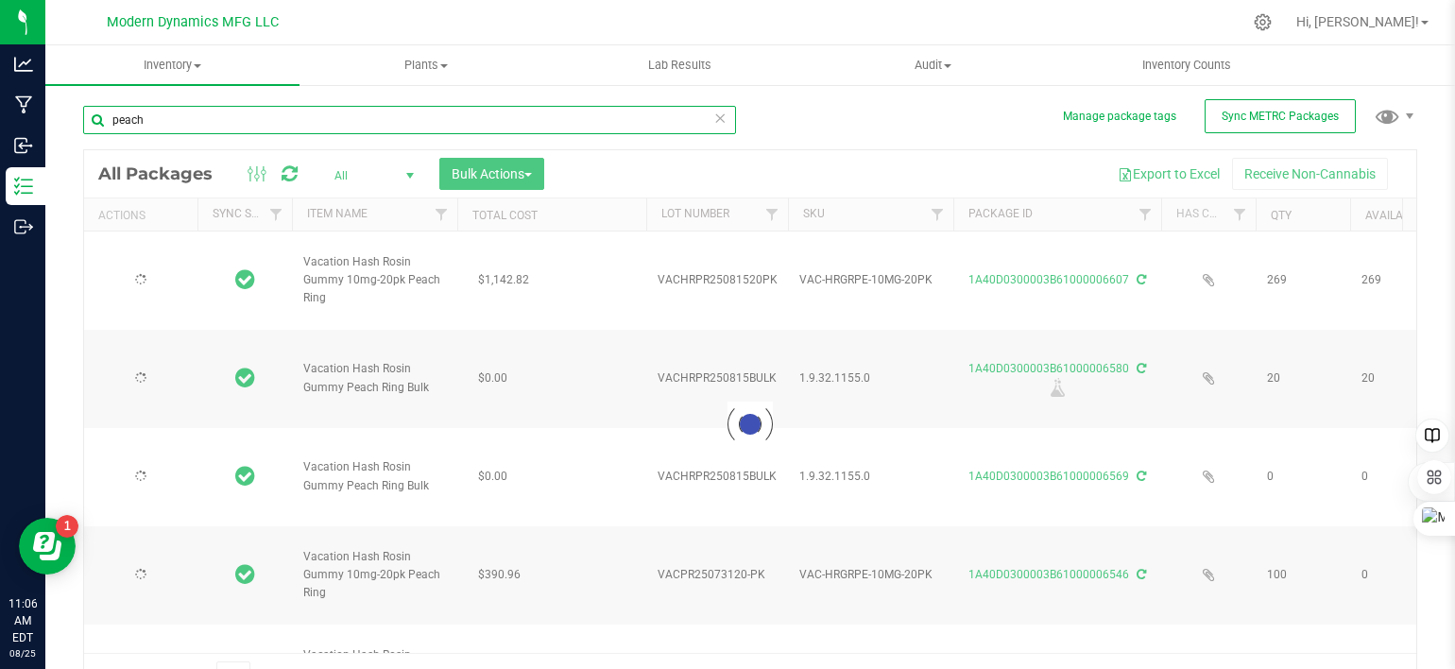
type input "2025-08-15"
type input "2025-07-31"
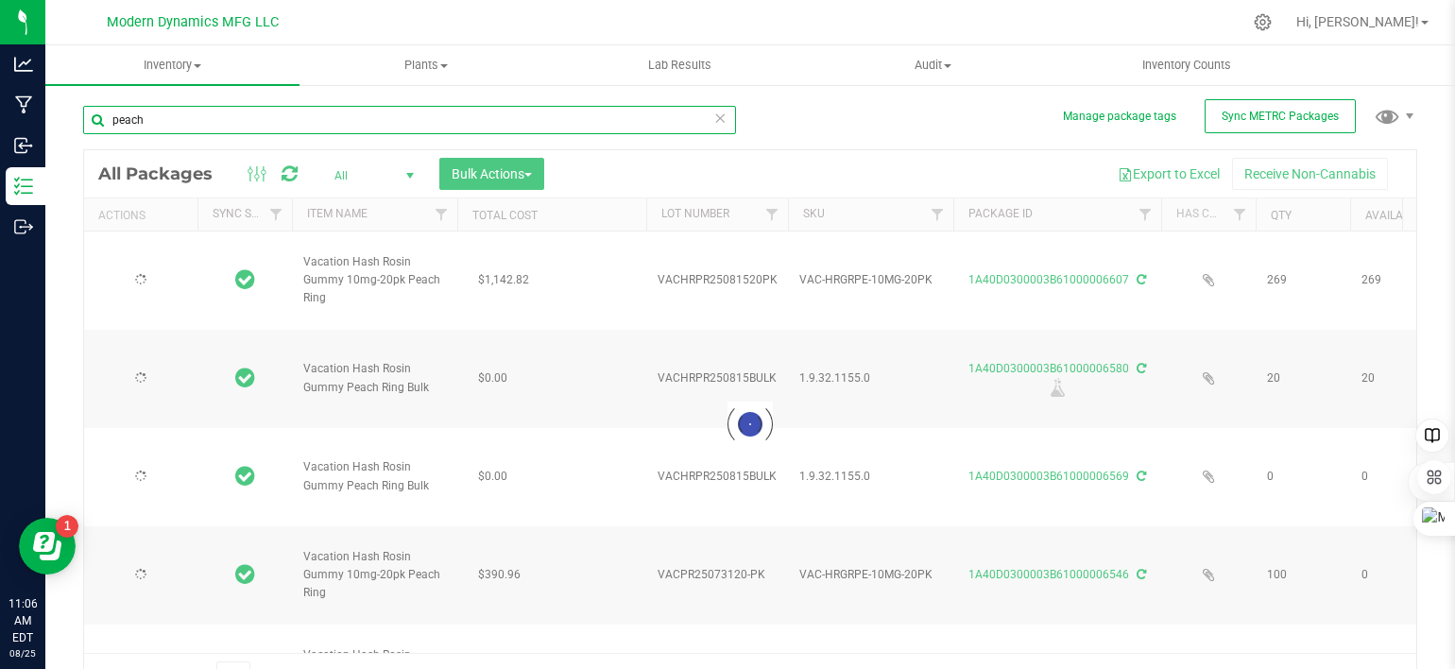
type input "2025-07-31"
type input "2025-07-10"
type input "2025-07-08"
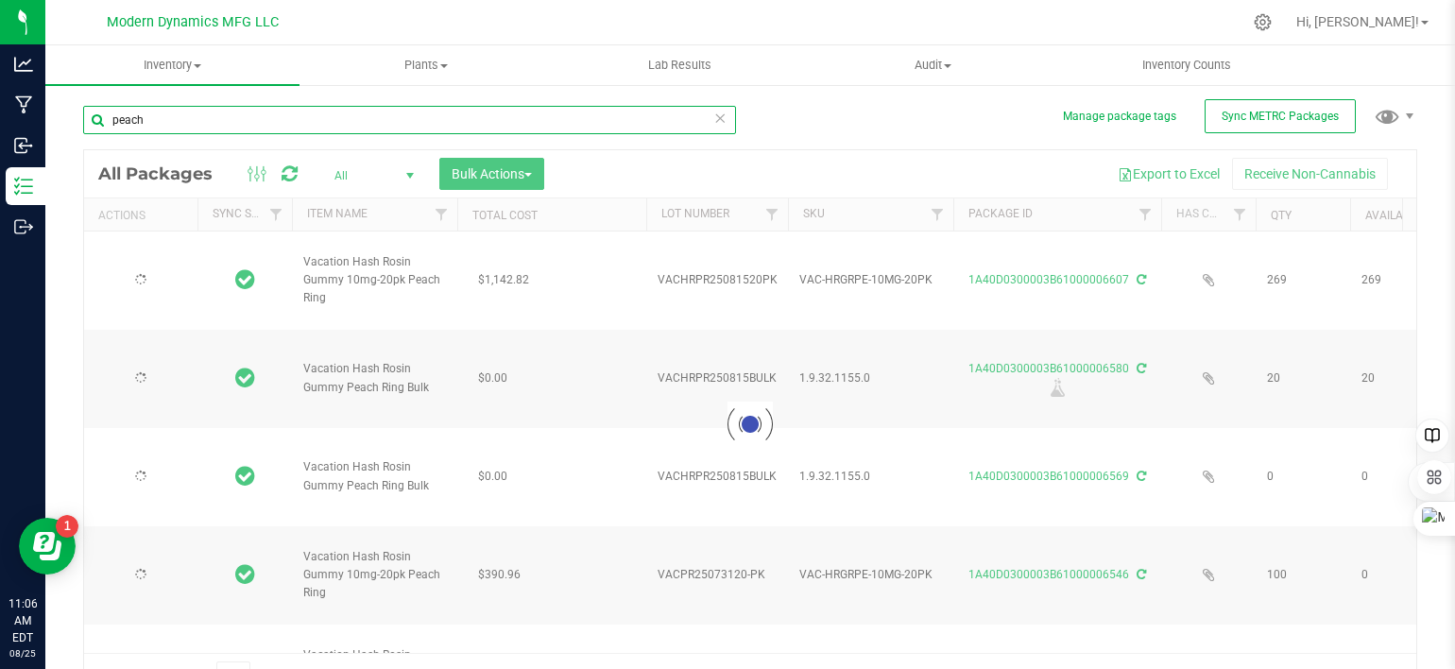
type input "2025-07-08"
type input "2025-07-10"
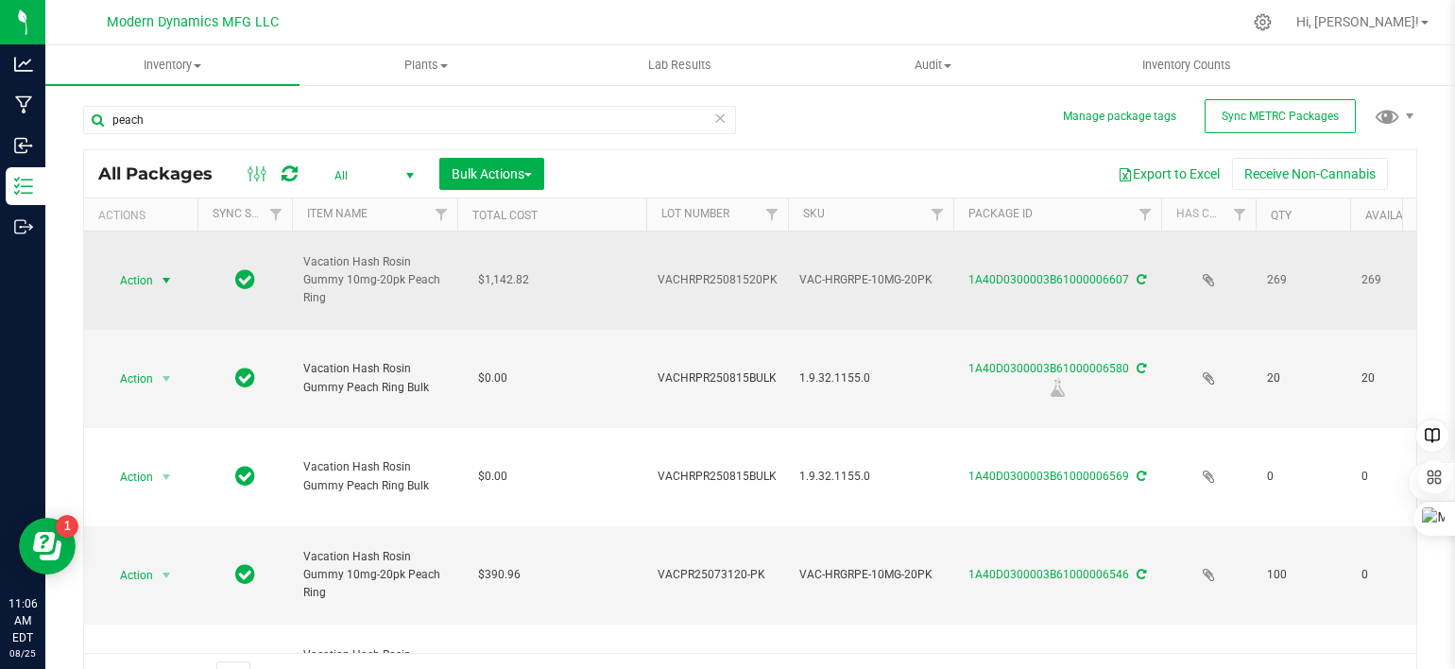
click at [165, 275] on span "select" at bounding box center [166, 280] width 15 height 15
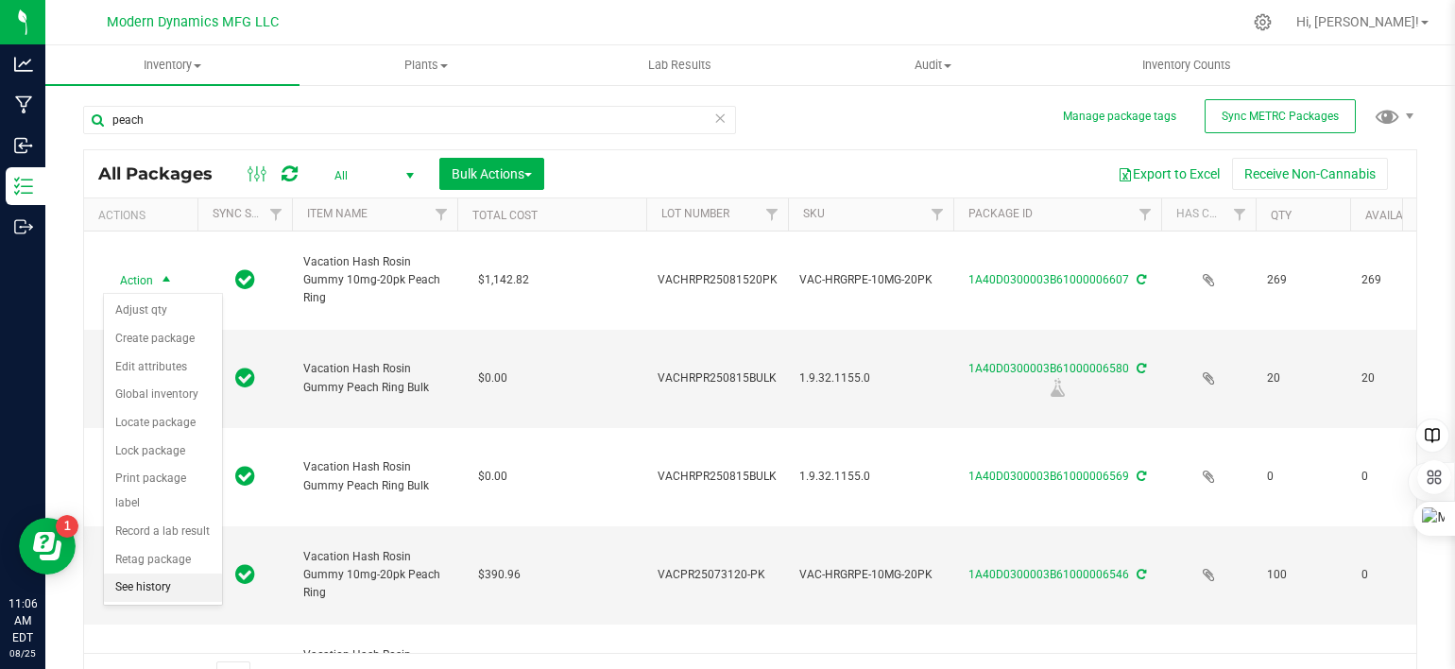
click at [149, 574] on li "See history" at bounding box center [163, 588] width 118 height 28
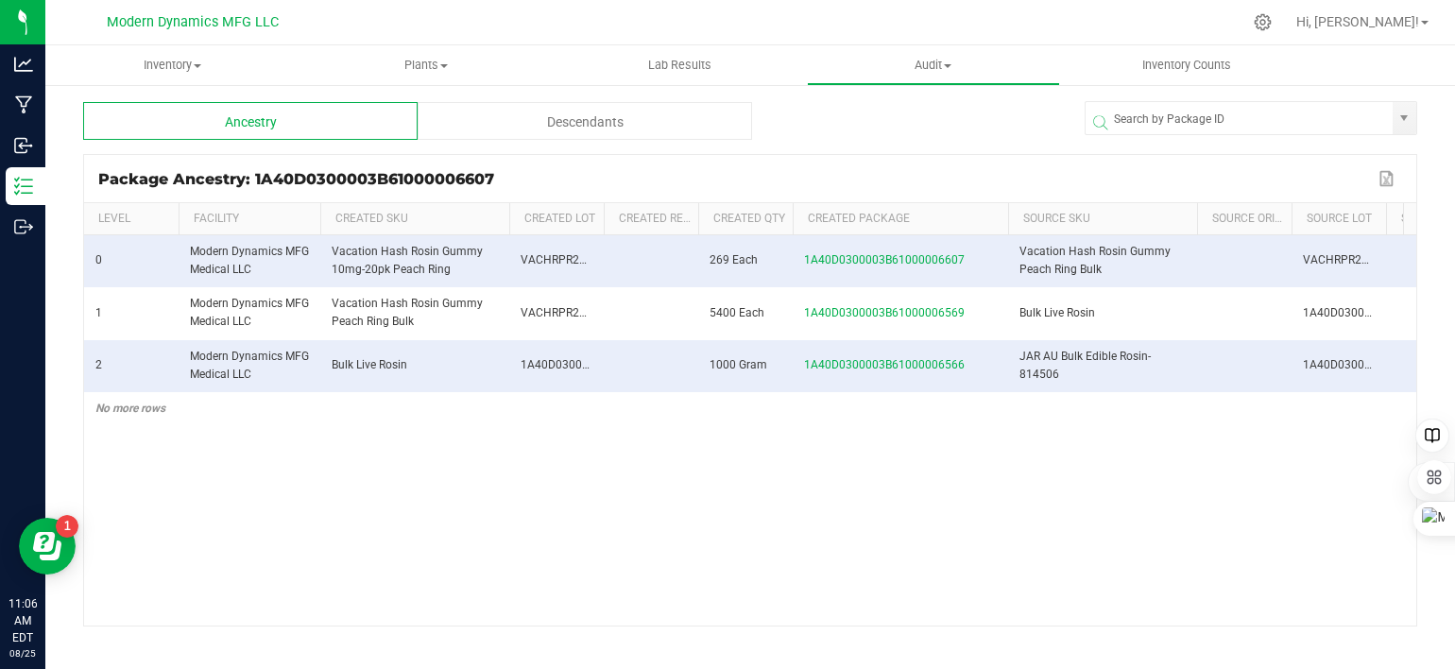
click at [1004, 209] on span at bounding box center [1006, 358] width 6 height 310
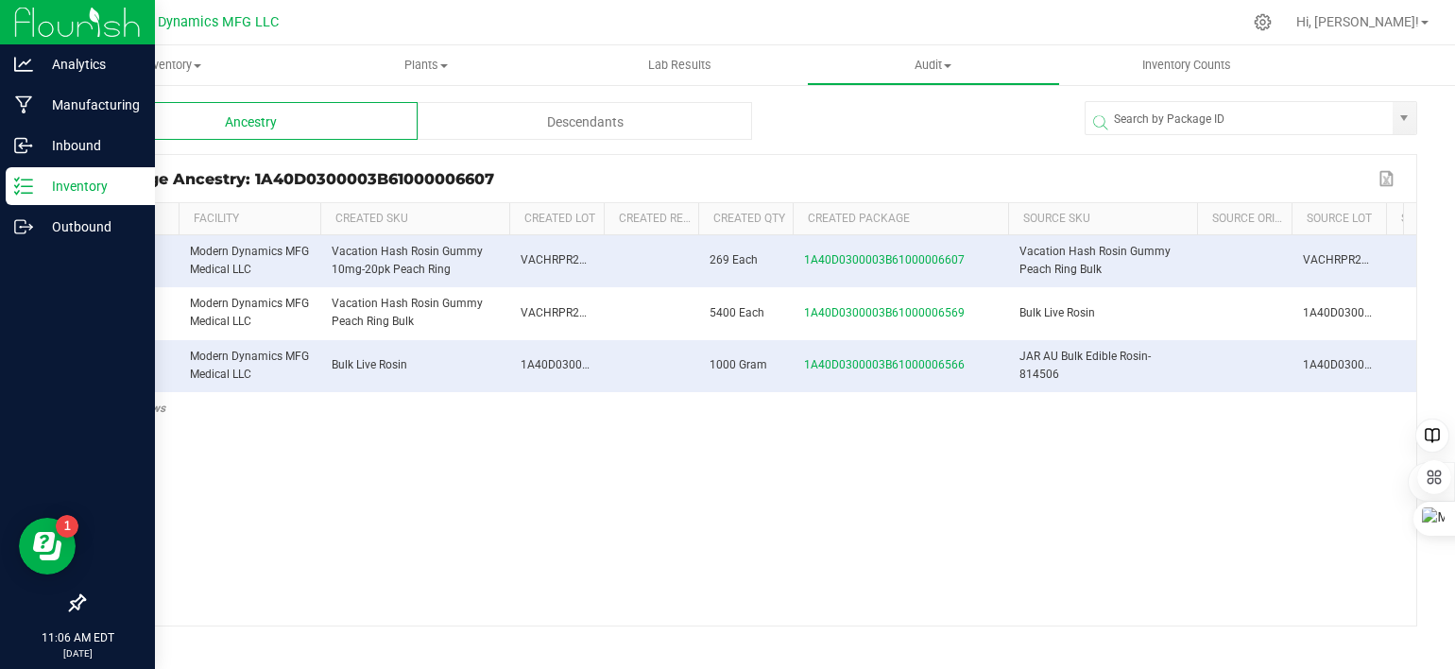
click at [12, 183] on div "Inventory" at bounding box center [80, 186] width 149 height 38
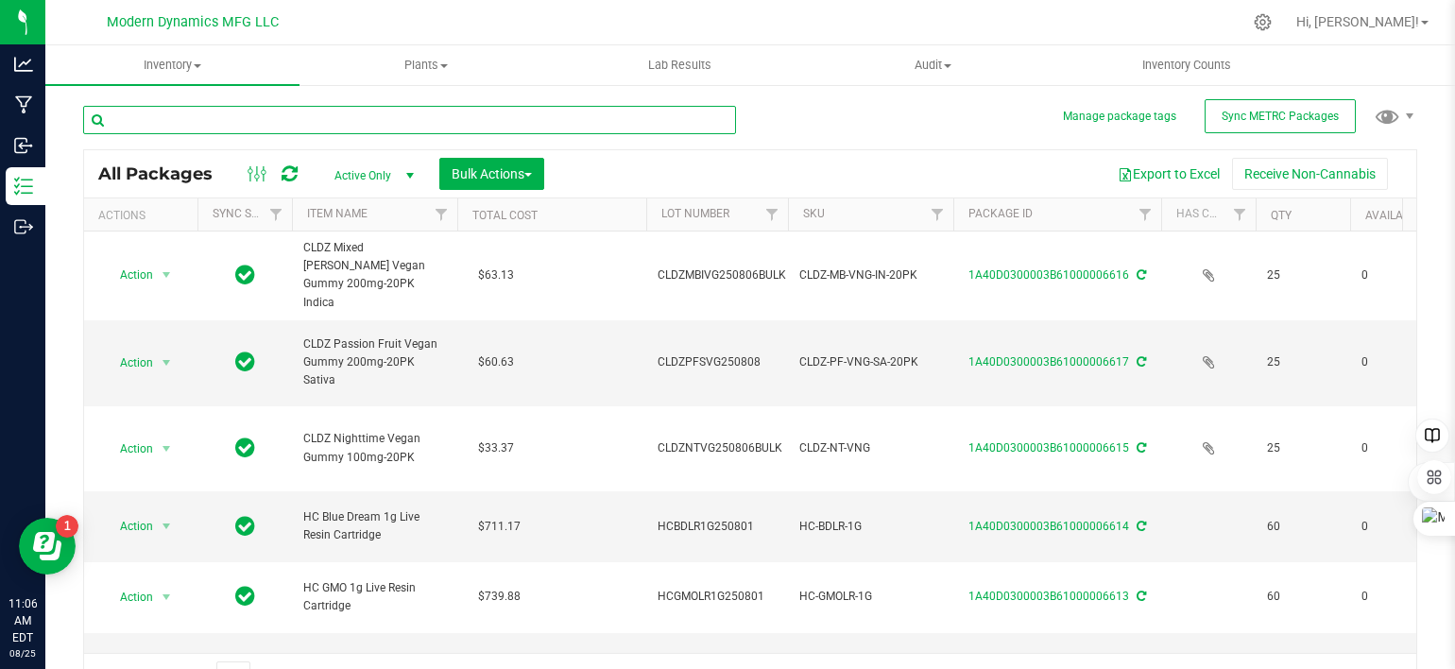
click at [214, 121] on input "text" at bounding box center [409, 120] width 653 height 28
type input "6569"
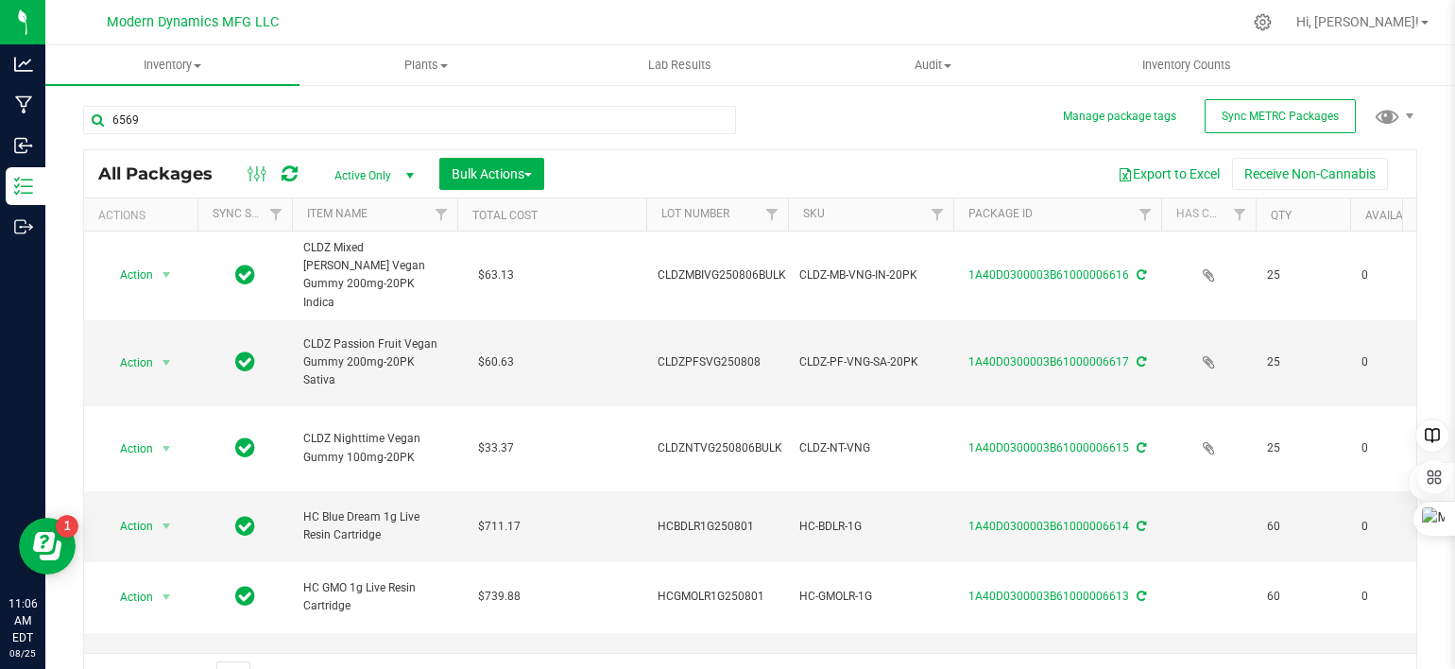
click at [411, 171] on span "select" at bounding box center [410, 175] width 15 height 15
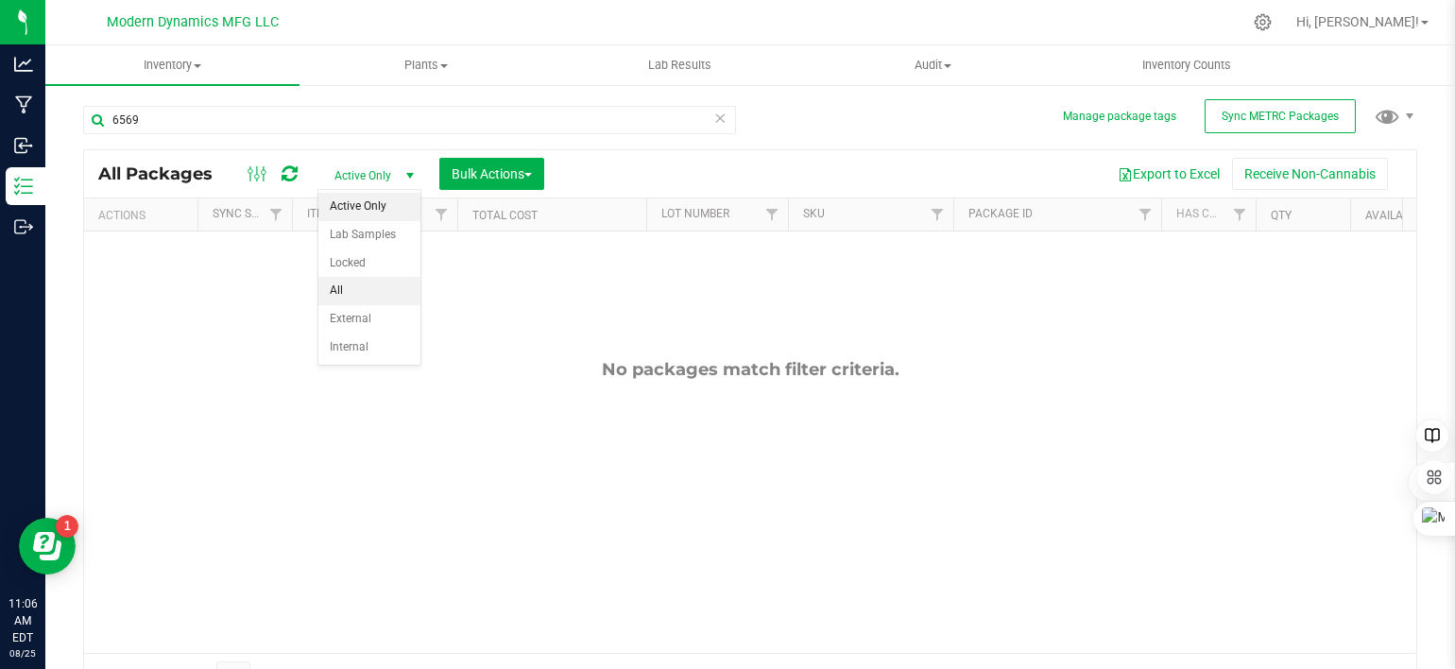
click at [368, 286] on li "All" at bounding box center [369, 291] width 102 height 28
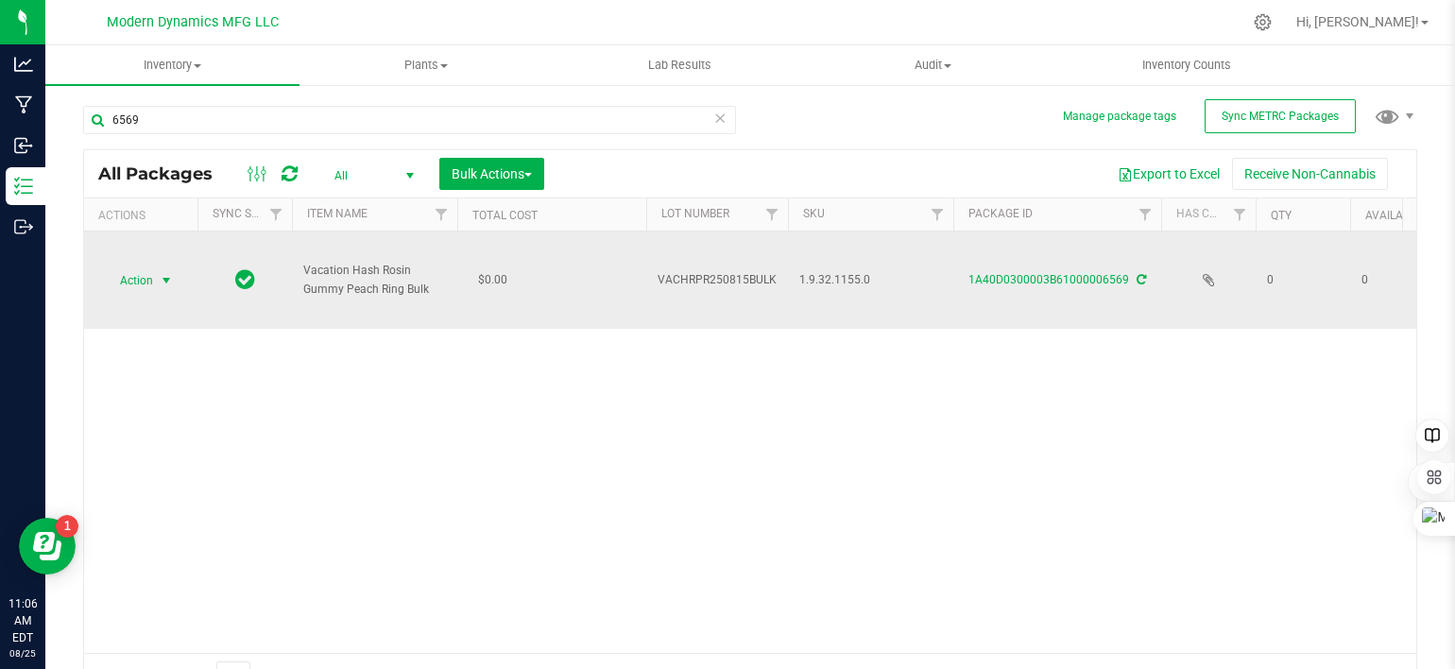
click at [164, 279] on span "select" at bounding box center [166, 280] width 15 height 15
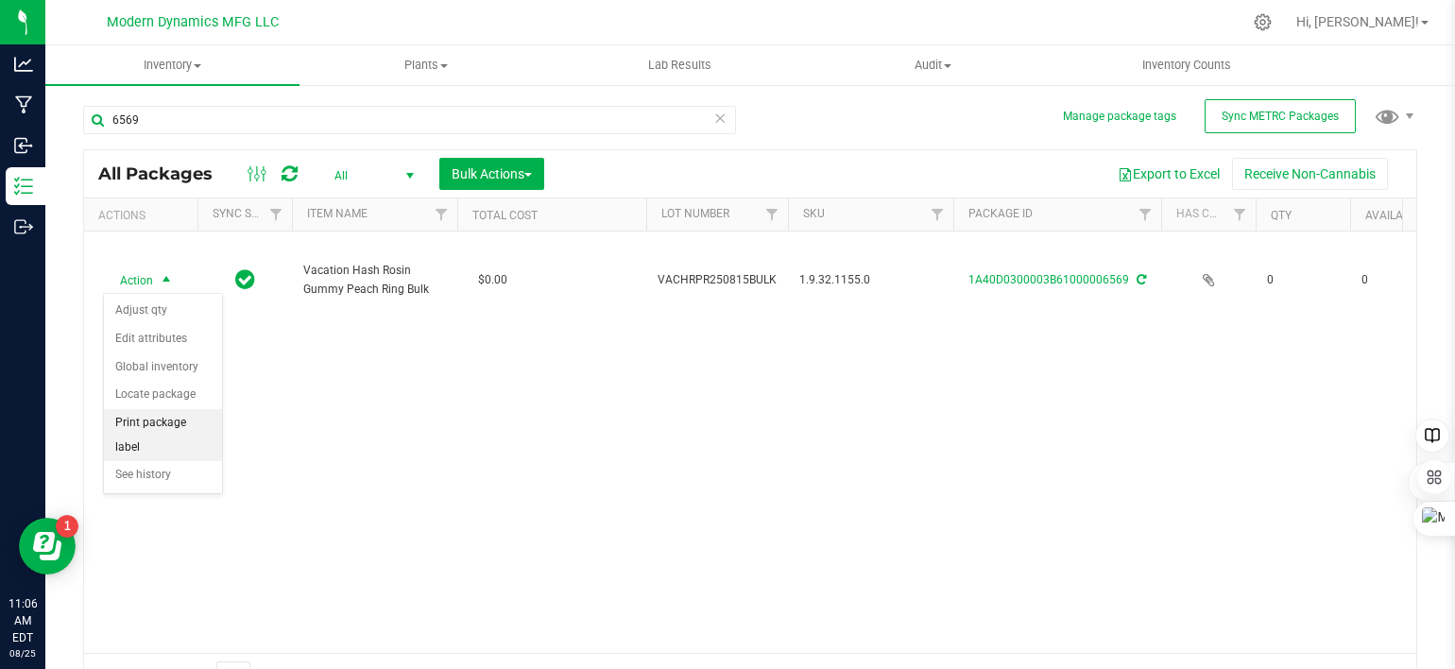
click at [166, 426] on li "Print package label" at bounding box center [163, 435] width 118 height 52
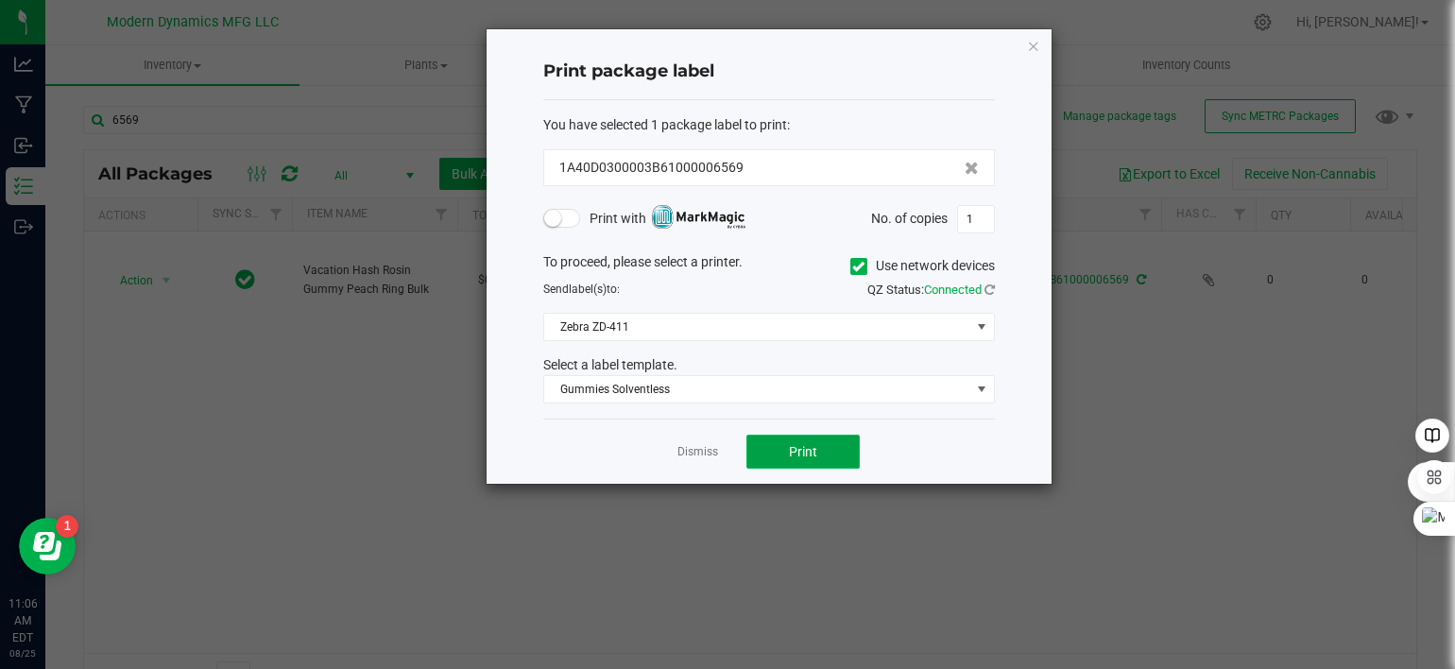
click at [784, 441] on button "Print" at bounding box center [802, 452] width 113 height 34
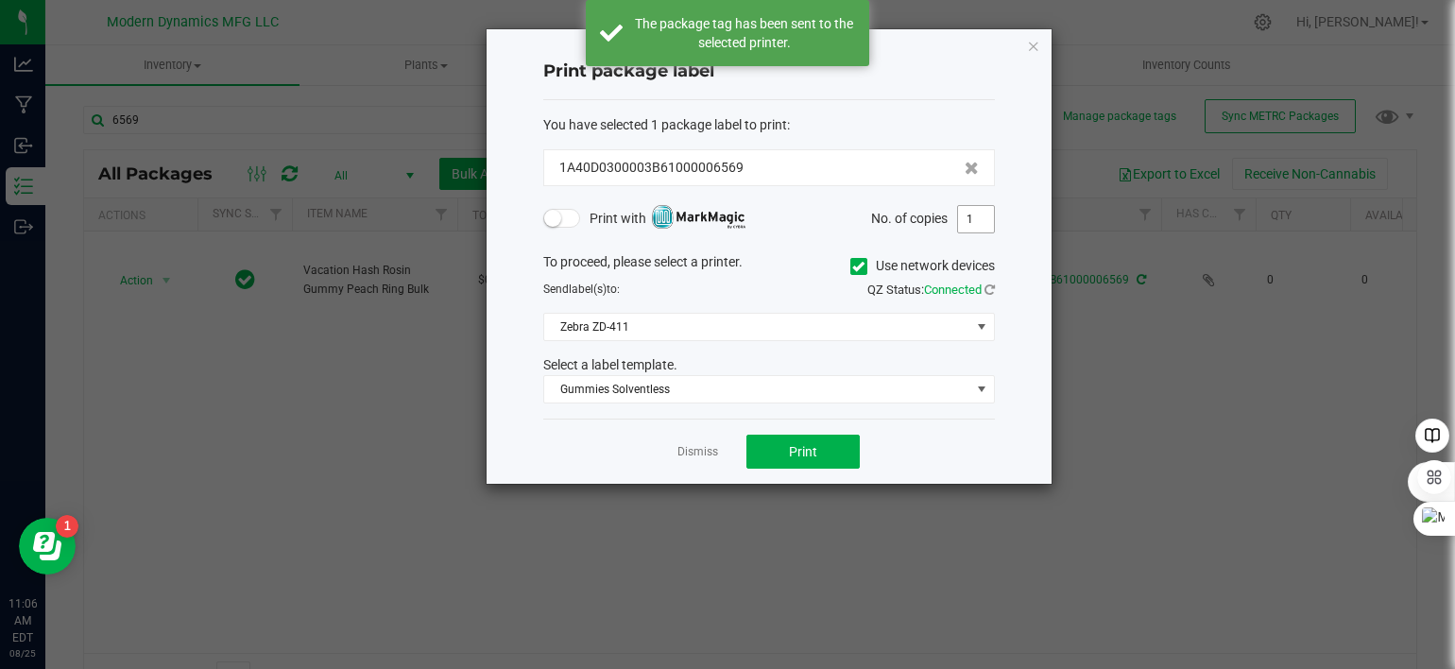
click at [990, 208] on input "1" at bounding box center [976, 219] width 36 height 26
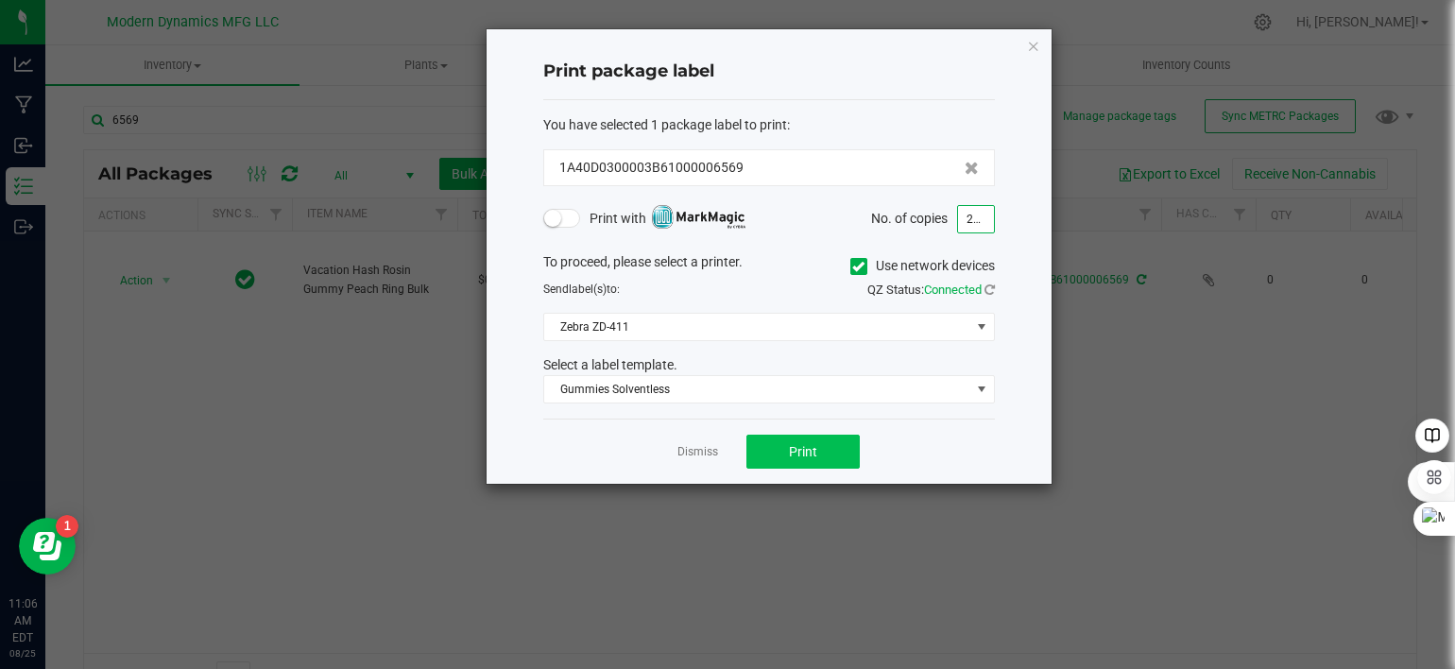
type input "269"
click at [805, 445] on span "Print" at bounding box center [803, 451] width 28 height 15
